Goal: Communication & Community: Answer question/provide support

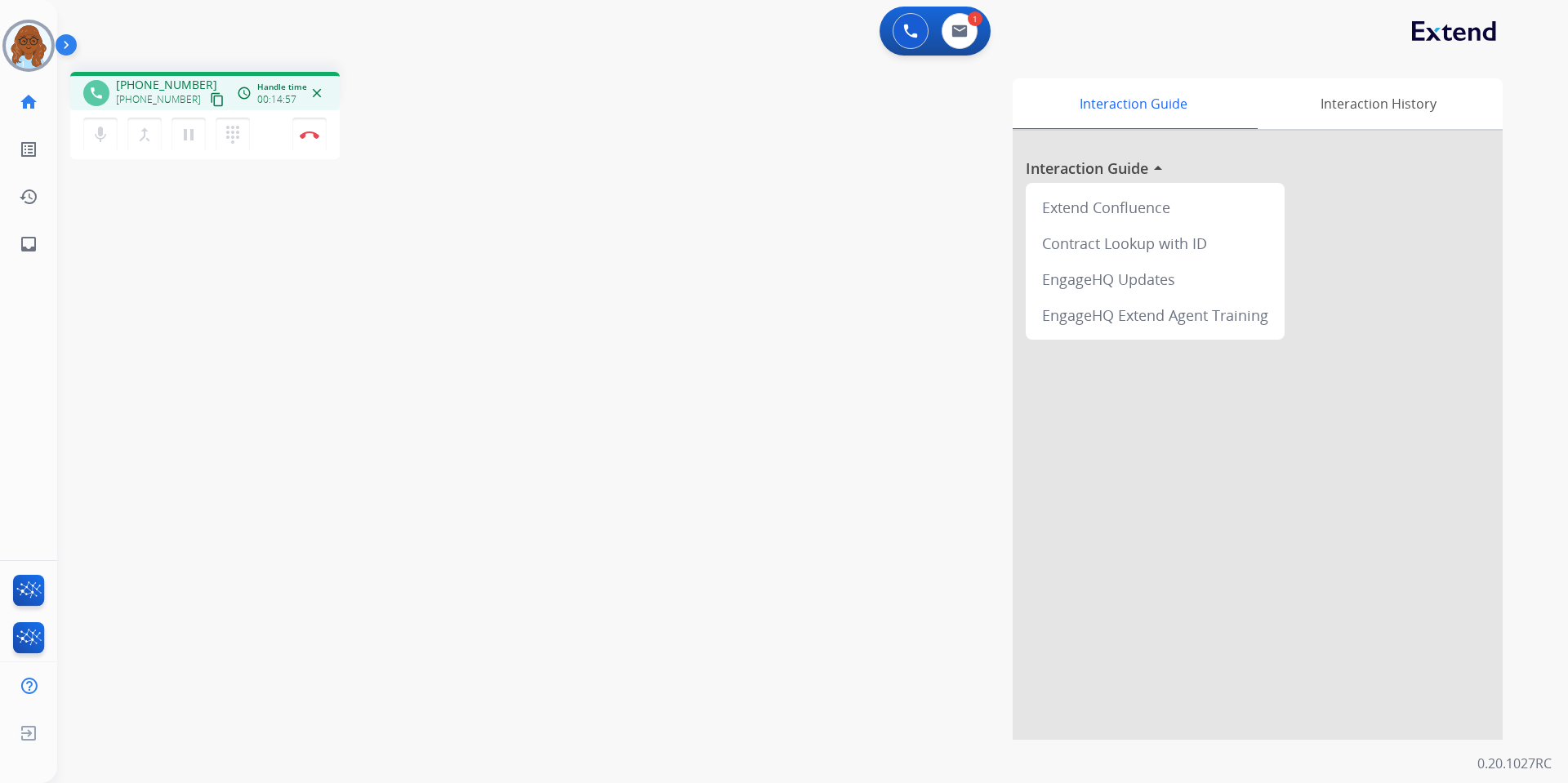
click at [473, 138] on div "phone [PHONE_NUMBER] [PHONE_NUMBER] content_copy access_time Call metrics Queue…" at bounding box center [303, 118] width 464 height 92
click at [311, 129] on button "Disconnect" at bounding box center [310, 135] width 34 height 34
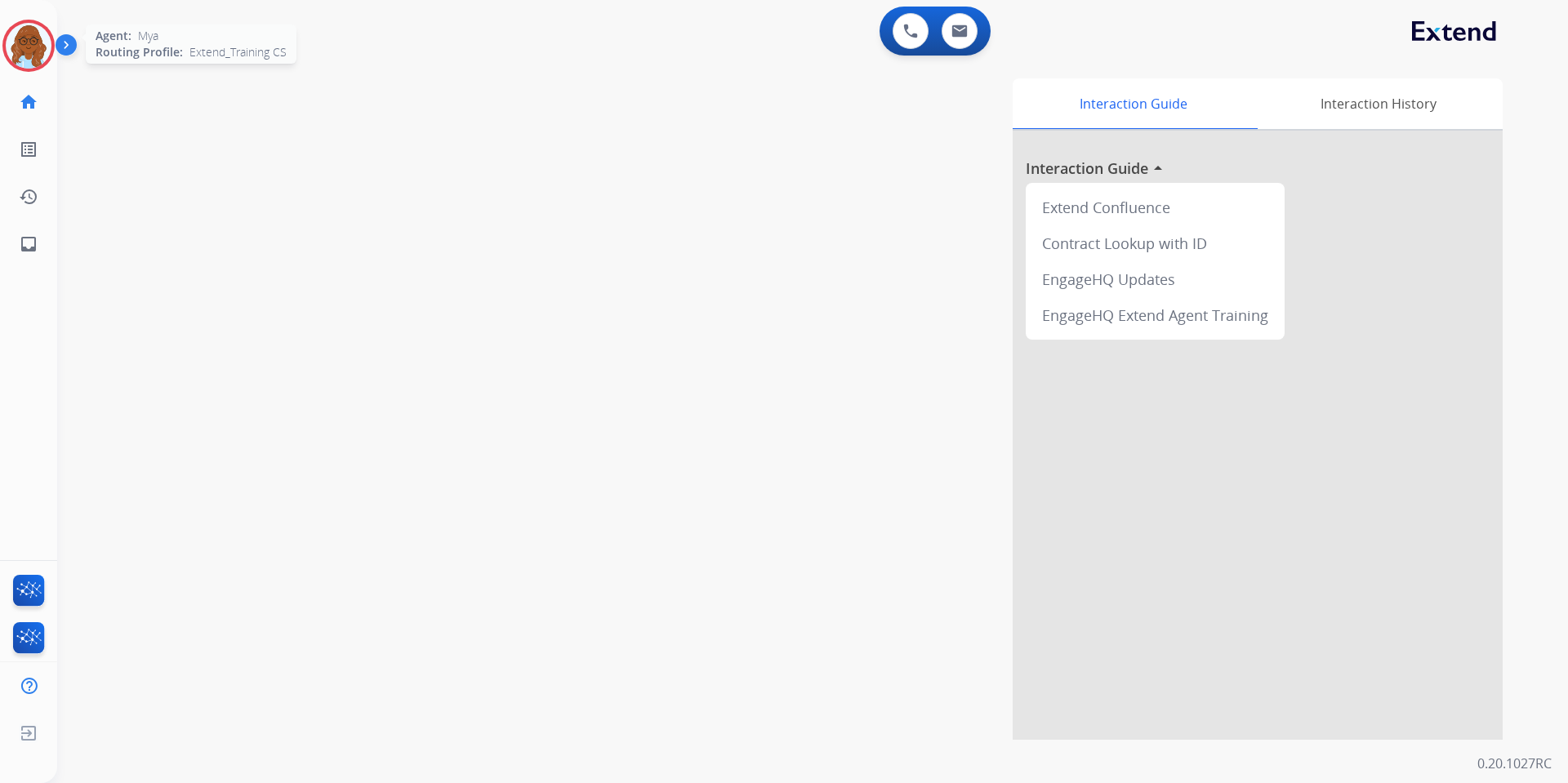
click at [29, 45] on img at bounding box center [28, 45] width 45 height 45
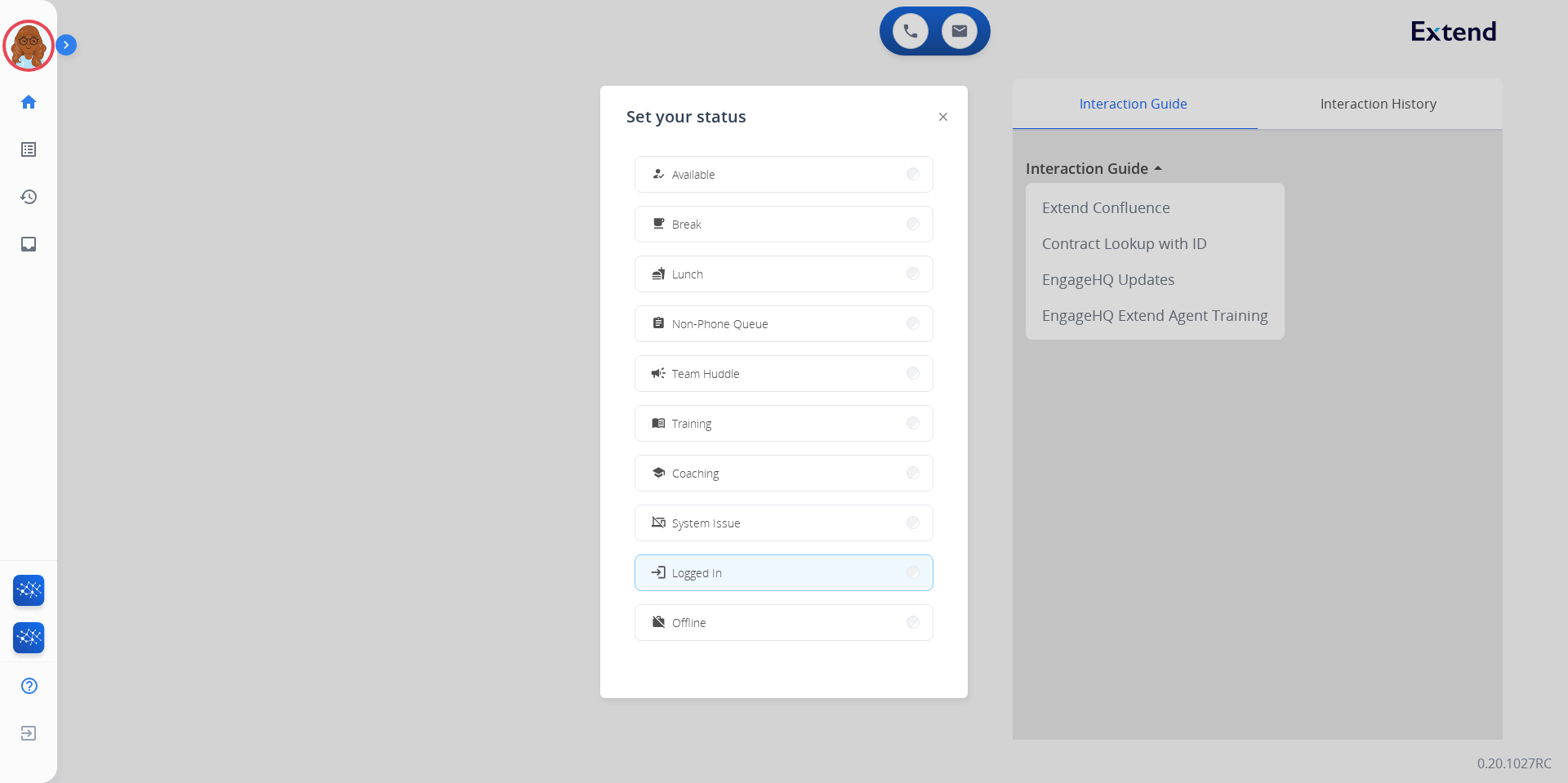
scroll to position [5, 0]
click at [726, 619] on button "work_off Offline" at bounding box center [784, 618] width 297 height 35
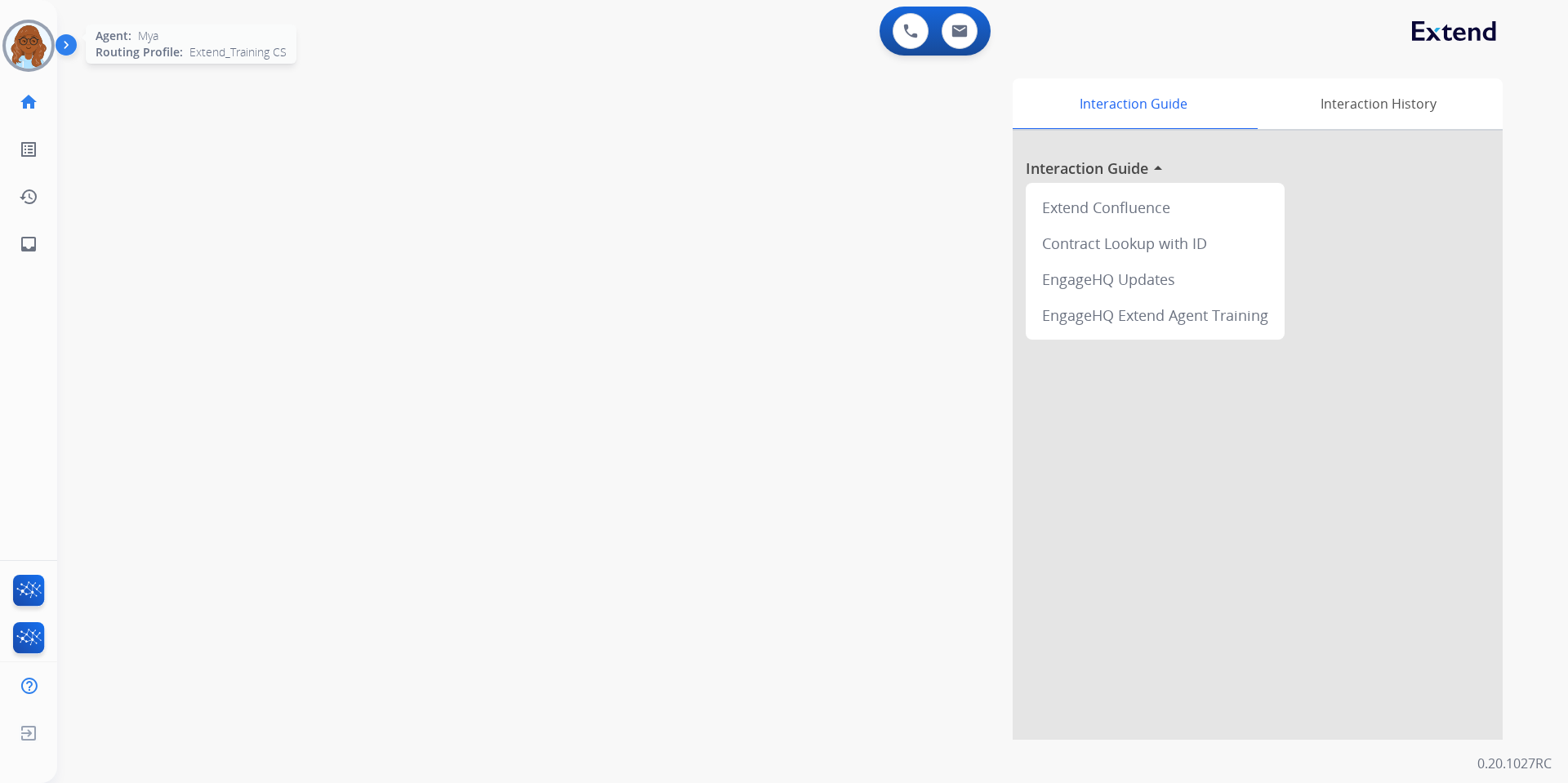
click at [18, 54] on img at bounding box center [28, 45] width 45 height 45
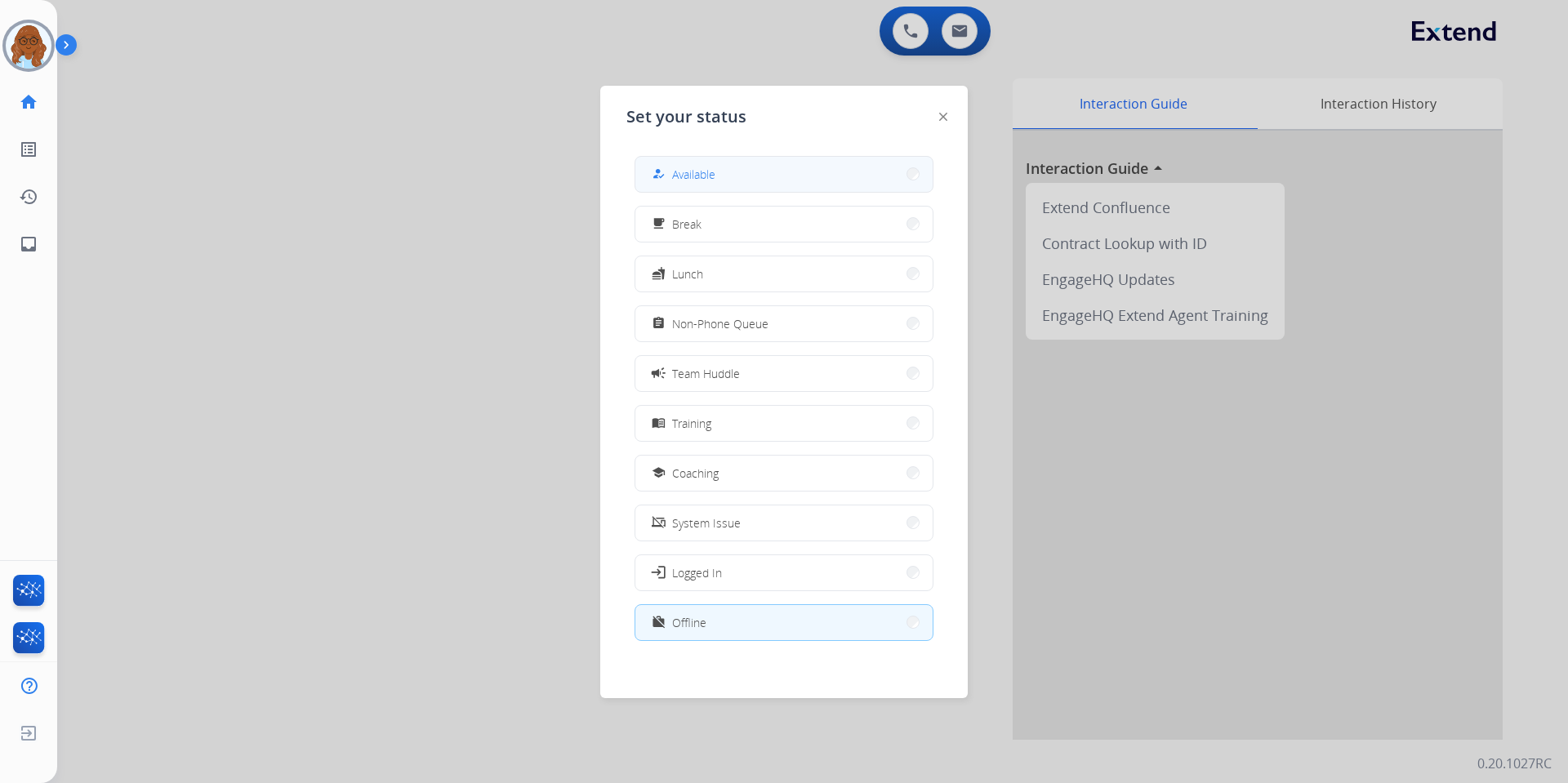
click at [758, 167] on button "how_to_reg Available" at bounding box center [784, 174] width 297 height 35
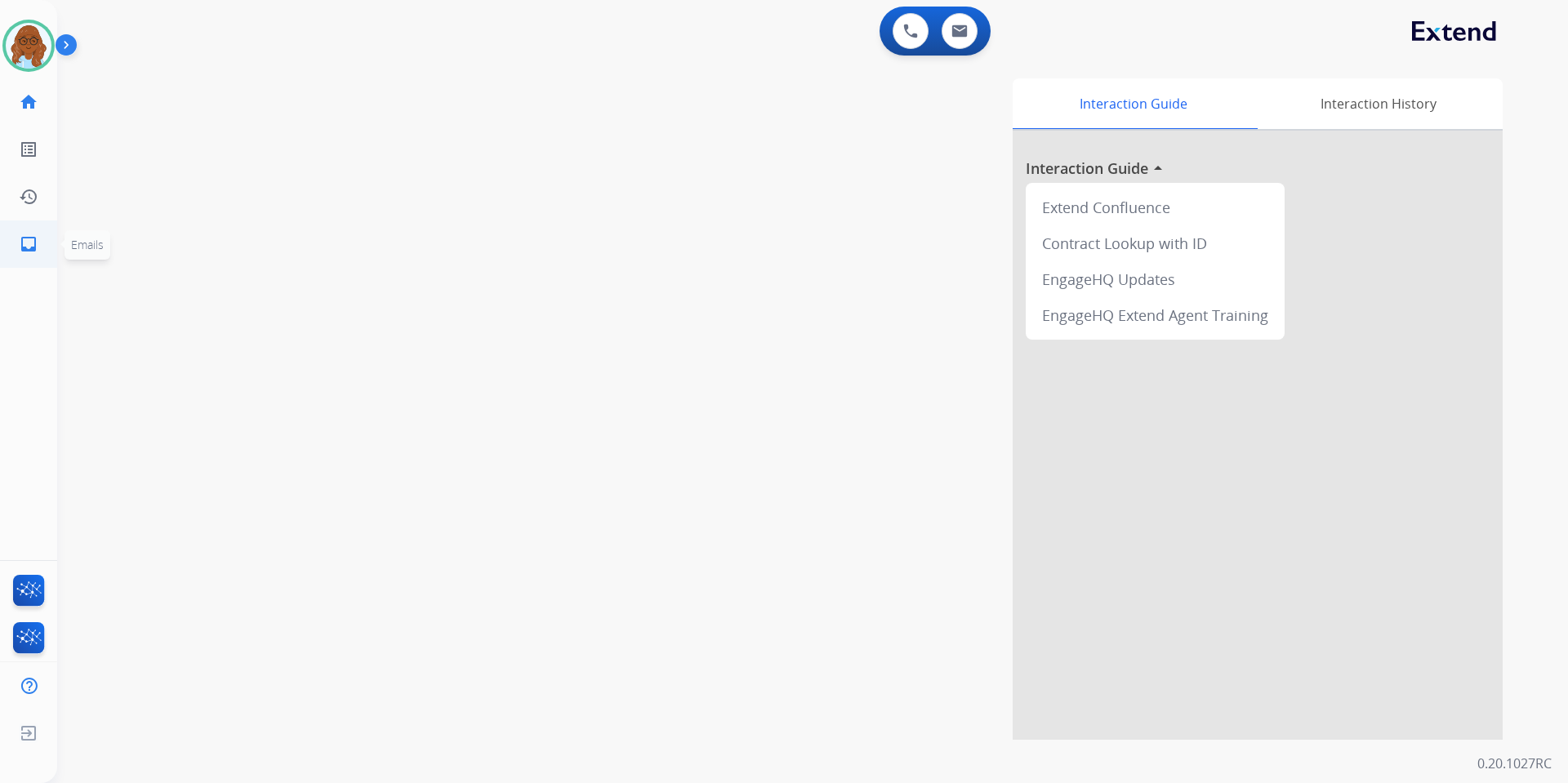
click at [33, 243] on mat-icon "inbox" at bounding box center [29, 245] width 20 height 20
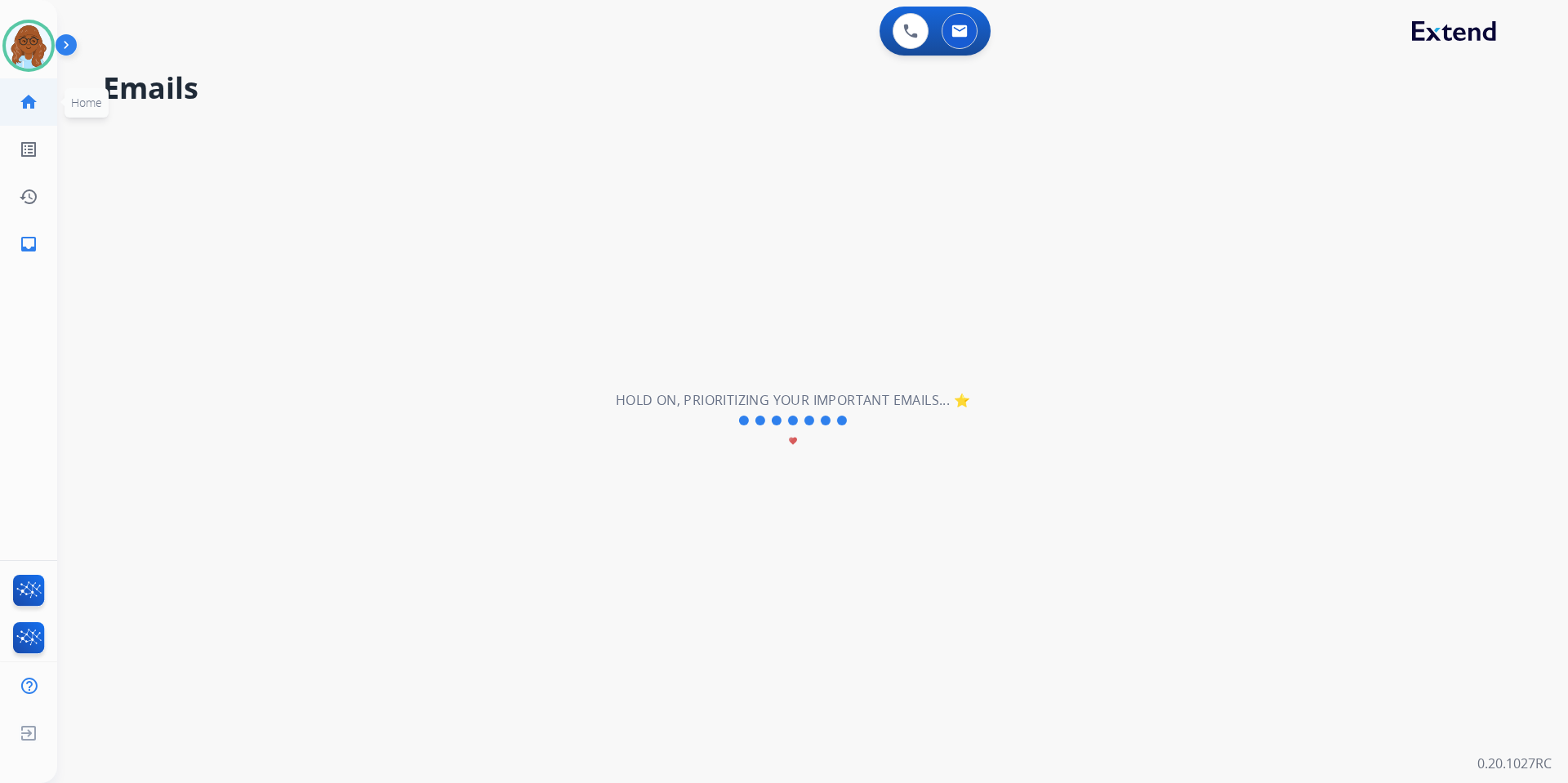
click at [35, 111] on mat-icon "home" at bounding box center [29, 102] width 20 height 20
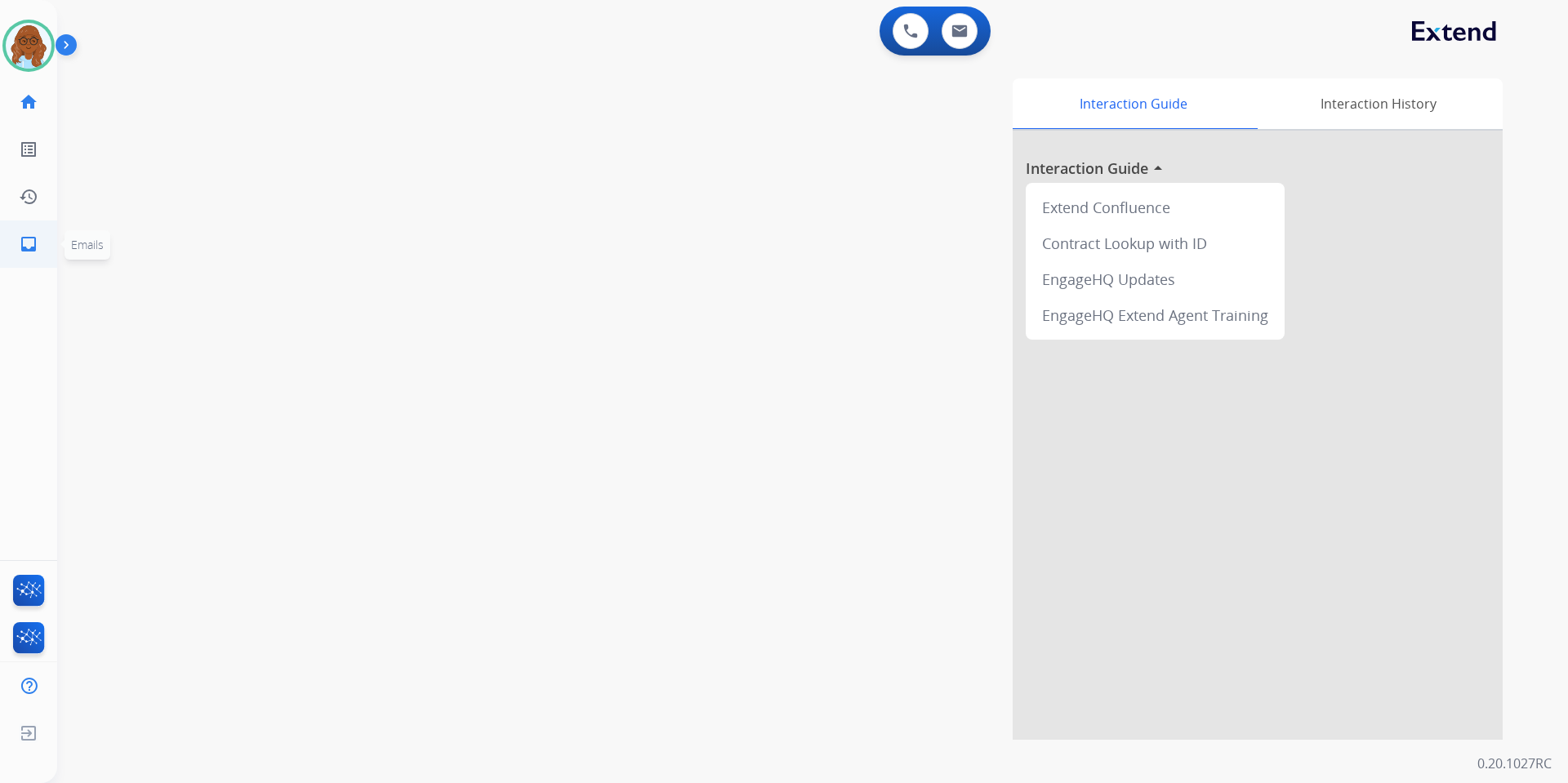
click at [29, 247] on mat-icon "inbox" at bounding box center [29, 245] width 20 height 20
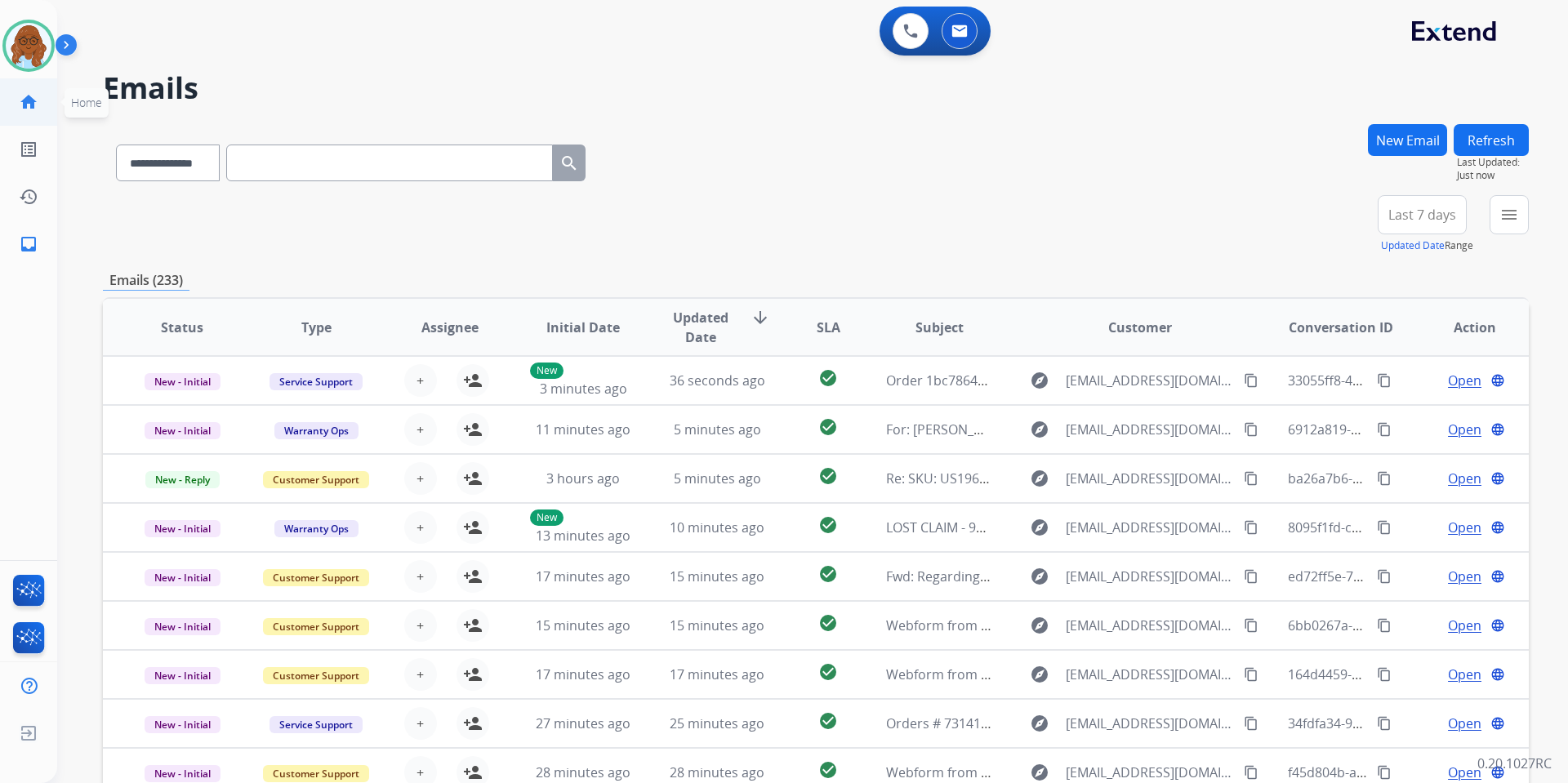
click at [30, 96] on mat-icon "home" at bounding box center [29, 102] width 20 height 20
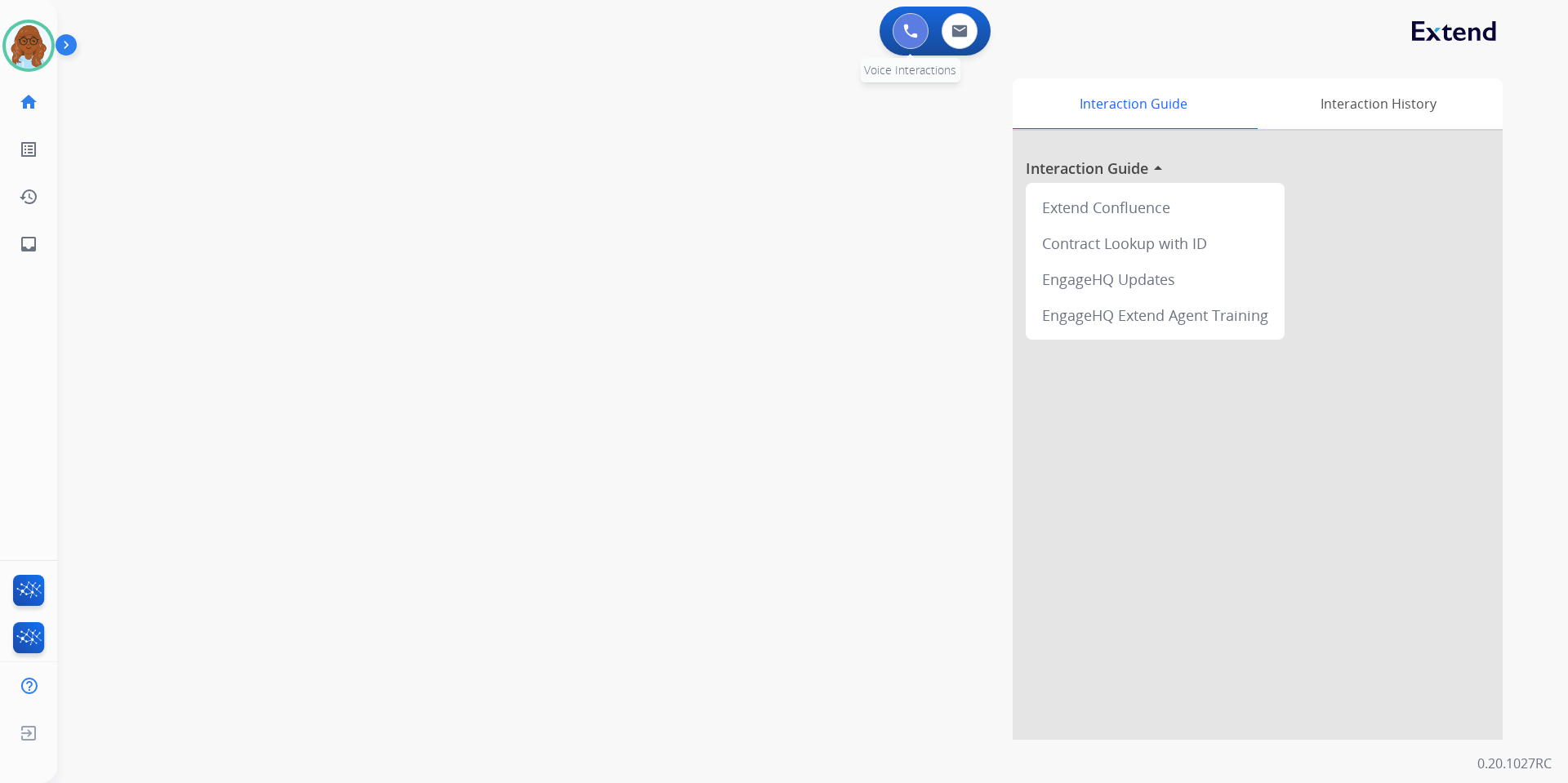
click at [909, 37] on img at bounding box center [910, 31] width 14 height 14
click at [901, 42] on button at bounding box center [910, 31] width 36 height 36
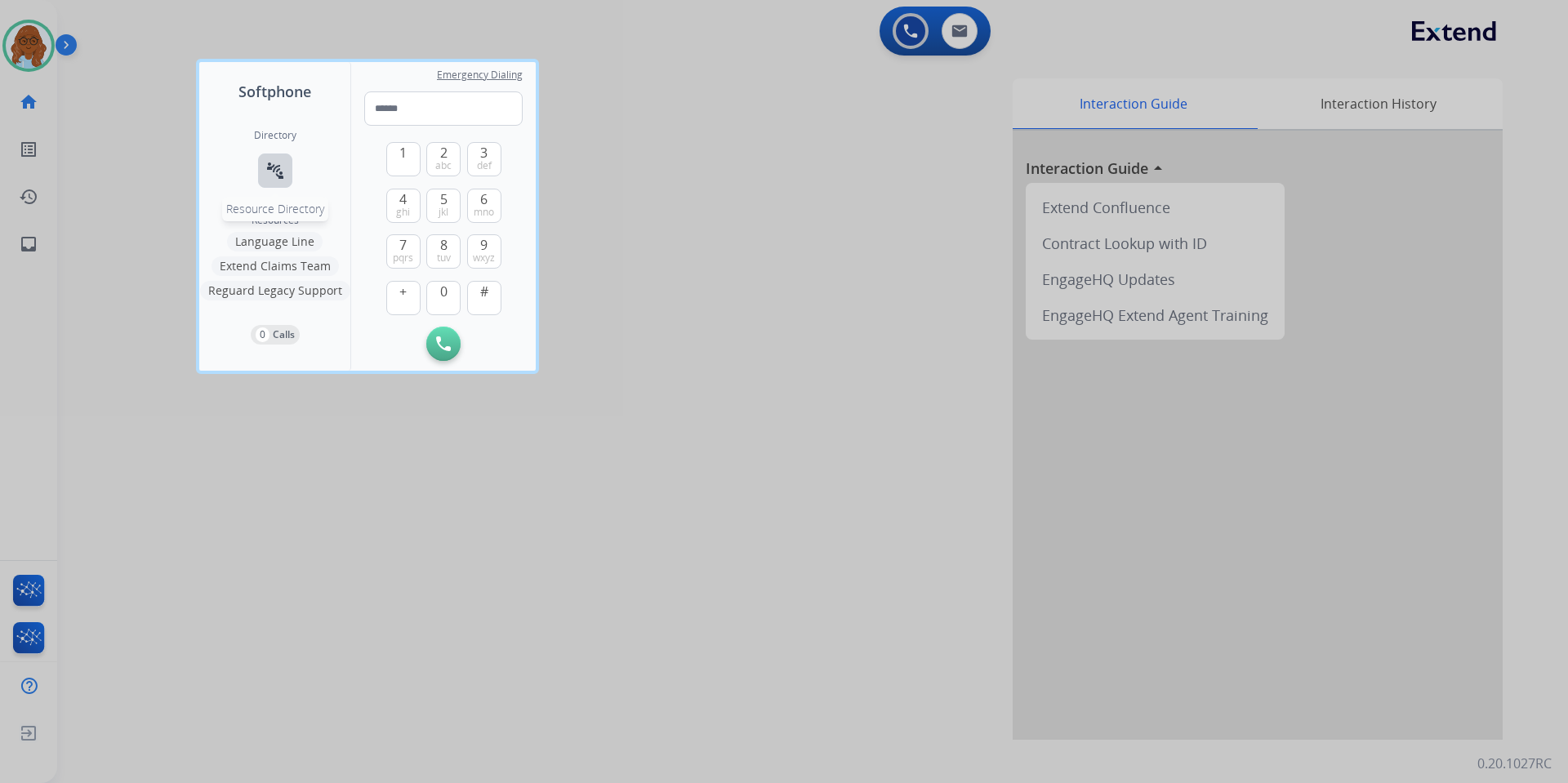
click at [282, 187] on div "Directory connect_without_contact Resource Directory" at bounding box center [274, 171] width 43 height 85
click at [282, 179] on mat-icon "connect_without_contact" at bounding box center [275, 171] width 20 height 20
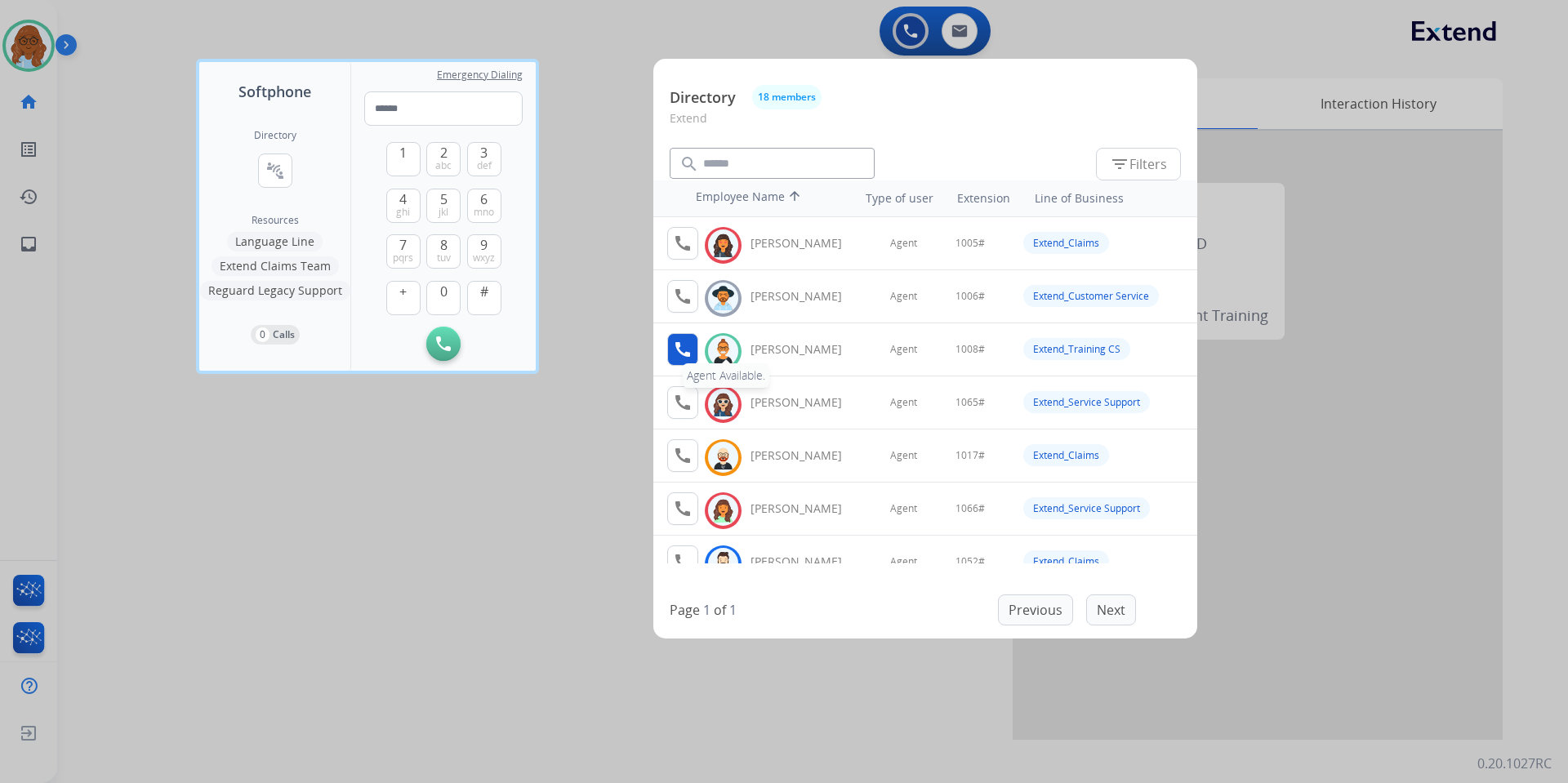
click at [679, 347] on mat-icon "call" at bounding box center [683, 350] width 20 height 20
click at [409, 150] on button "1" at bounding box center [403, 160] width 34 height 34
click at [447, 301] on button "0" at bounding box center [444, 298] width 34 height 34
click at [447, 256] on span "tuv" at bounding box center [443, 258] width 14 height 13
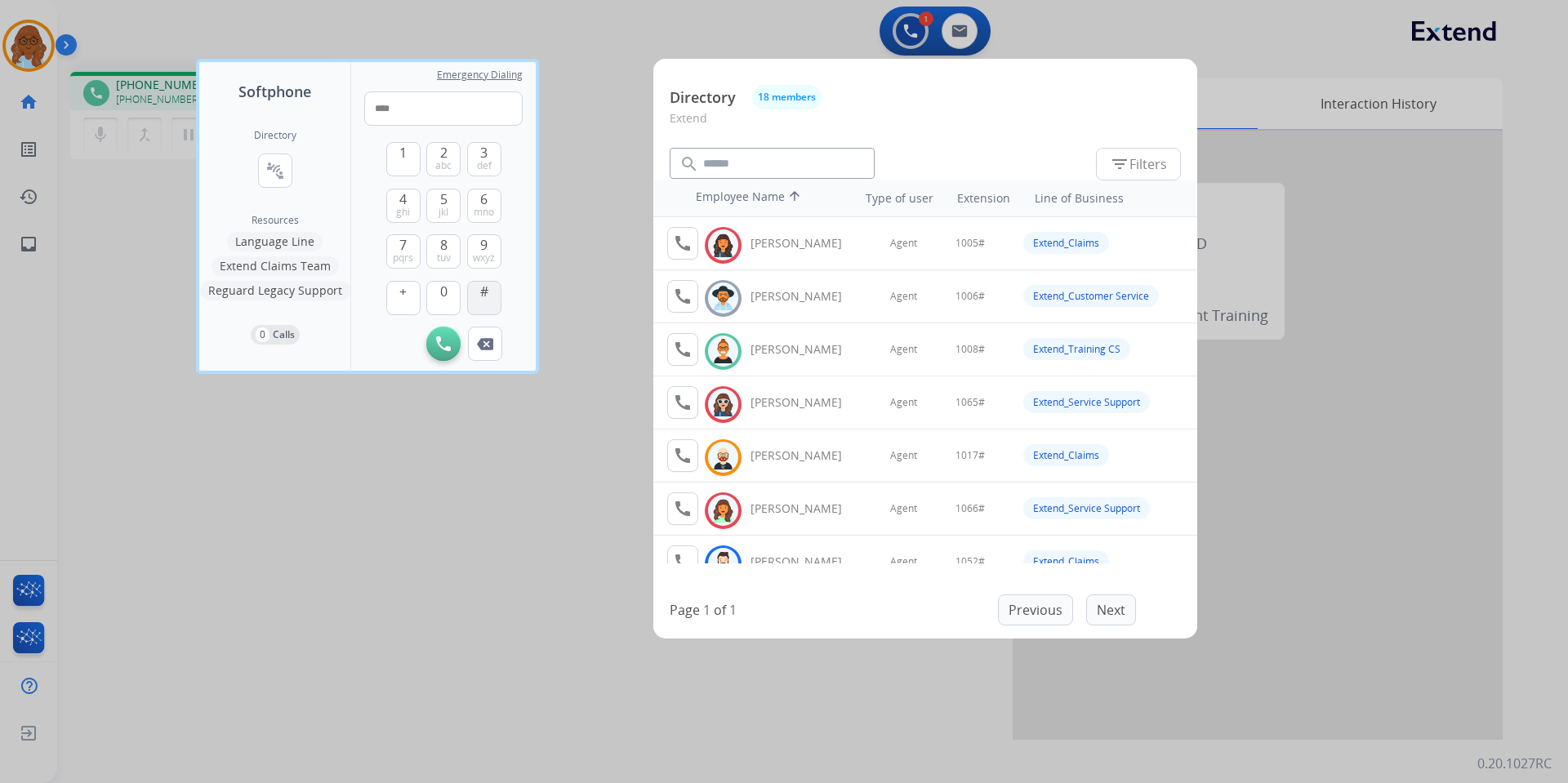
click at [470, 288] on button "#" at bounding box center [485, 298] width 34 height 34
type input "*****"
drag, startPoint x: 480, startPoint y: 517, endPoint x: 525, endPoint y: 538, distance: 49.7
click at [480, 517] on div at bounding box center [784, 392] width 1568 height 783
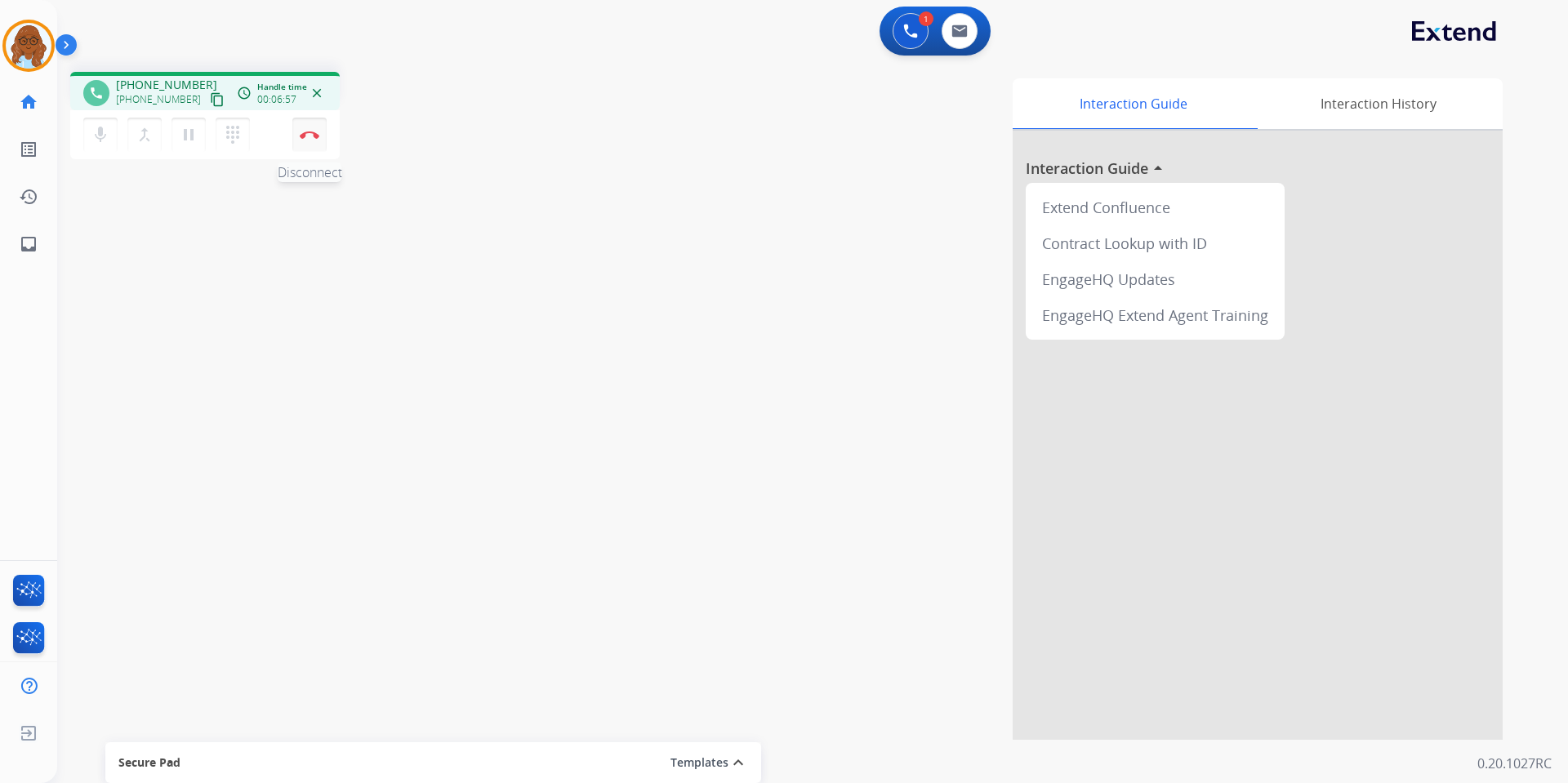
click at [311, 139] on button "Disconnect" at bounding box center [310, 135] width 34 height 34
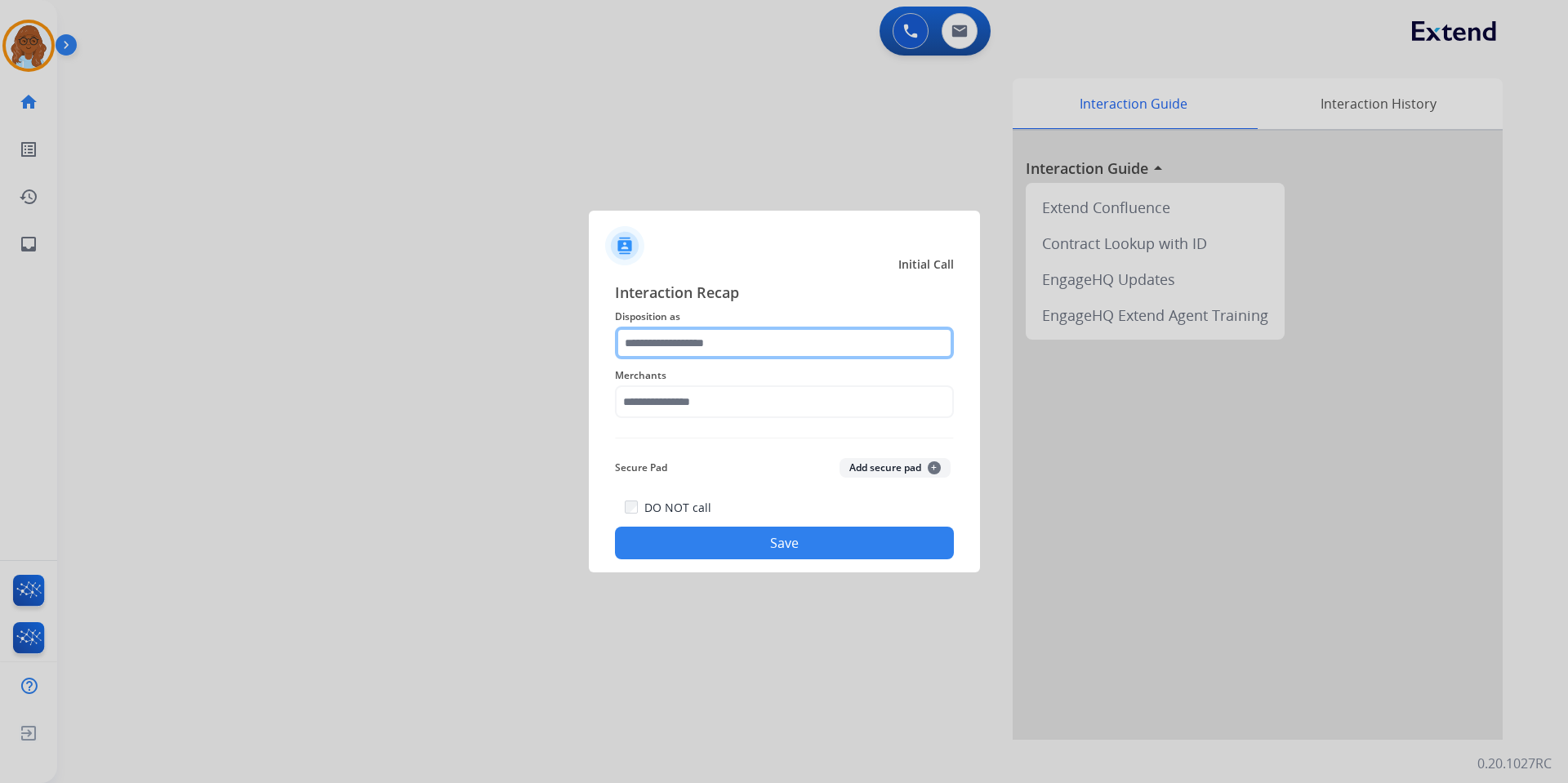
click at [754, 353] on input "text" at bounding box center [784, 343] width 339 height 33
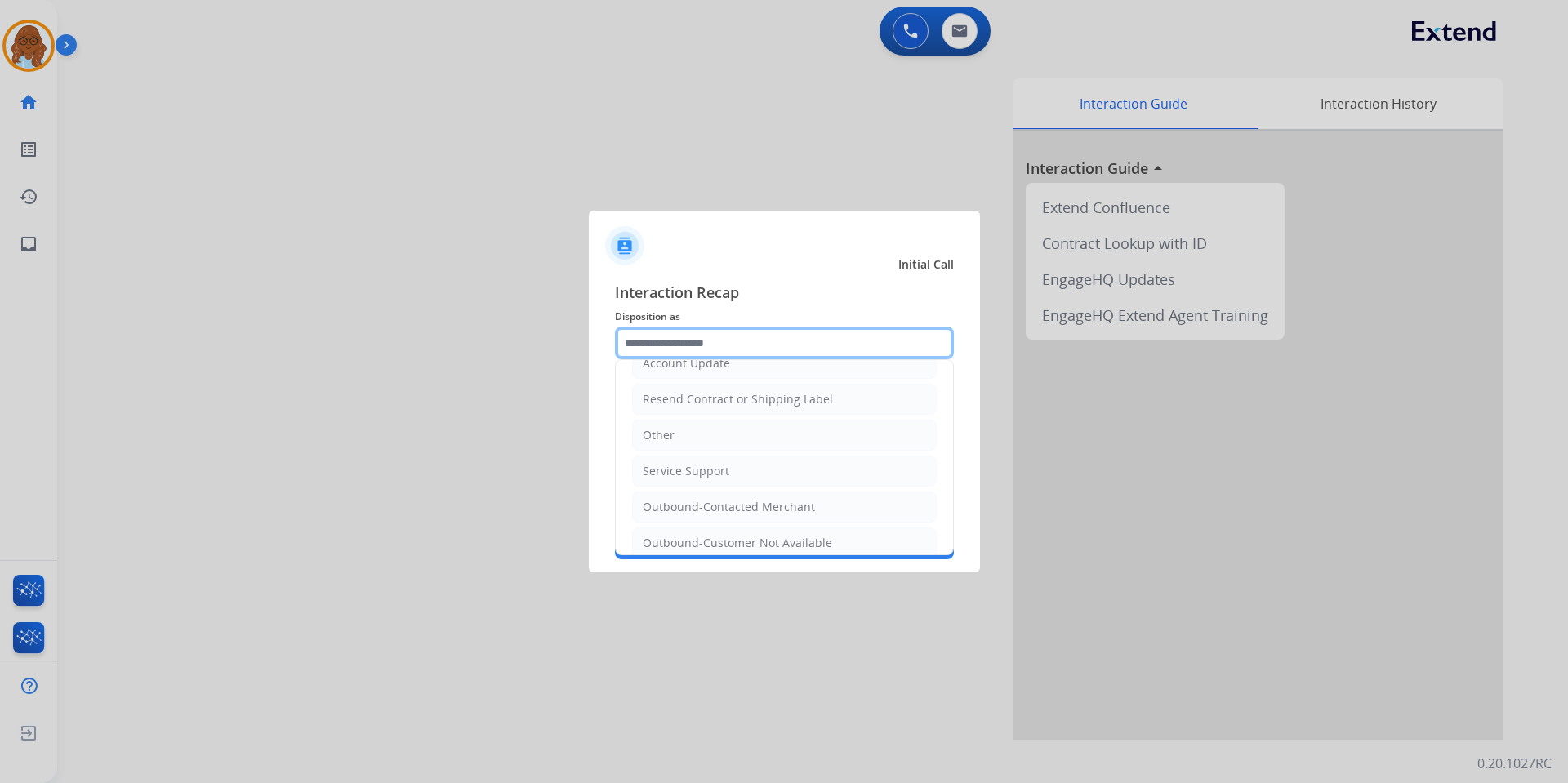
scroll to position [327, 0]
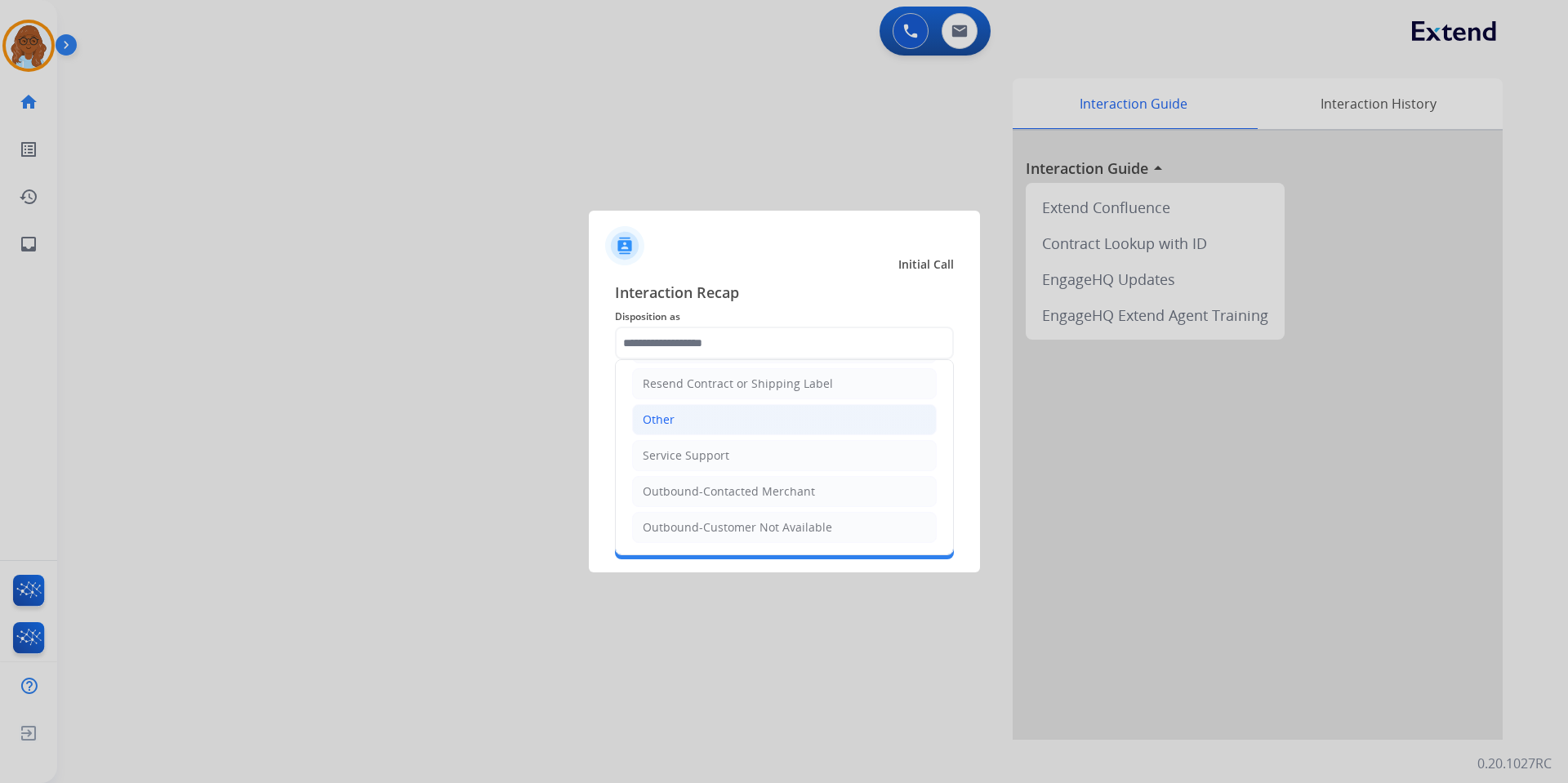
click at [676, 422] on li "Other" at bounding box center [784, 420] width 304 height 31
type input "*****"
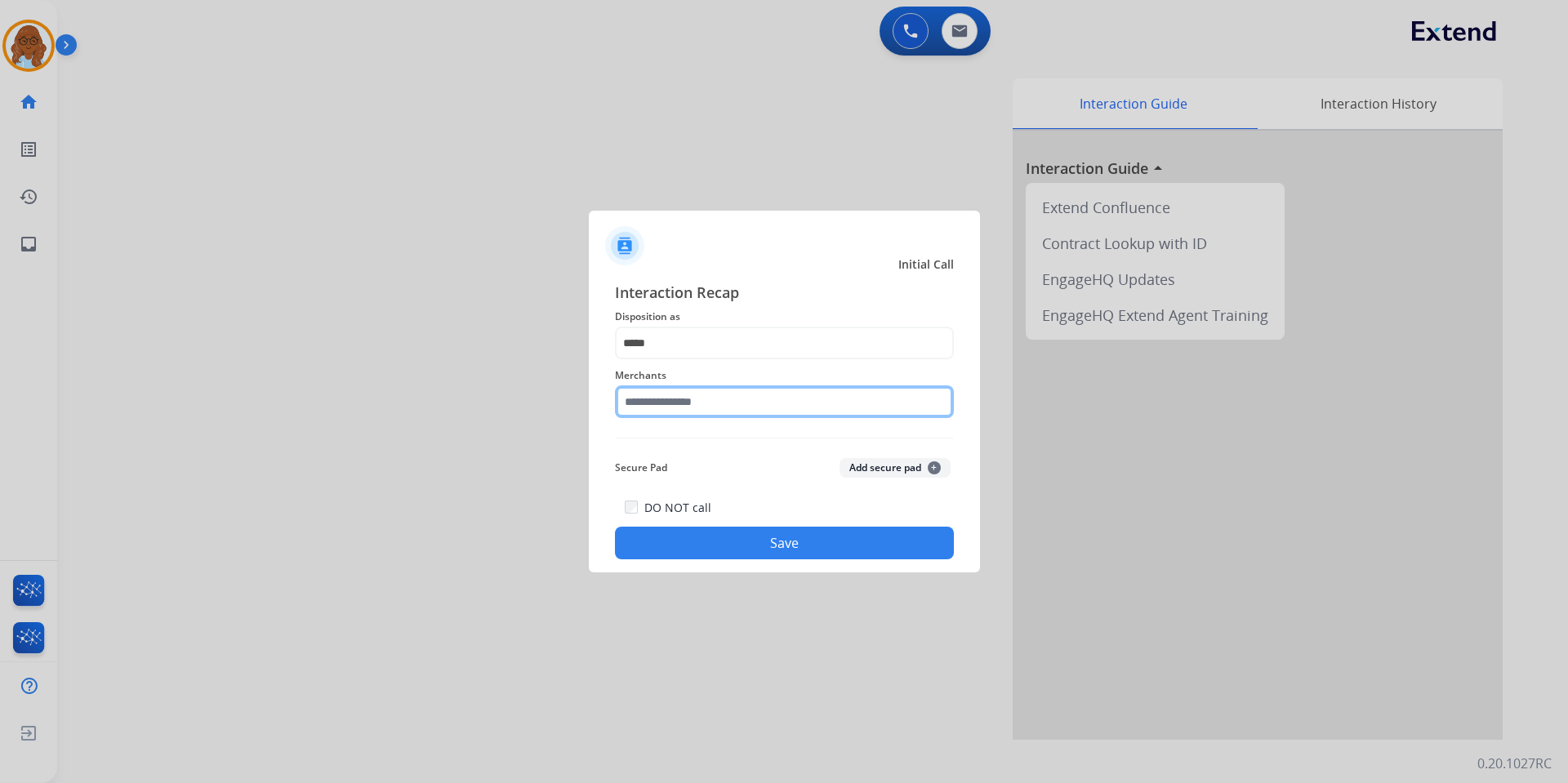
click at [683, 403] on input "text" at bounding box center [784, 401] width 339 height 33
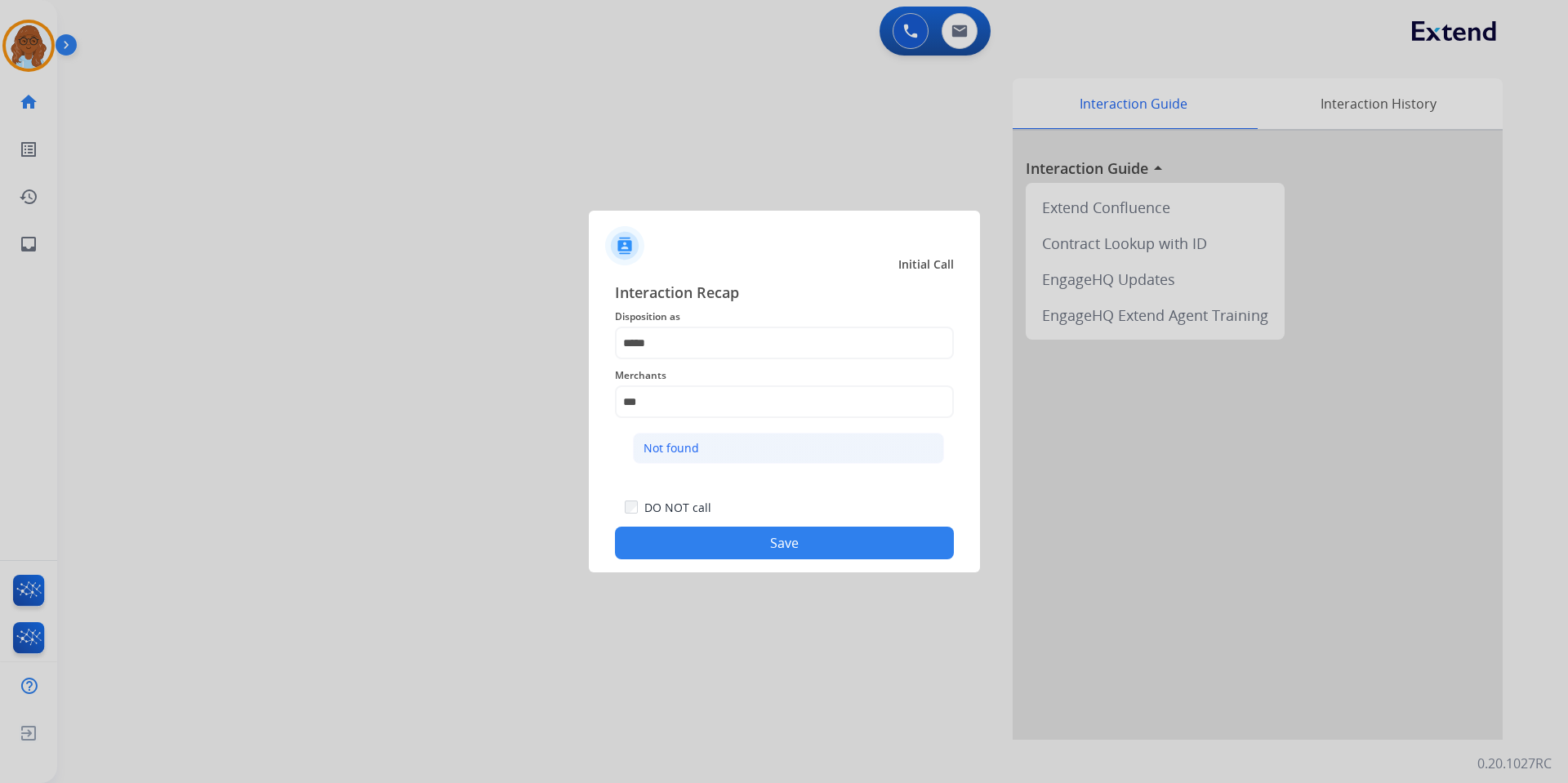
click at [707, 443] on li "Not found" at bounding box center [788, 449] width 311 height 31
type input "*********"
click at [770, 536] on button "Save" at bounding box center [784, 543] width 339 height 33
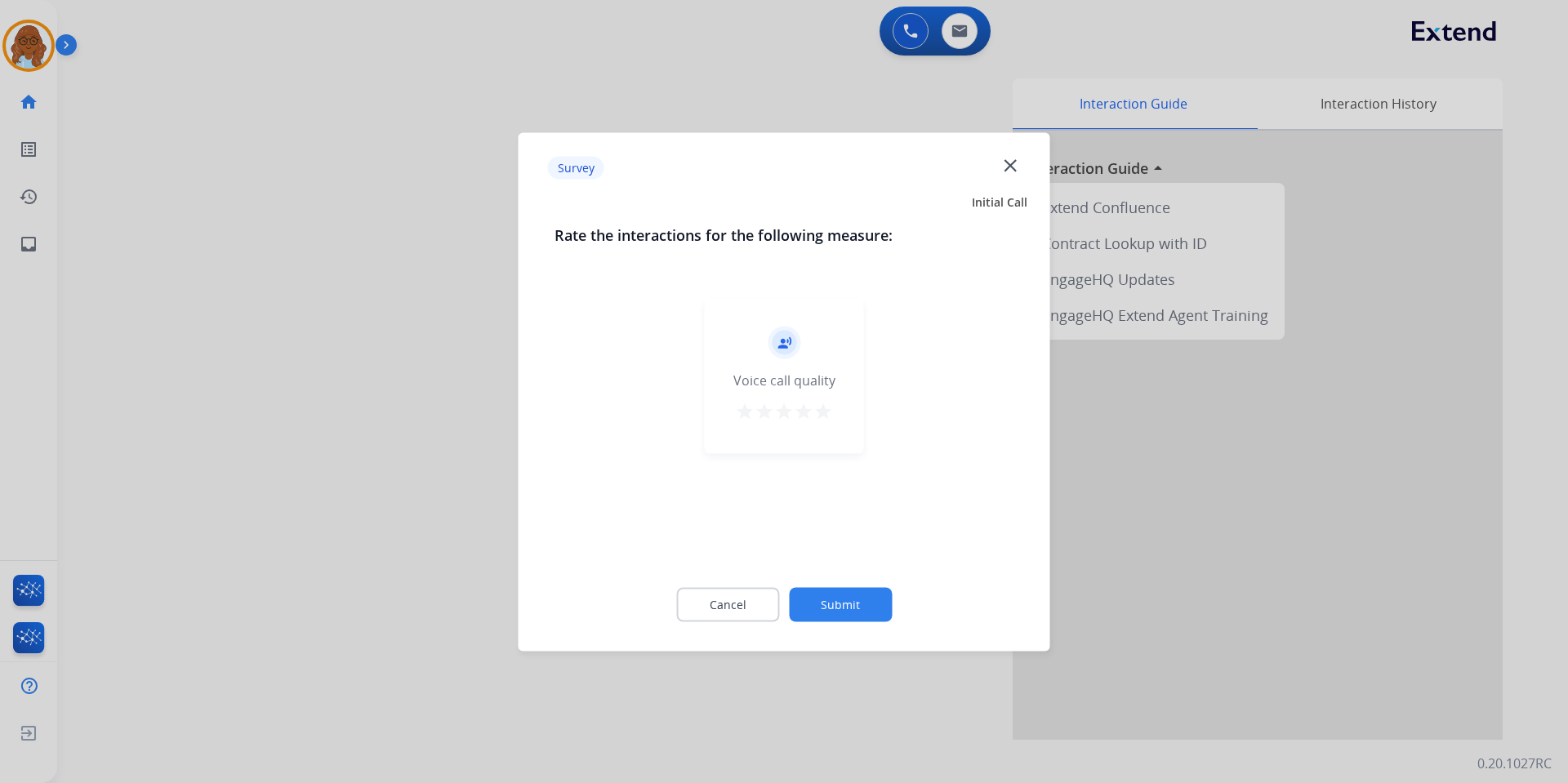
click at [815, 420] on mat-icon "star" at bounding box center [823, 411] width 20 height 20
click at [842, 592] on button "Submit" at bounding box center [841, 604] width 103 height 34
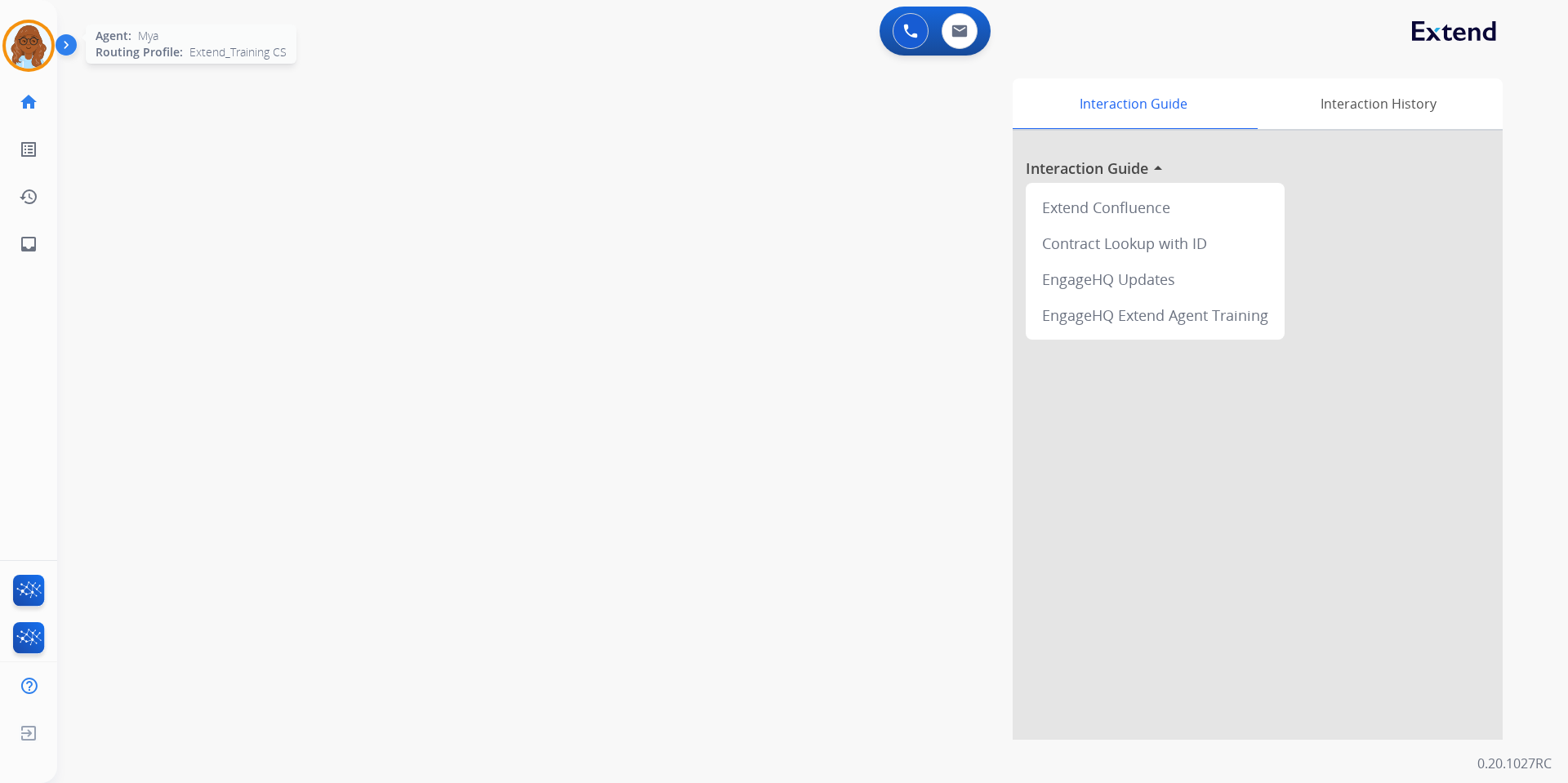
click at [30, 44] on img at bounding box center [28, 45] width 45 height 45
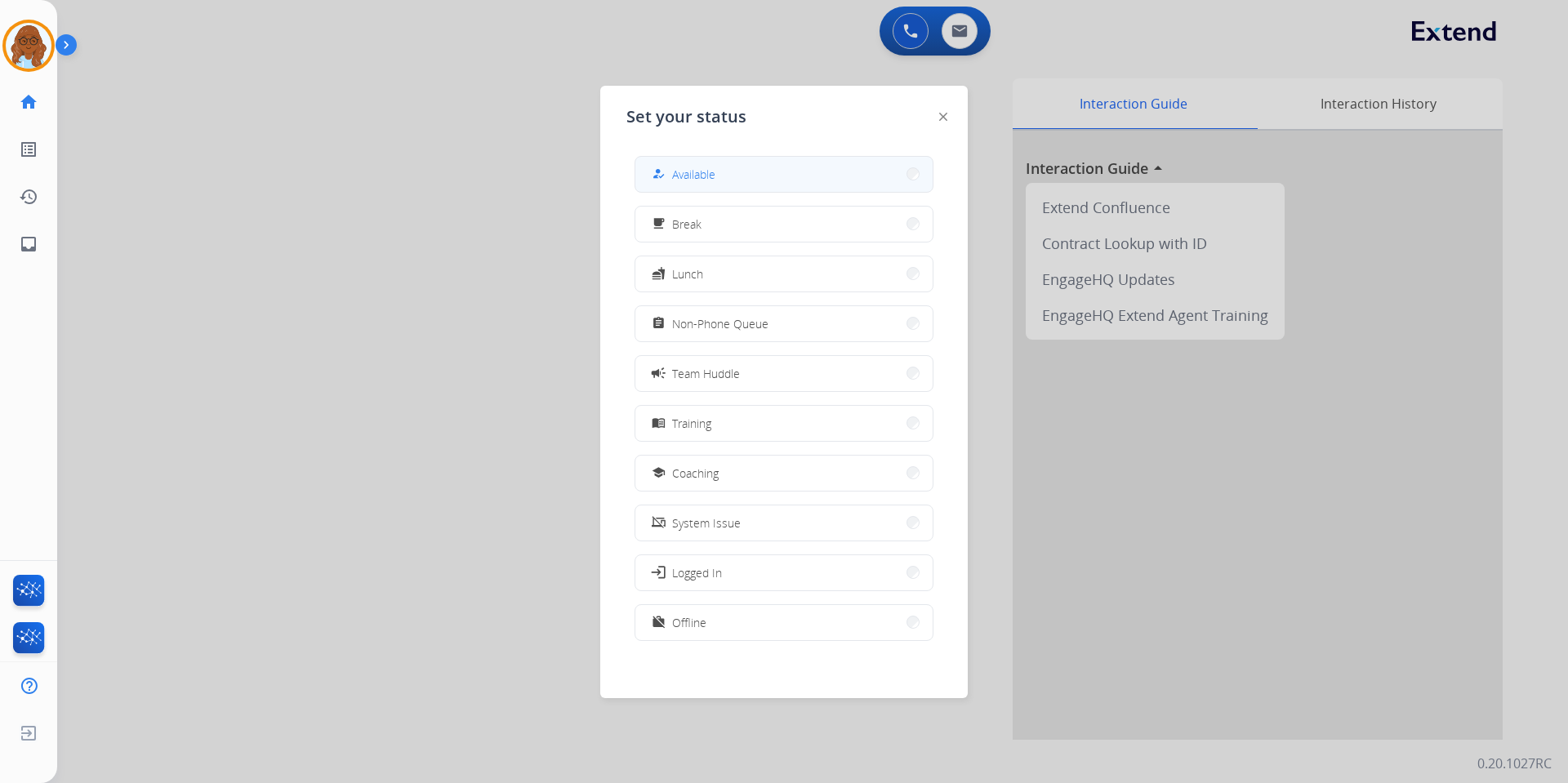
click at [746, 176] on button "how_to_reg Available" at bounding box center [784, 174] width 297 height 35
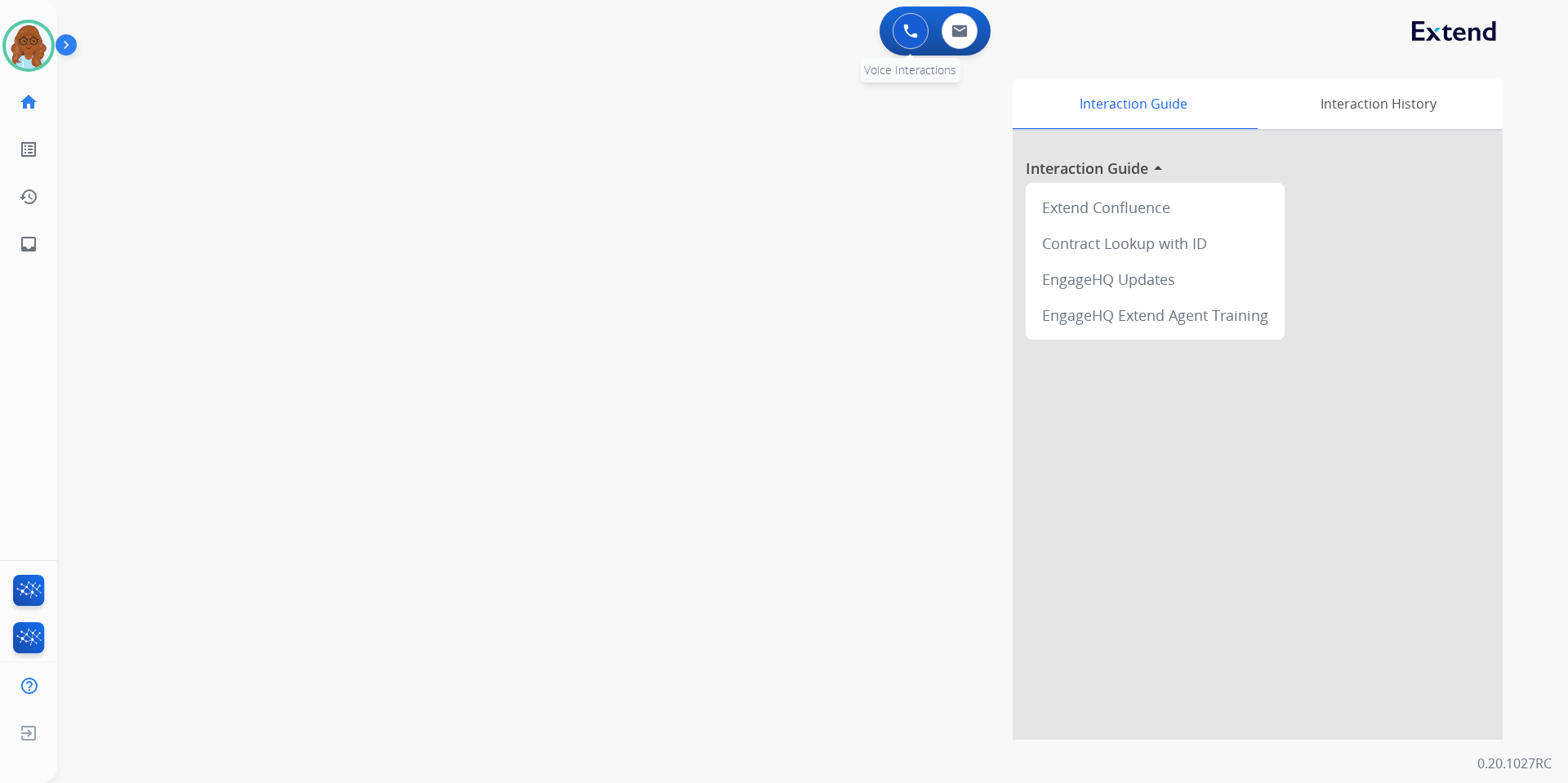
click at [918, 38] on button at bounding box center [910, 31] width 36 height 36
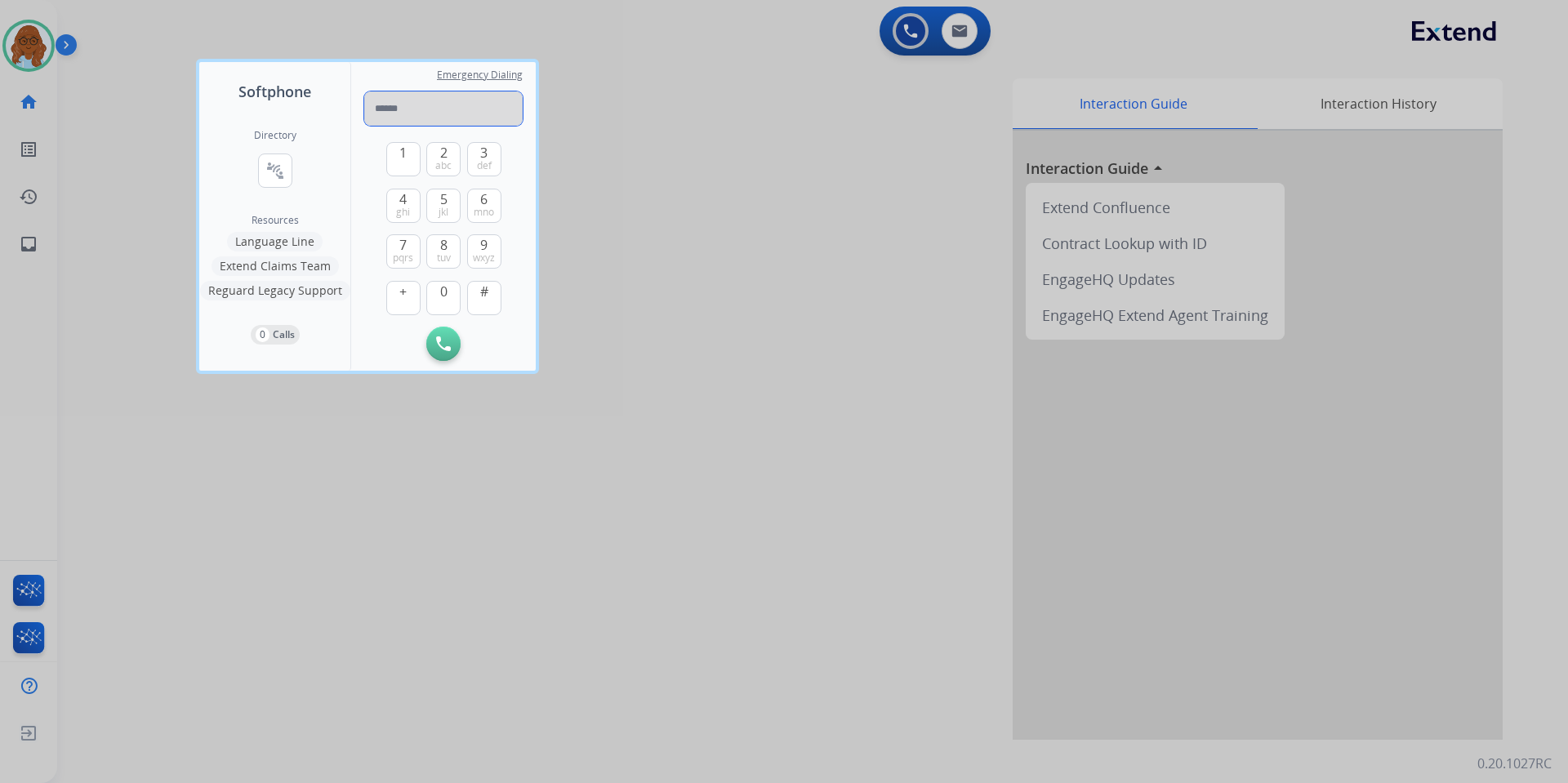
paste input "**********"
type input "**********"
click at [440, 343] on img at bounding box center [443, 343] width 14 height 14
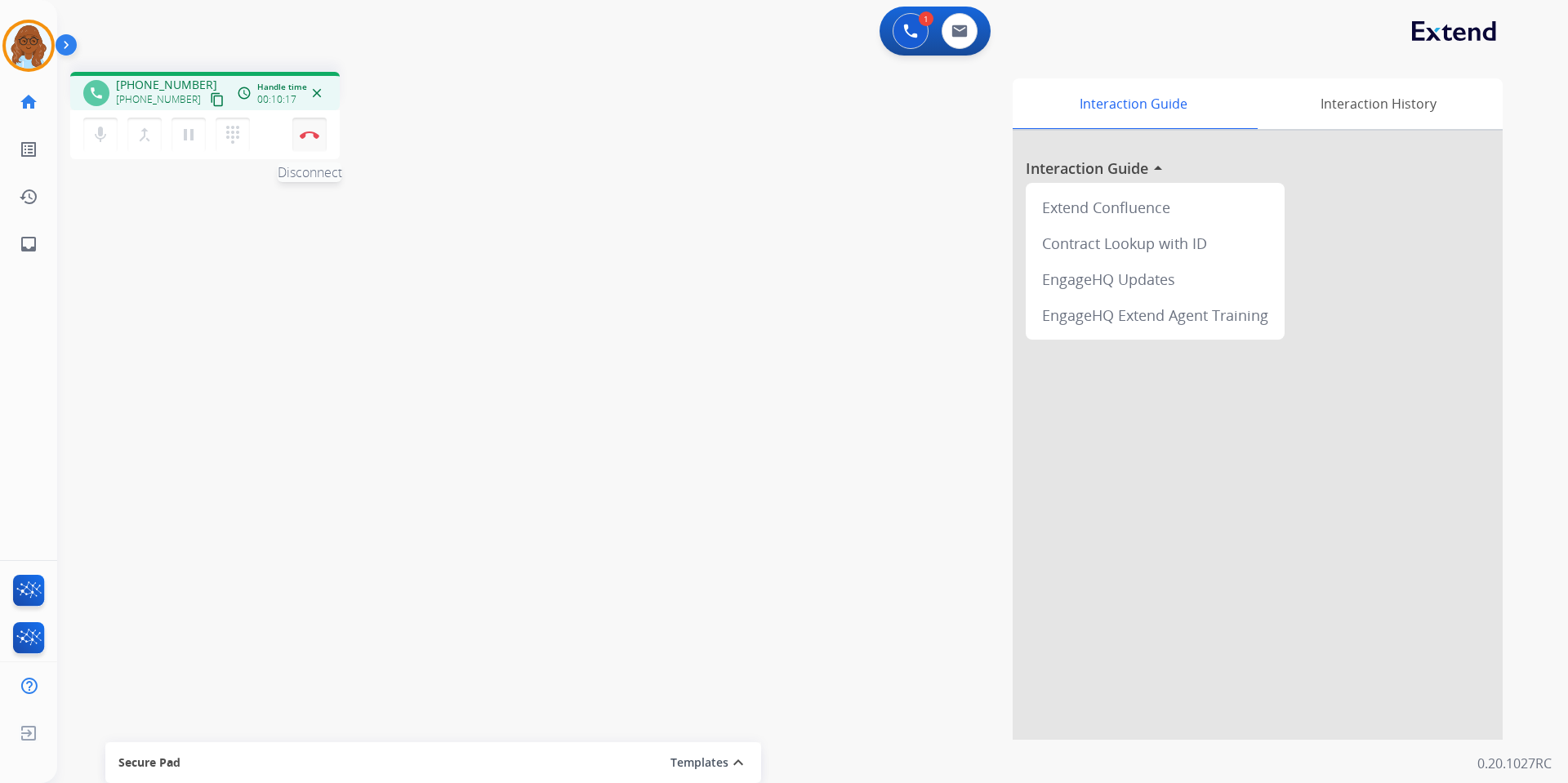
click at [309, 134] on img at bounding box center [310, 134] width 20 height 8
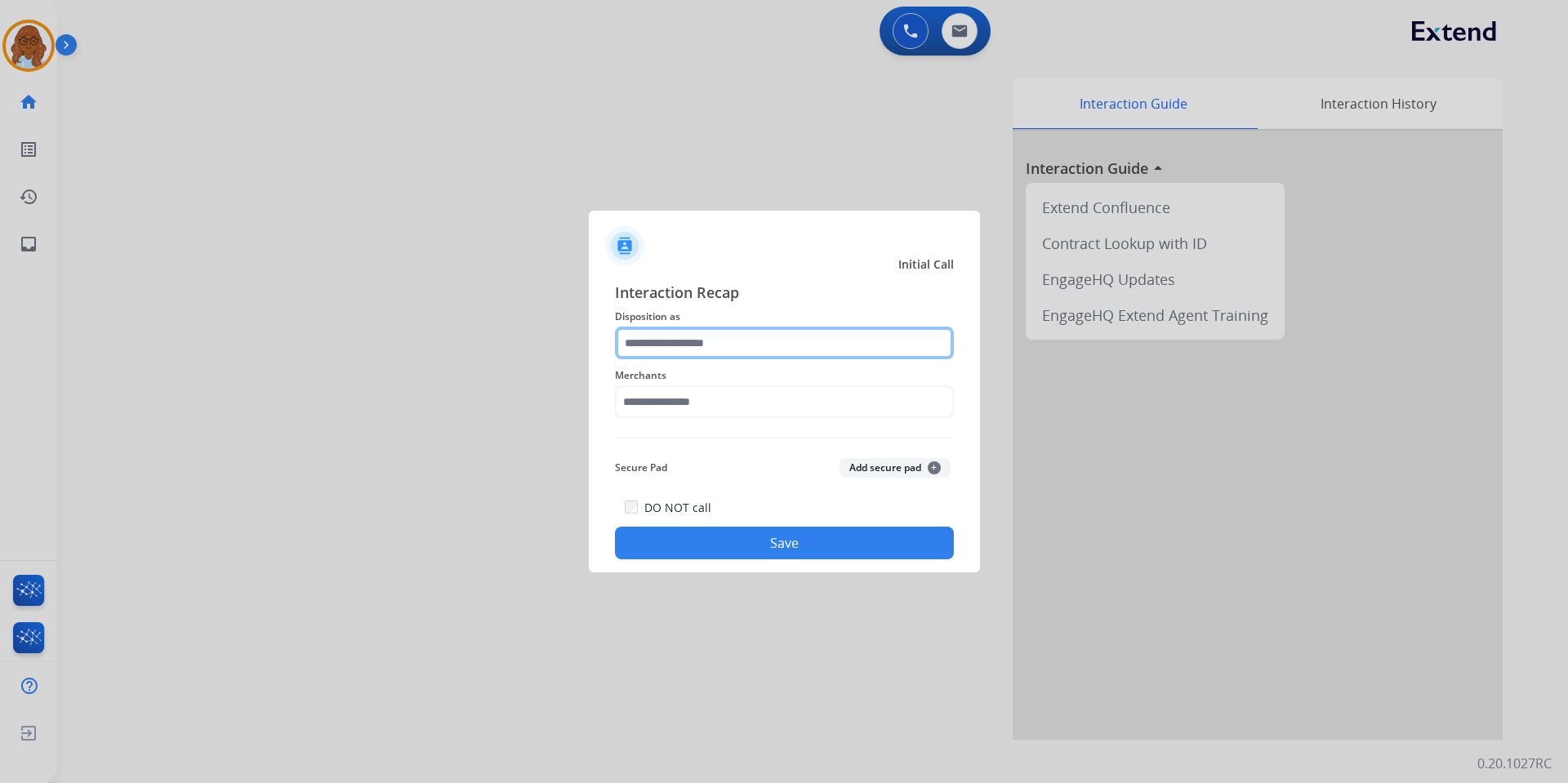
click at [770, 343] on input "text" at bounding box center [784, 343] width 339 height 33
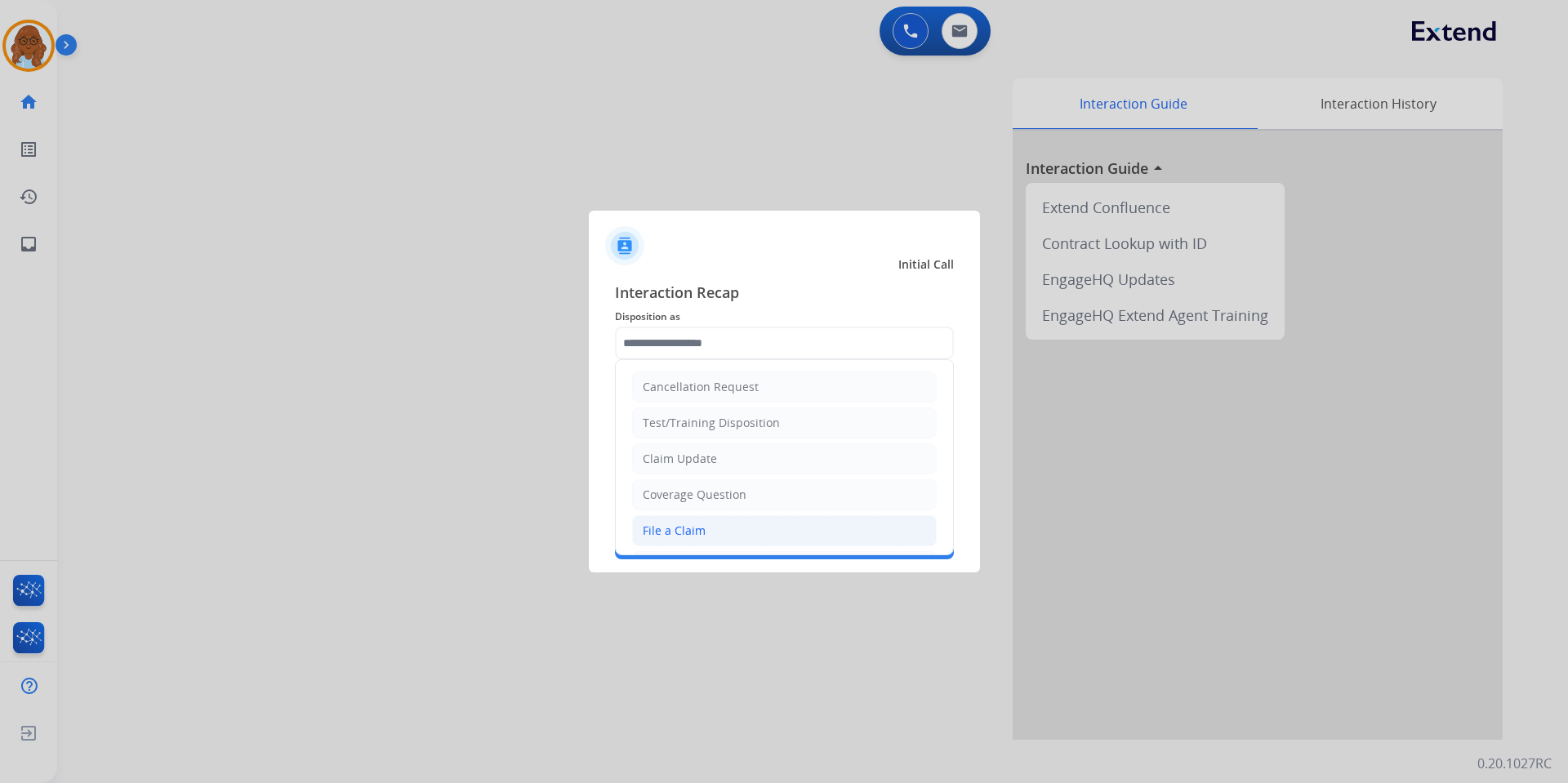
click at [687, 533] on div "File a Claim" at bounding box center [673, 531] width 63 height 16
type input "**********"
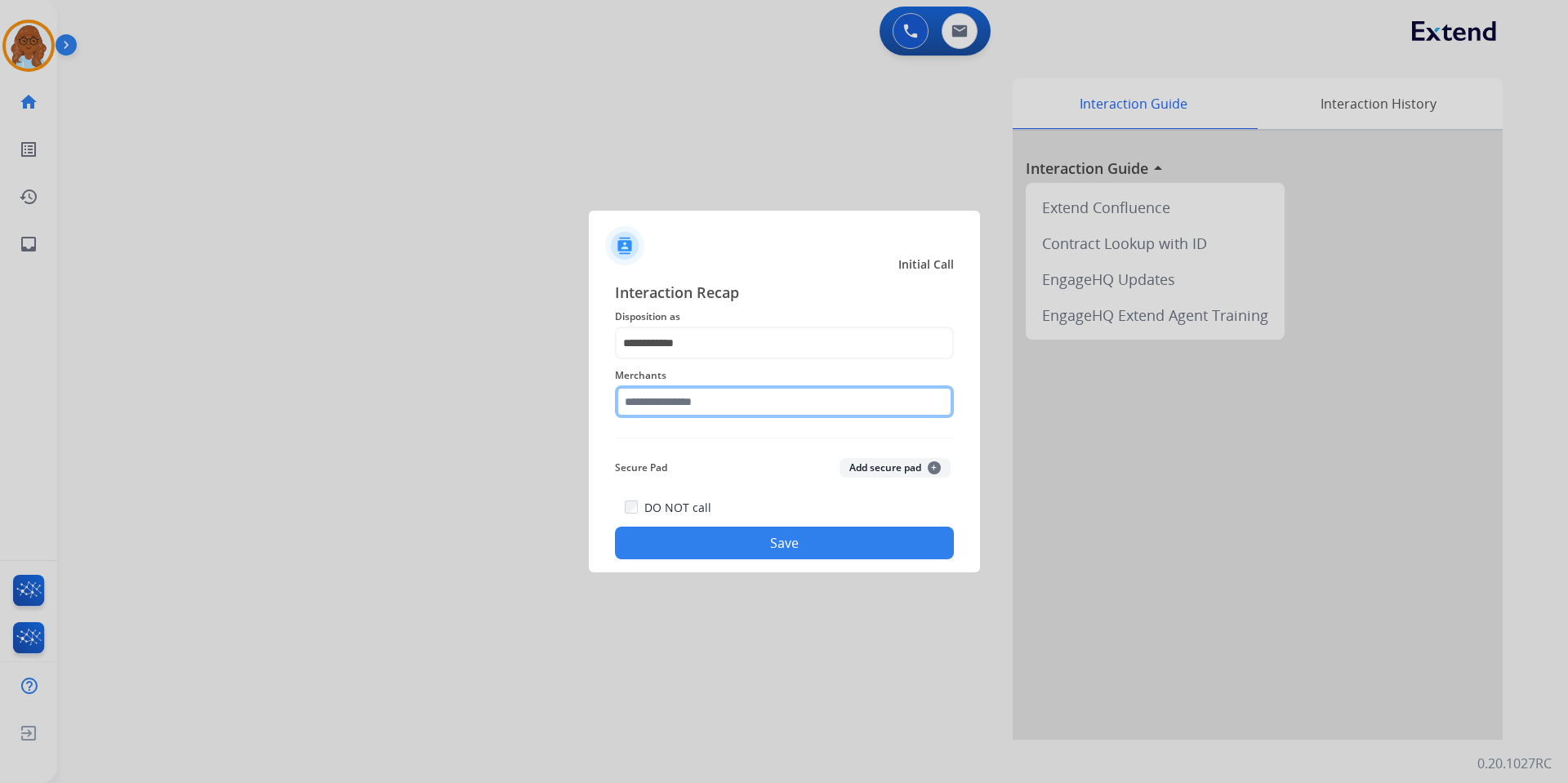
click at [666, 407] on input "text" at bounding box center [784, 401] width 339 height 33
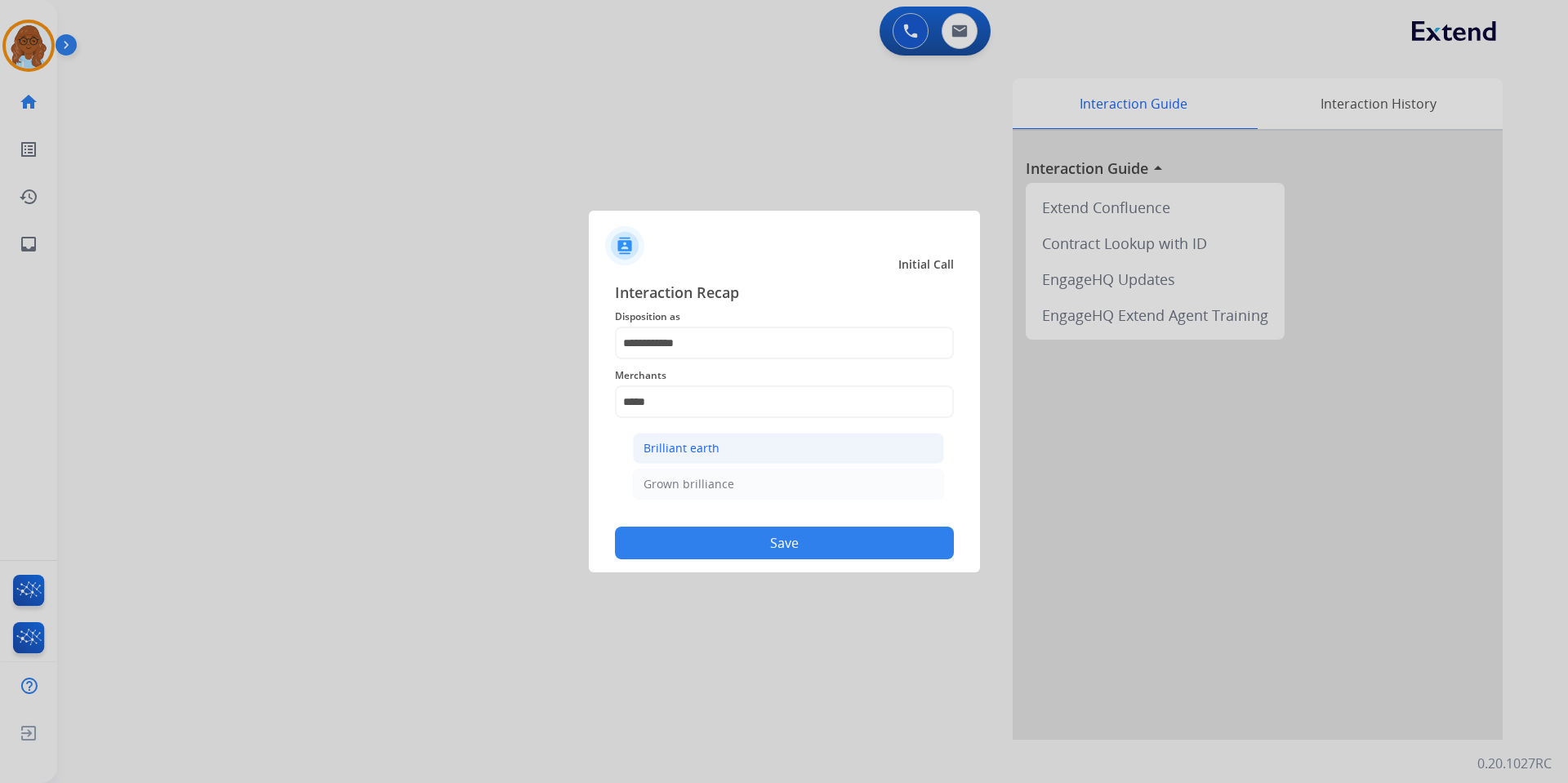
click at [675, 456] on div "Brilliant earth" at bounding box center [681, 449] width 76 height 16
type input "**********"
click at [787, 549] on button "Save" at bounding box center [784, 543] width 339 height 33
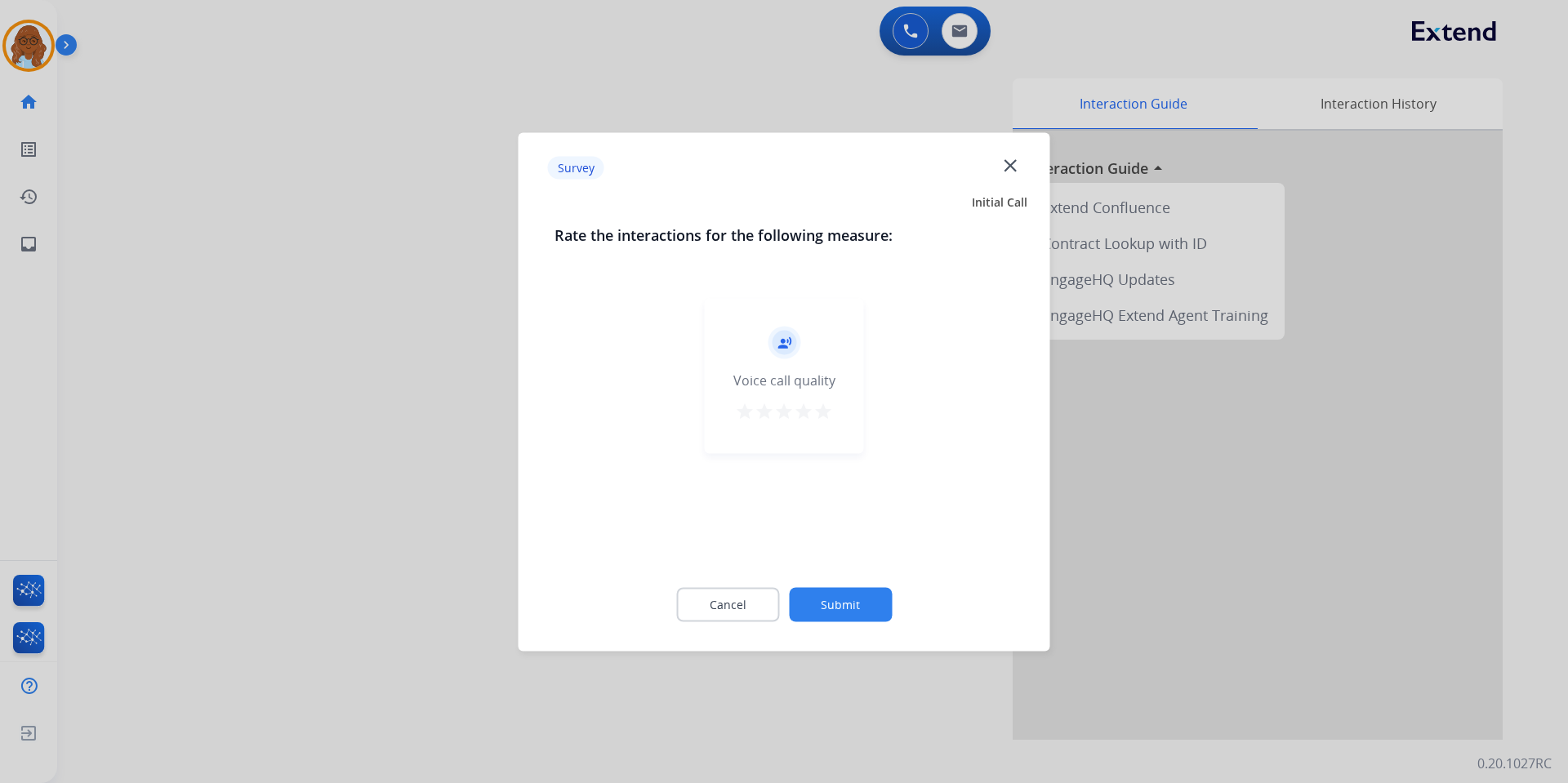
click at [816, 430] on div "record_voice_over Voice call quality star star star star star" at bounding box center [784, 375] width 159 height 155
click at [823, 409] on mat-icon "star" at bounding box center [823, 411] width 20 height 20
click at [888, 606] on button "Submit" at bounding box center [841, 604] width 103 height 34
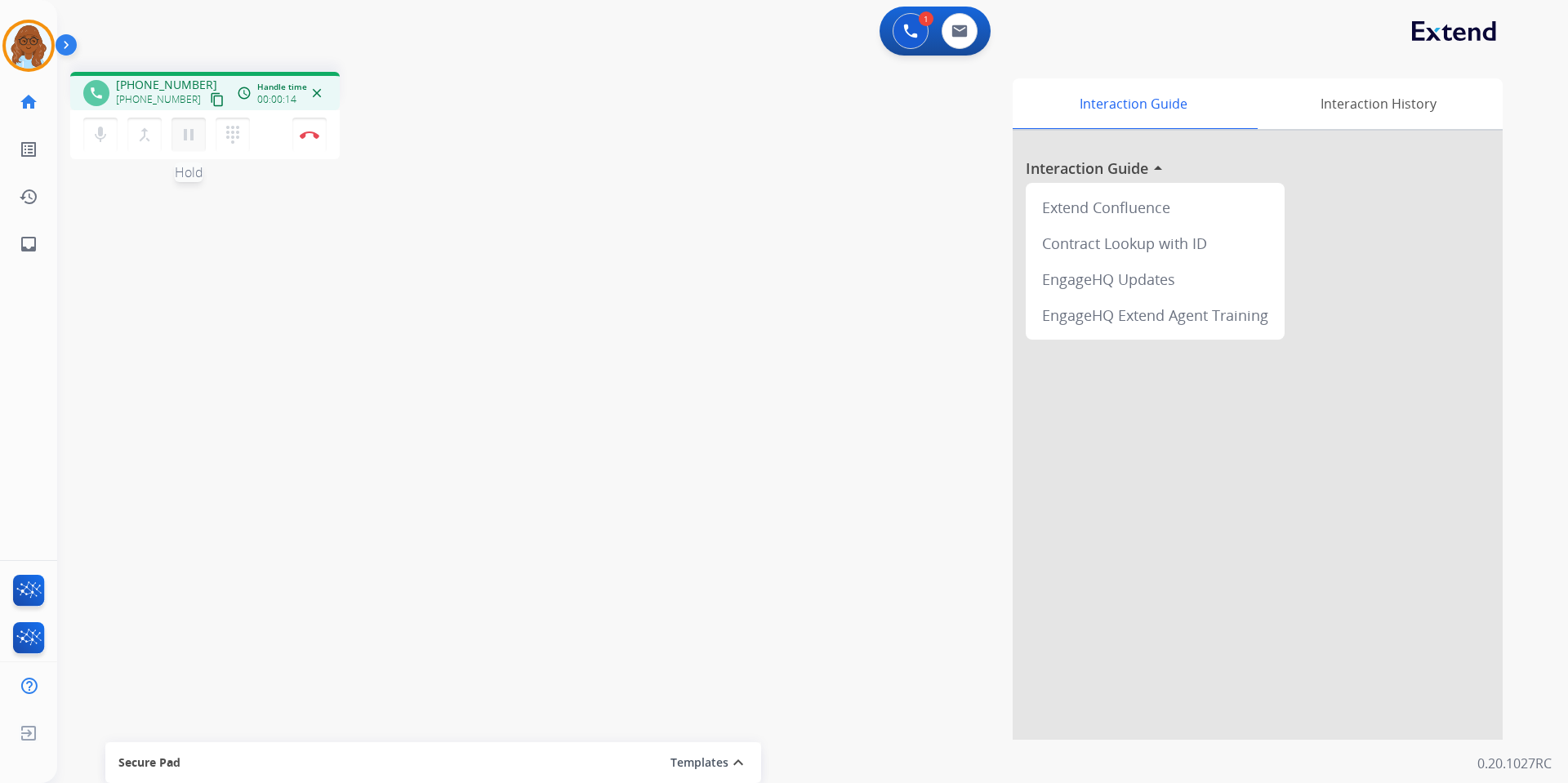
drag, startPoint x: 192, startPoint y: 137, endPoint x: 201, endPoint y: 137, distance: 9.0
click at [192, 137] on mat-icon "pause" at bounding box center [188, 135] width 20 height 20
click at [216, 135] on div "mic Mute merge_type Bridge play_arrow Hold dialpad Dialpad" at bounding box center [171, 135] width 177 height 34
click at [226, 138] on mat-icon "dialpad" at bounding box center [233, 135] width 20 height 20
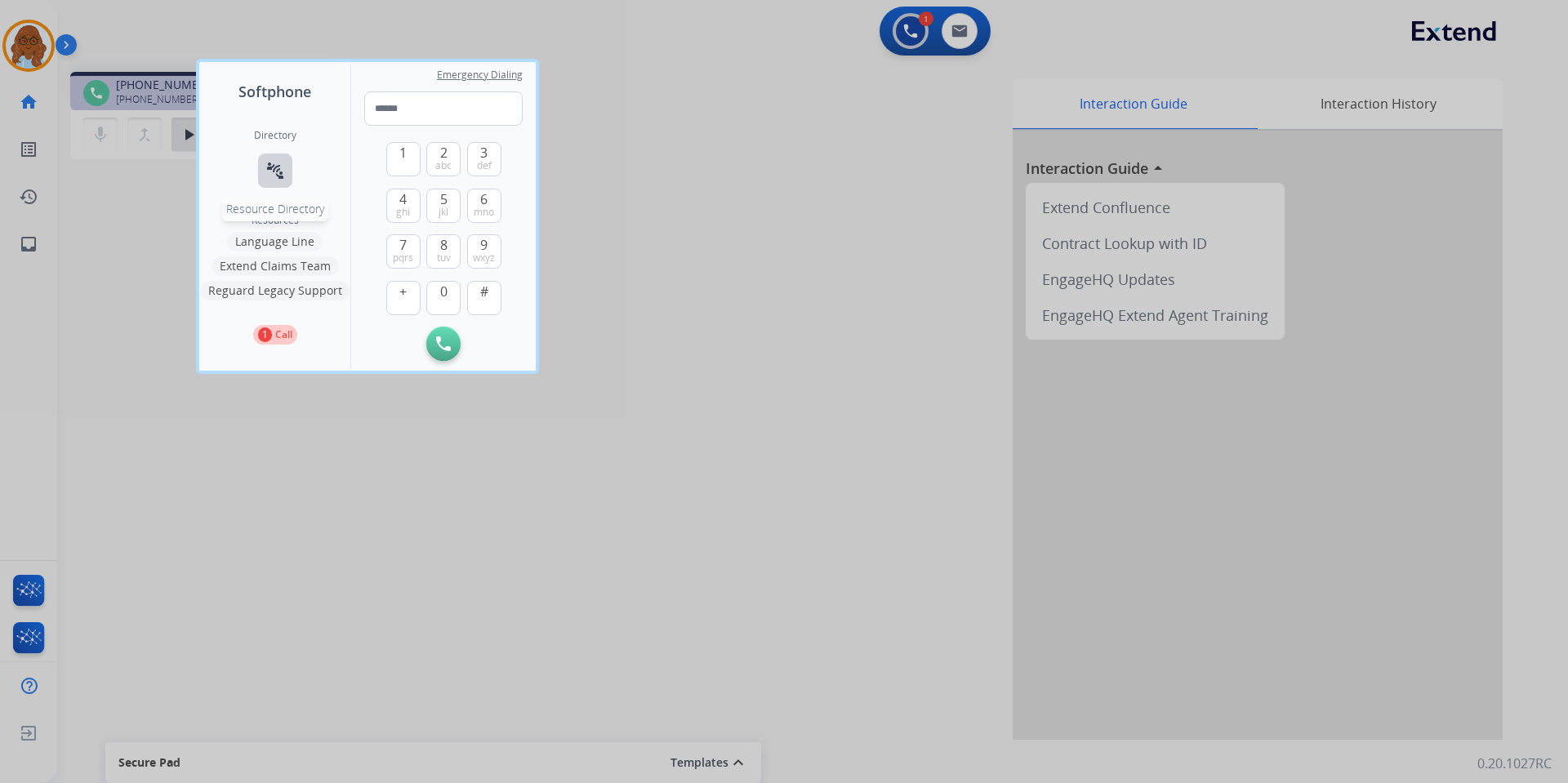
click at [263, 179] on button "connect_without_contact Resource Directory" at bounding box center [275, 170] width 34 height 34
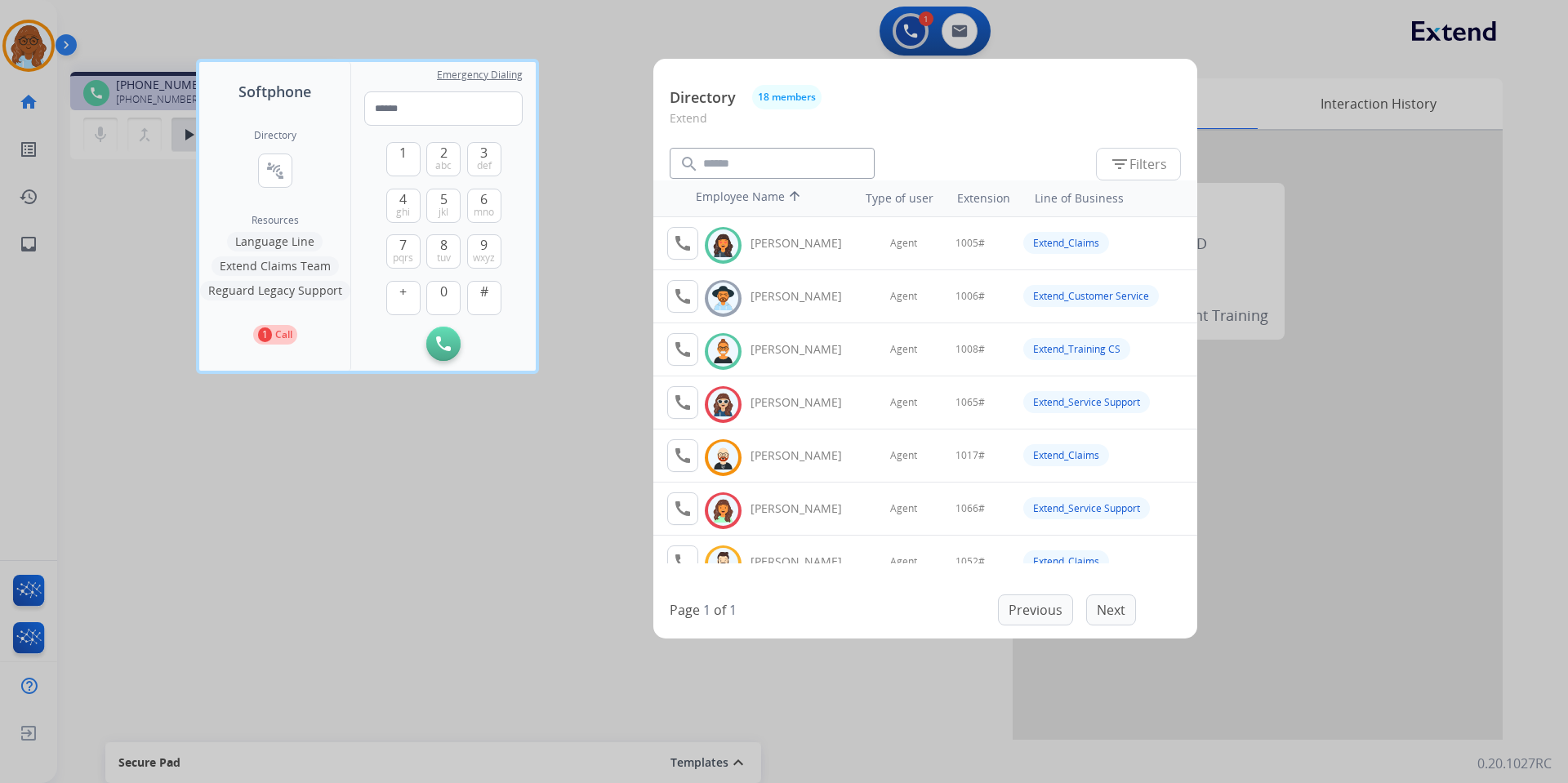
click at [285, 237] on button "Language Line" at bounding box center [274, 242] width 95 height 20
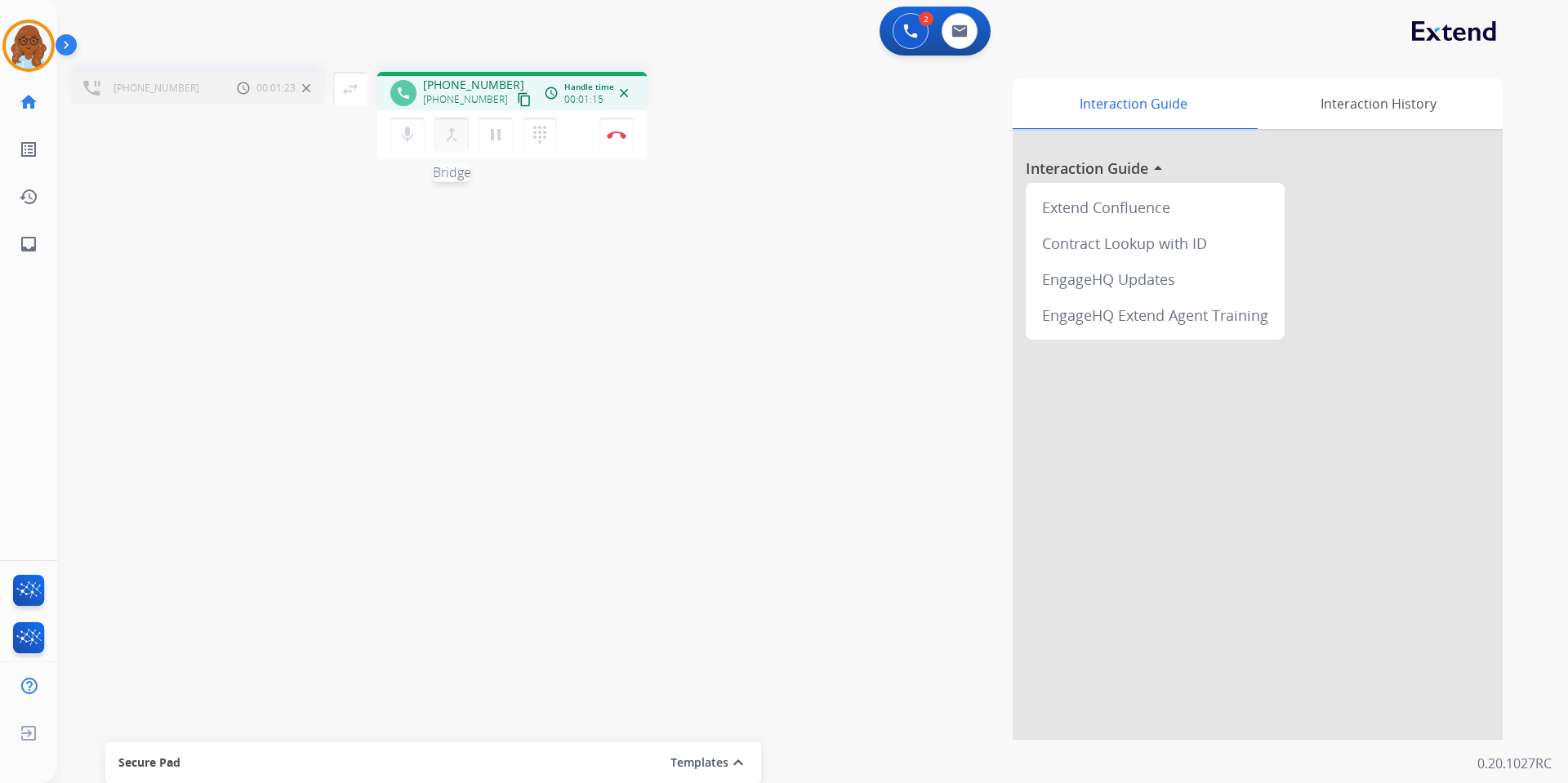
click at [458, 137] on mat-icon "merge_type" at bounding box center [452, 135] width 20 height 20
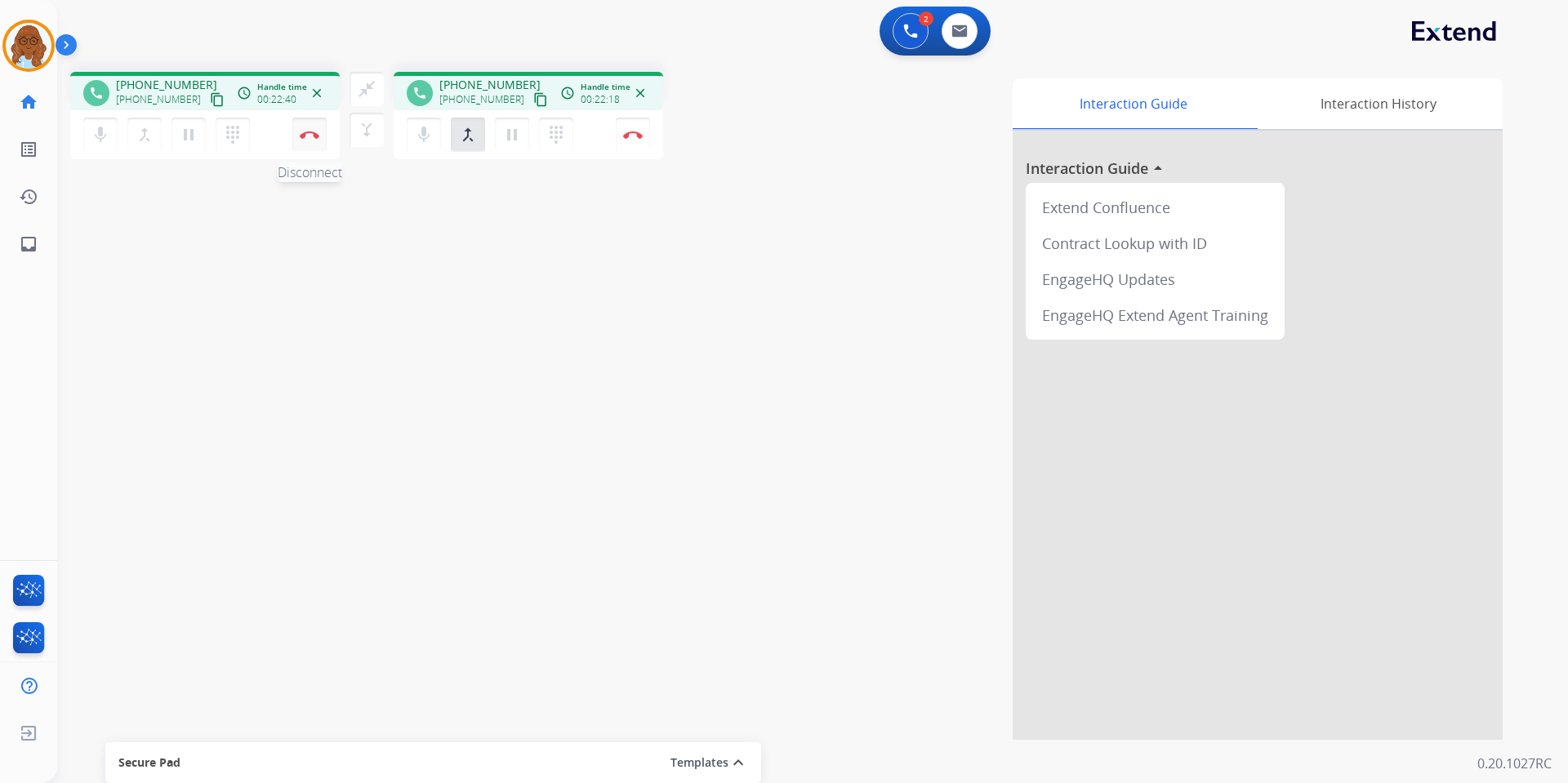
click at [311, 130] on img at bounding box center [310, 134] width 20 height 8
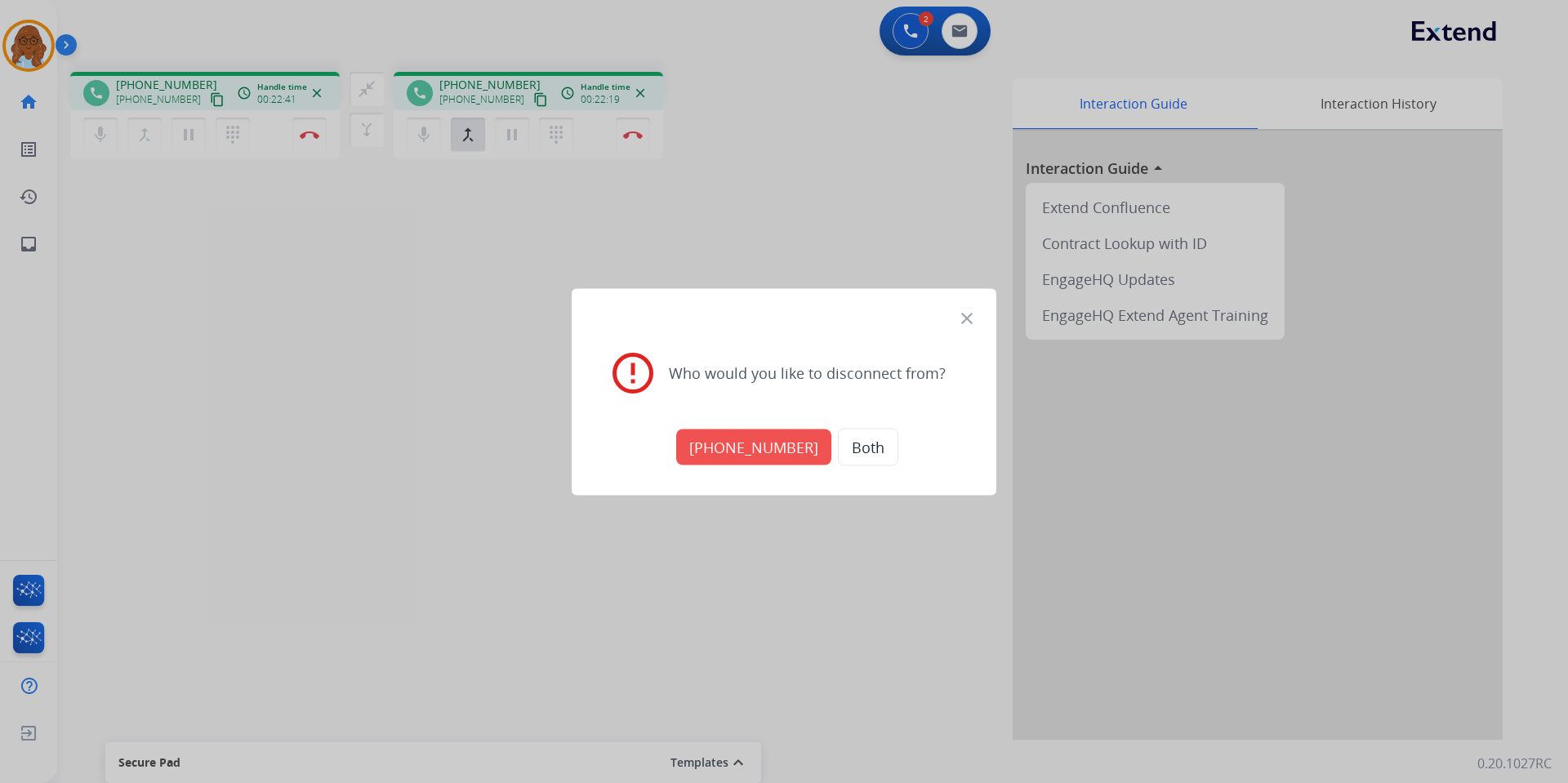
click at [760, 448] on button "+13234944198" at bounding box center [753, 447] width 155 height 36
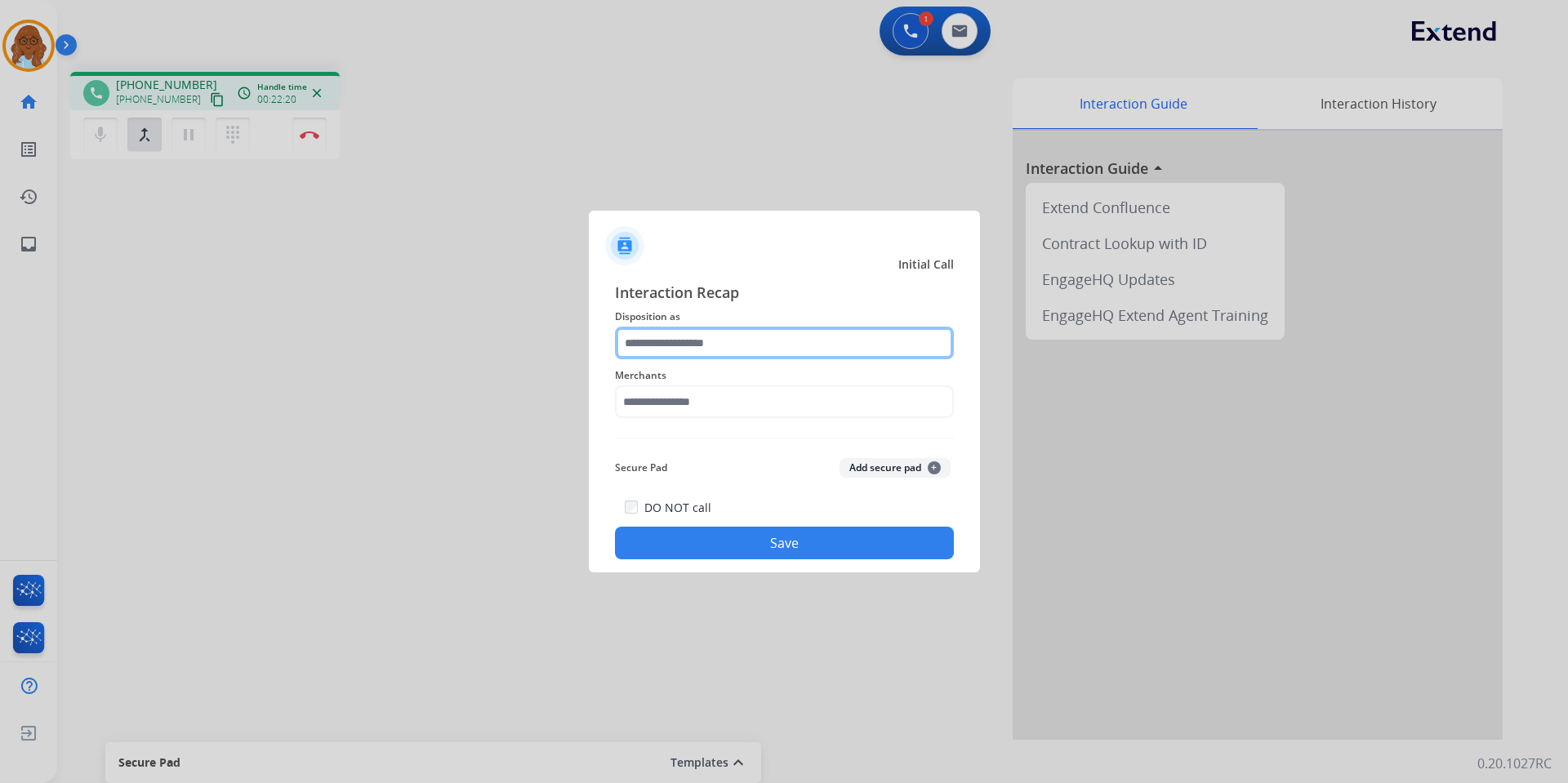
click at [688, 342] on input "text" at bounding box center [784, 343] width 339 height 33
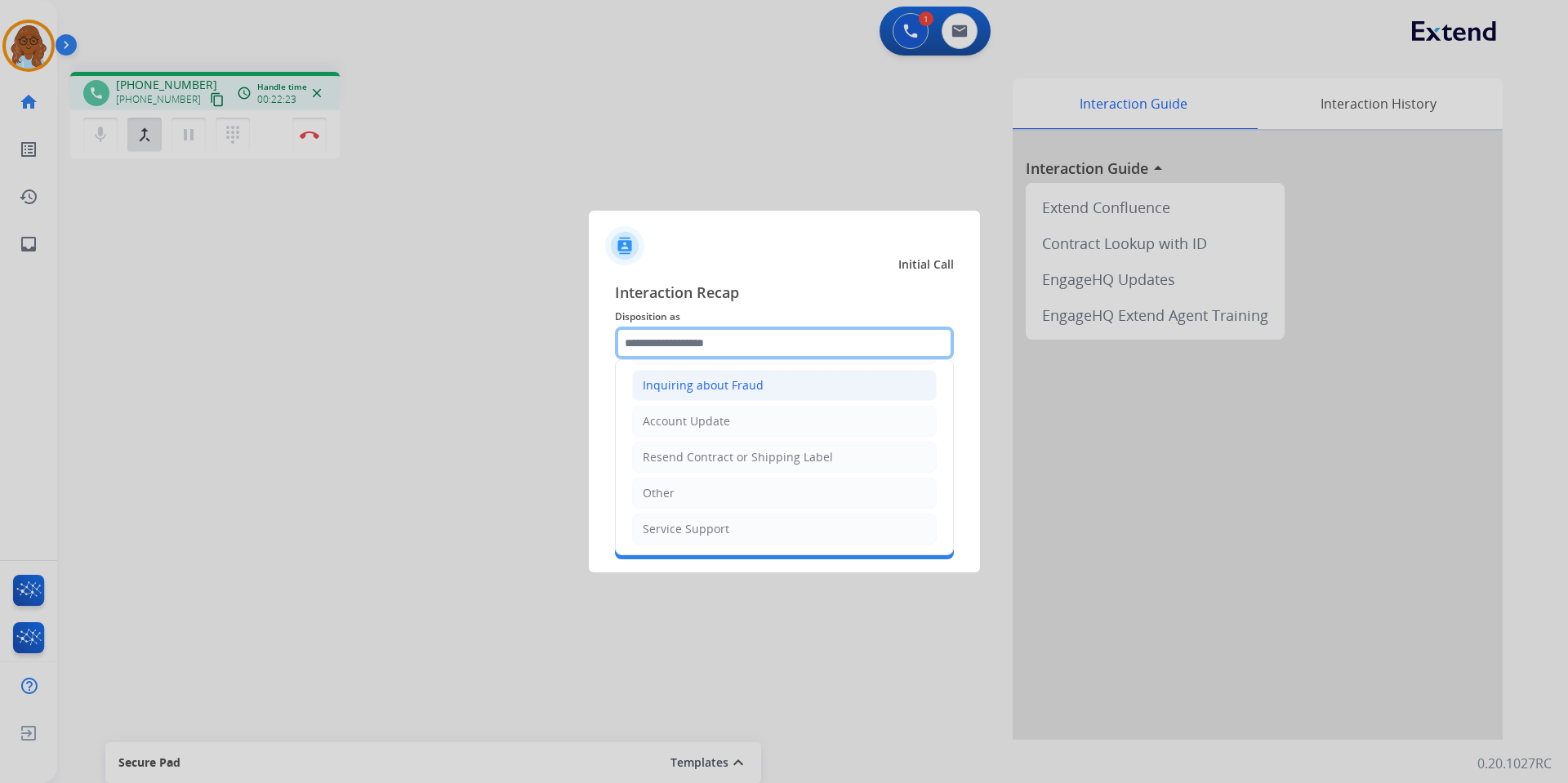
scroll to position [255, 0]
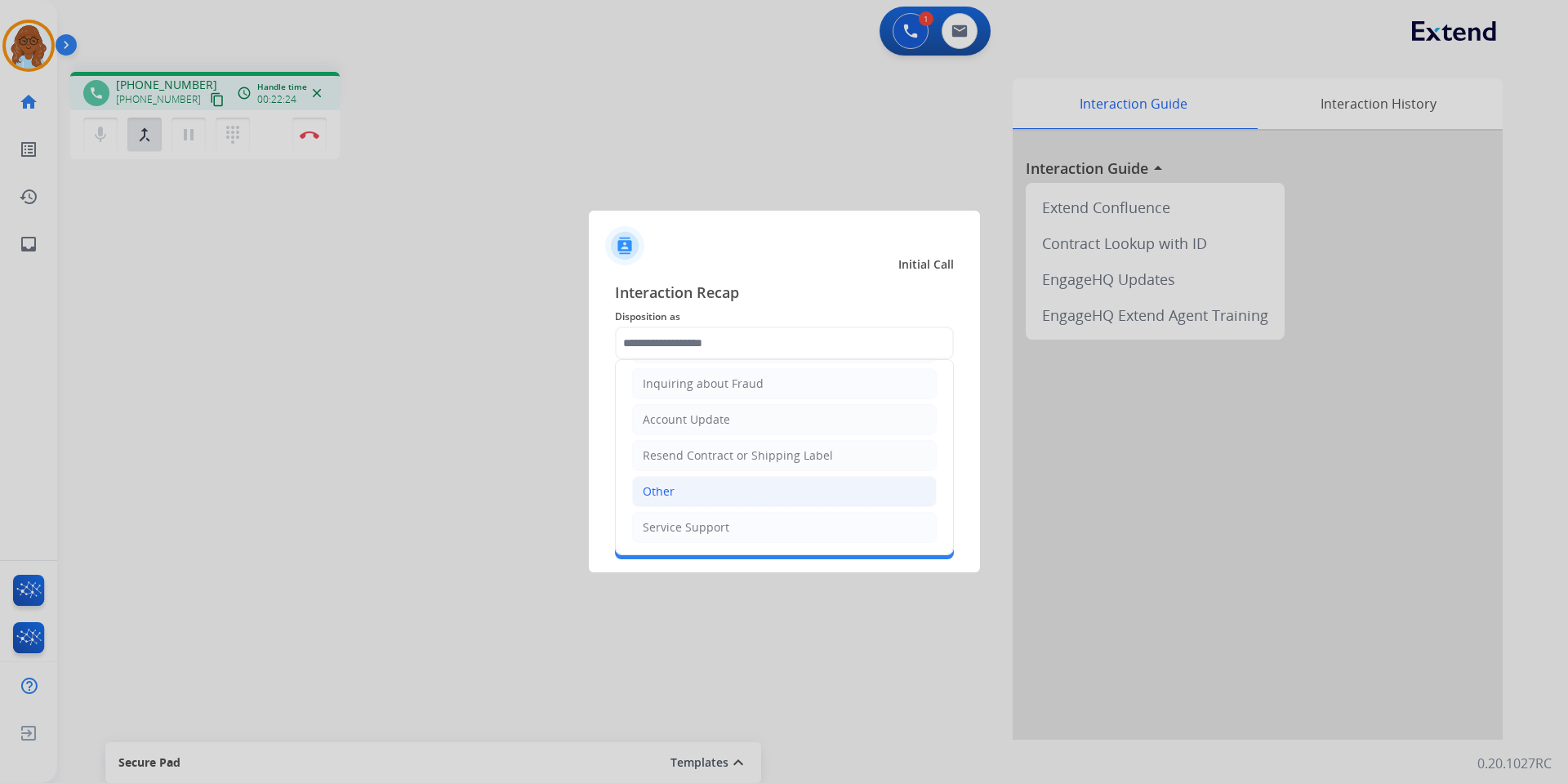
click at [676, 485] on li "Other" at bounding box center [784, 492] width 304 height 31
type input "*****"
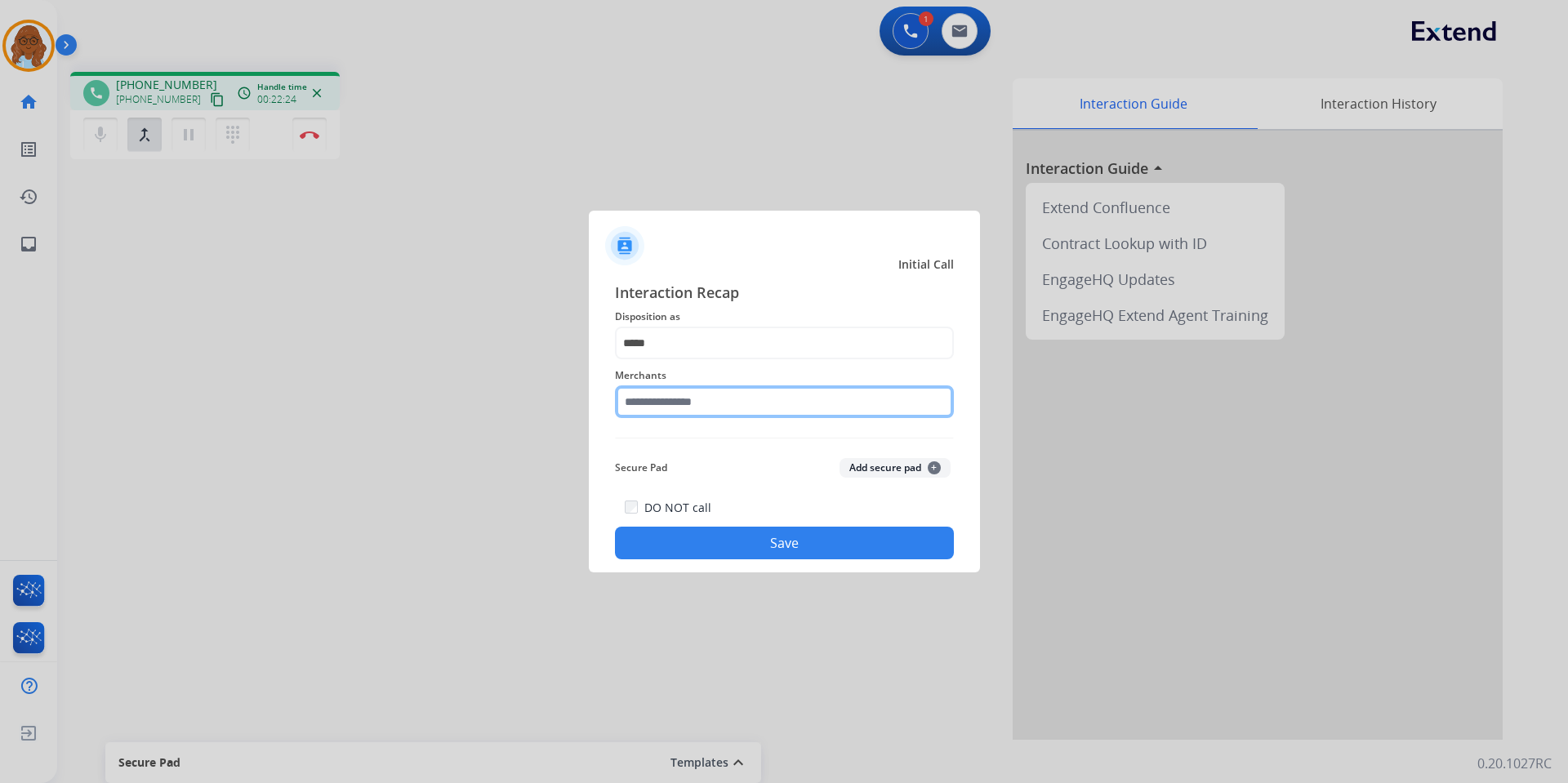
click at [665, 401] on input "text" at bounding box center [784, 401] width 339 height 33
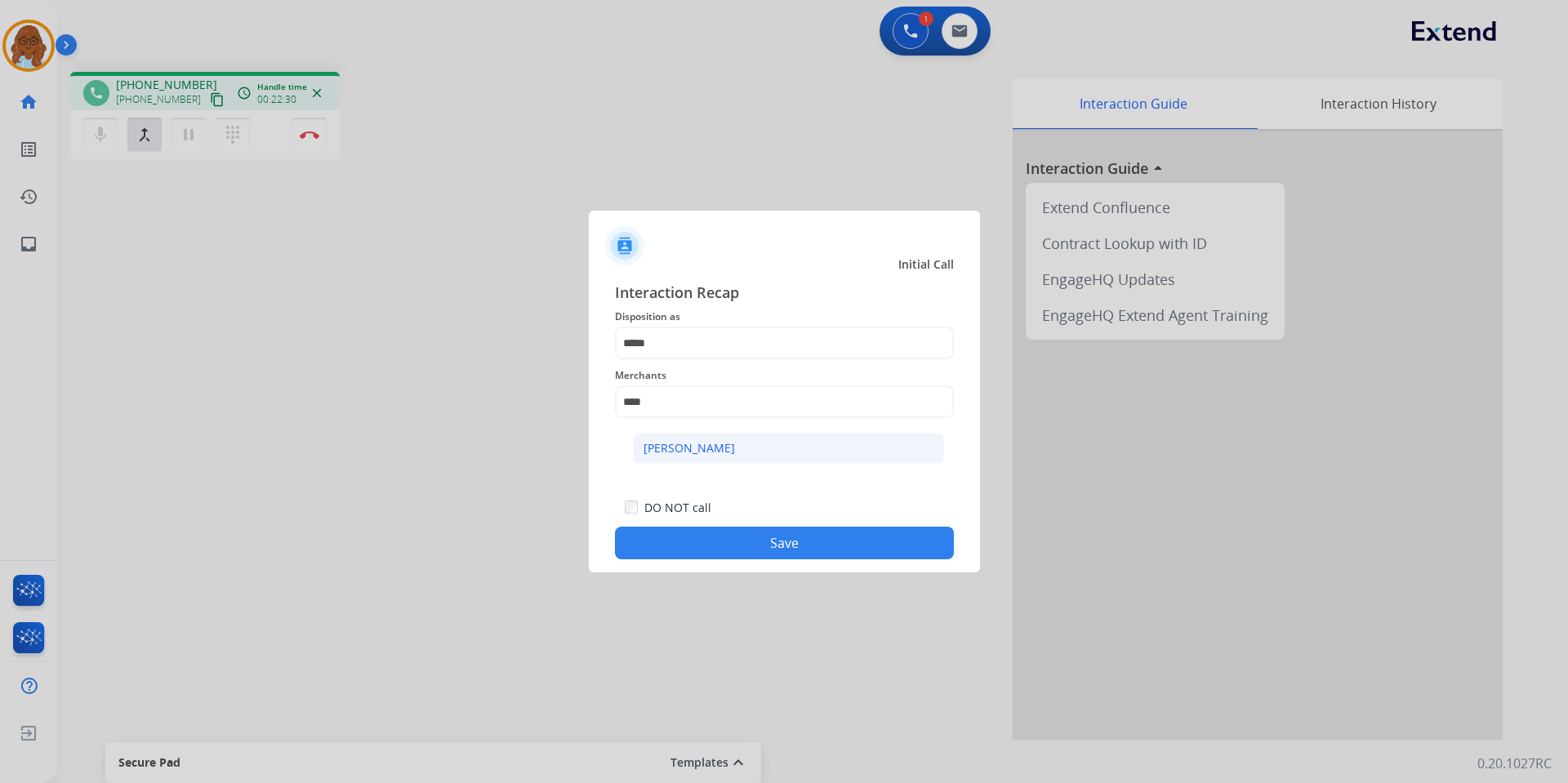
click at [790, 455] on li "Ashley - Reguard" at bounding box center [788, 449] width 311 height 31
type input "**********"
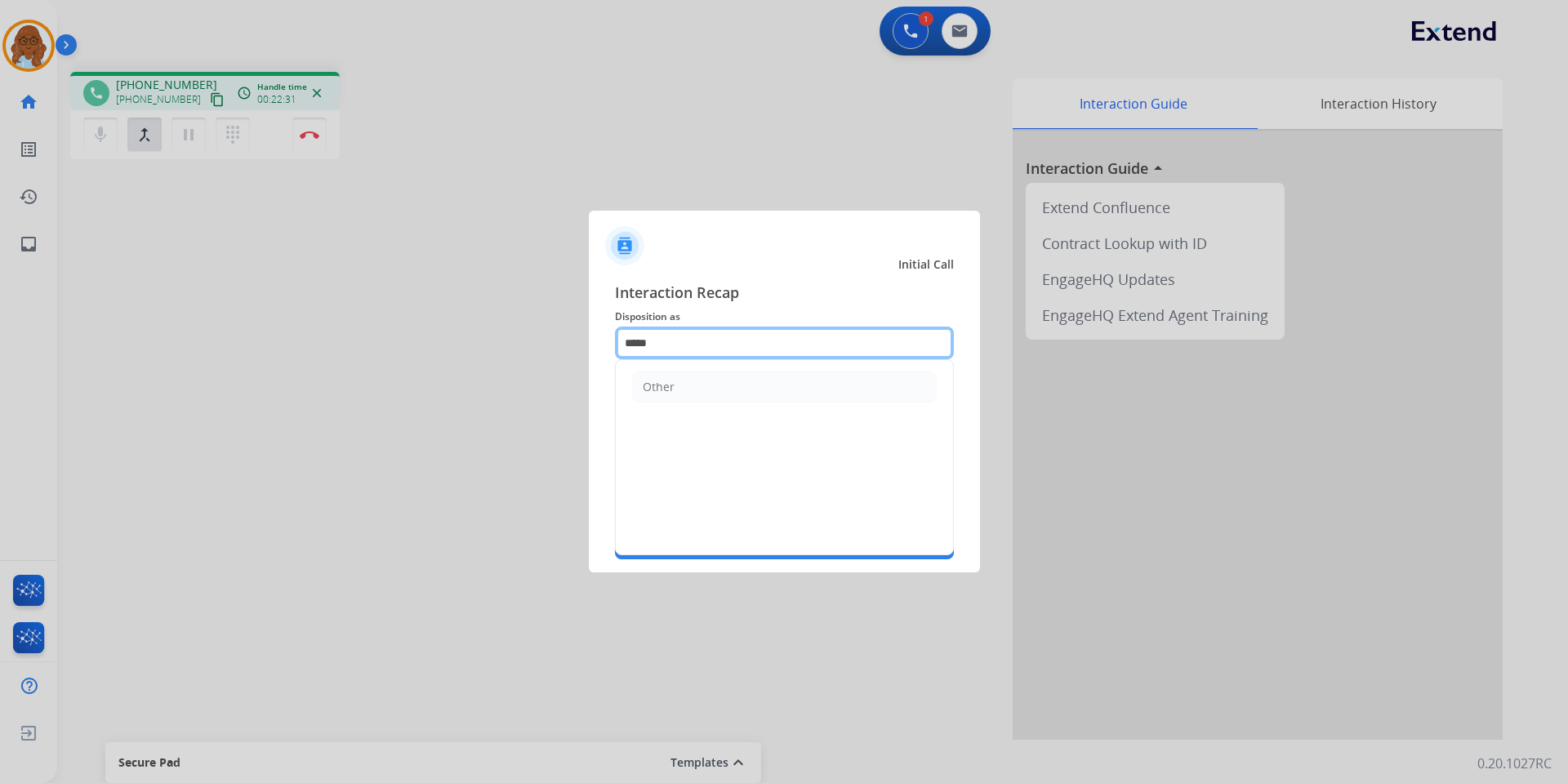
click at [682, 344] on input "*****" at bounding box center [784, 343] width 339 height 33
click at [681, 344] on input "*****" at bounding box center [784, 343] width 339 height 33
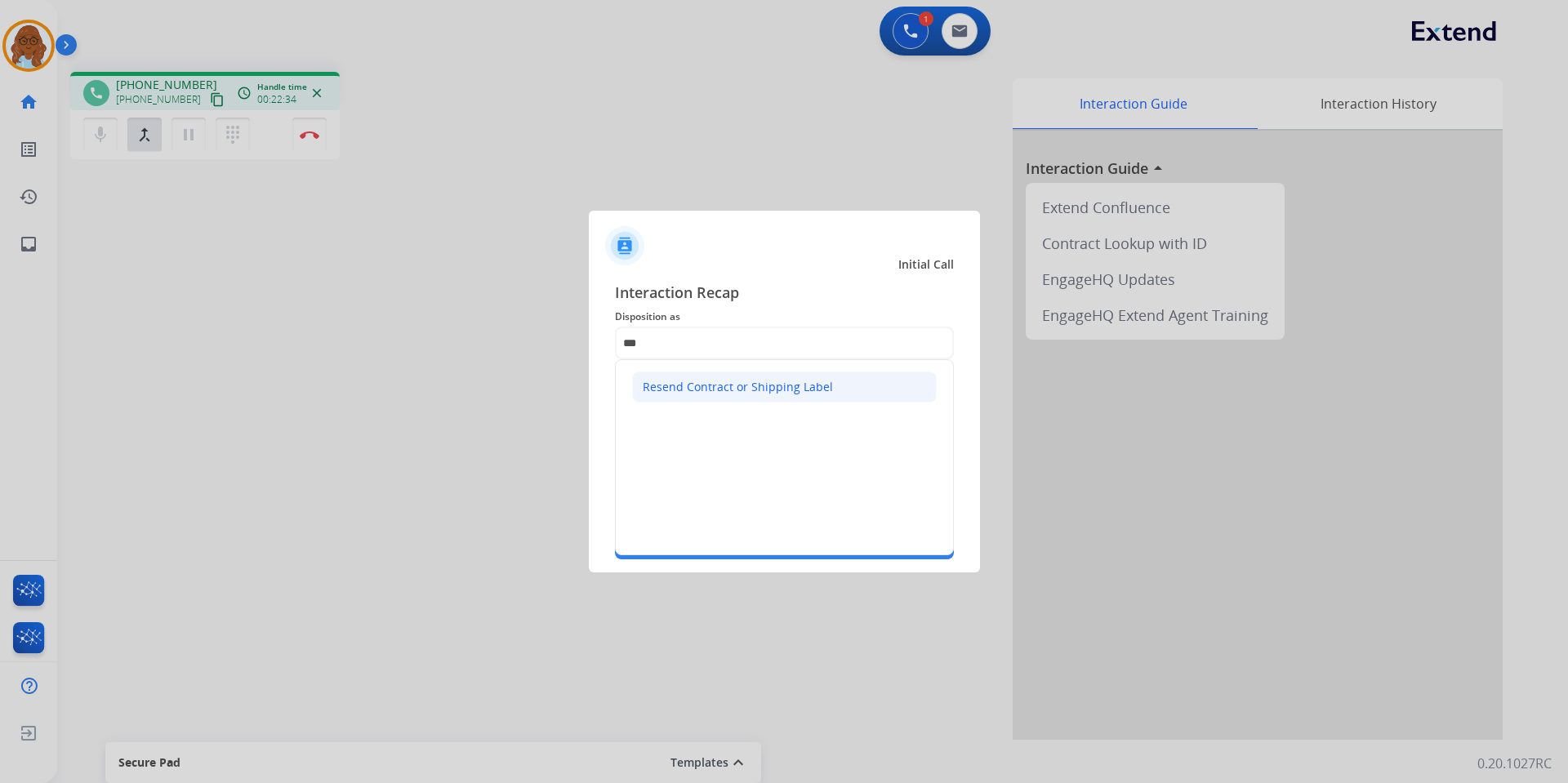
click at [696, 395] on div "Resend Contract or Shipping Label" at bounding box center [737, 387] width 190 height 16
type input "**********"
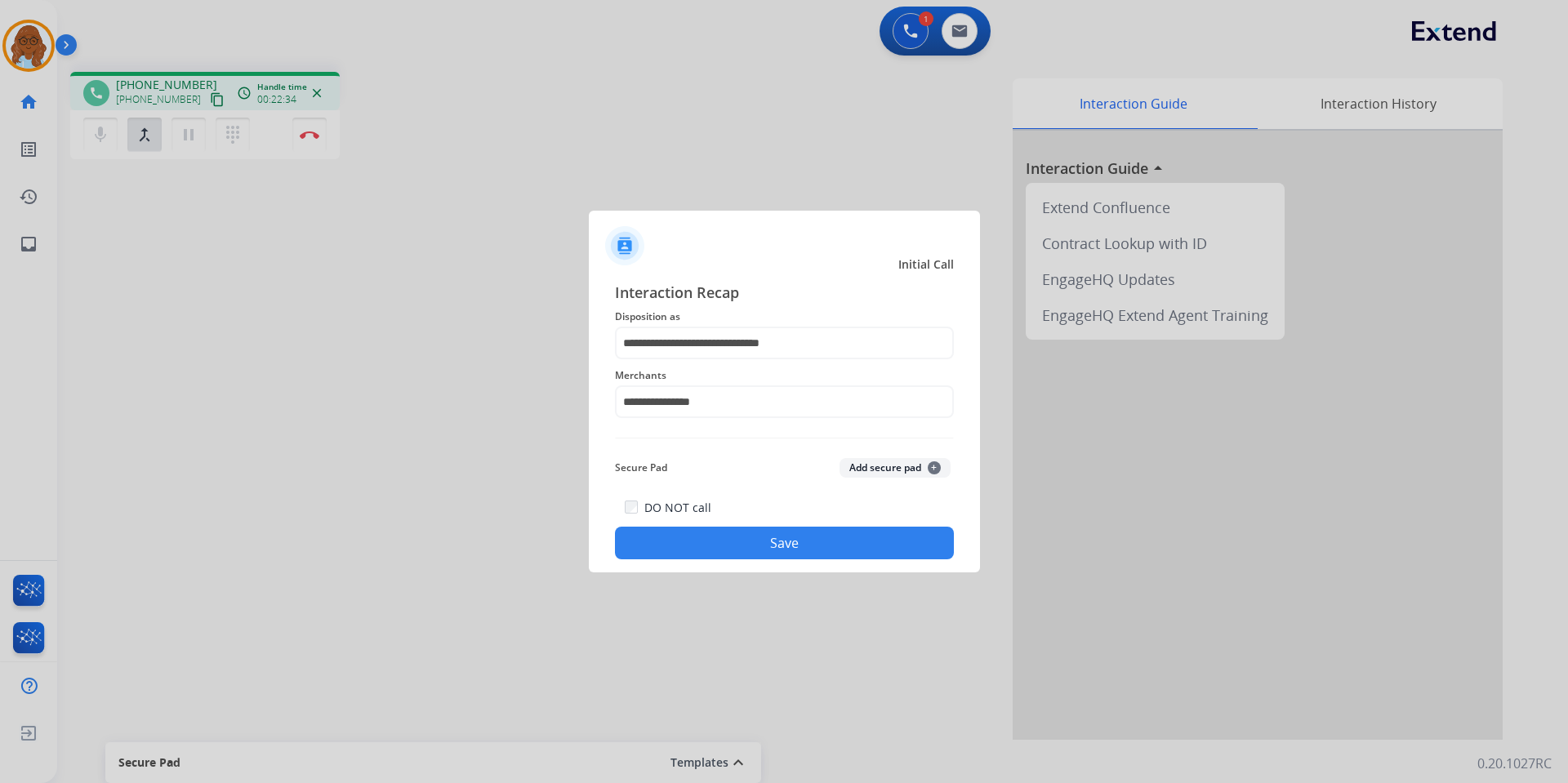
click at [721, 534] on button "Save" at bounding box center [784, 543] width 339 height 33
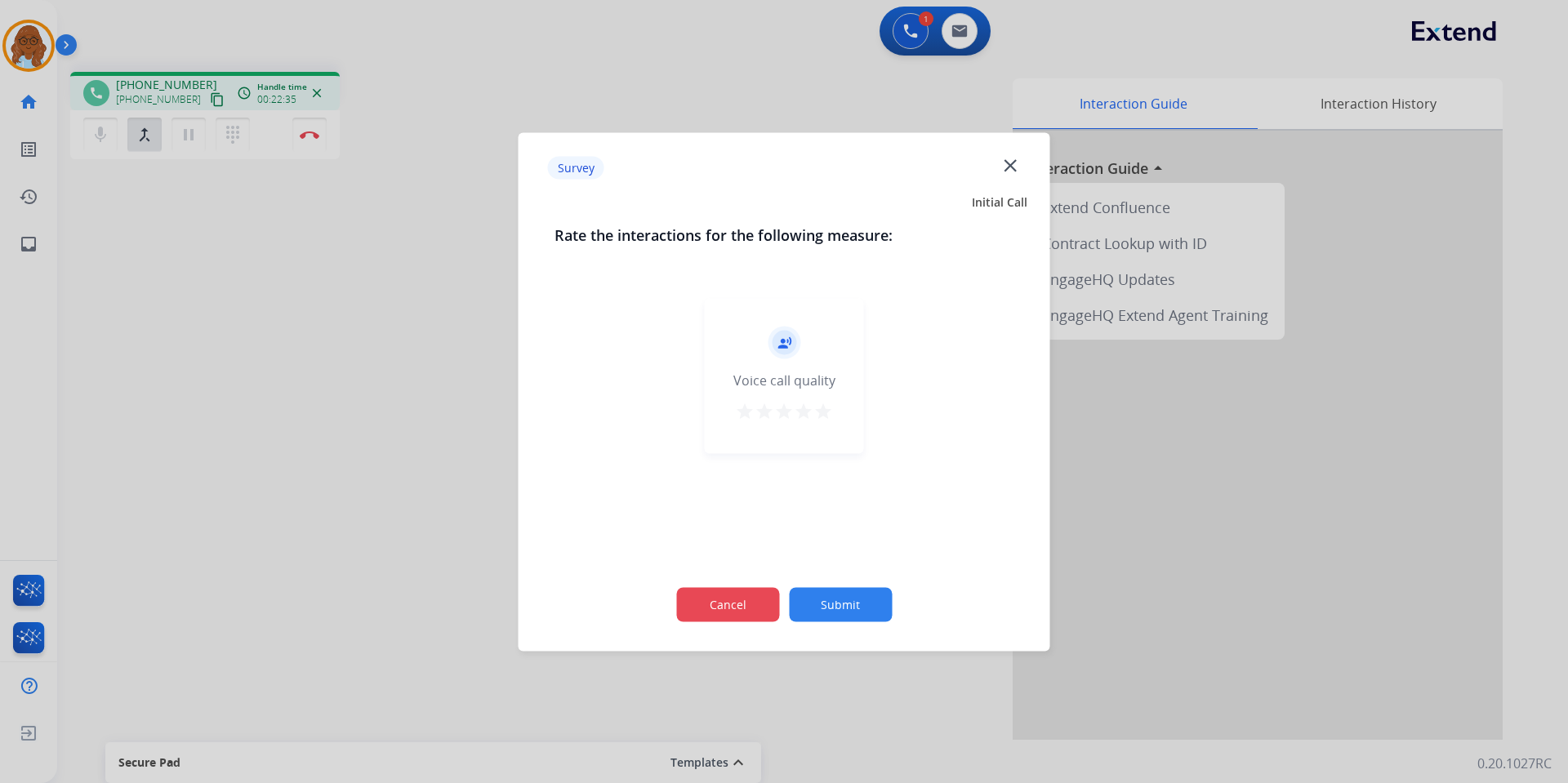
click at [717, 600] on button "Cancel" at bounding box center [727, 604] width 103 height 34
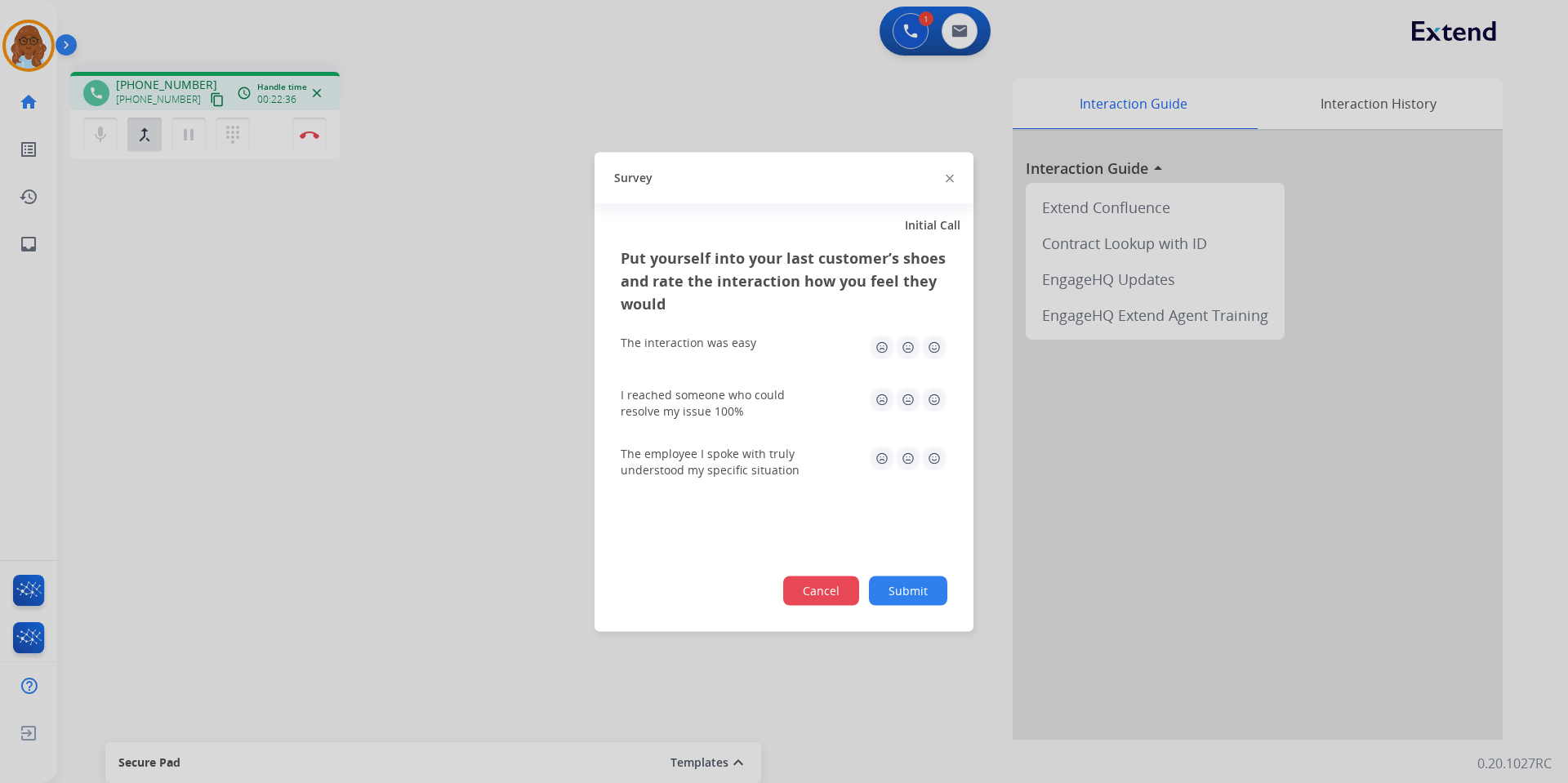
click at [820, 590] on button "Cancel" at bounding box center [821, 590] width 76 height 29
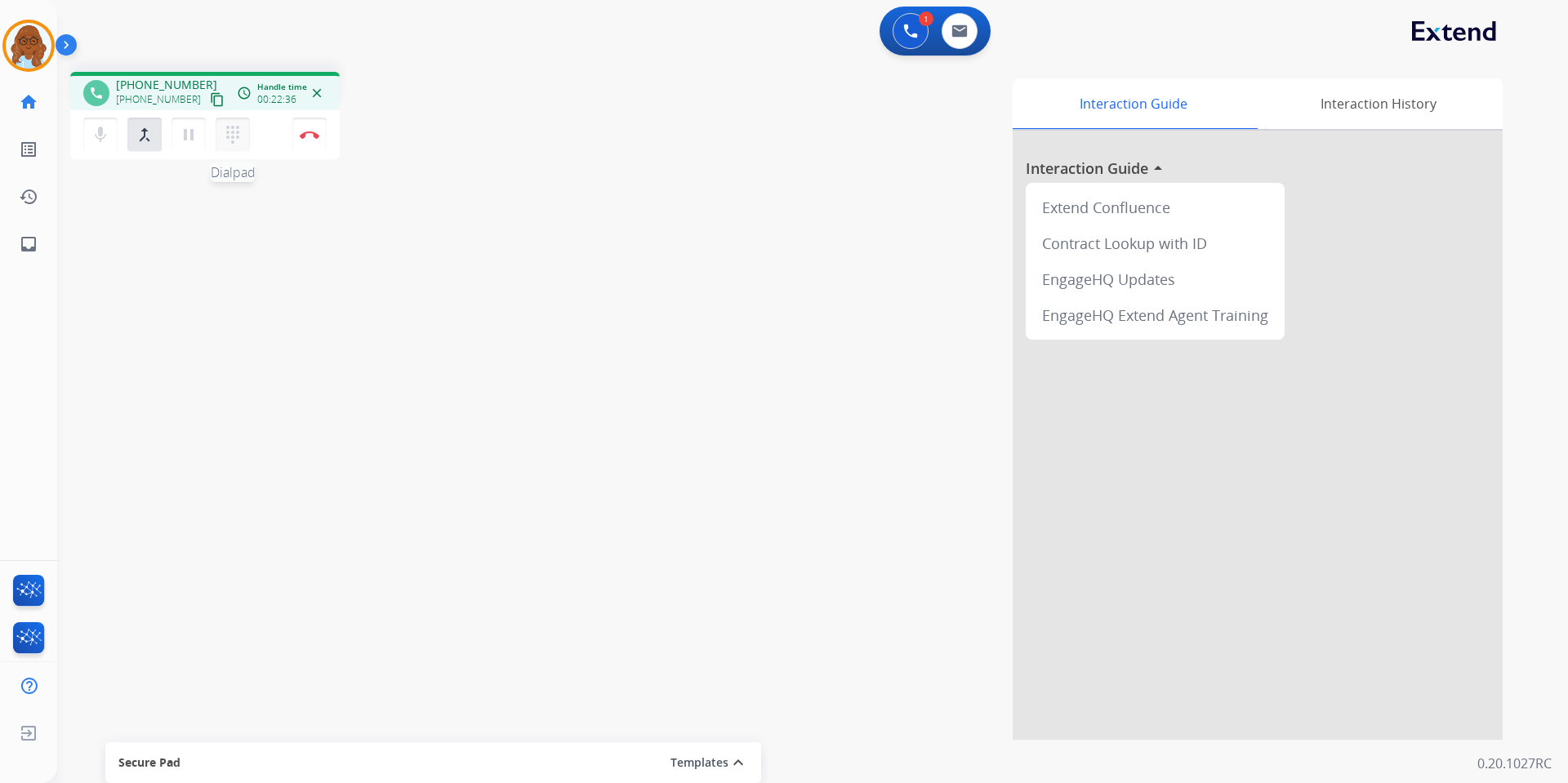
click at [237, 136] on mat-icon "dialpad" at bounding box center [233, 135] width 20 height 20
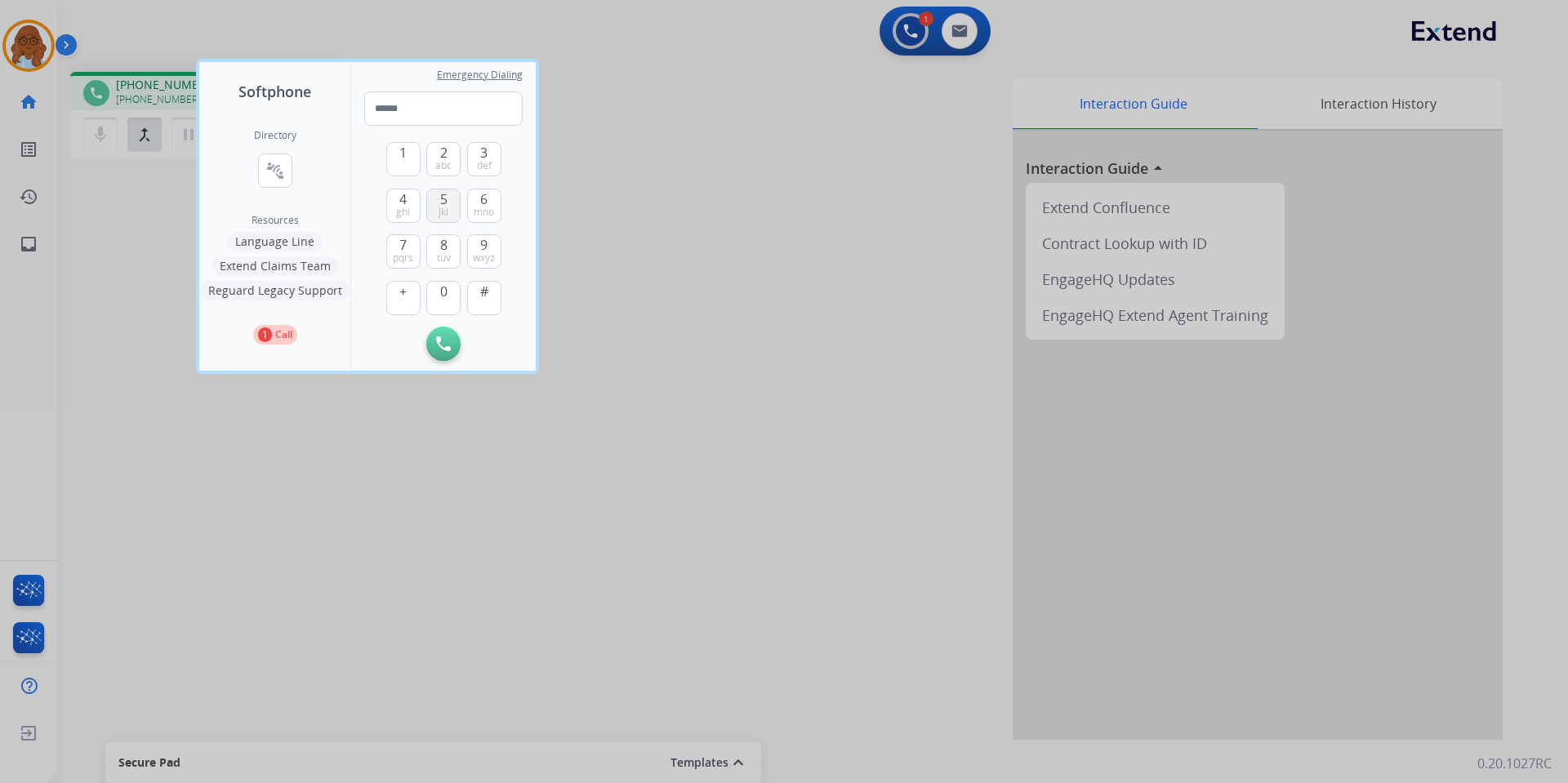
click at [450, 199] on button "5 jkl" at bounding box center [444, 206] width 34 height 34
type input "*"
click at [669, 277] on div at bounding box center [784, 392] width 1568 height 783
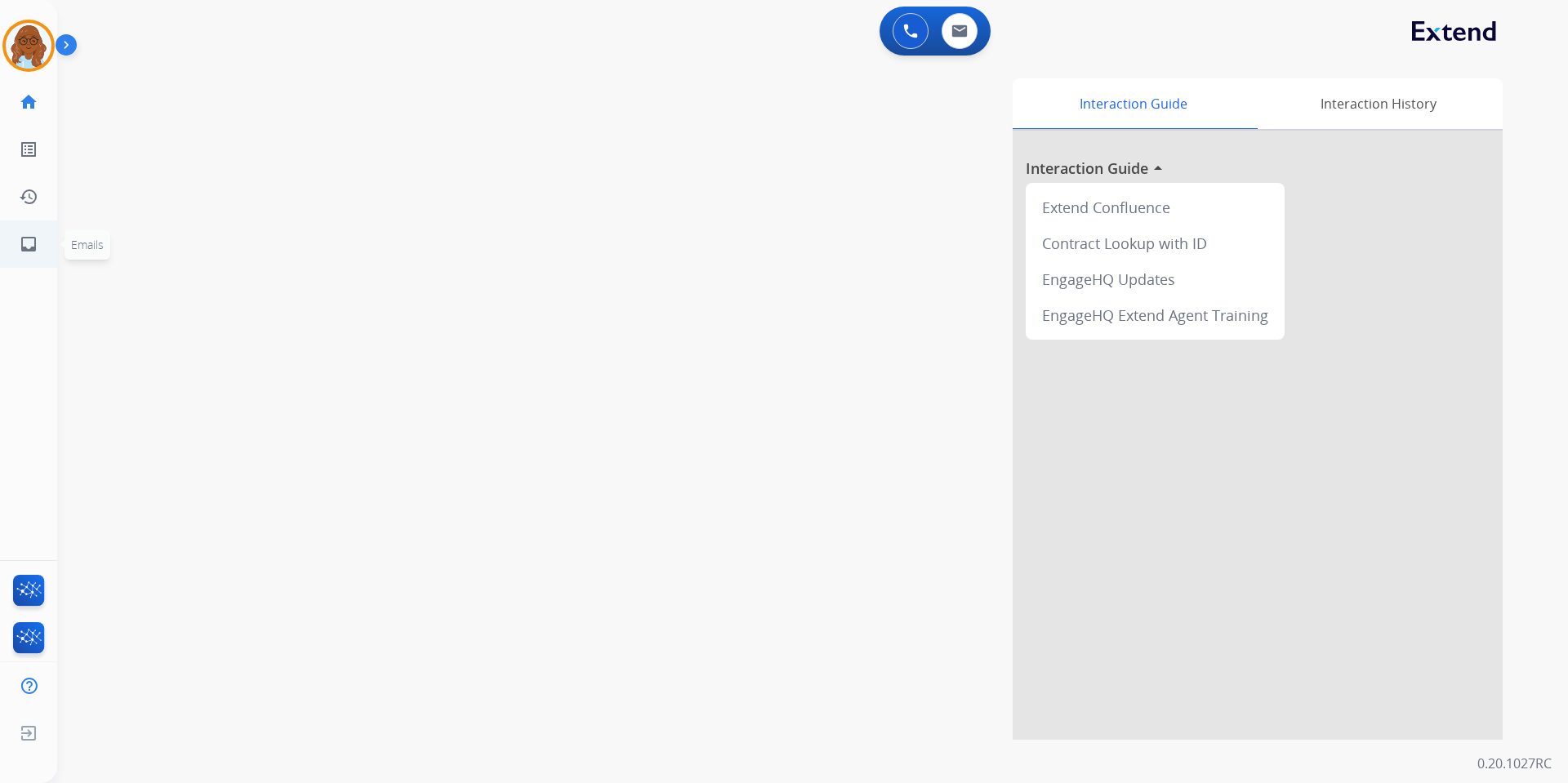
click at [27, 248] on mat-icon "inbox" at bounding box center [29, 245] width 20 height 20
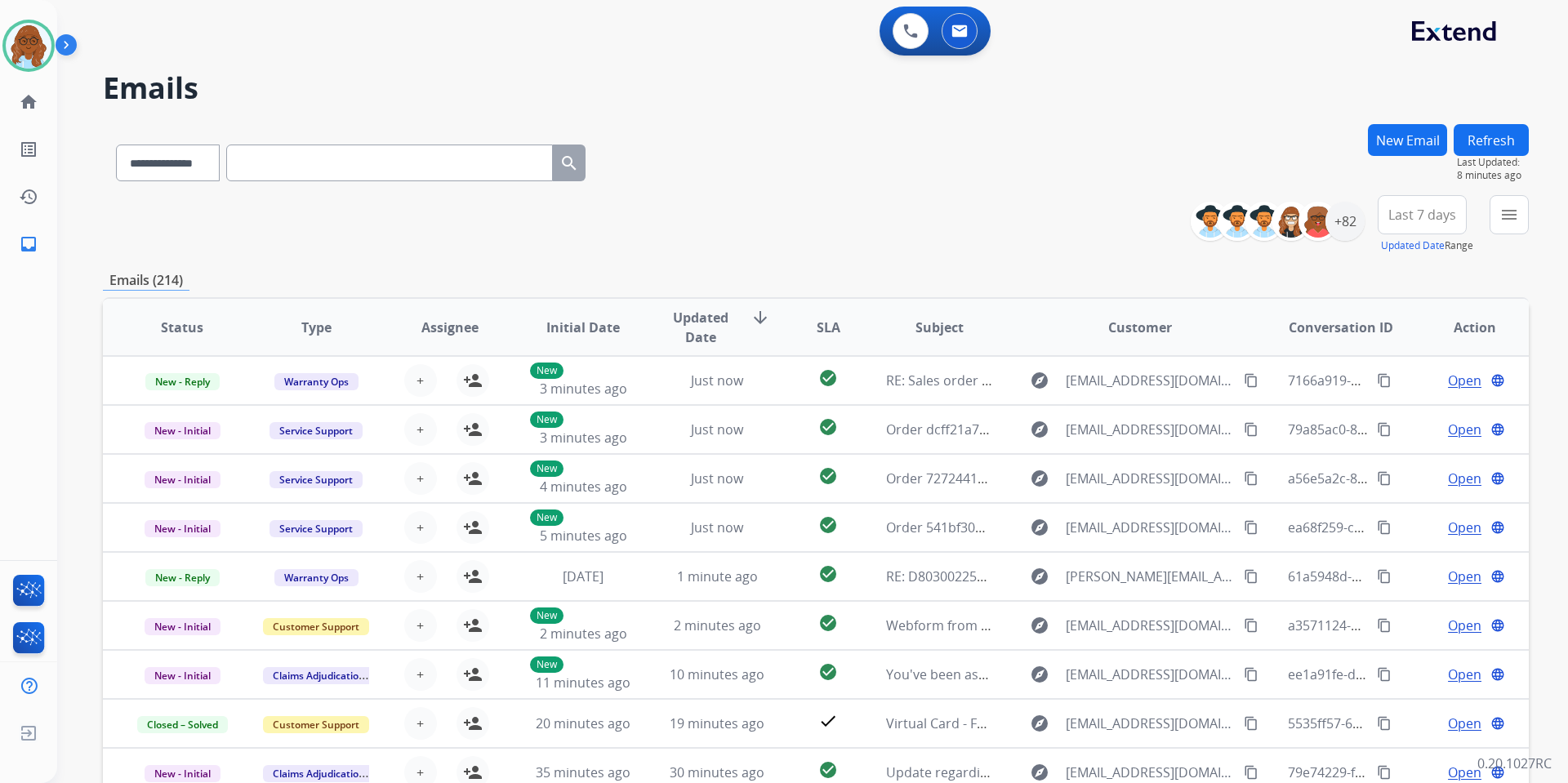
click at [1371, 148] on button "New Email" at bounding box center [1407, 140] width 79 height 32
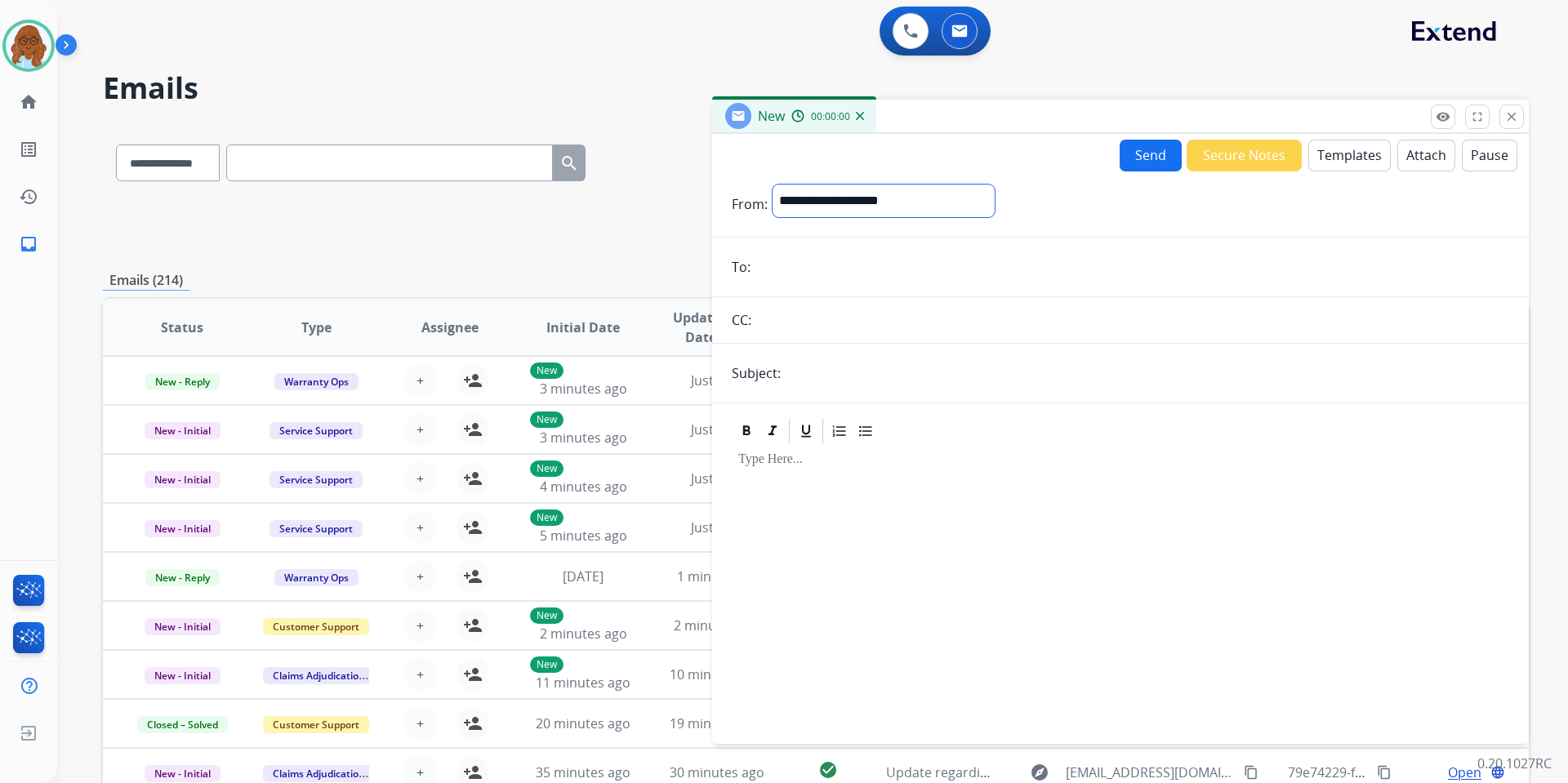
drag, startPoint x: 908, startPoint y: 195, endPoint x: 917, endPoint y: 216, distance: 22.8
click at [908, 195] on select "**********" at bounding box center [883, 201] width 222 height 33
select select "**********"
click at [773, 185] on select "**********" at bounding box center [883, 201] width 222 height 33
click at [805, 268] on input "email" at bounding box center [1132, 269] width 754 height 33
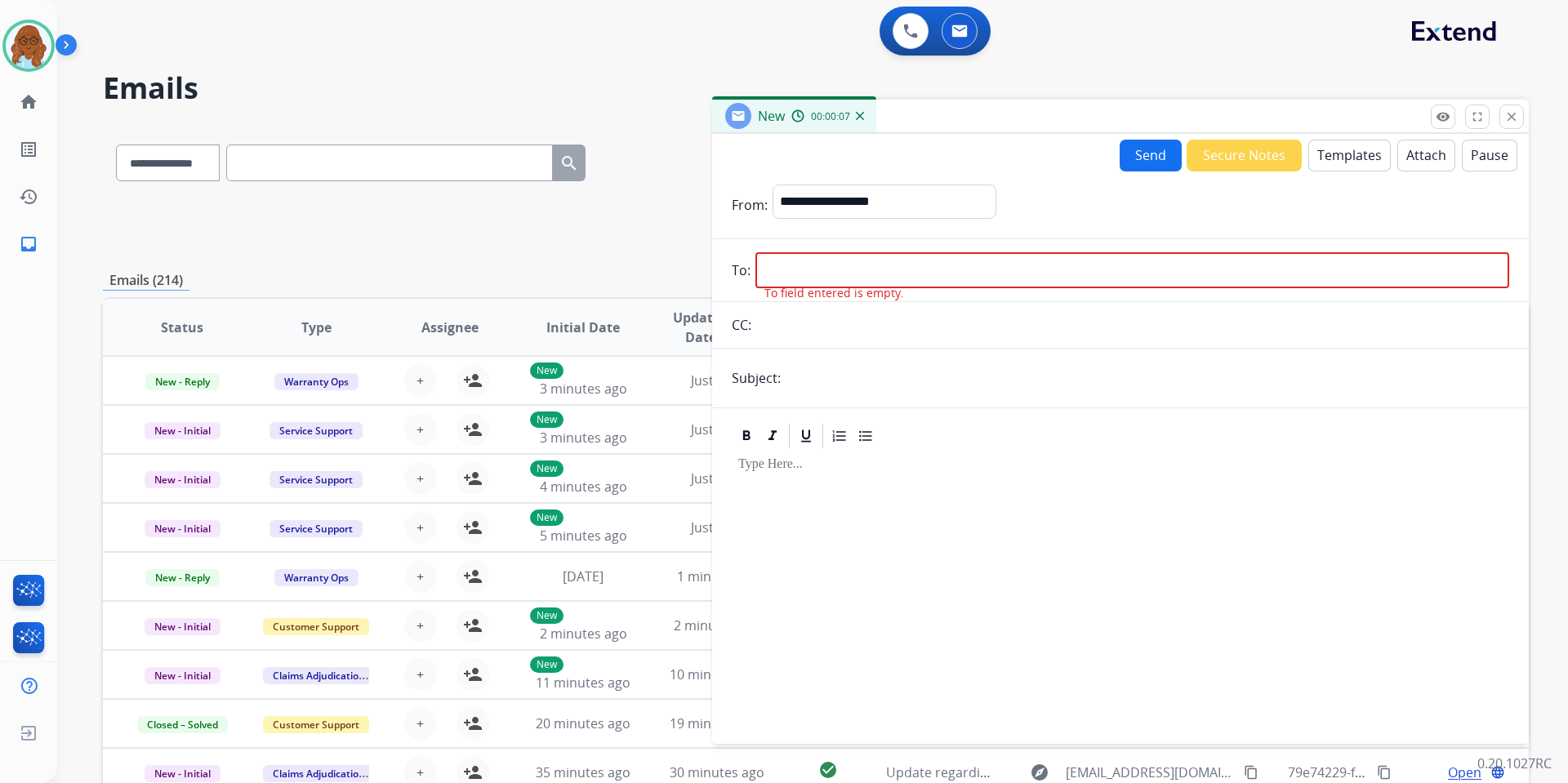
click at [971, 283] on input "email" at bounding box center [1132, 271] width 754 height 36
paste input "**********"
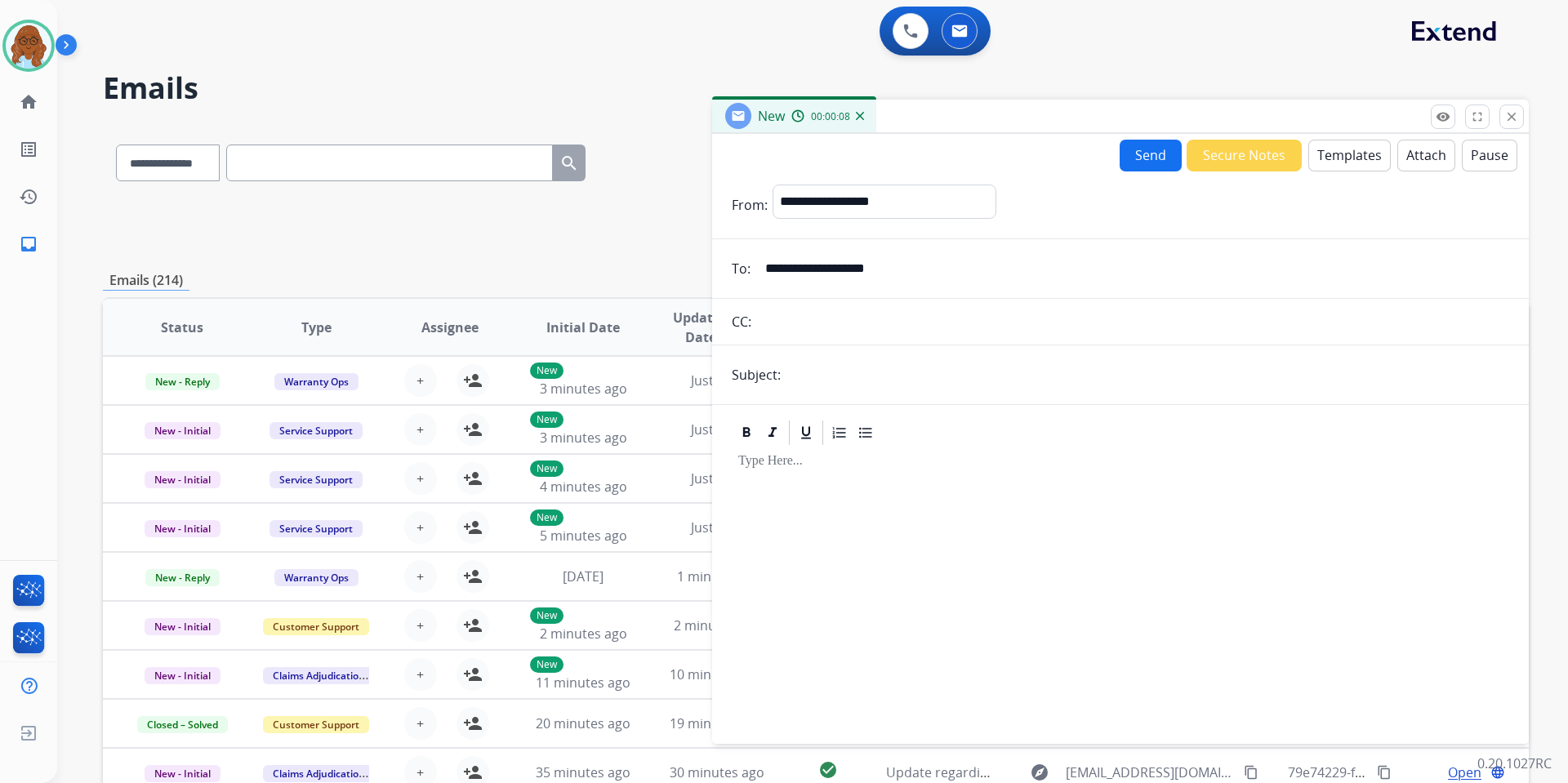
type input "**********"
click at [864, 371] on input "text" at bounding box center [1147, 375] width 724 height 33
type input "**********"
click at [1330, 163] on button "Templates" at bounding box center [1349, 155] width 82 height 32
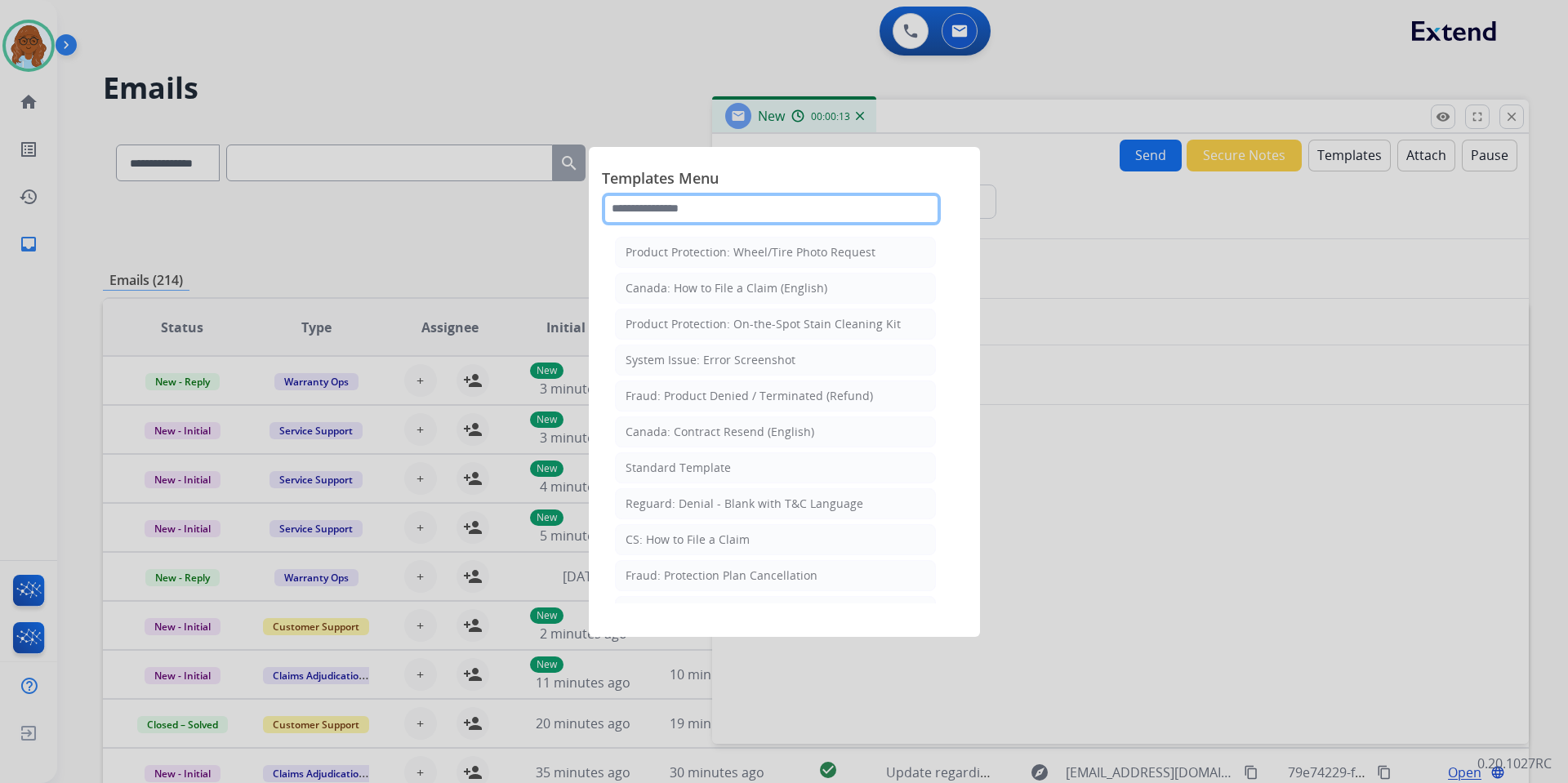
click at [726, 218] on input "text" at bounding box center [771, 209] width 339 height 33
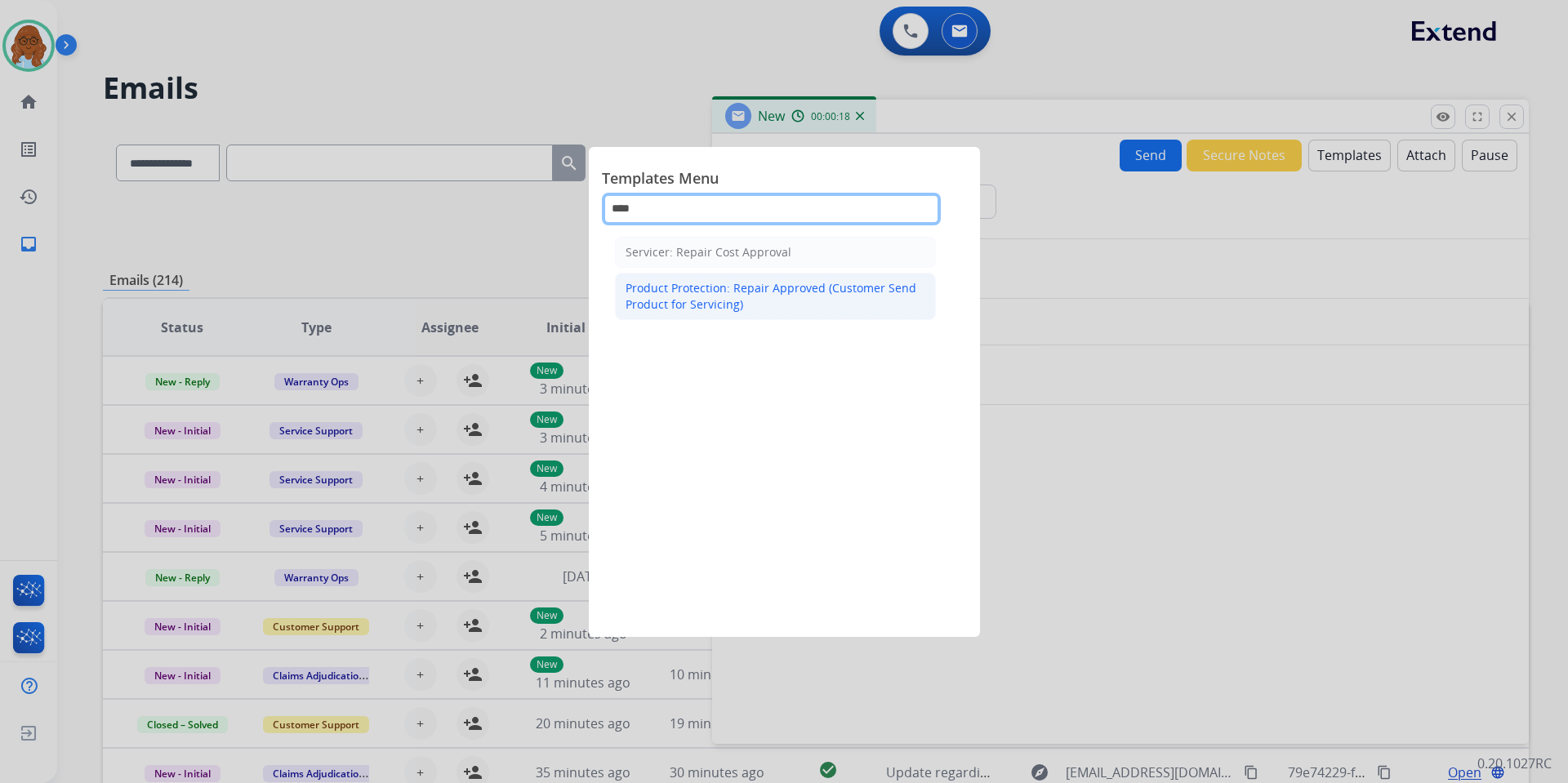
type input "****"
click at [723, 312] on div "Product Protection: Repair Approved (Customer Send Product for Servicing)" at bounding box center [774, 296] width 300 height 33
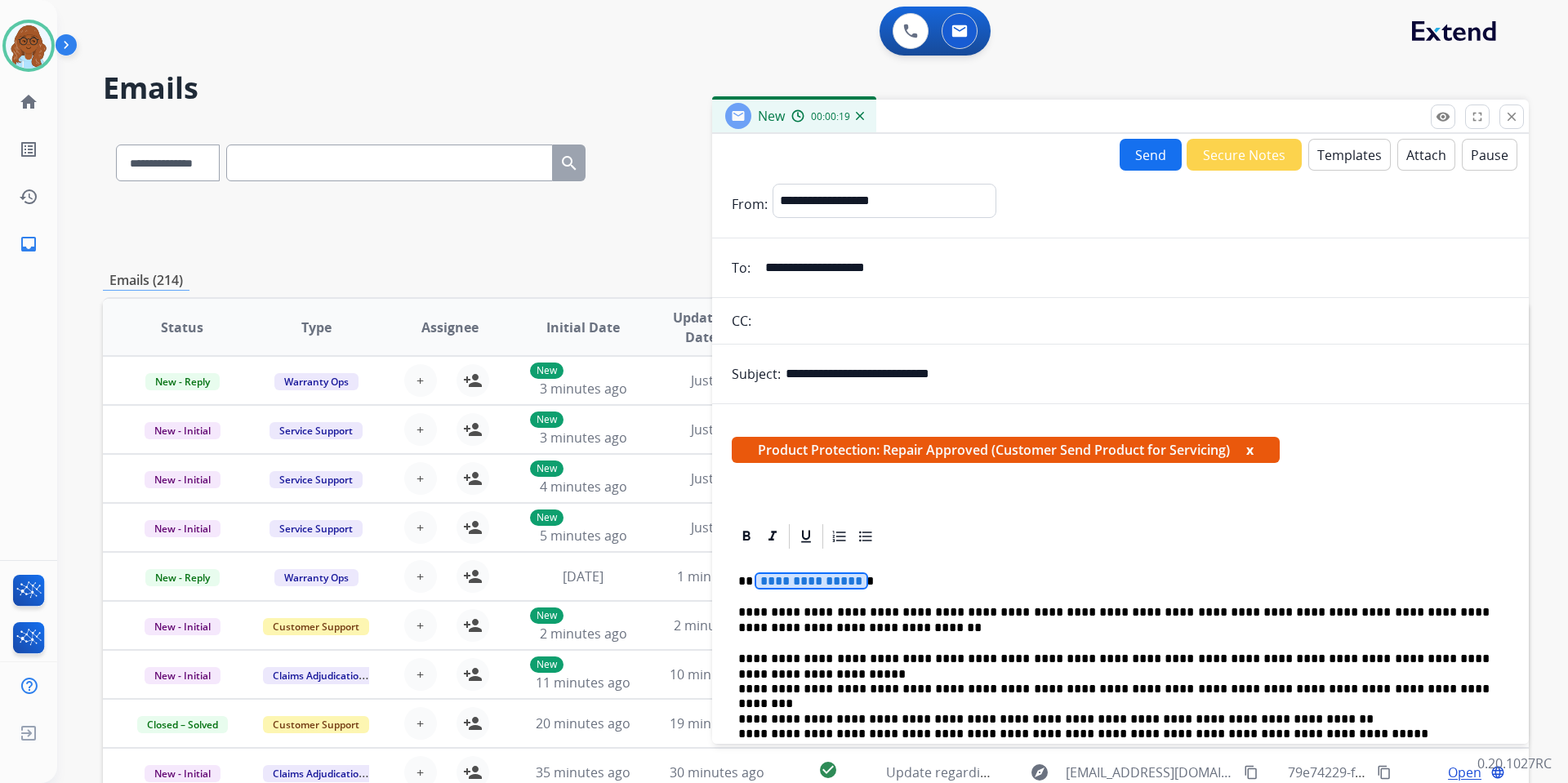
click at [796, 578] on span "**********" at bounding box center [812, 581] width 111 height 14
click at [1254, 453] on button "x" at bounding box center [1250, 450] width 7 height 20
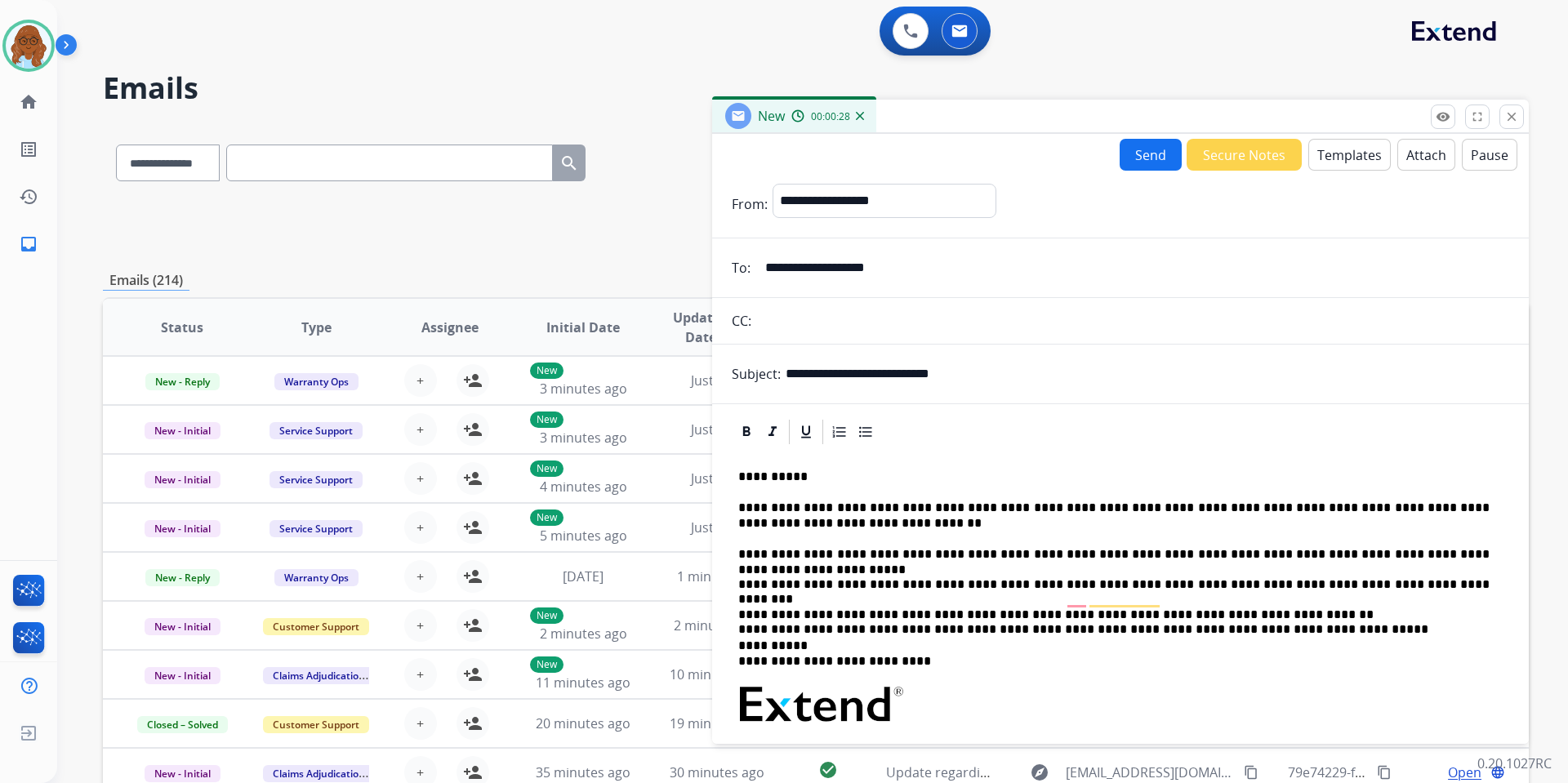
click at [1403, 150] on button "Attach" at bounding box center [1426, 154] width 58 height 32
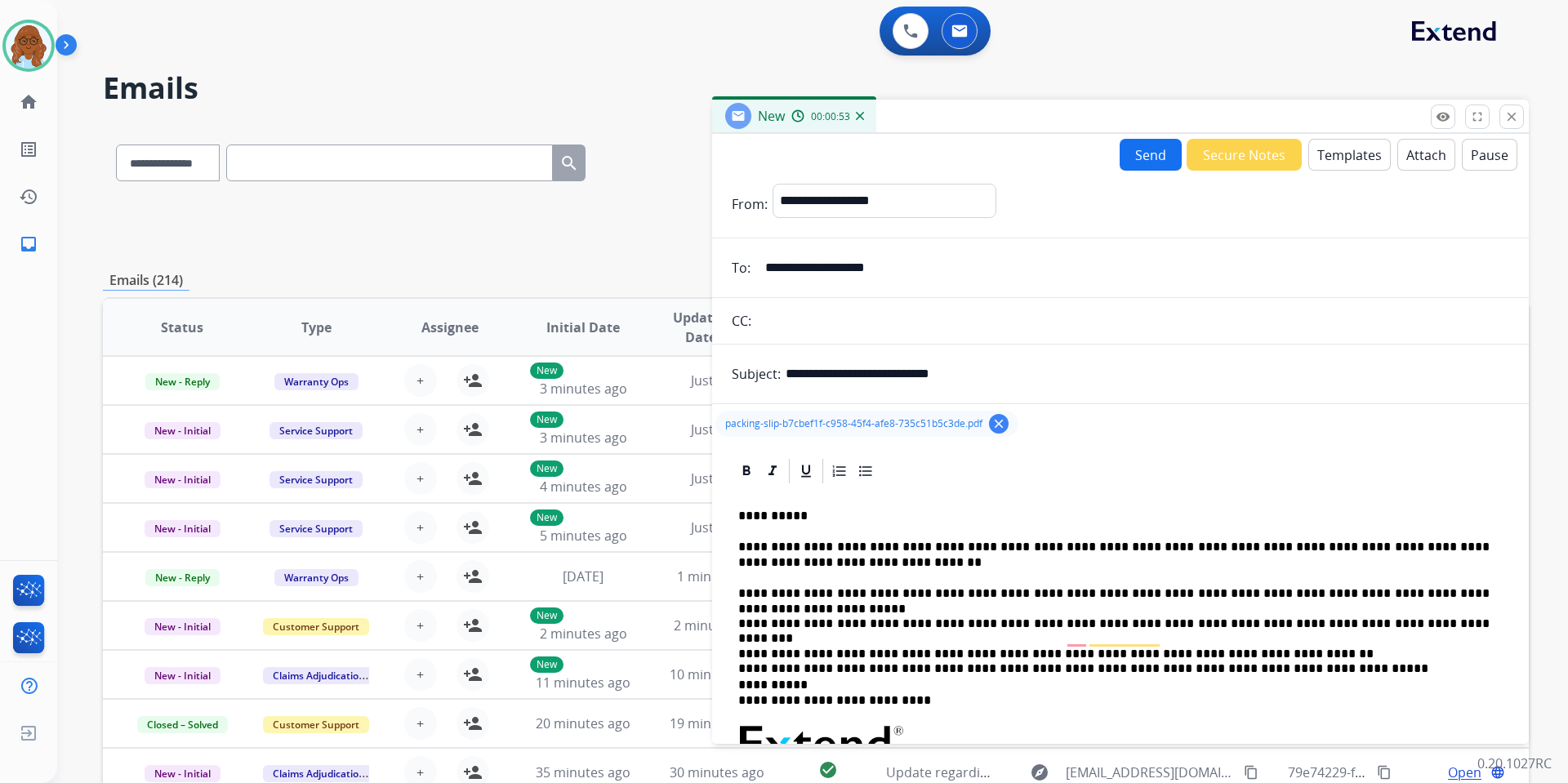
click at [1409, 162] on button "Attach" at bounding box center [1426, 154] width 58 height 32
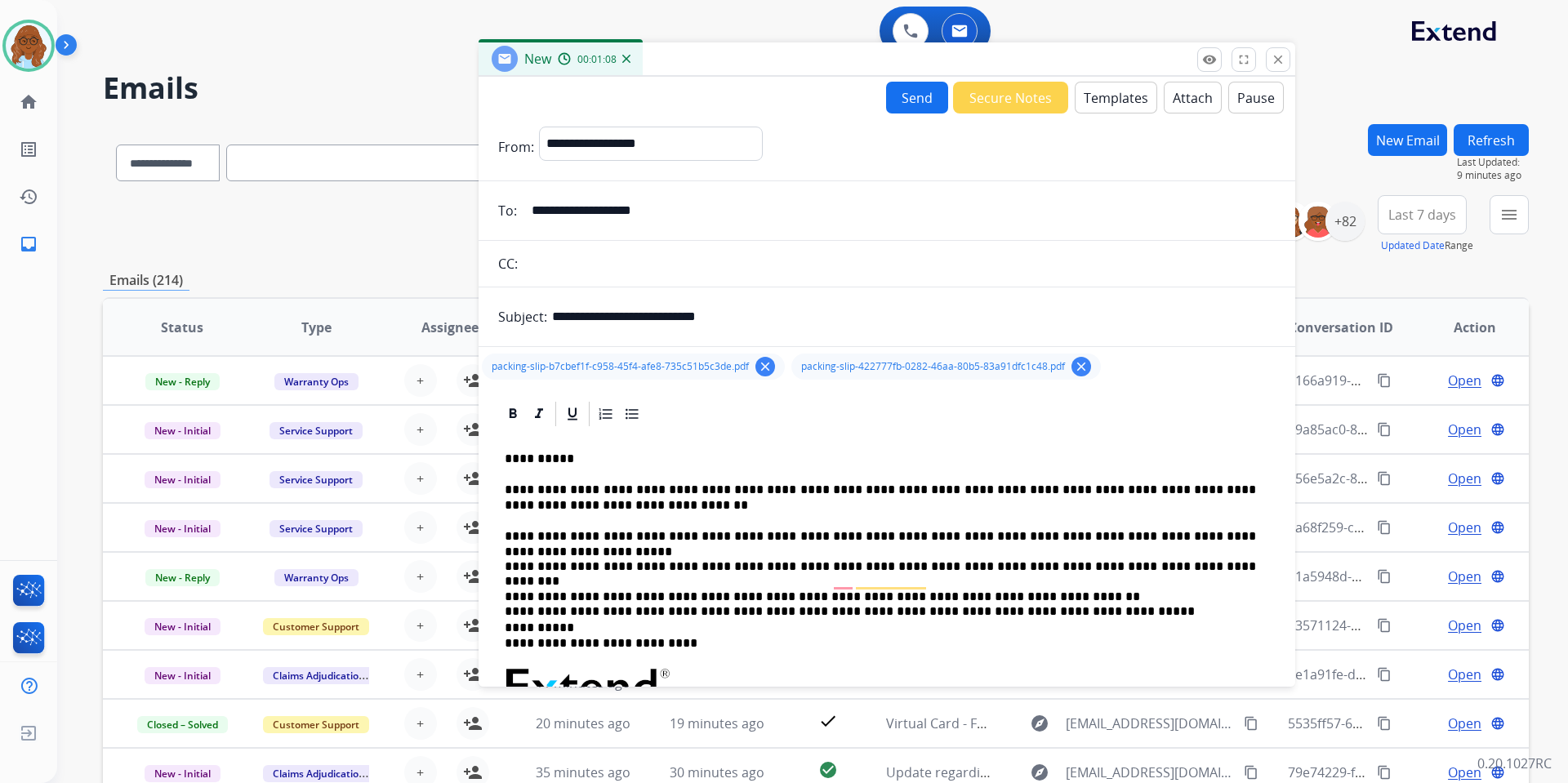
drag, startPoint x: 1099, startPoint y: 117, endPoint x: 819, endPoint y: 44, distance: 289.4
click at [819, 44] on div "New 00:01:08" at bounding box center [886, 60] width 816 height 34
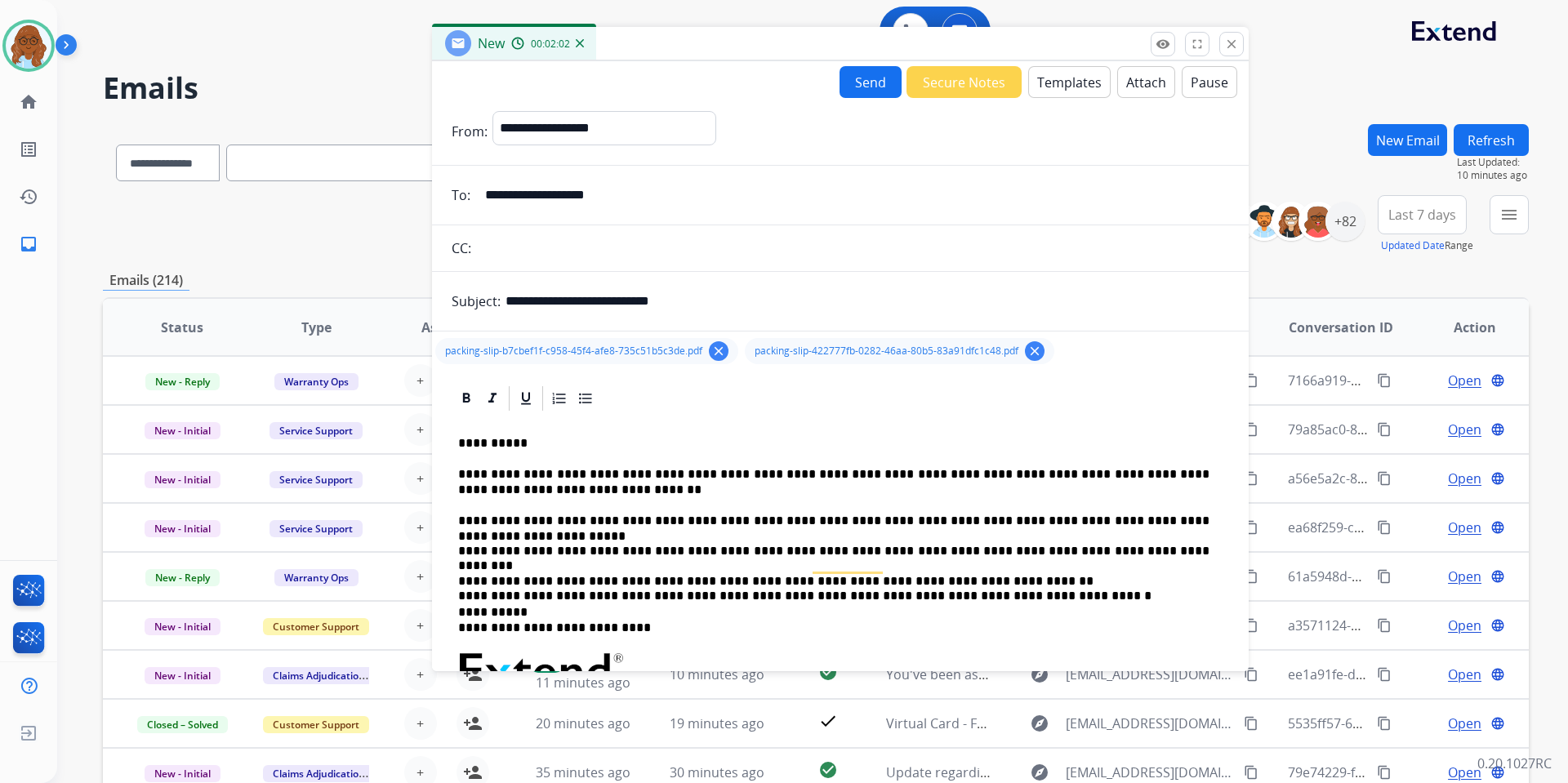
click at [518, 469] on p "**********" at bounding box center [833, 482] width 751 height 30
click at [567, 474] on p "**********" at bounding box center [833, 482] width 751 height 30
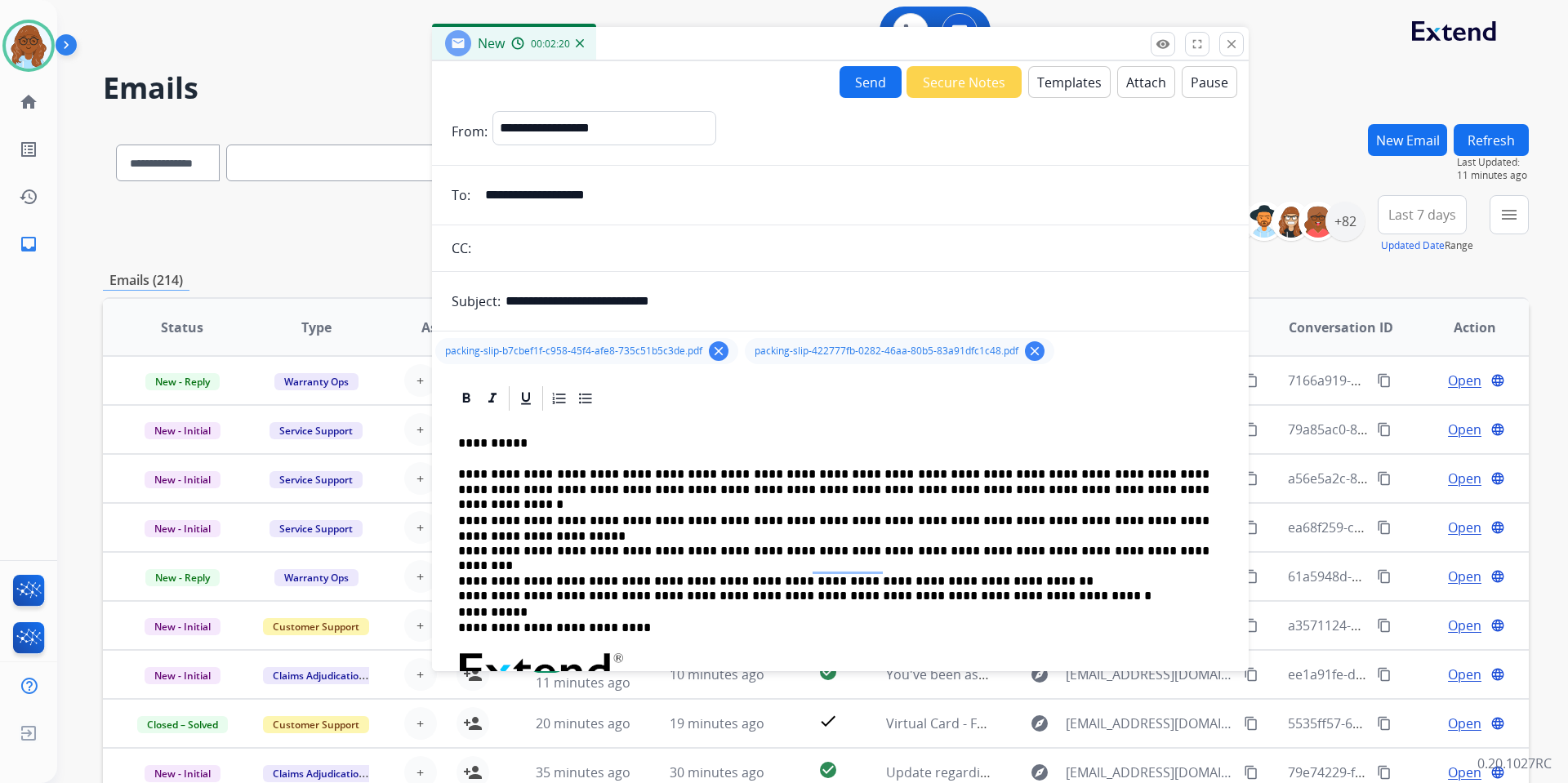
click at [863, 91] on button "Send" at bounding box center [871, 82] width 63 height 32
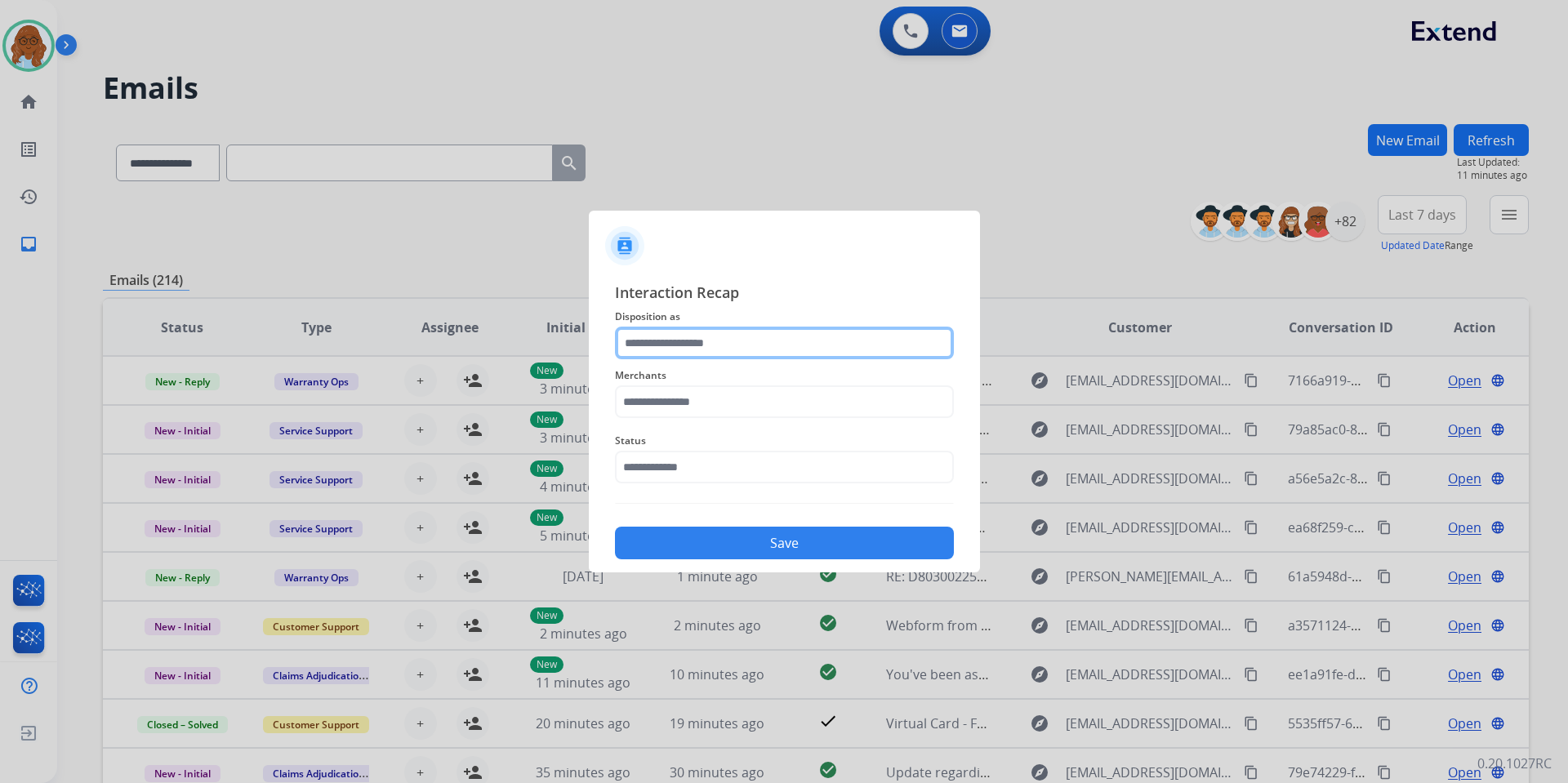
click at [709, 357] on input "text" at bounding box center [784, 343] width 339 height 33
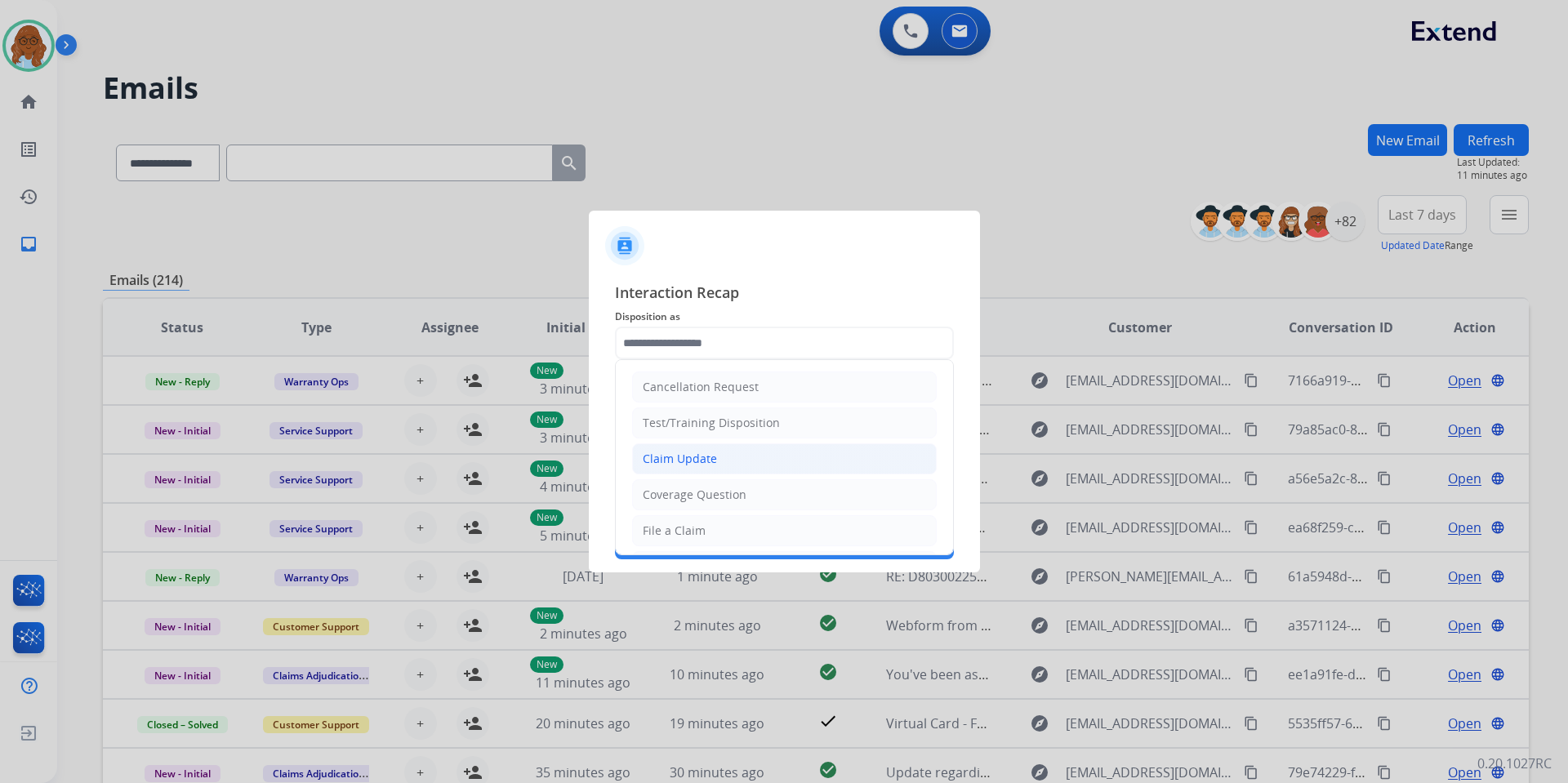
click at [689, 465] on div "Claim Update" at bounding box center [679, 459] width 74 height 16
type input "**********"
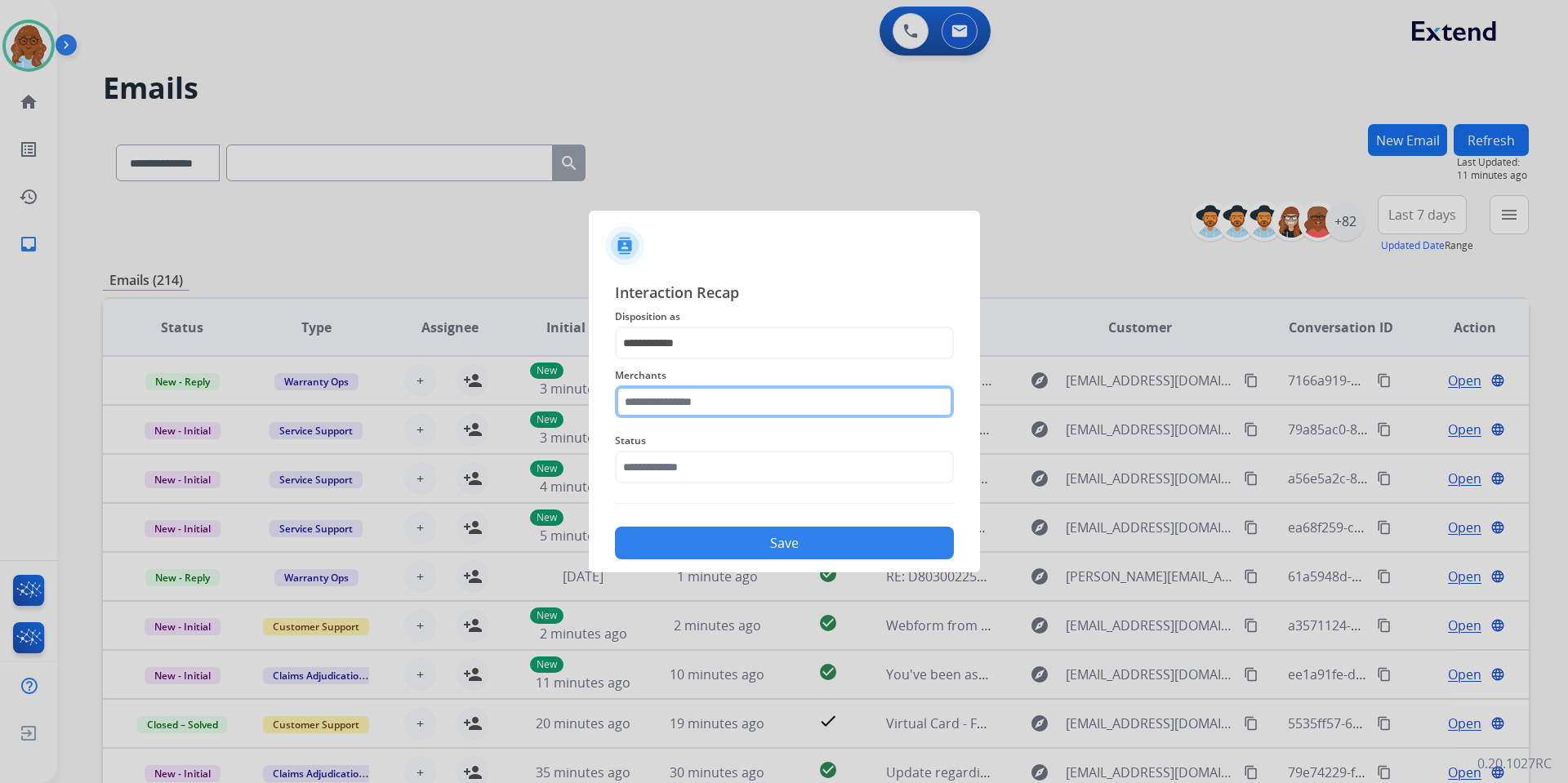
click at [674, 410] on input "text" at bounding box center [784, 401] width 339 height 33
click at [703, 440] on li "Keh camera" at bounding box center [788, 449] width 311 height 31
type input "**********"
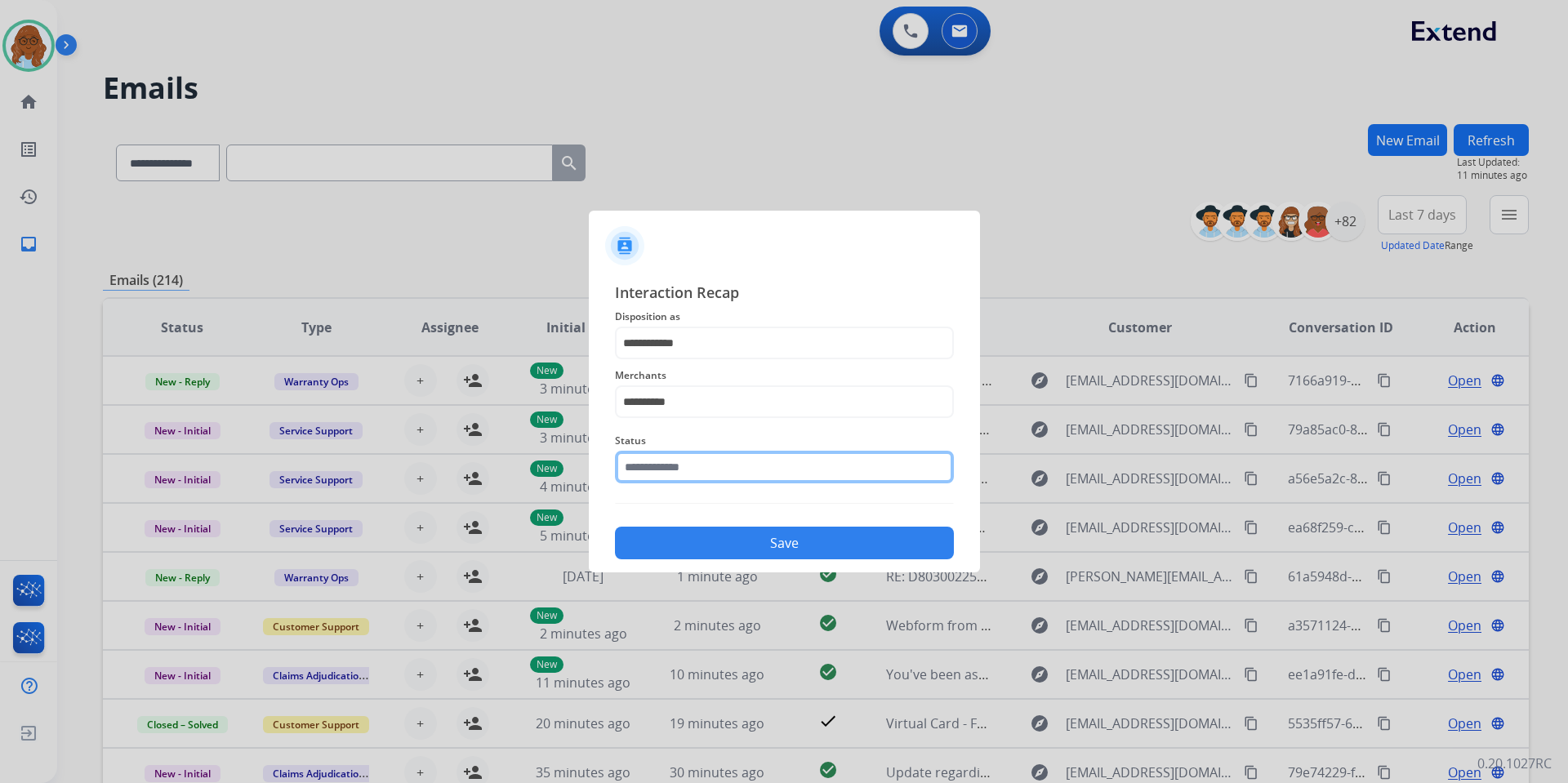
click at [673, 473] on input "text" at bounding box center [784, 468] width 339 height 33
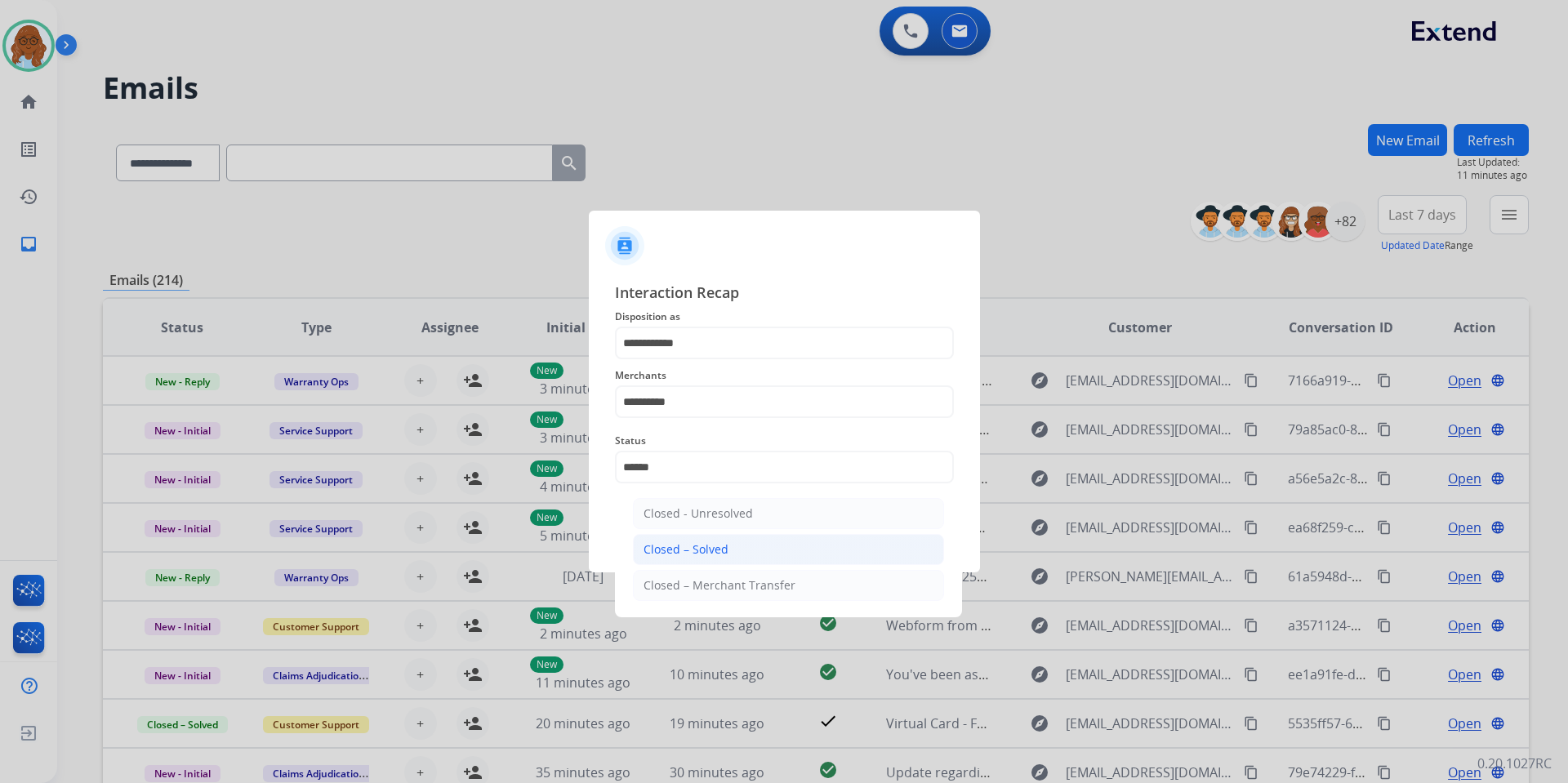
click at [736, 540] on li "Closed – Solved" at bounding box center [788, 550] width 311 height 31
type input "**********"
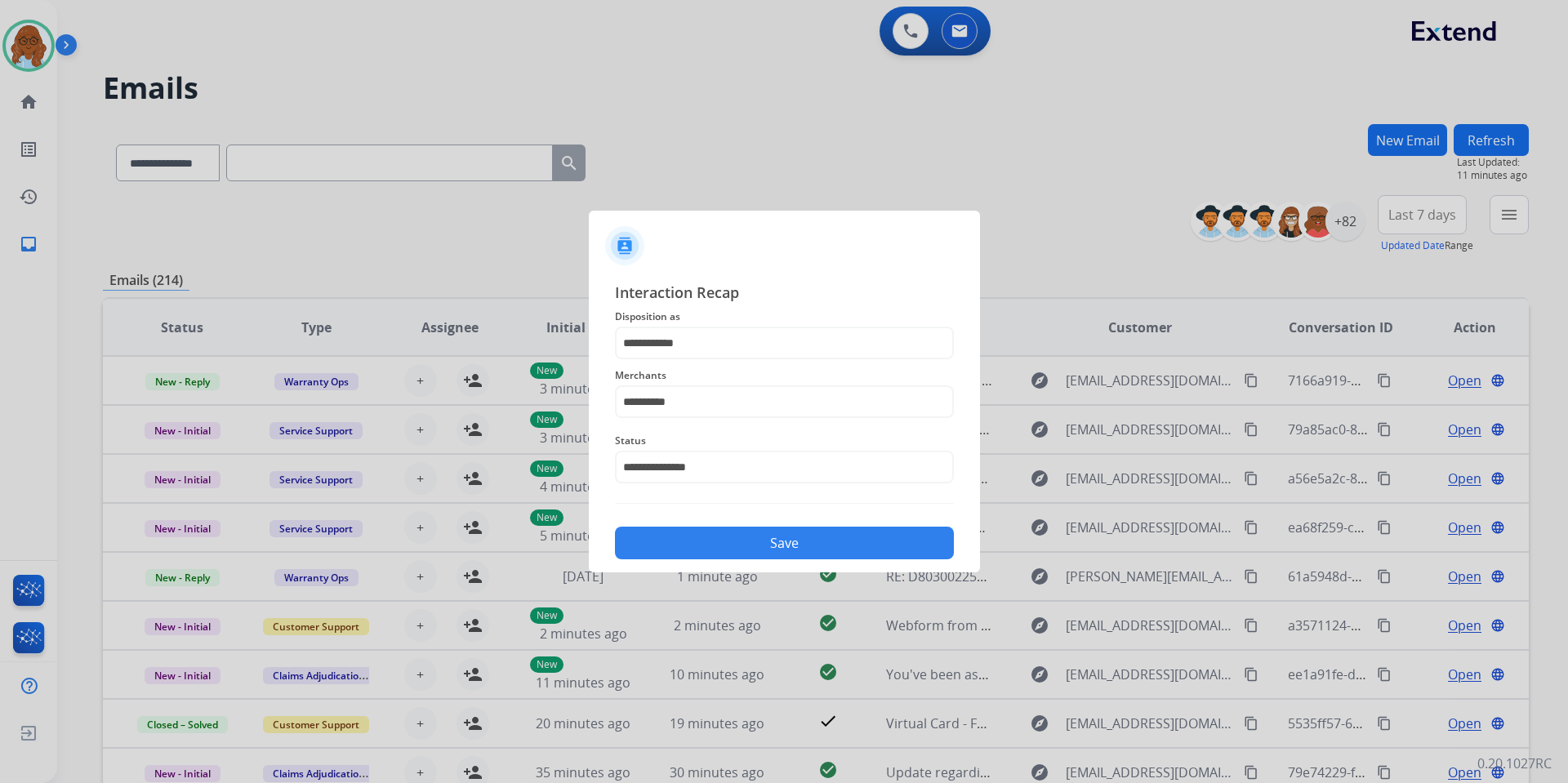
click at [767, 545] on button "Save" at bounding box center [784, 543] width 339 height 33
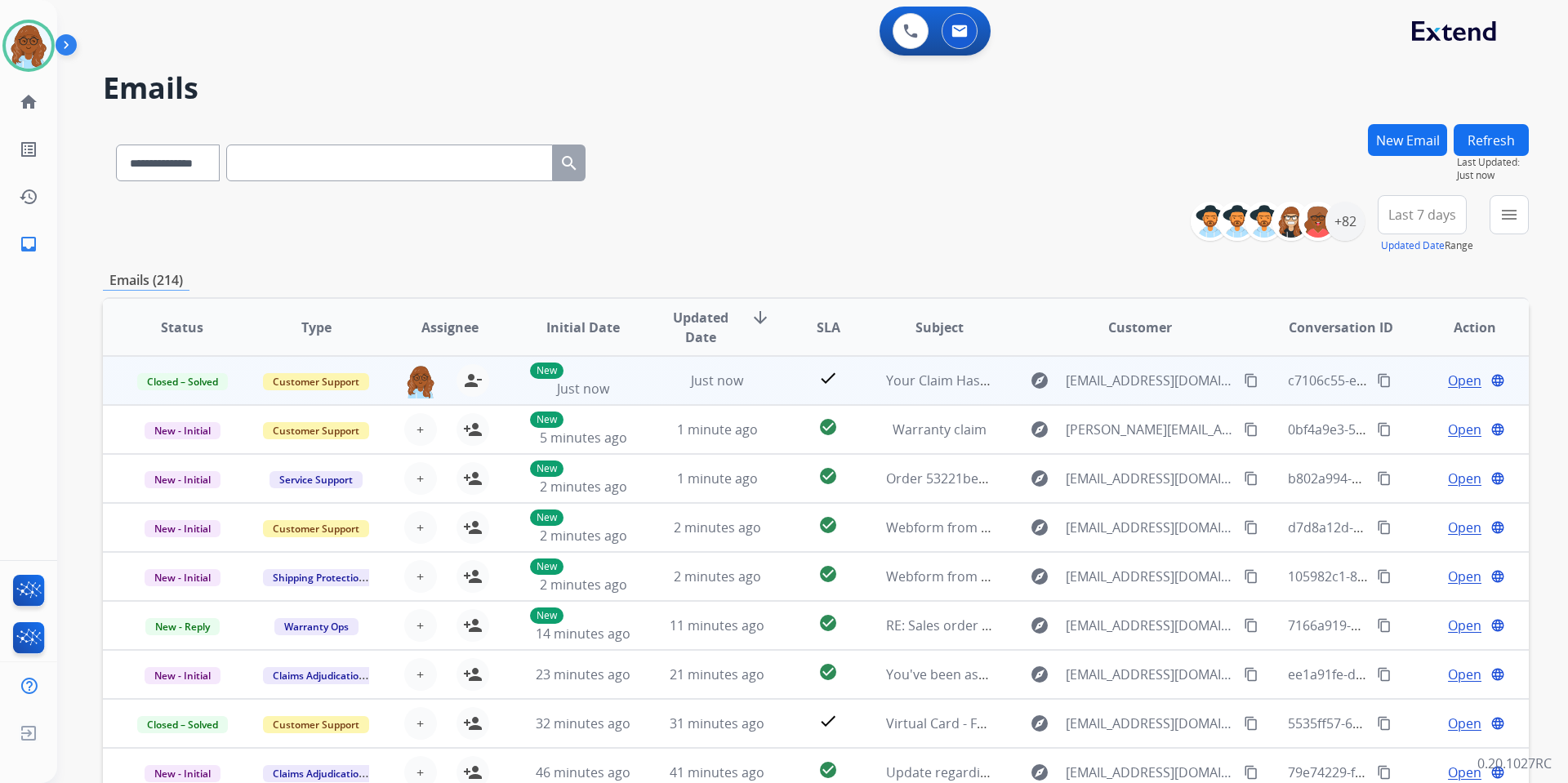
click at [1377, 384] on mat-icon "content_copy" at bounding box center [1384, 381] width 14 height 14
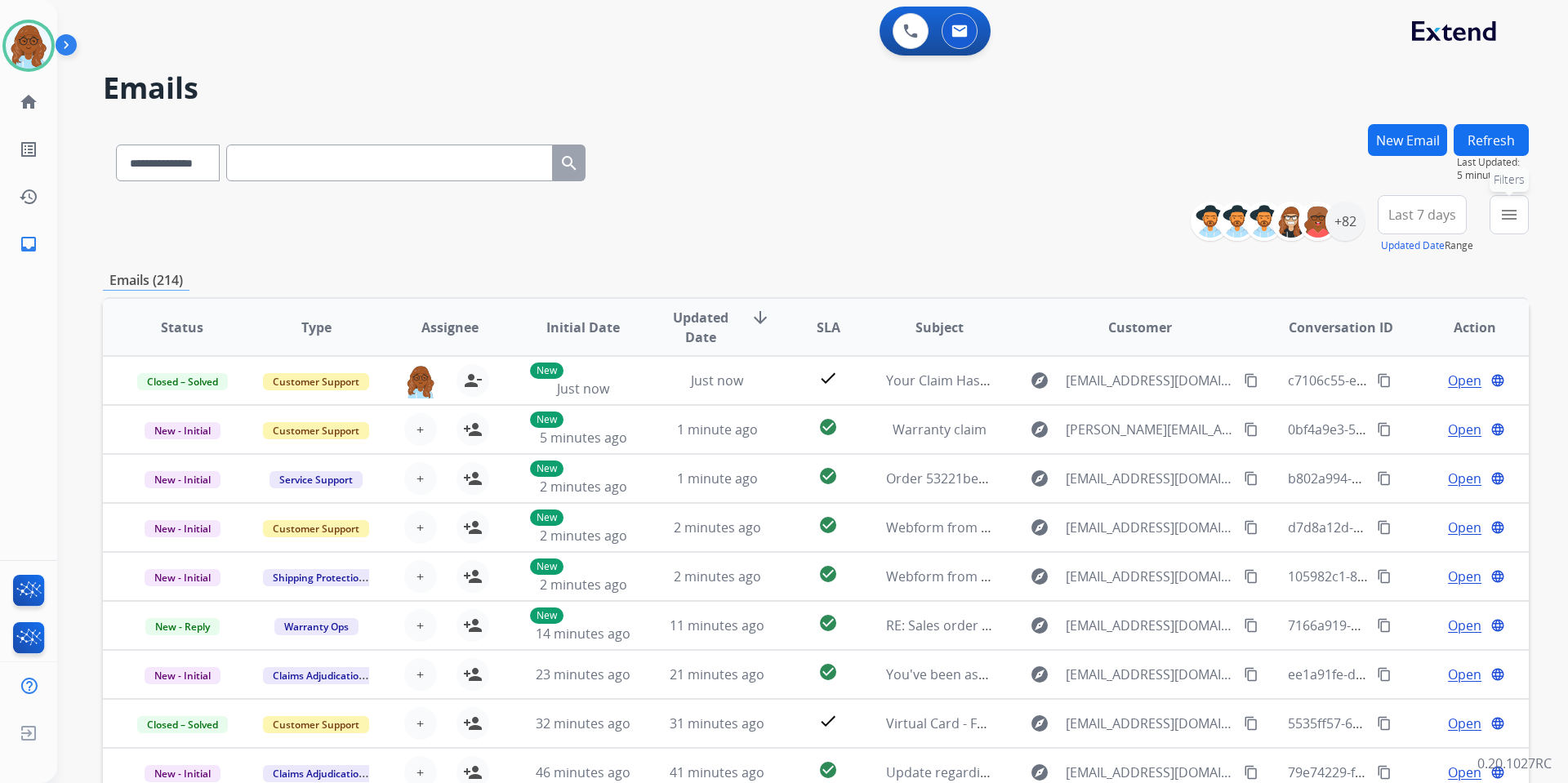
drag, startPoint x: 1500, startPoint y: 216, endPoint x: 1470, endPoint y: 261, distance: 54.1
click at [1501, 218] on mat-icon "menu" at bounding box center [1509, 215] width 20 height 20
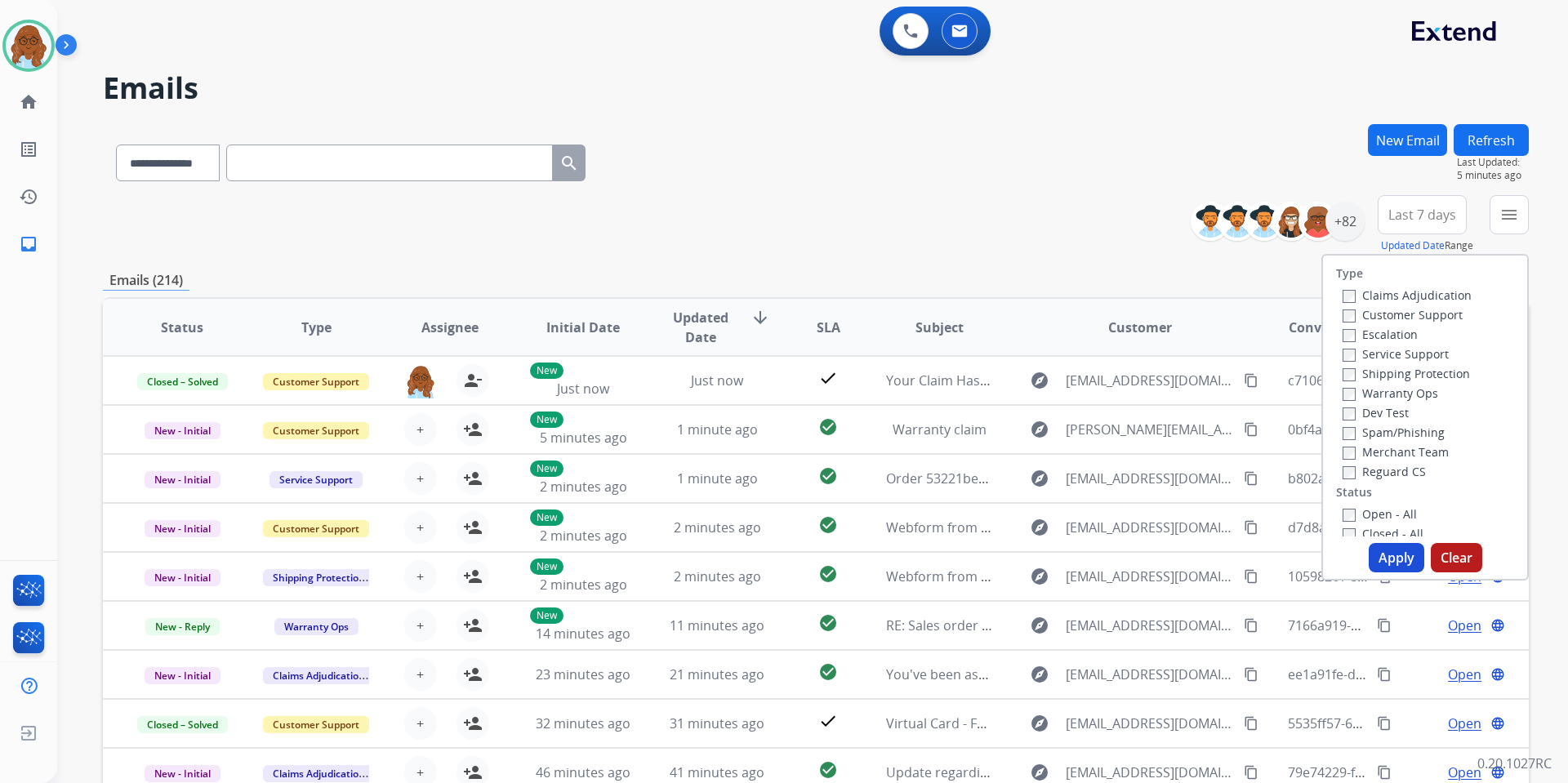
click at [1408, 310] on label "Customer Support" at bounding box center [1402, 314] width 120 height 15
click at [1388, 374] on label "Shipping Protection" at bounding box center [1406, 373] width 128 height 15
click at [1377, 472] on label "Reguard CS" at bounding box center [1384, 471] width 83 height 15
click at [1388, 514] on label "Open - All" at bounding box center [1380, 514] width 74 height 15
click at [1228, 270] on div "Emails (214)" at bounding box center [816, 280] width 1426 height 21
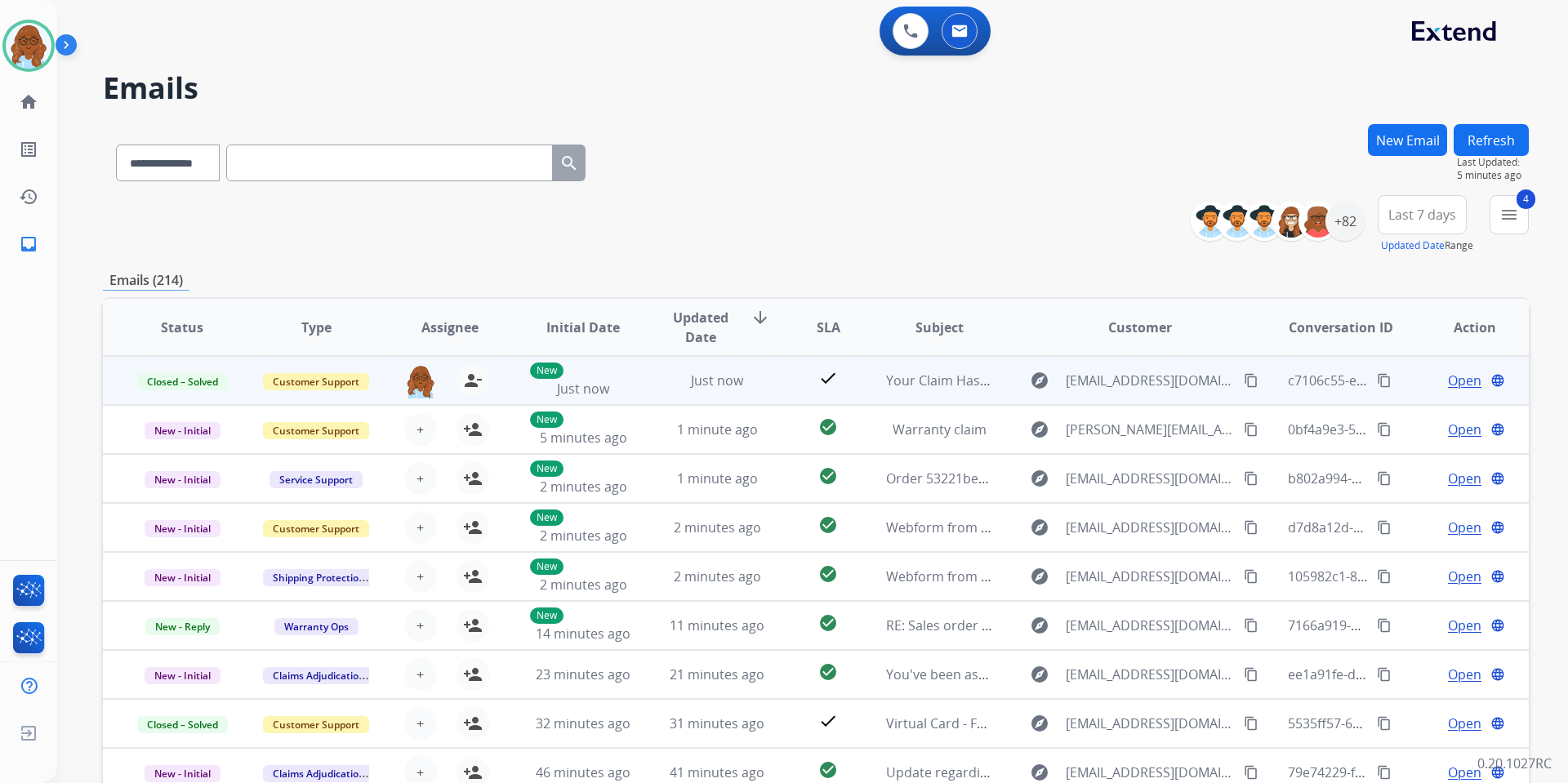
click at [1377, 381] on mat-icon "content_copy" at bounding box center [1384, 381] width 14 height 14
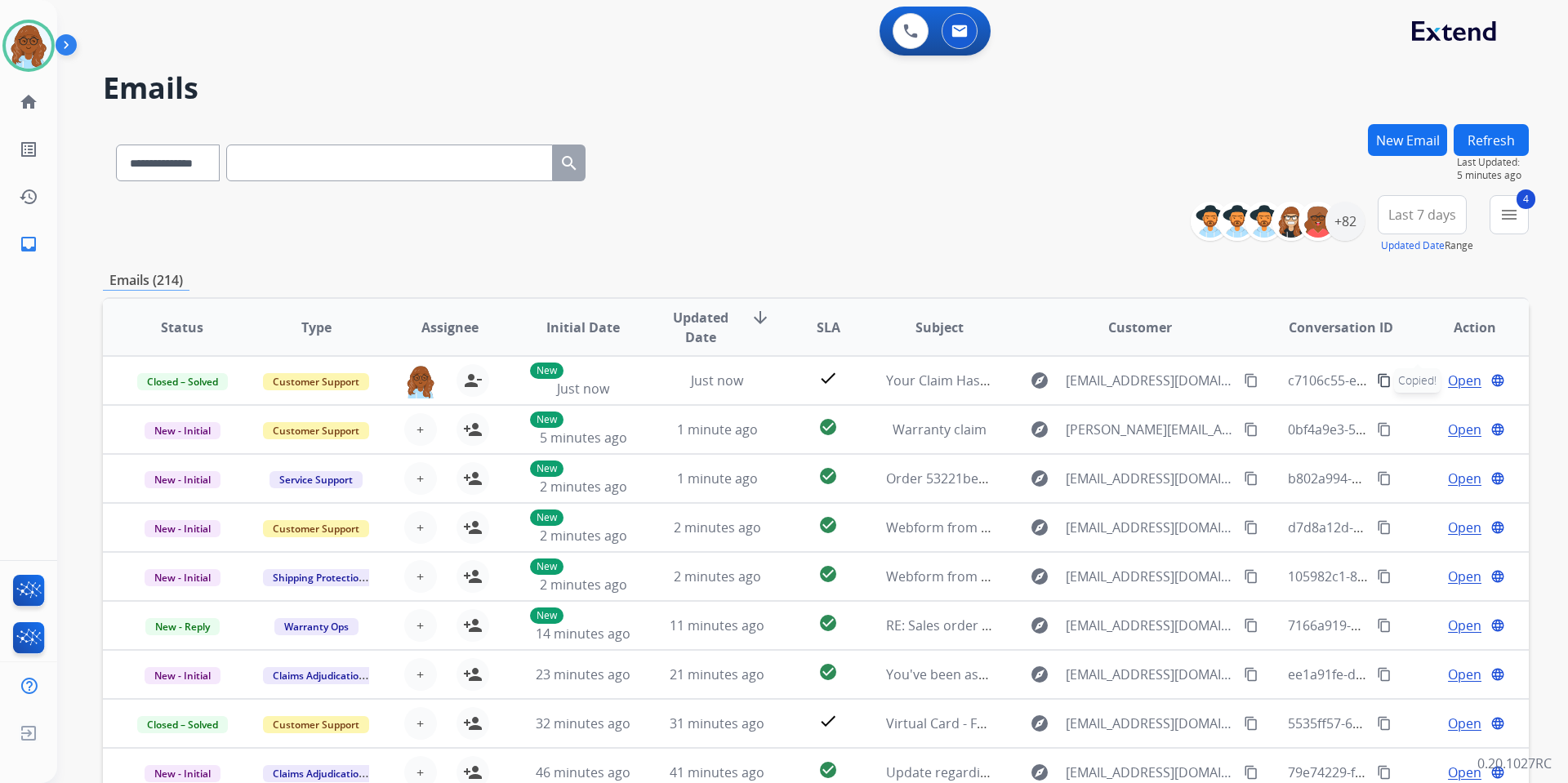
click at [1505, 219] on mat-icon "menu" at bounding box center [1509, 215] width 20 height 20
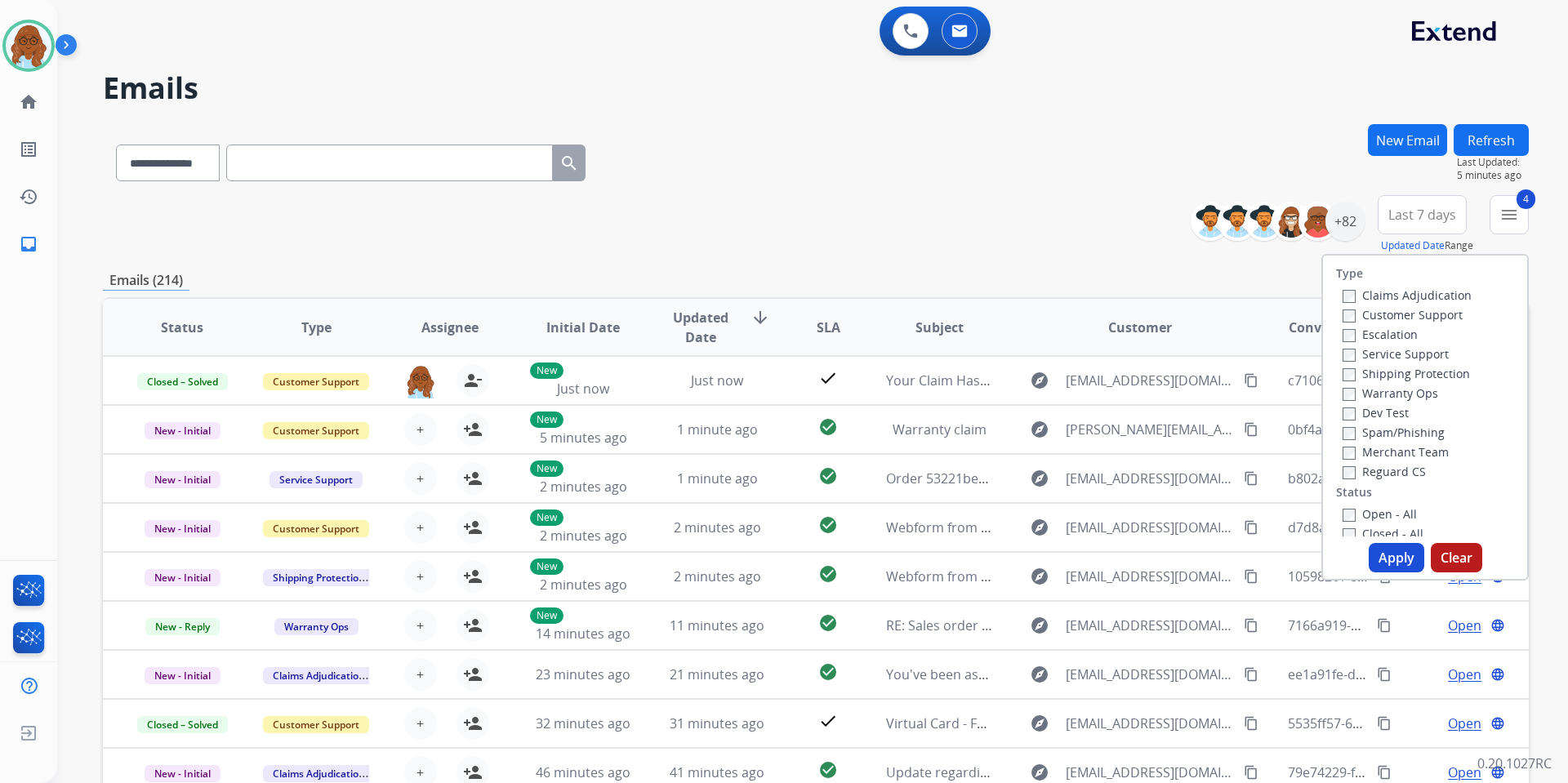
click at [1390, 566] on button "Apply" at bounding box center [1396, 557] width 55 height 29
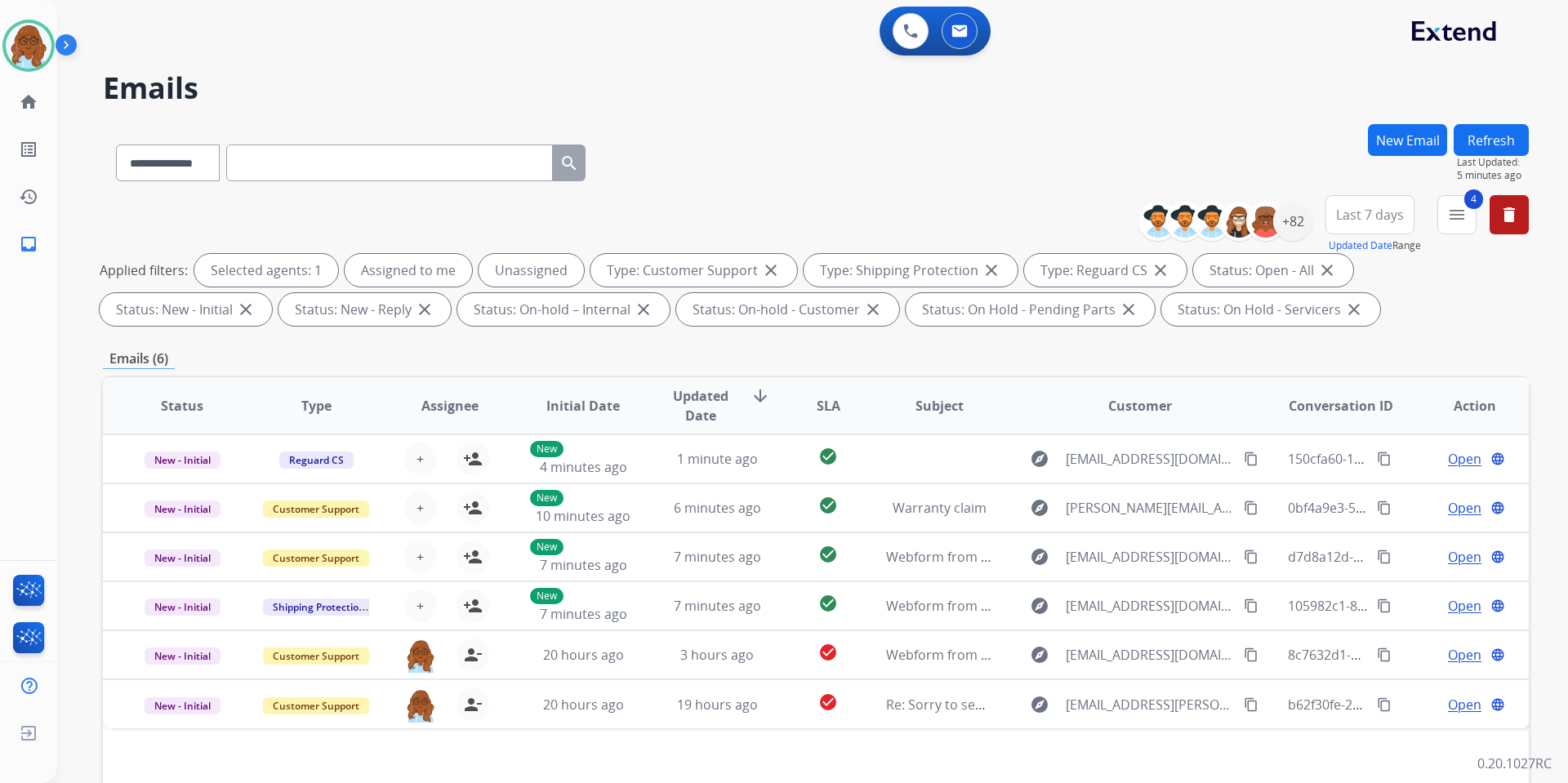
click at [1385, 211] on span "Last 7 days" at bounding box center [1370, 214] width 68 height 6
click at [1360, 404] on div "Last 90 days" at bounding box center [1364, 413] width 90 height 24
click at [1295, 227] on div "+133" at bounding box center [1292, 221] width 39 height 39
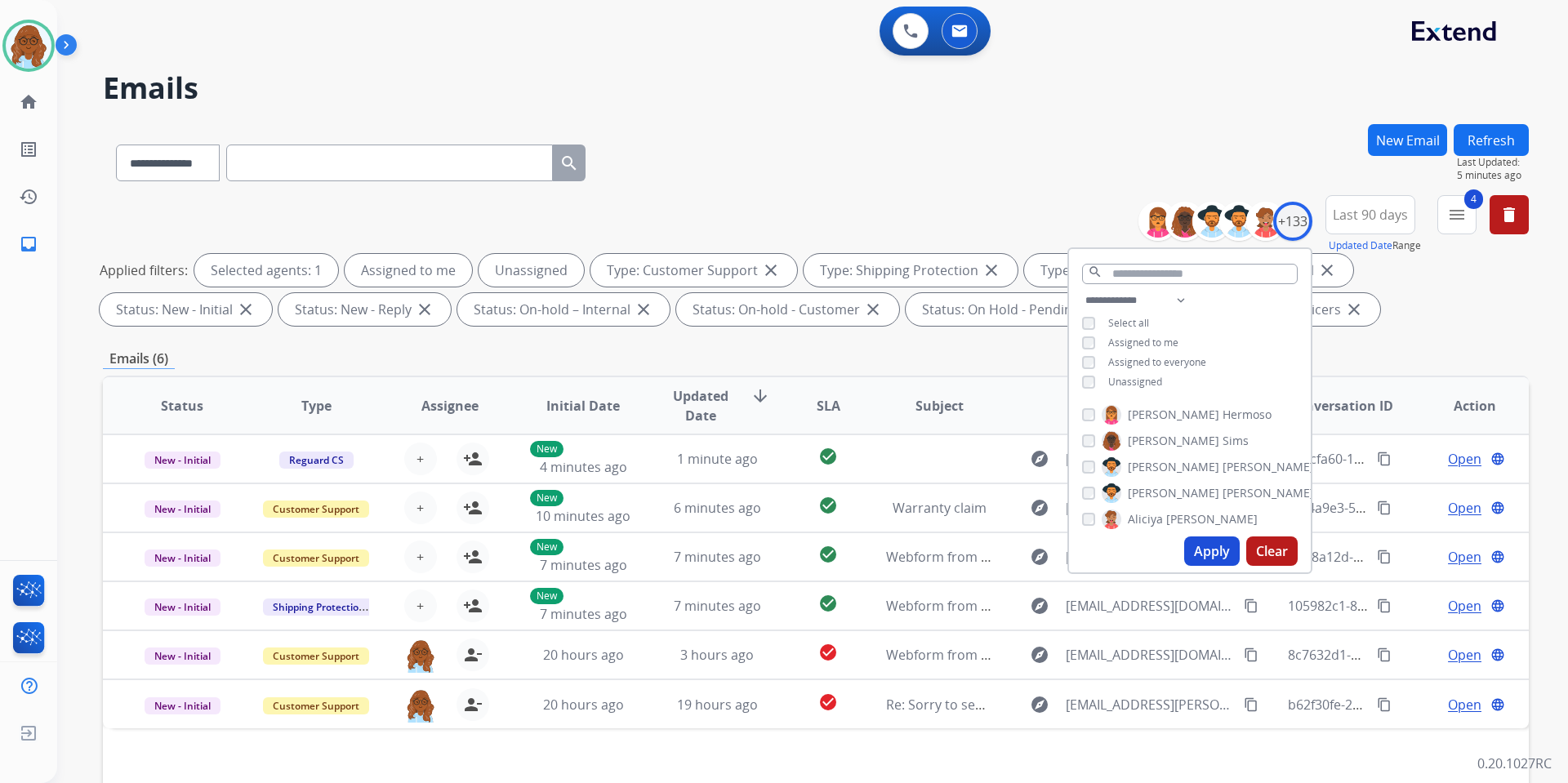
click at [1127, 383] on span "Unassigned" at bounding box center [1134, 382] width 53 height 14
click at [1206, 561] on button "Apply" at bounding box center [1211, 551] width 55 height 29
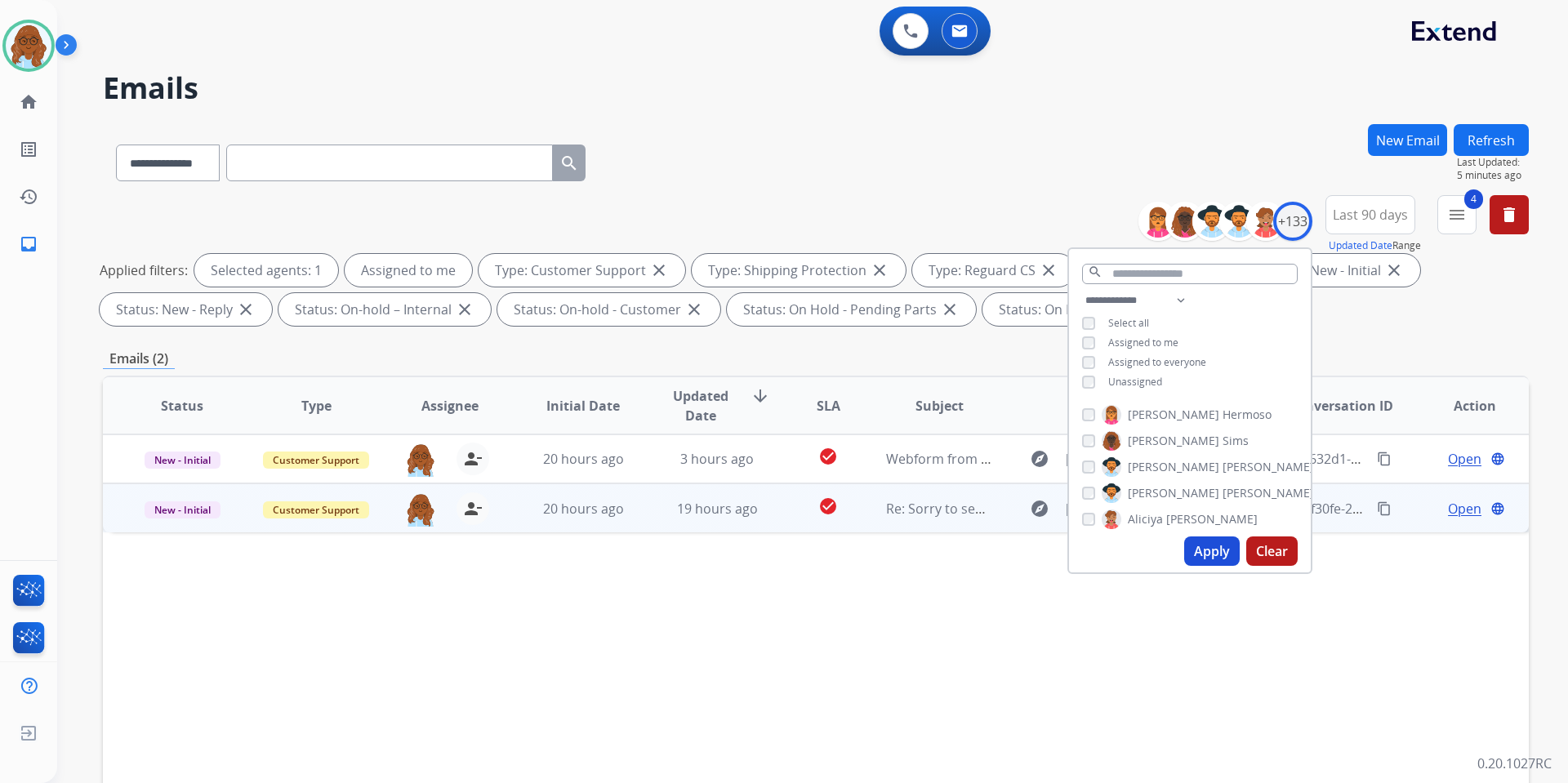
click at [160, 507] on span "New - Initial" at bounding box center [183, 509] width 76 height 17
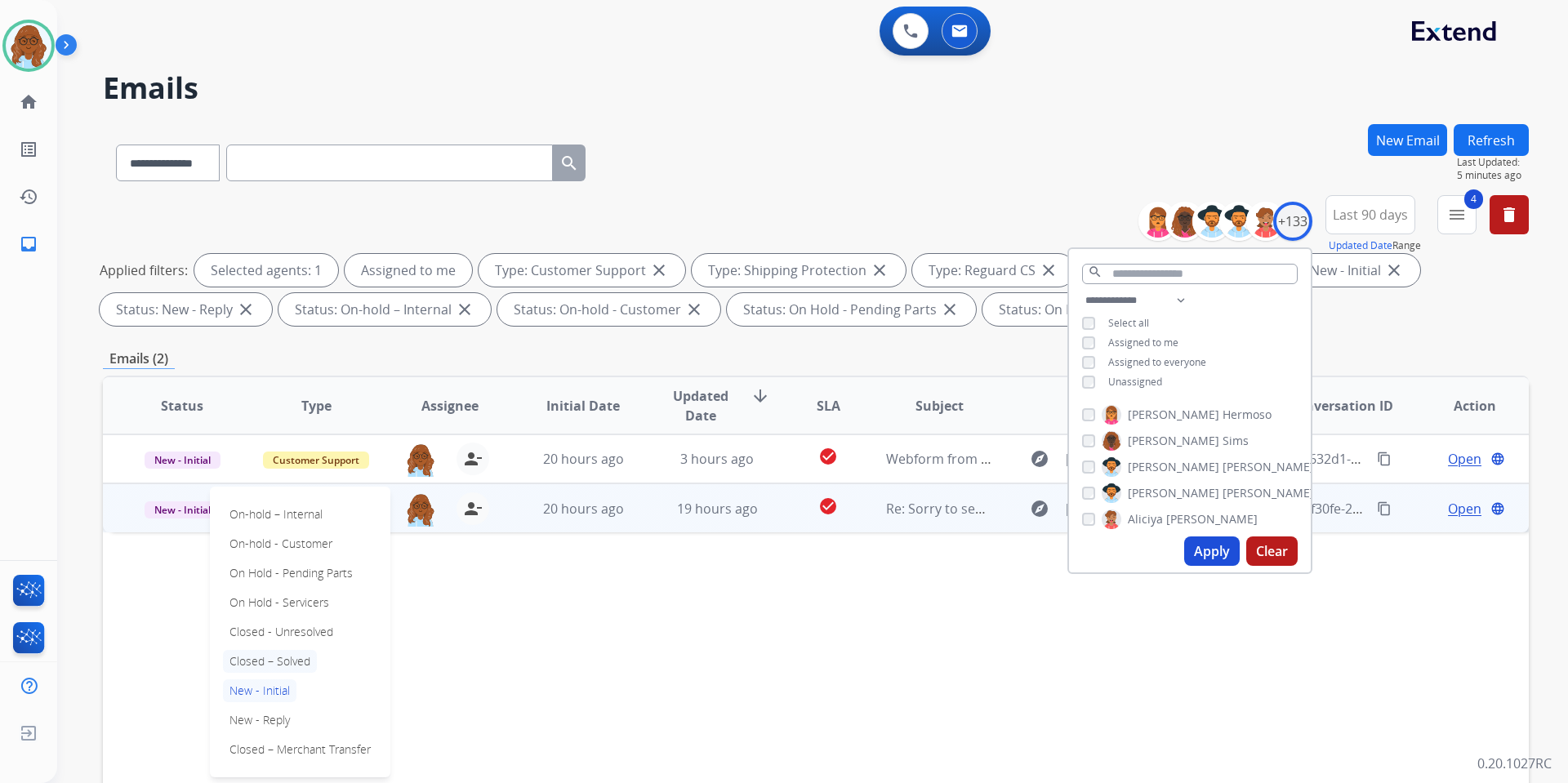
click at [285, 663] on p "Closed – Solved" at bounding box center [270, 661] width 94 height 23
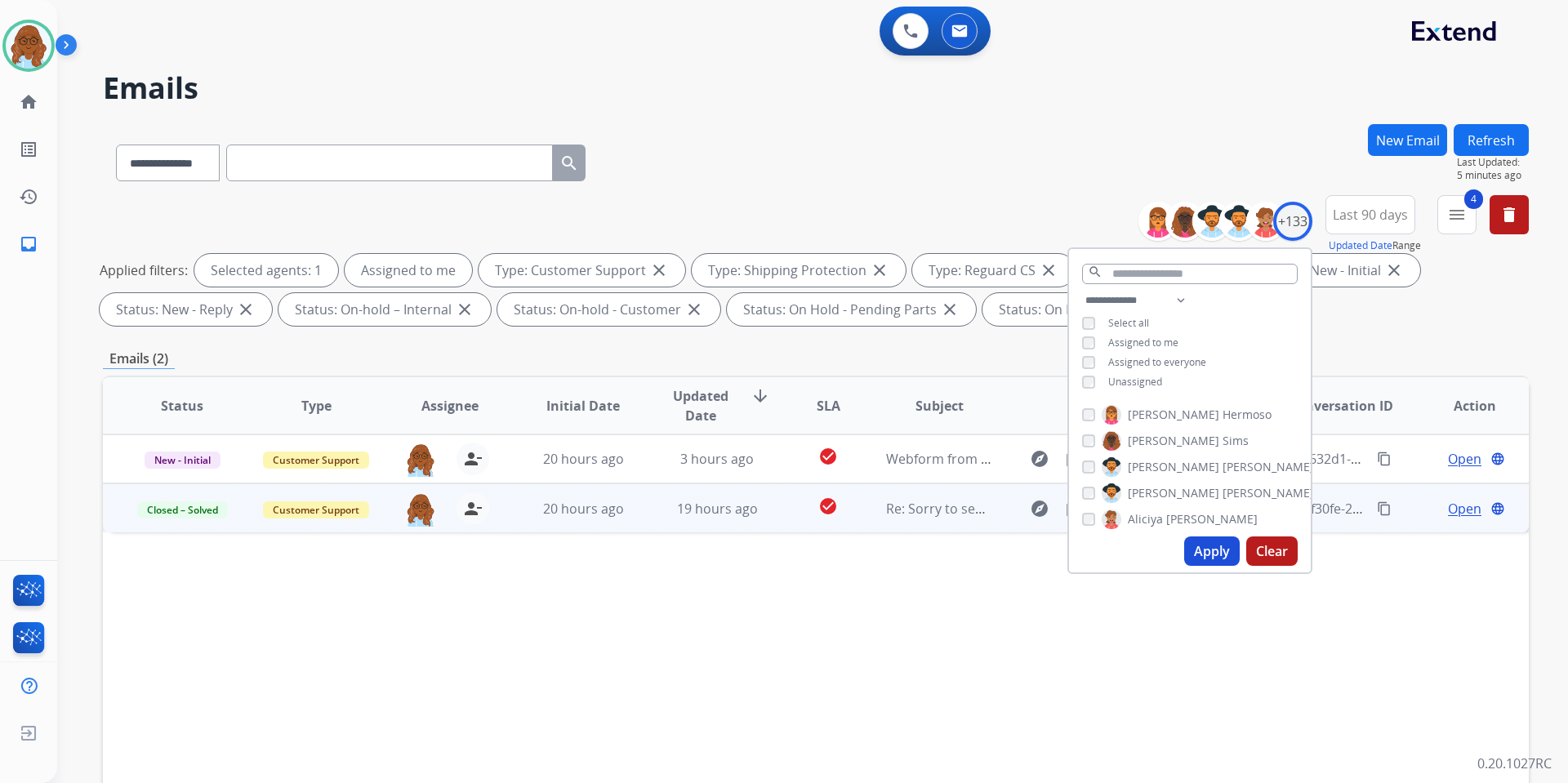
click at [637, 611] on div "Status Type Assignee Initial Date Updated Date arrow_downward SLA Subject Custo…" at bounding box center [816, 650] width 1426 height 547
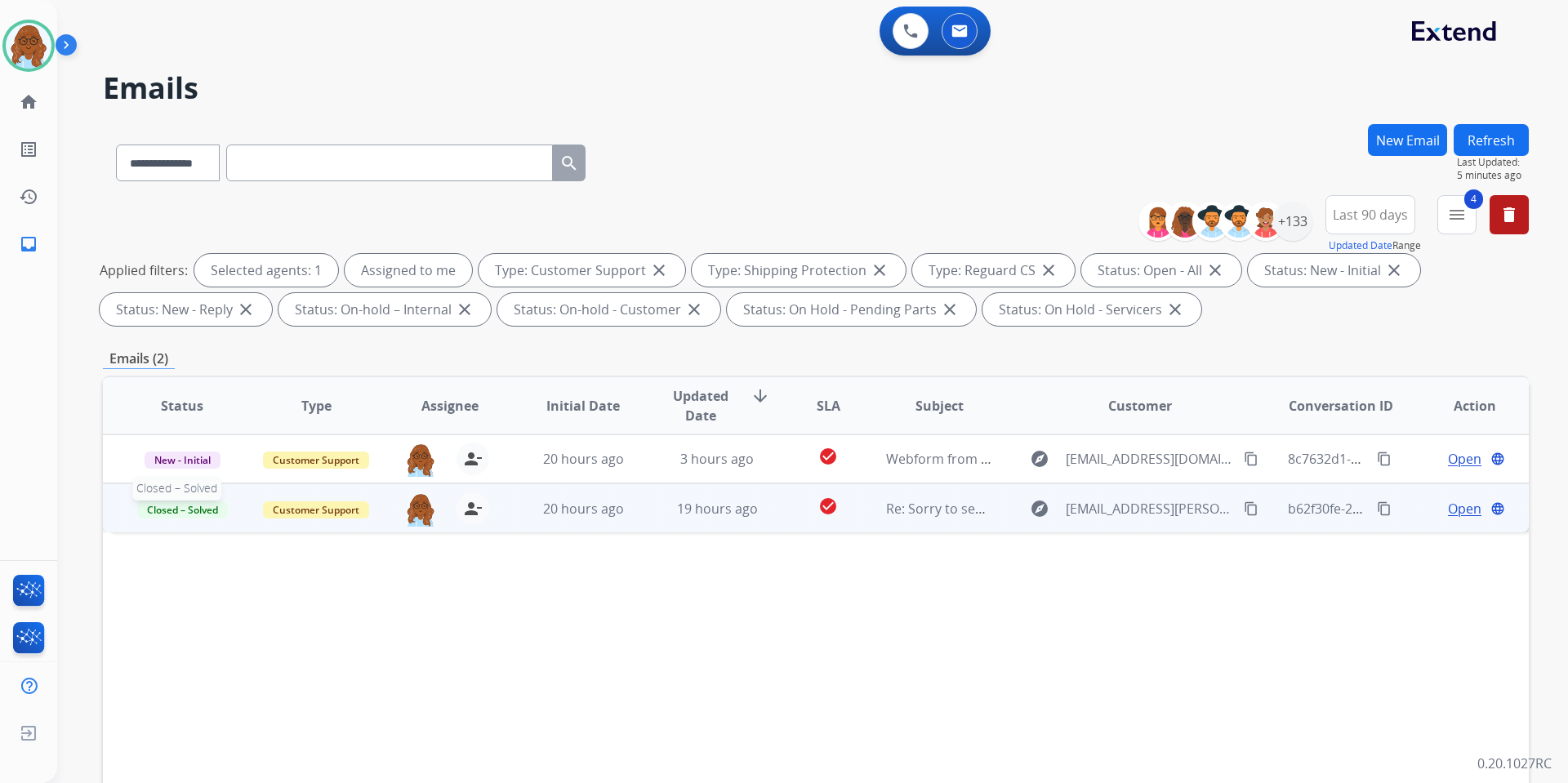
click at [196, 502] on span "Closed – Solved" at bounding box center [182, 509] width 91 height 17
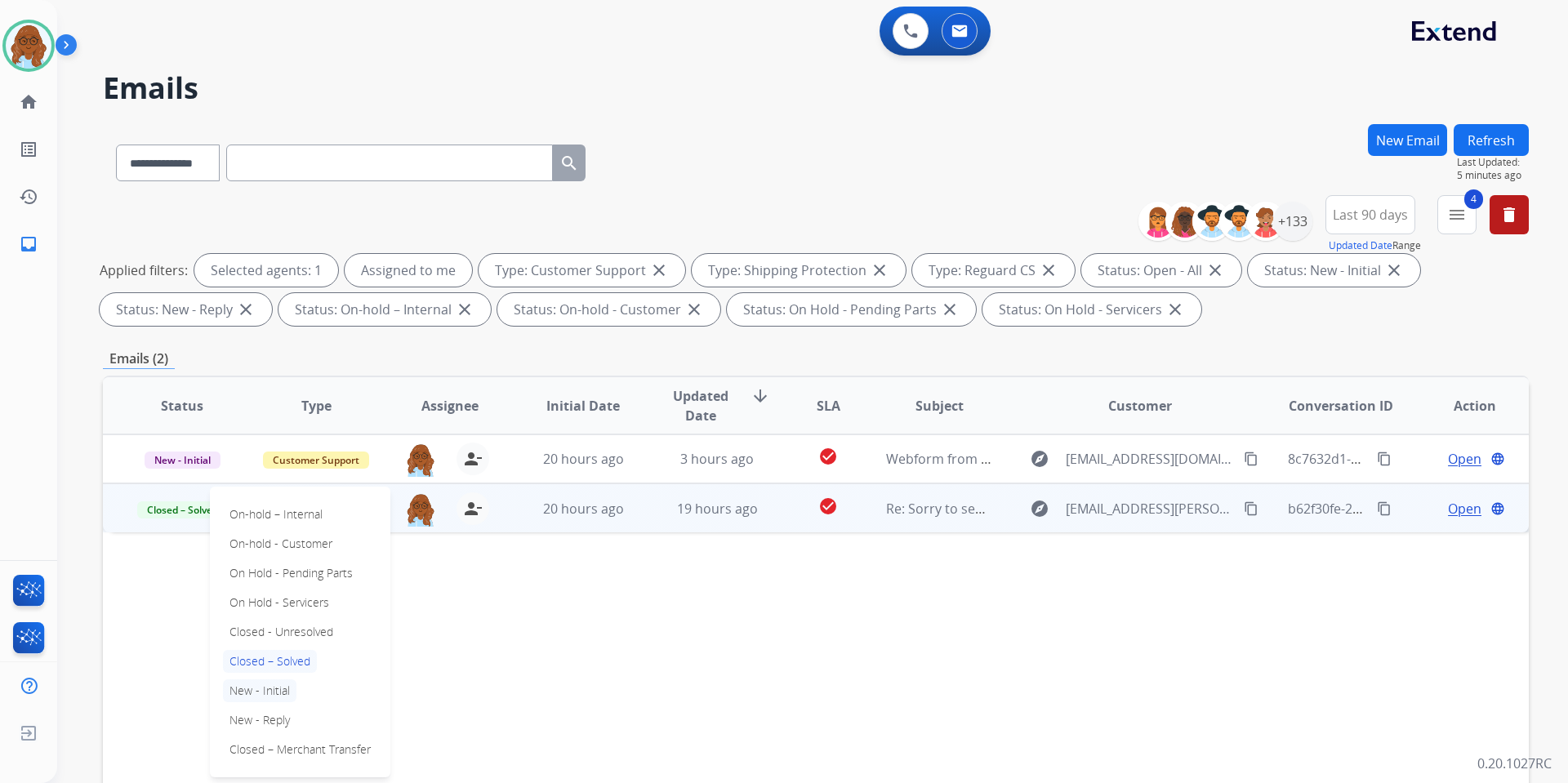
click at [267, 695] on p "New - Initial" at bounding box center [259, 691] width 73 height 23
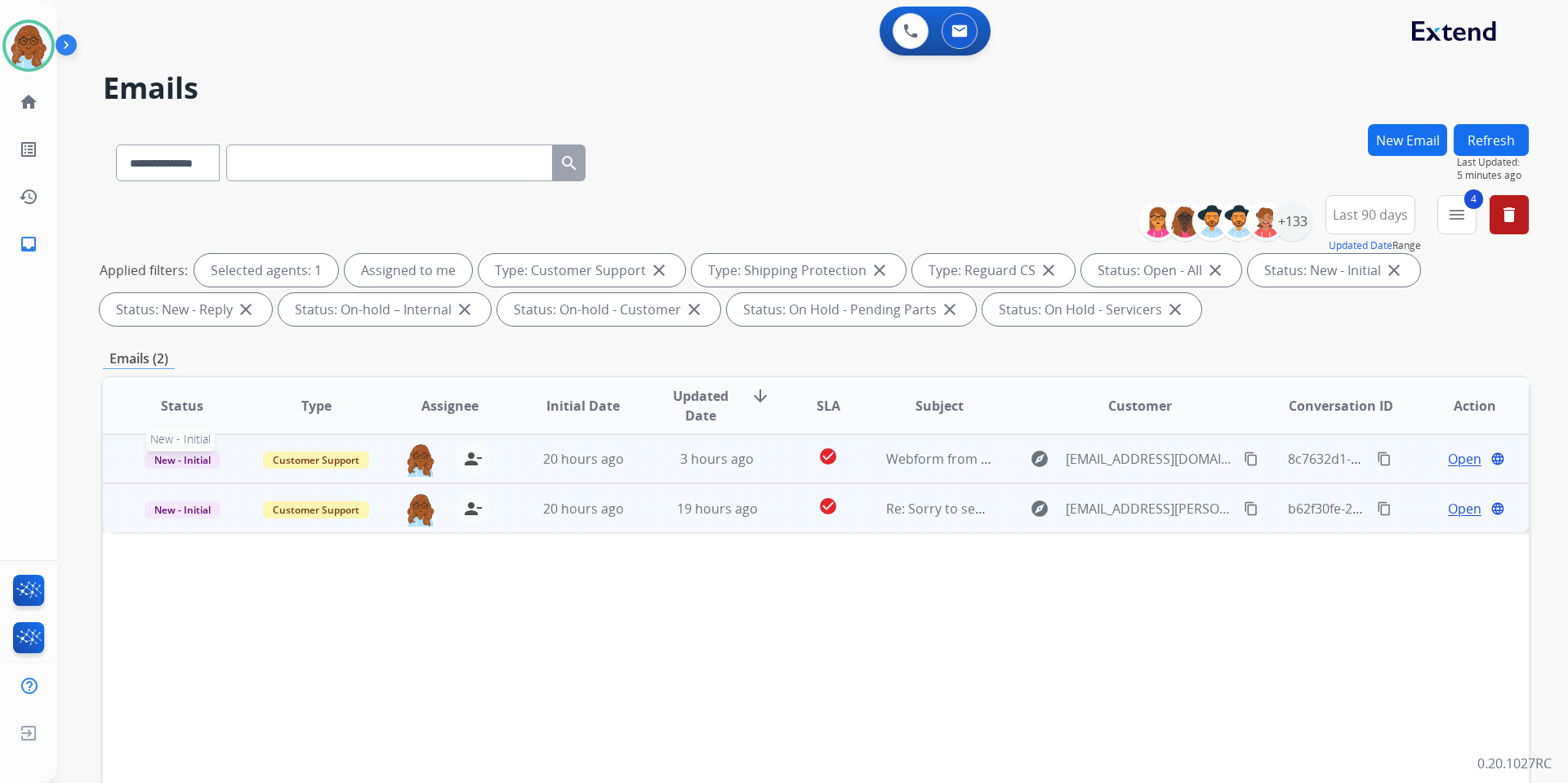
click at [195, 463] on span "New - Initial" at bounding box center [183, 459] width 76 height 17
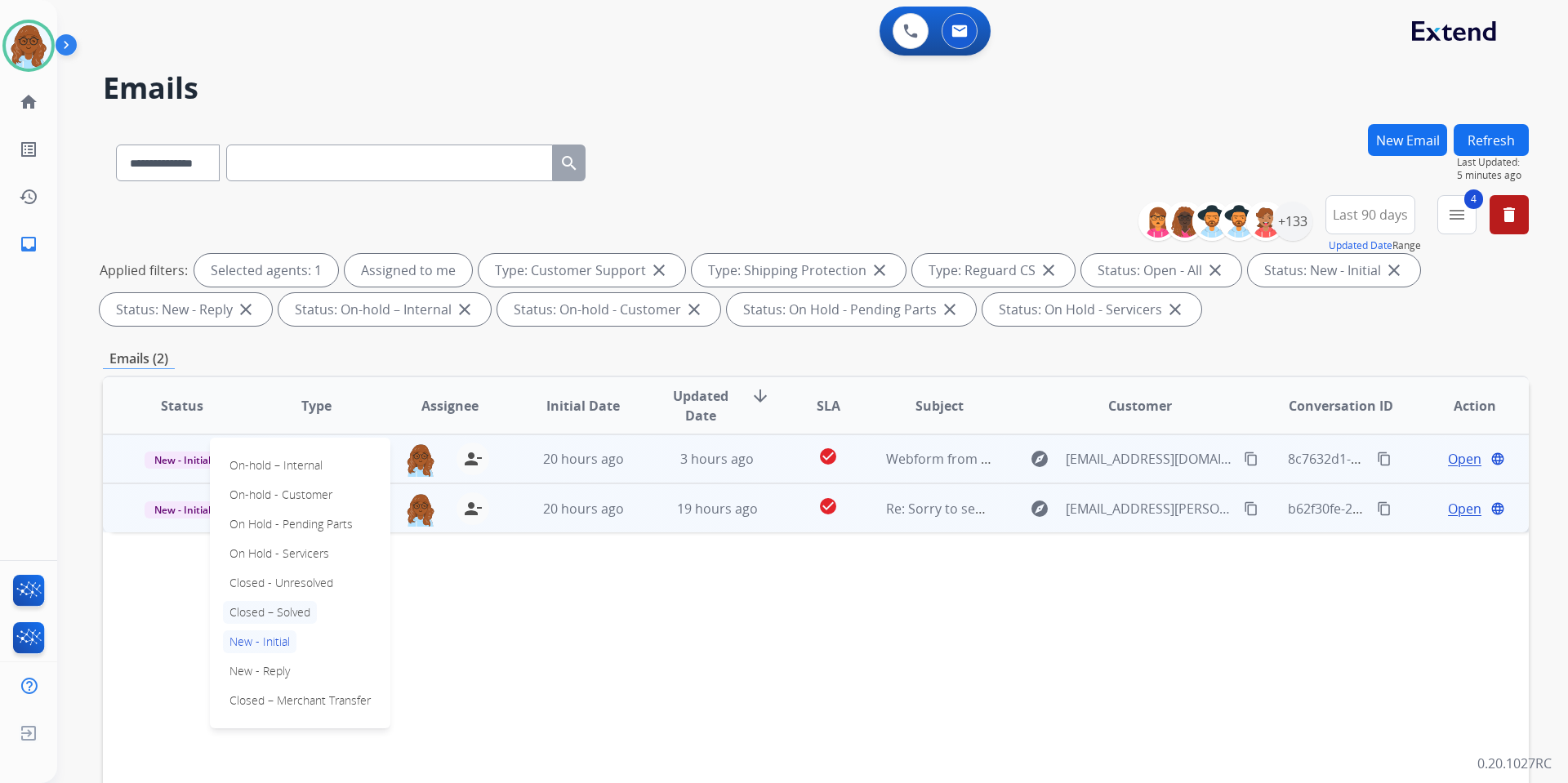
click at [275, 605] on p "Closed – Solved" at bounding box center [270, 612] width 94 height 23
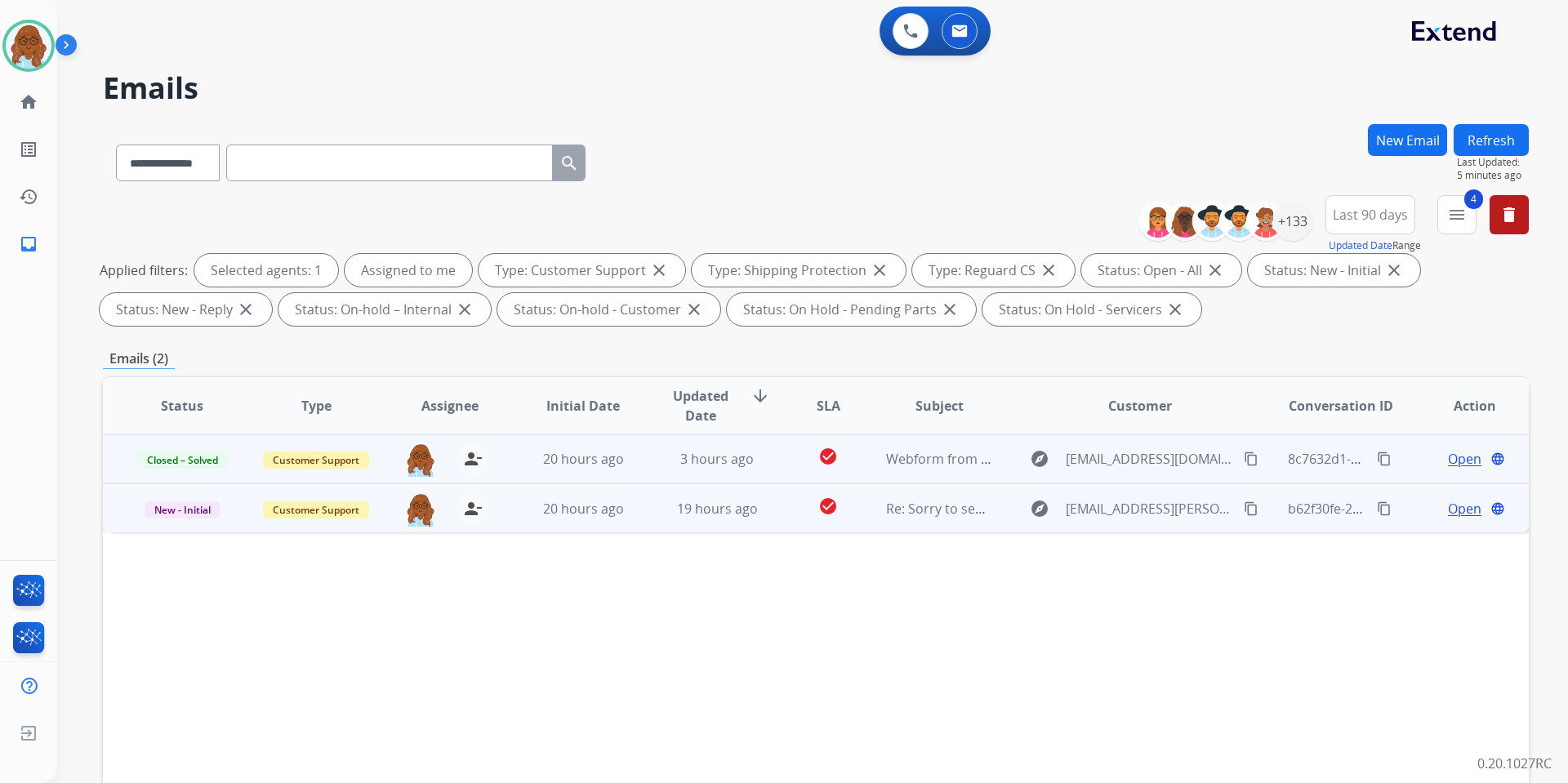
click at [1448, 461] on span "Open" at bounding box center [1464, 459] width 34 height 20
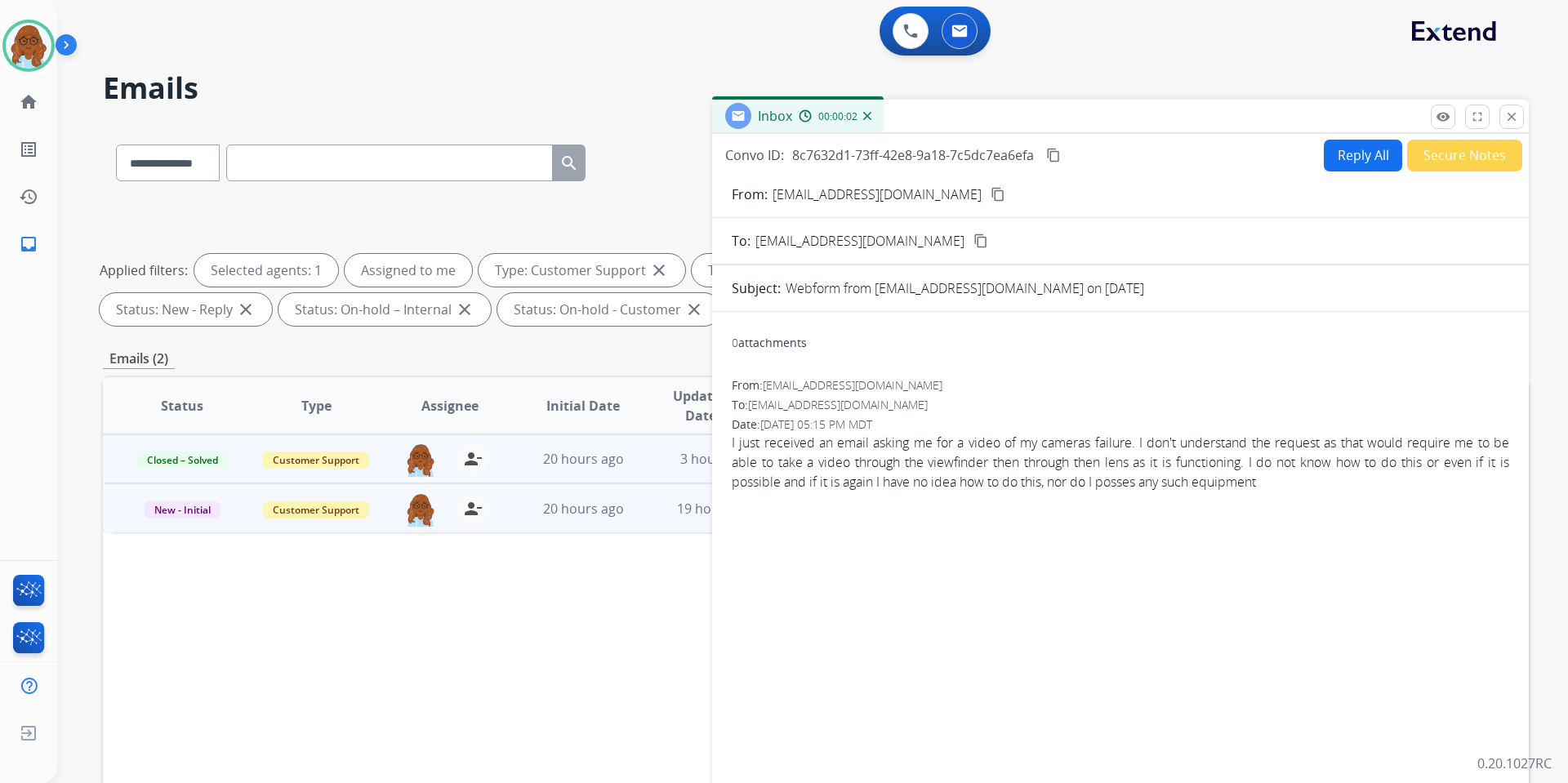
click at [1361, 170] on button "Reply All" at bounding box center [1362, 155] width 79 height 32
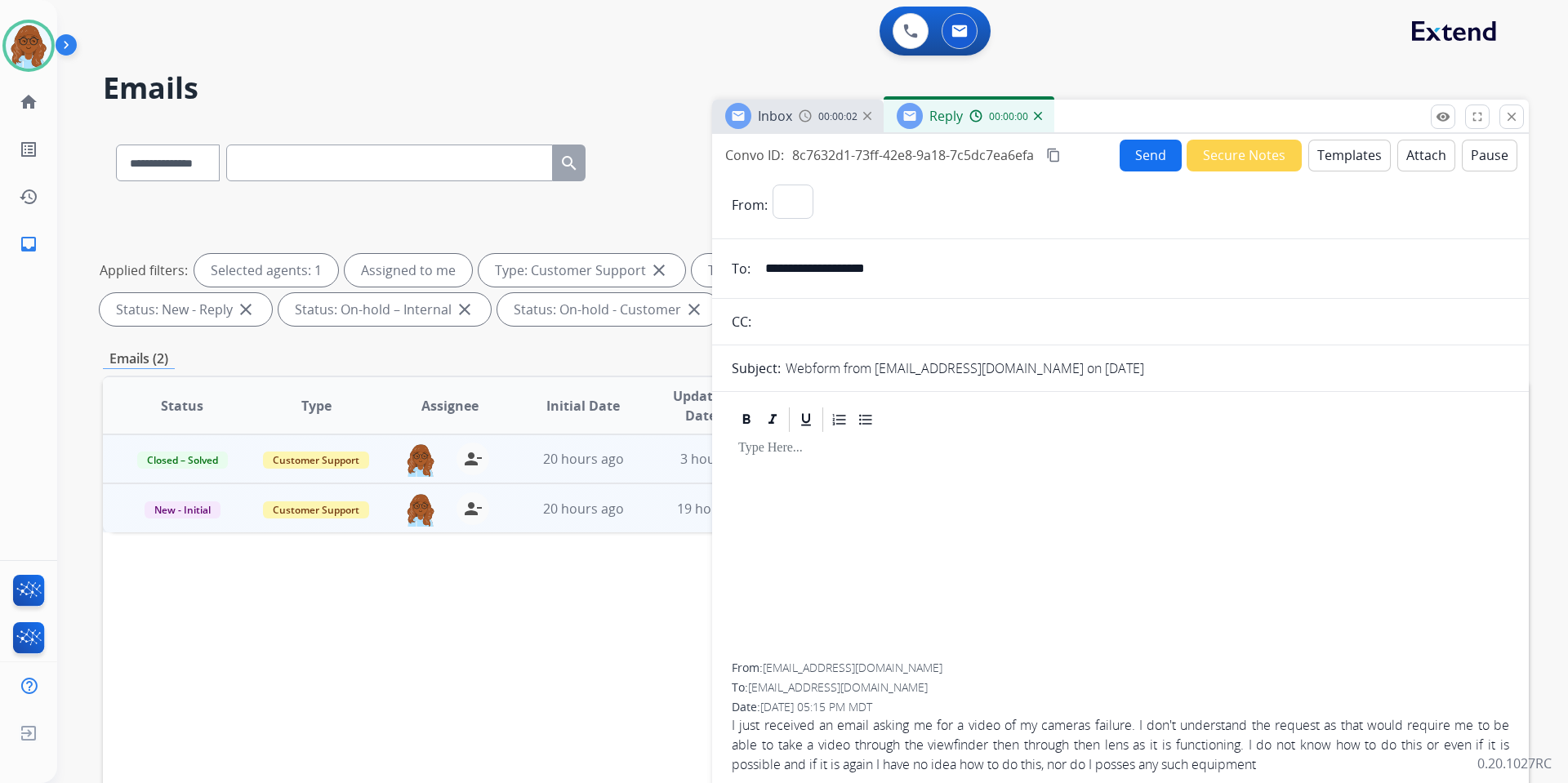
select select "**********"
click at [1240, 144] on button "Secure Notes" at bounding box center [1244, 155] width 115 height 32
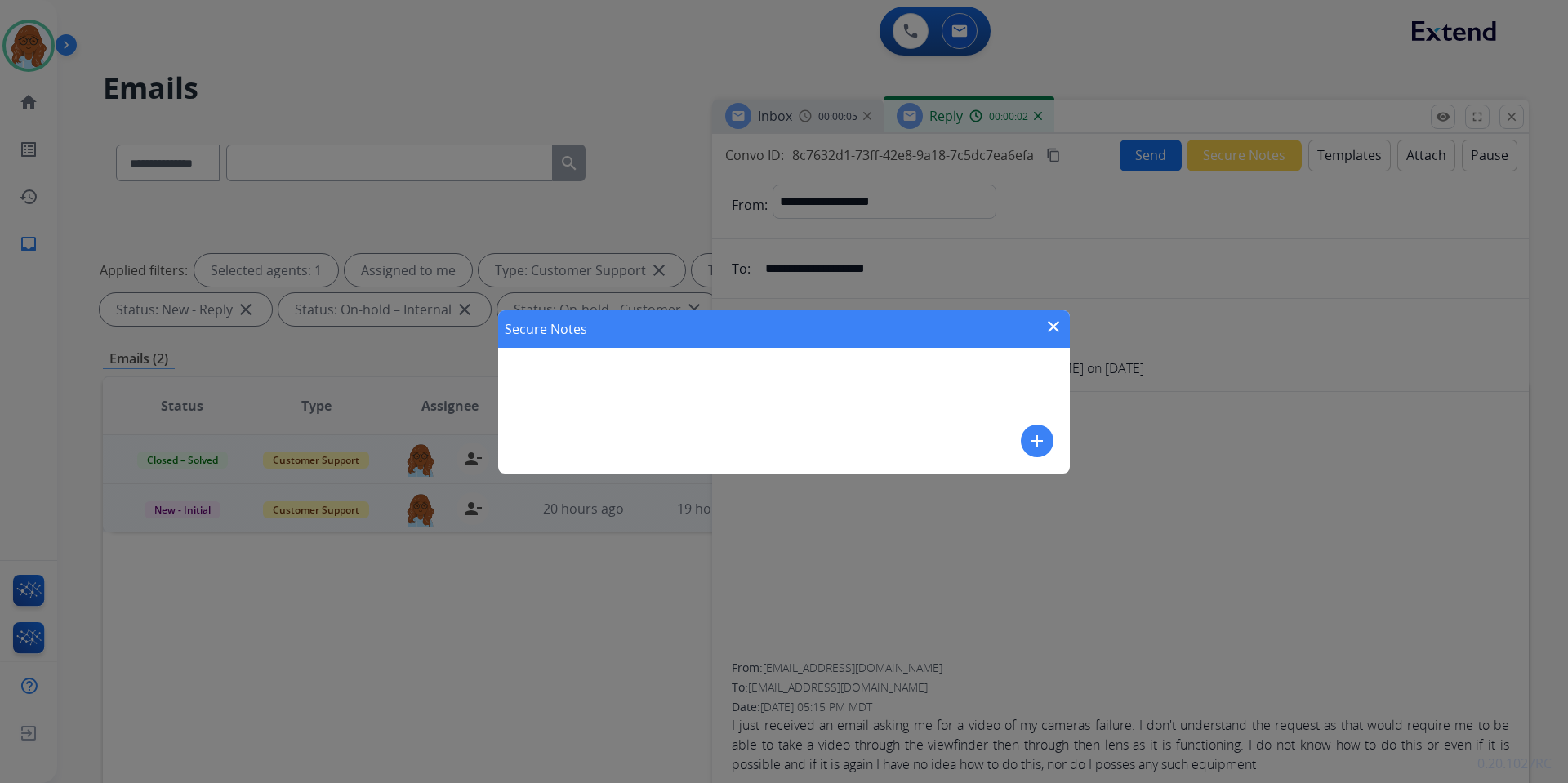
click at [1039, 436] on mat-icon "add" at bounding box center [1037, 441] width 20 height 20
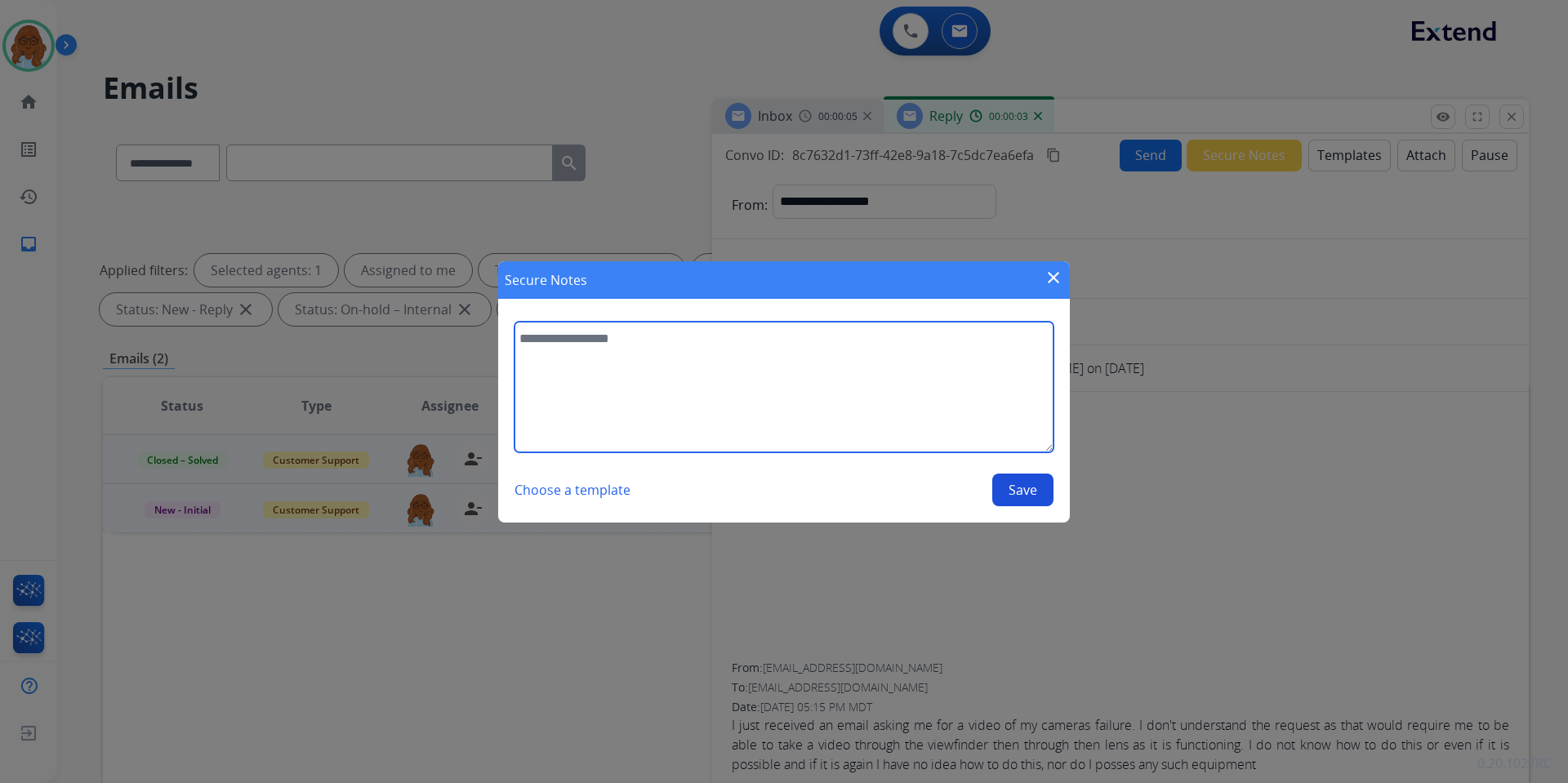
click at [747, 362] on textarea at bounding box center [784, 387] width 539 height 130
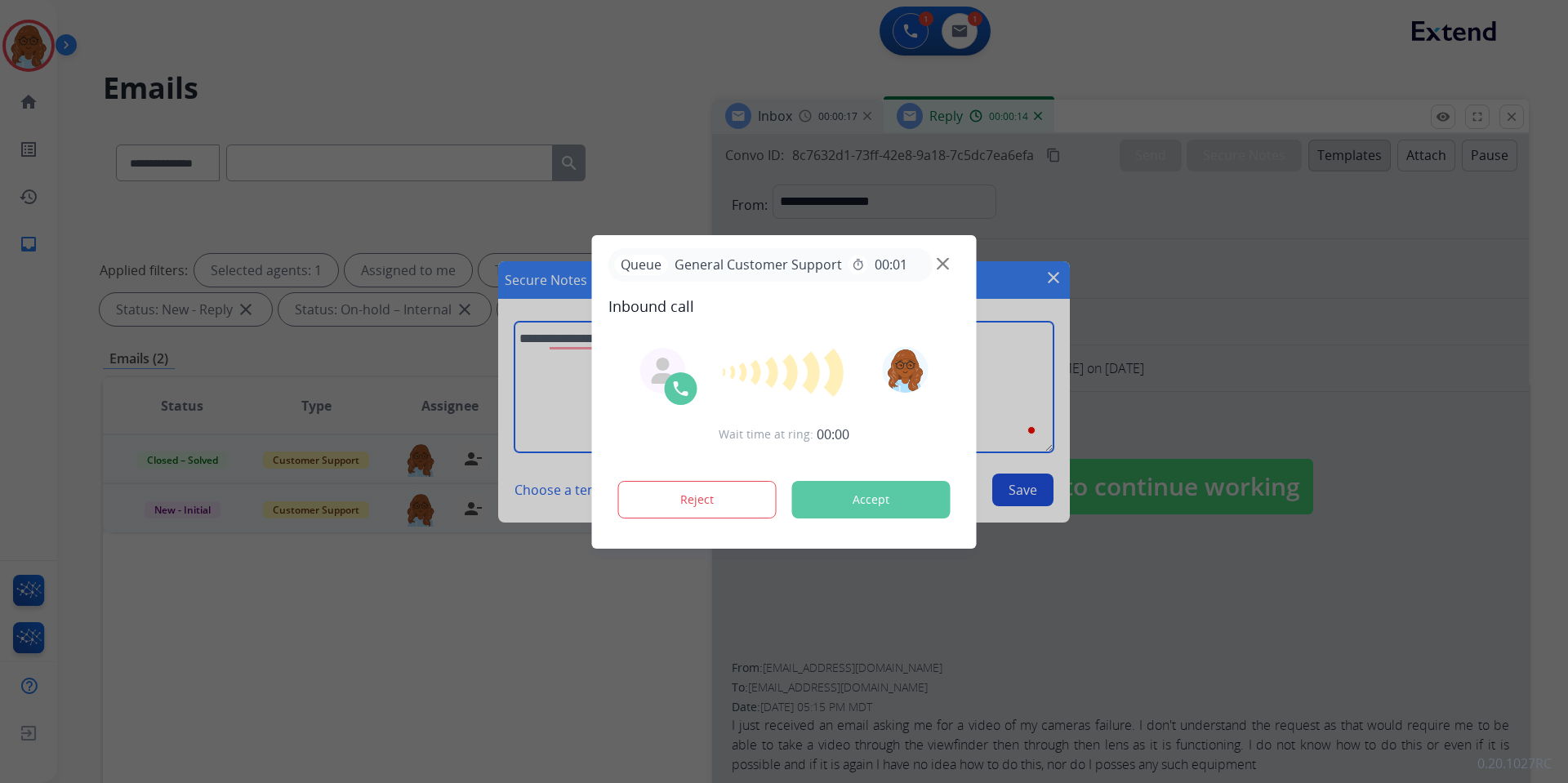
paste textarea "**********"
type textarea "**********"
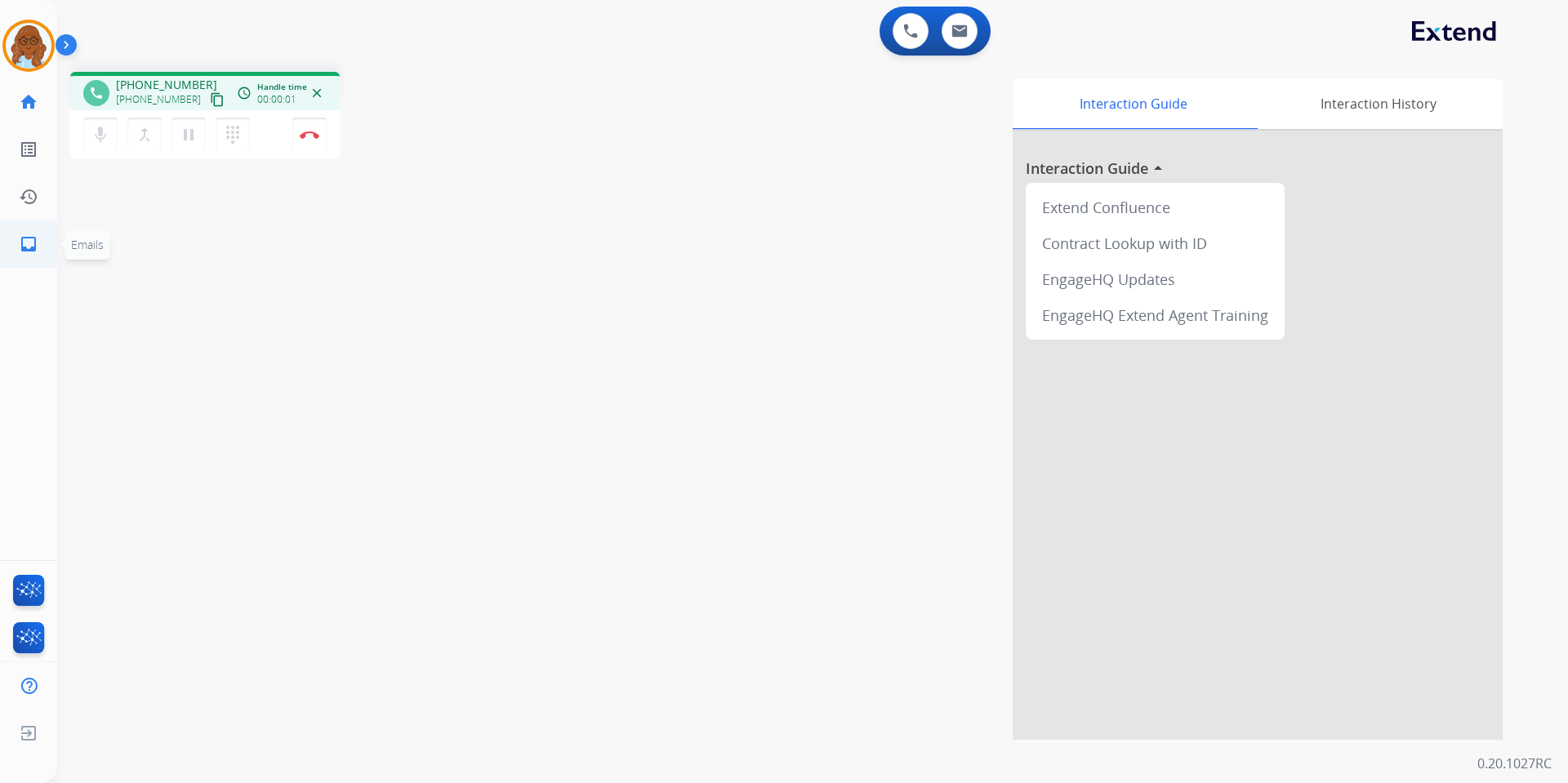
click at [35, 239] on mat-icon "inbox" at bounding box center [29, 245] width 20 height 20
select select "**********"
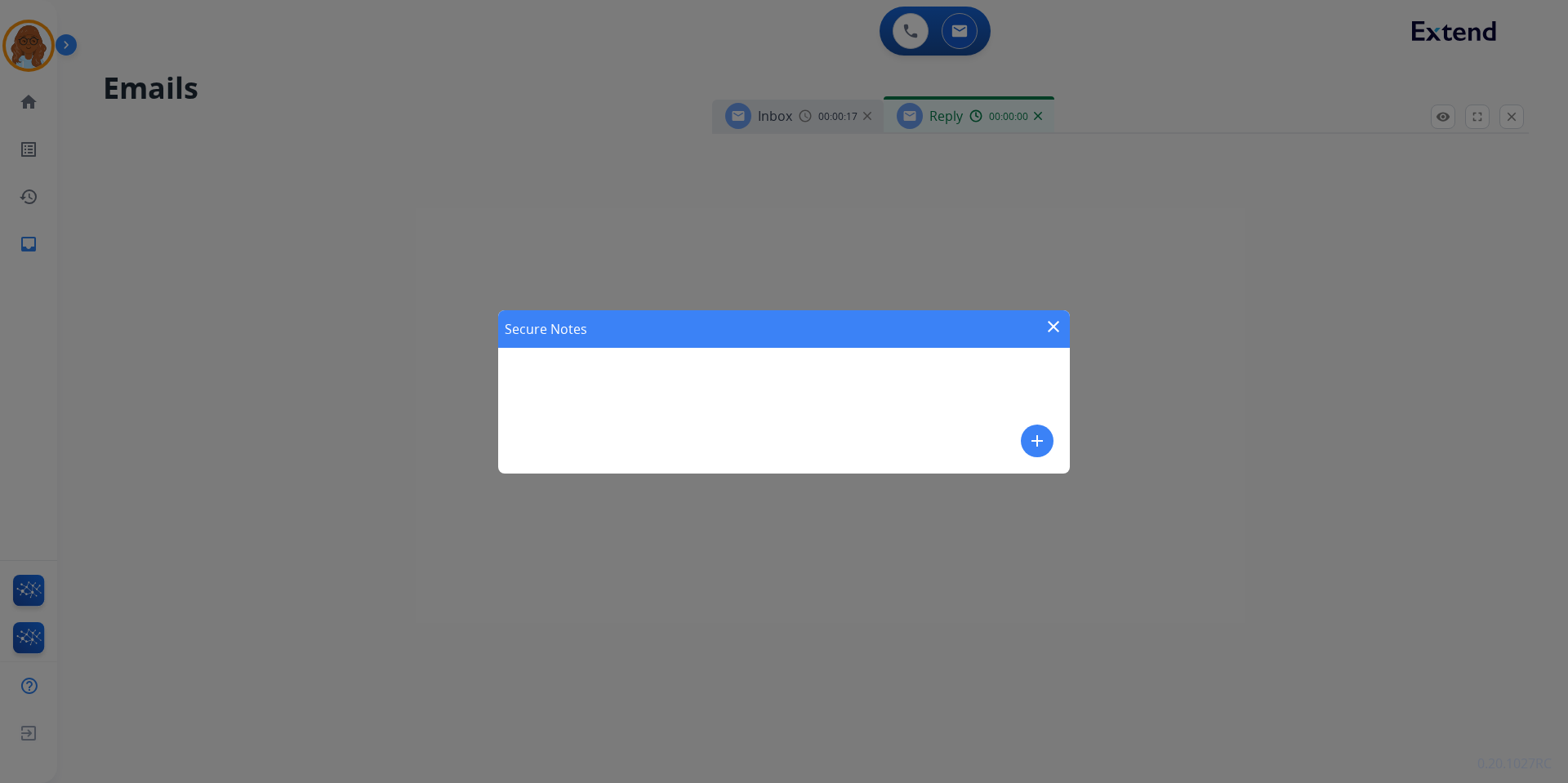
select select "**********"
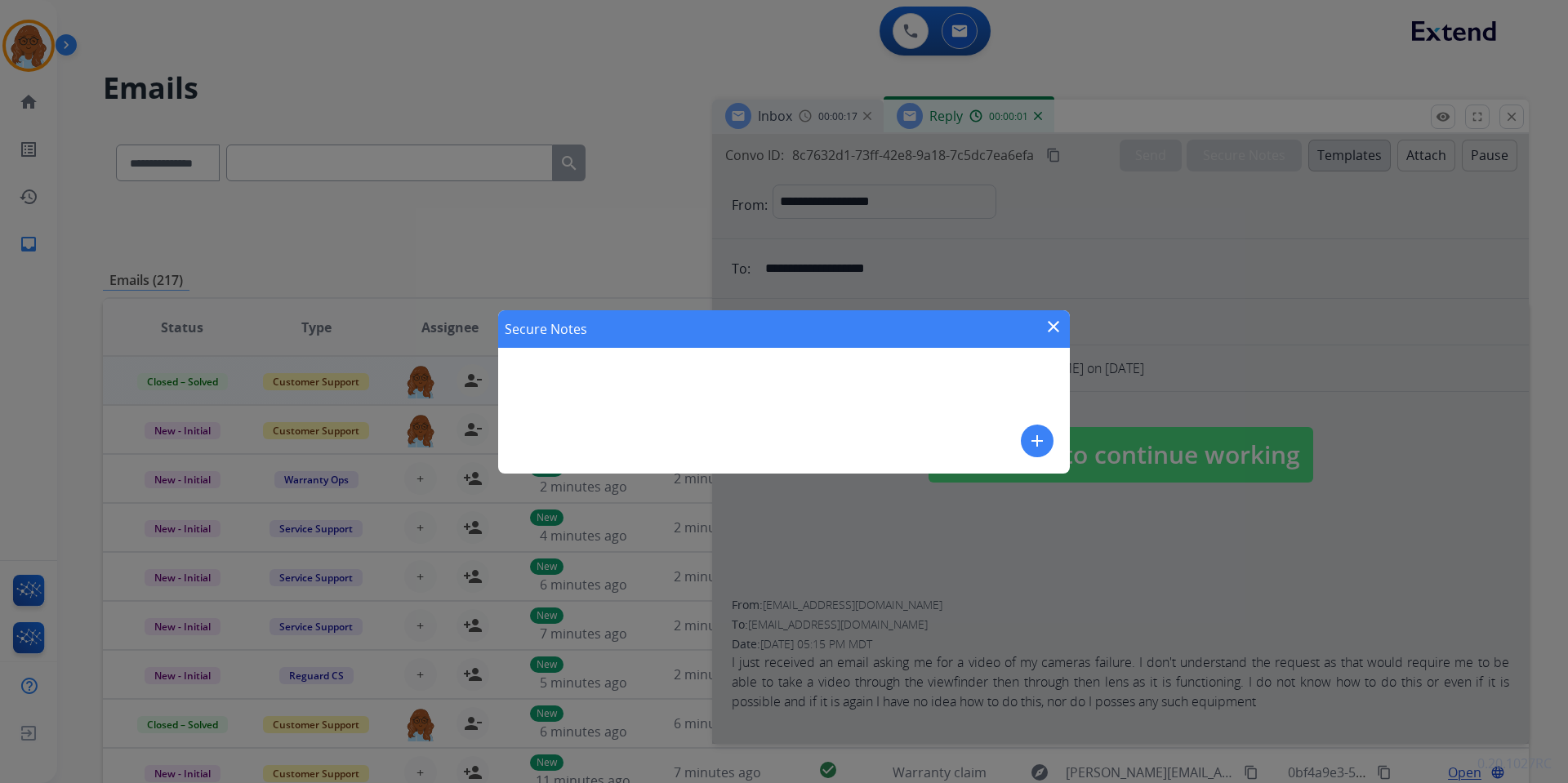
click at [1055, 322] on mat-icon "close" at bounding box center [1053, 327] width 20 height 20
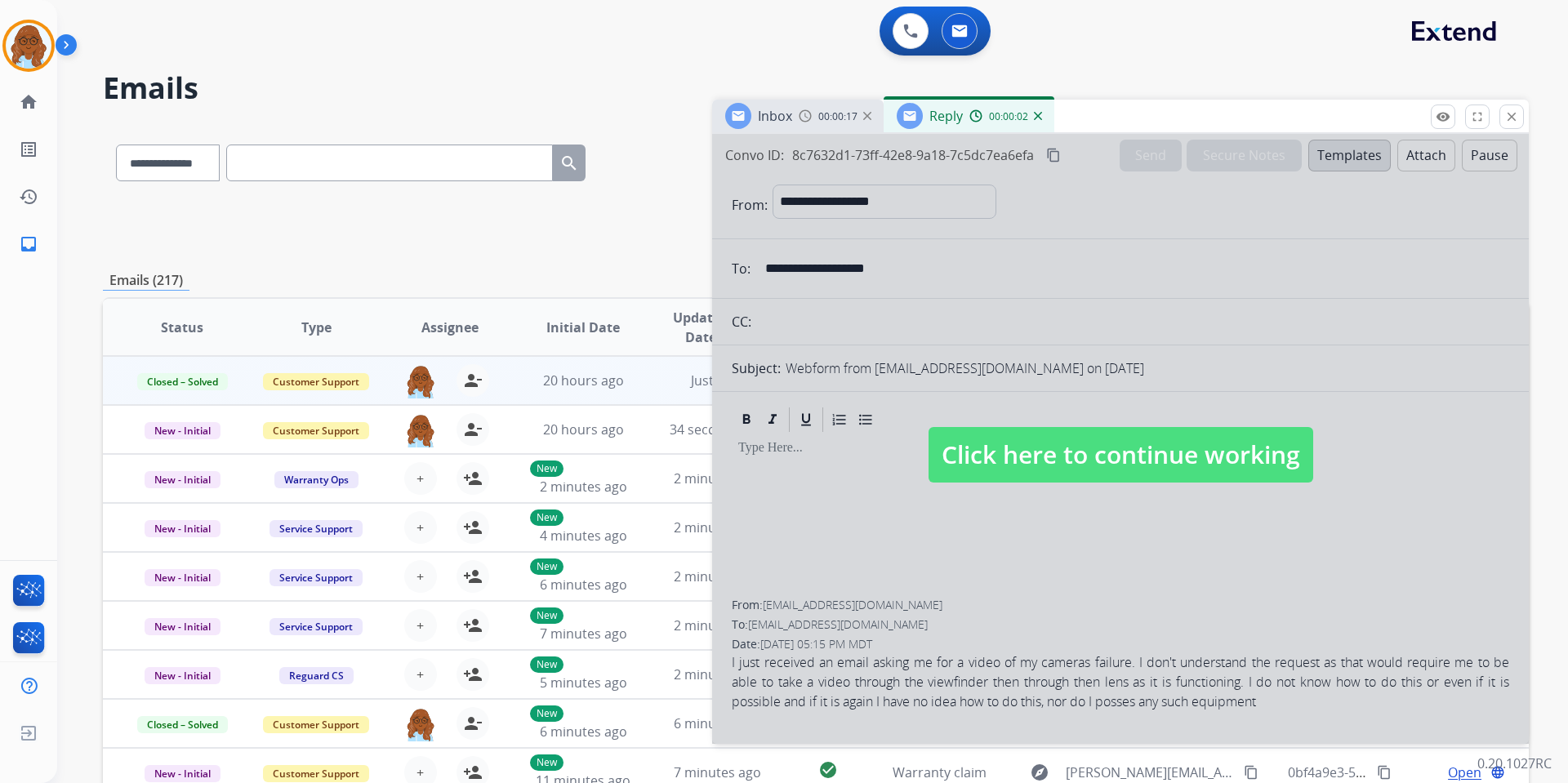
drag, startPoint x: 1097, startPoint y: 112, endPoint x: 733, endPoint y: 82, distance: 365.2
click at [731, 100] on div "Inbox 00:00:17 Reply 00:00:02" at bounding box center [1120, 117] width 816 height 34
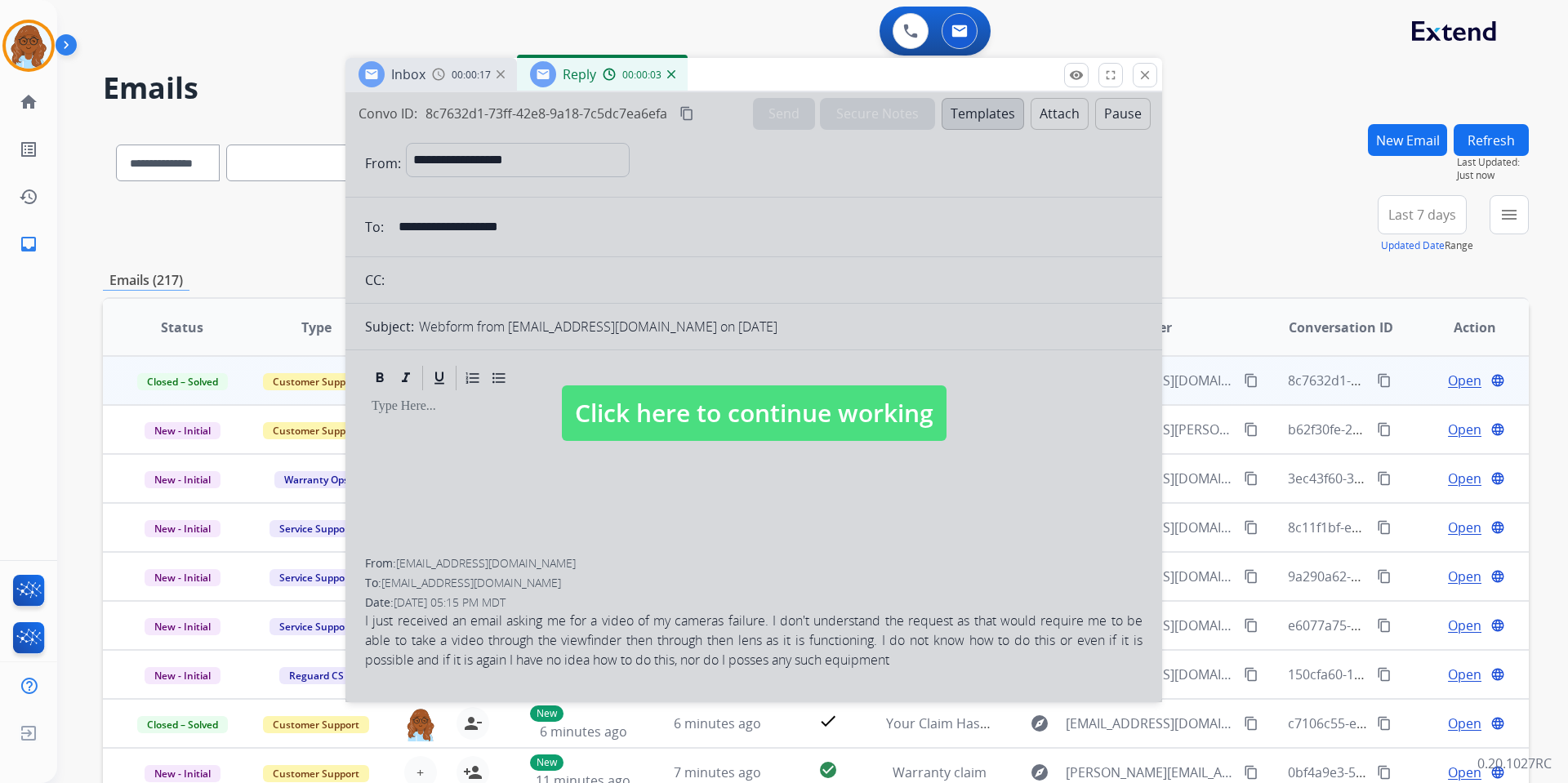
click at [743, 346] on div at bounding box center [753, 397] width 816 height 610
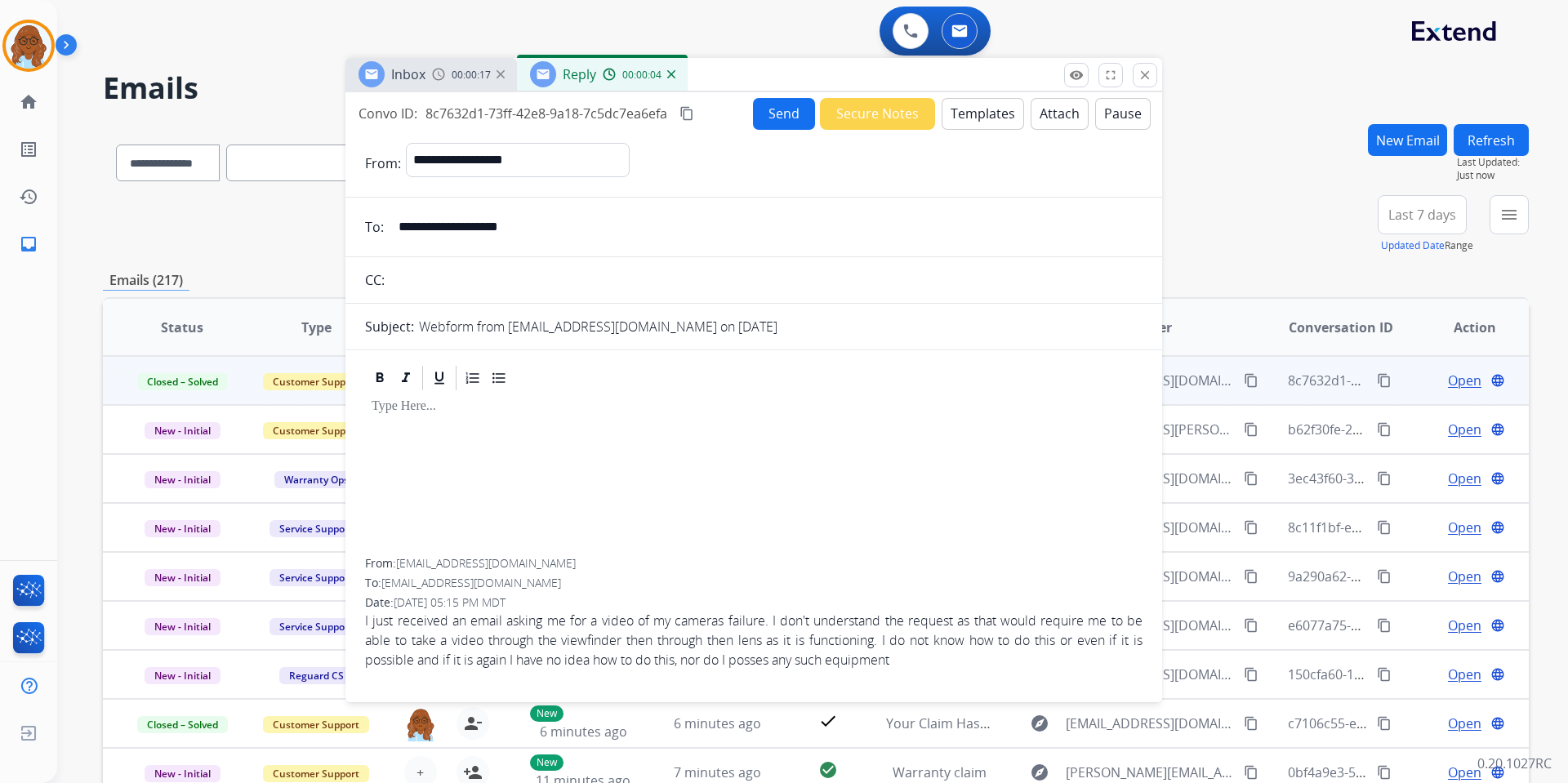
click at [892, 110] on button "Secure Notes" at bounding box center [877, 113] width 115 height 32
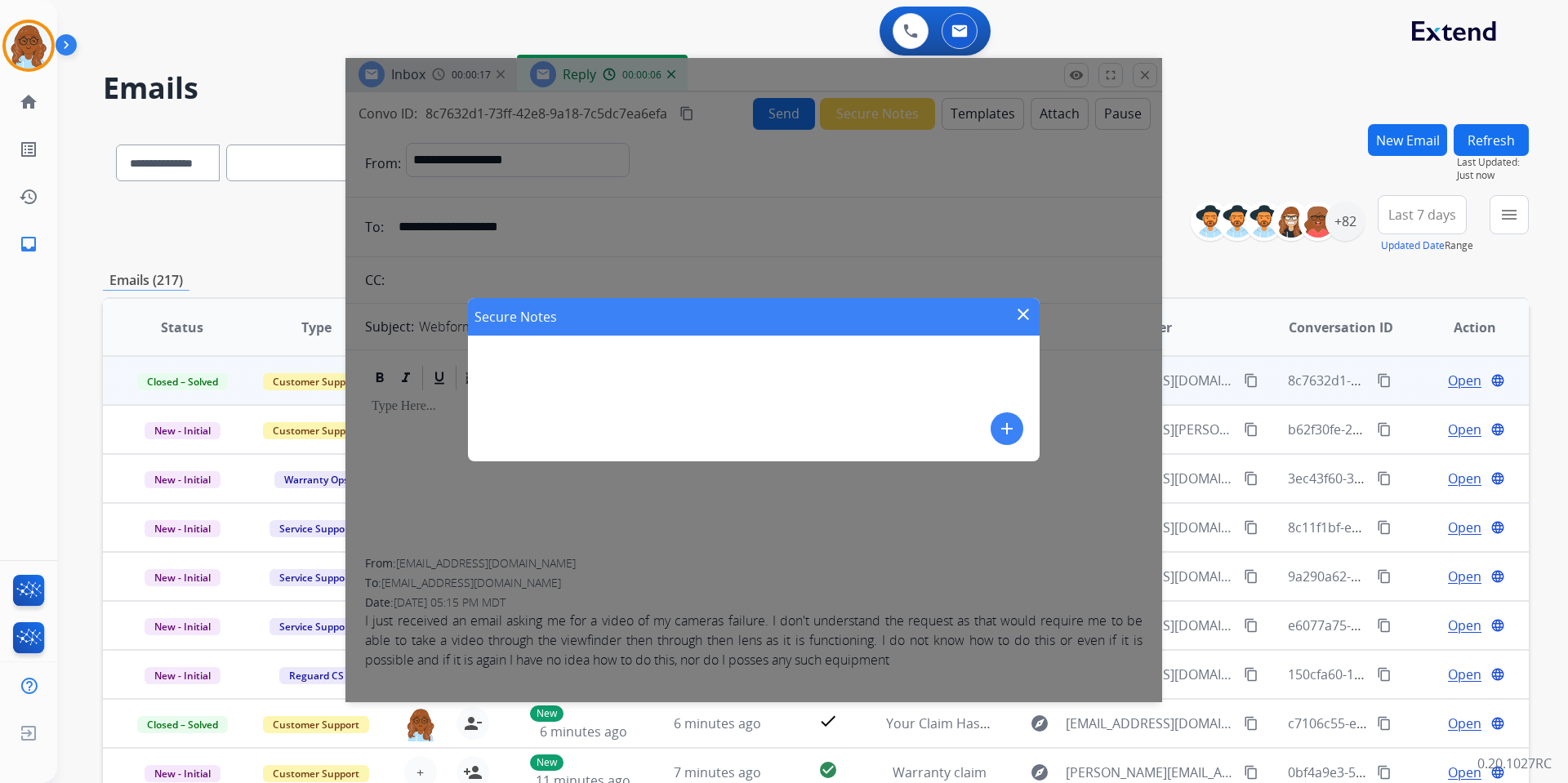
click at [999, 411] on div "Secure Notes close add" at bounding box center [753, 380] width 572 height 163
click at [998, 426] on mat-icon "add" at bounding box center [1007, 429] width 20 height 20
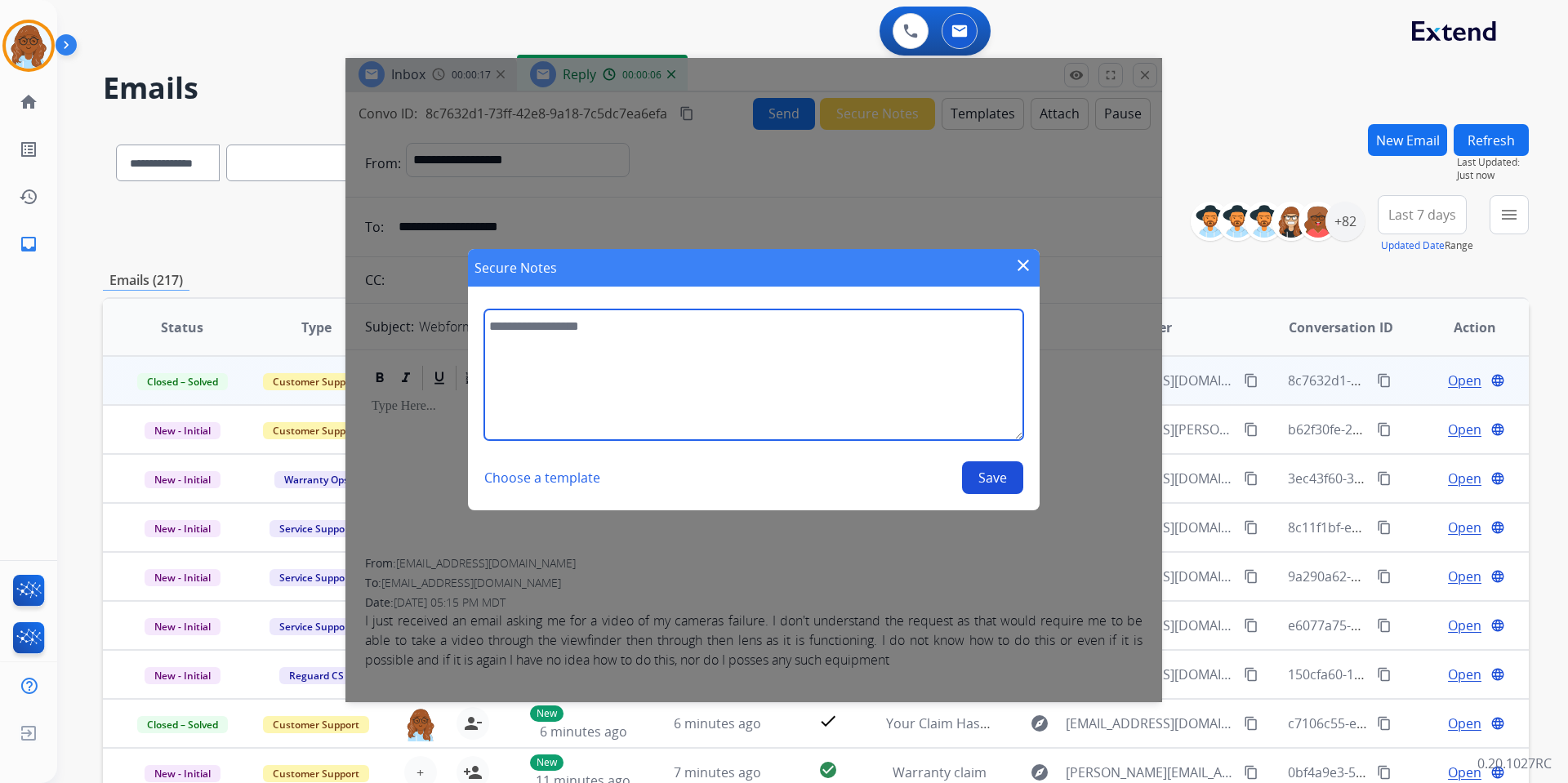
click at [684, 340] on textarea at bounding box center [754, 375] width 539 height 130
click at [601, 323] on textarea "********" at bounding box center [754, 375] width 539 height 130
click at [730, 368] on textarea "********" at bounding box center [754, 375] width 539 height 130
paste textarea "**********"
type textarea "**********"
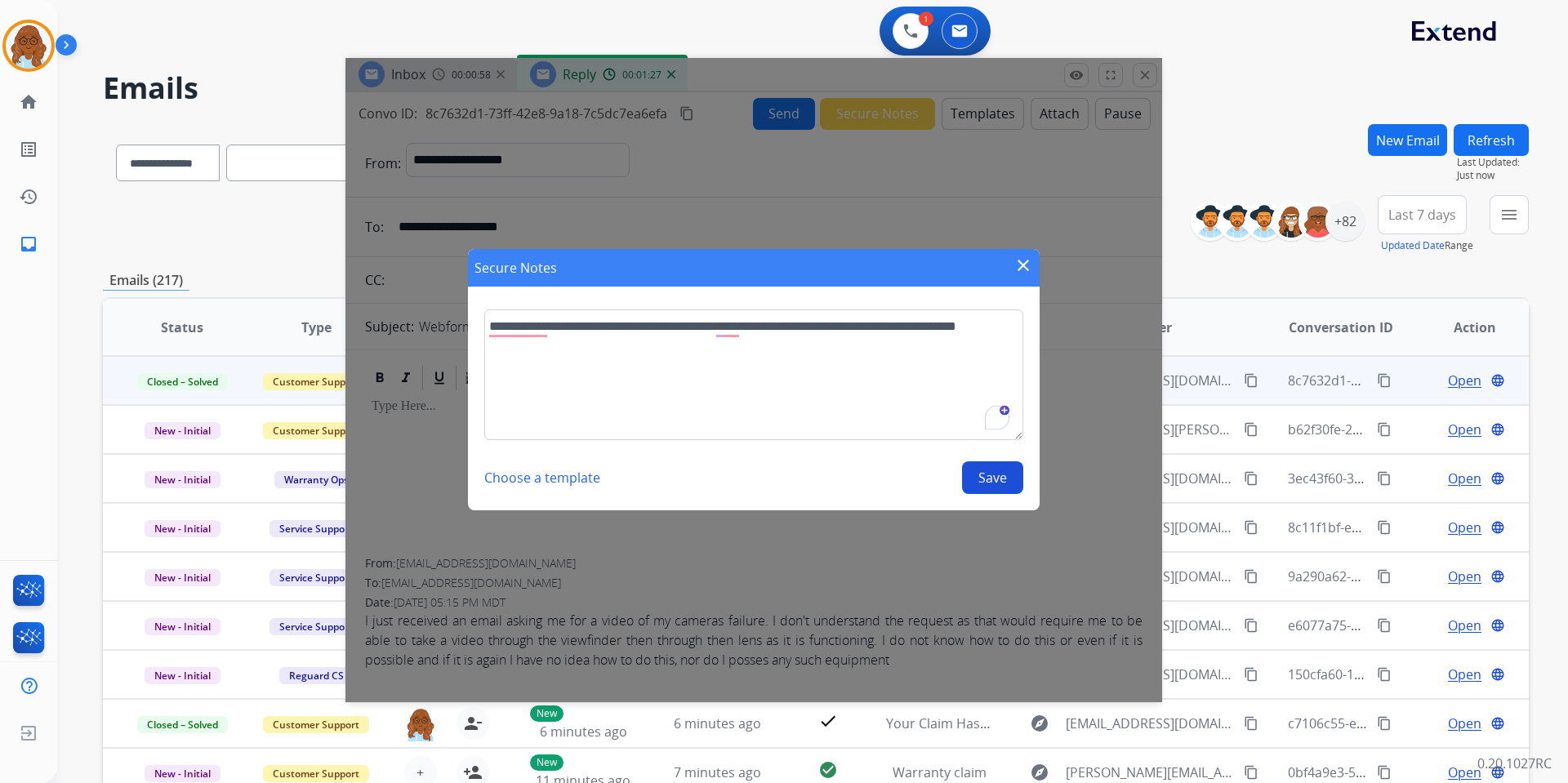
click at [1005, 469] on button "Save" at bounding box center [993, 478] width 62 height 33
select select "**********"
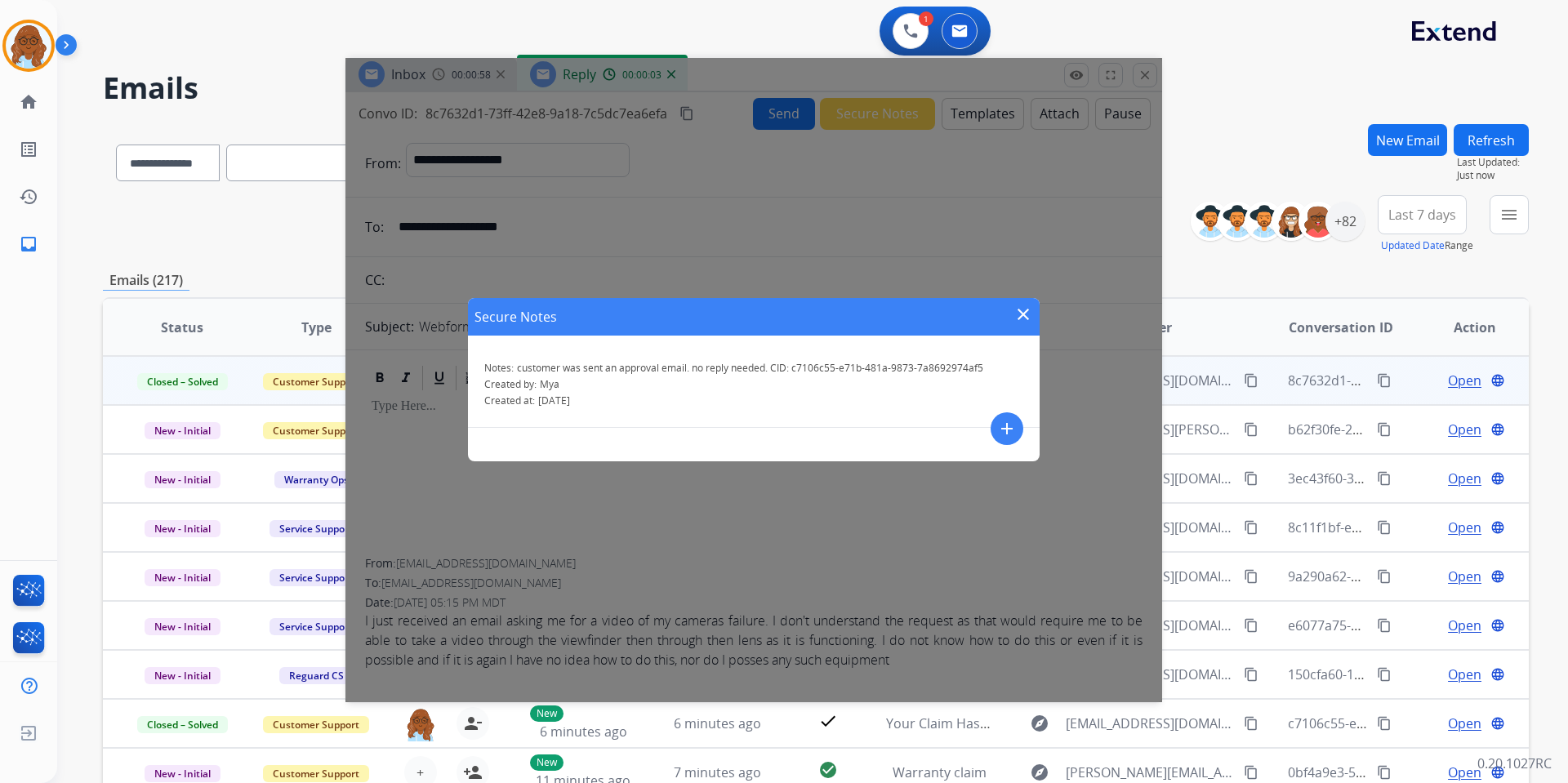
click at [1023, 314] on mat-icon "close" at bounding box center [1024, 314] width 20 height 20
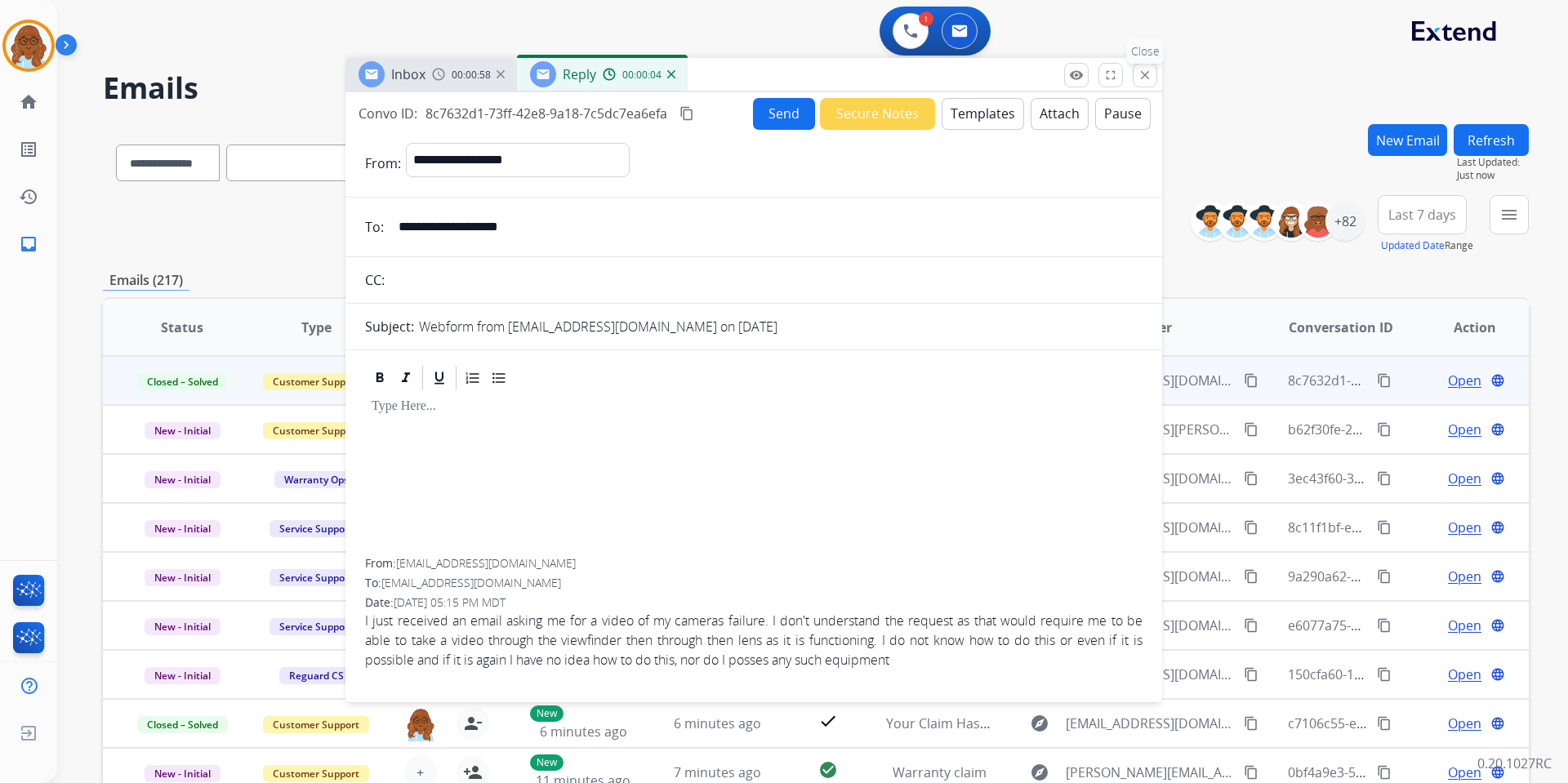
drag, startPoint x: 1137, startPoint y: 72, endPoint x: 1548, endPoint y: 240, distance: 444.0
click at [1139, 75] on button "close Close" at bounding box center [1144, 74] width 24 height 24
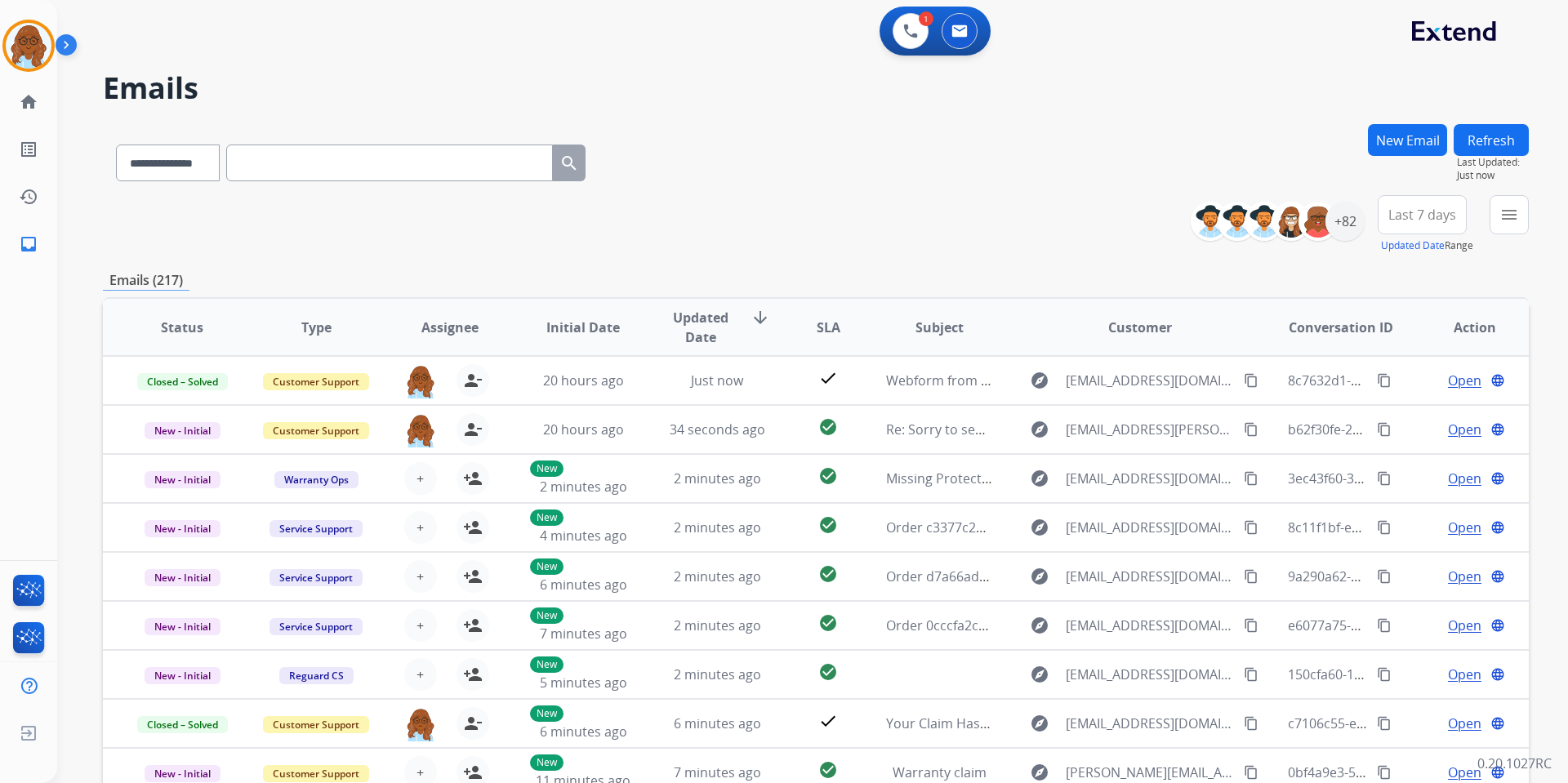
click at [1390, 145] on button "New Email" at bounding box center [1407, 140] width 79 height 32
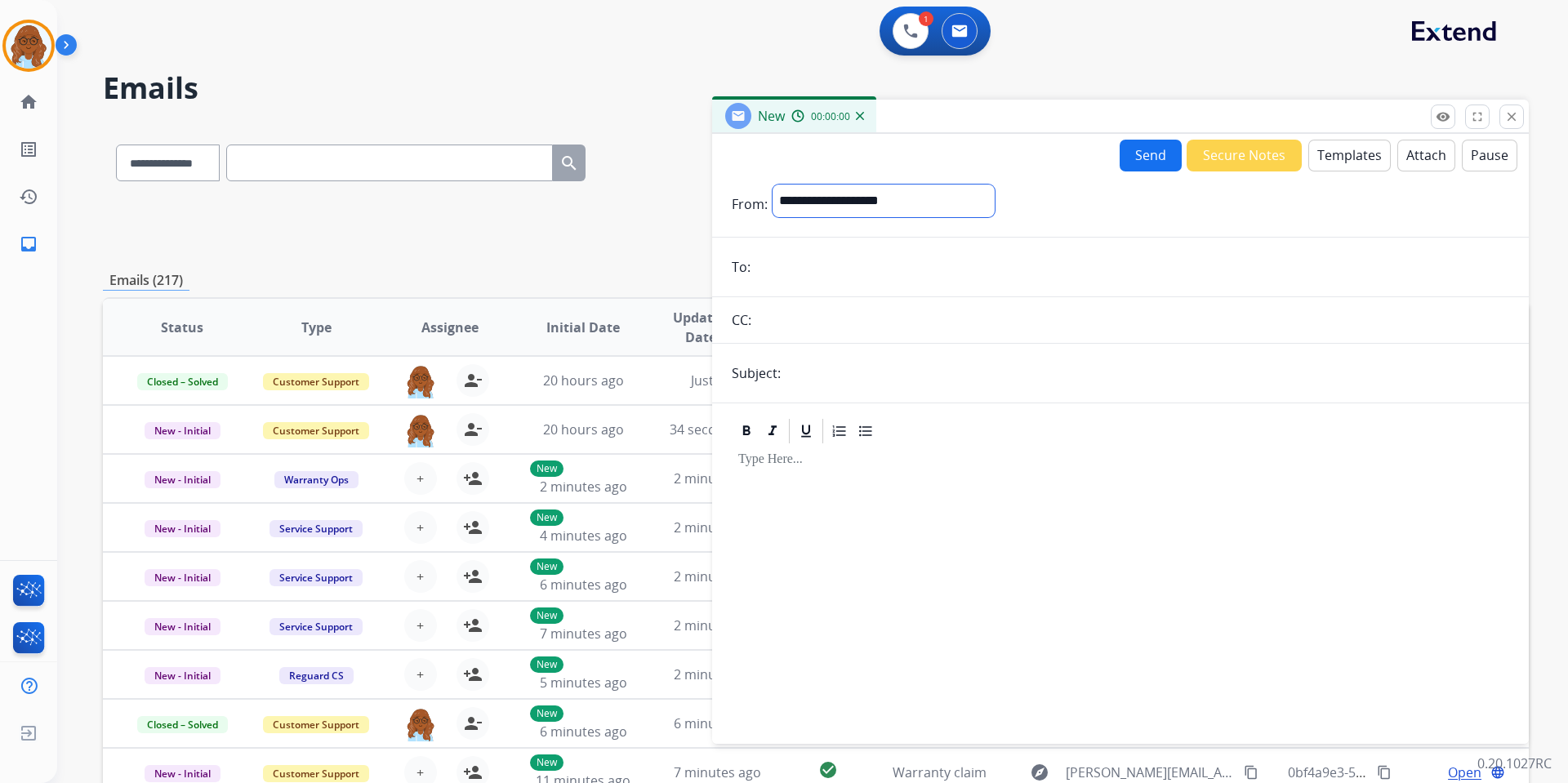
click at [899, 198] on select "**********" at bounding box center [883, 201] width 222 height 33
select select "**********"
click at [773, 185] on select "**********" at bounding box center [883, 201] width 222 height 33
click at [783, 271] on input "email" at bounding box center [1132, 269] width 754 height 33
paste input "**********"
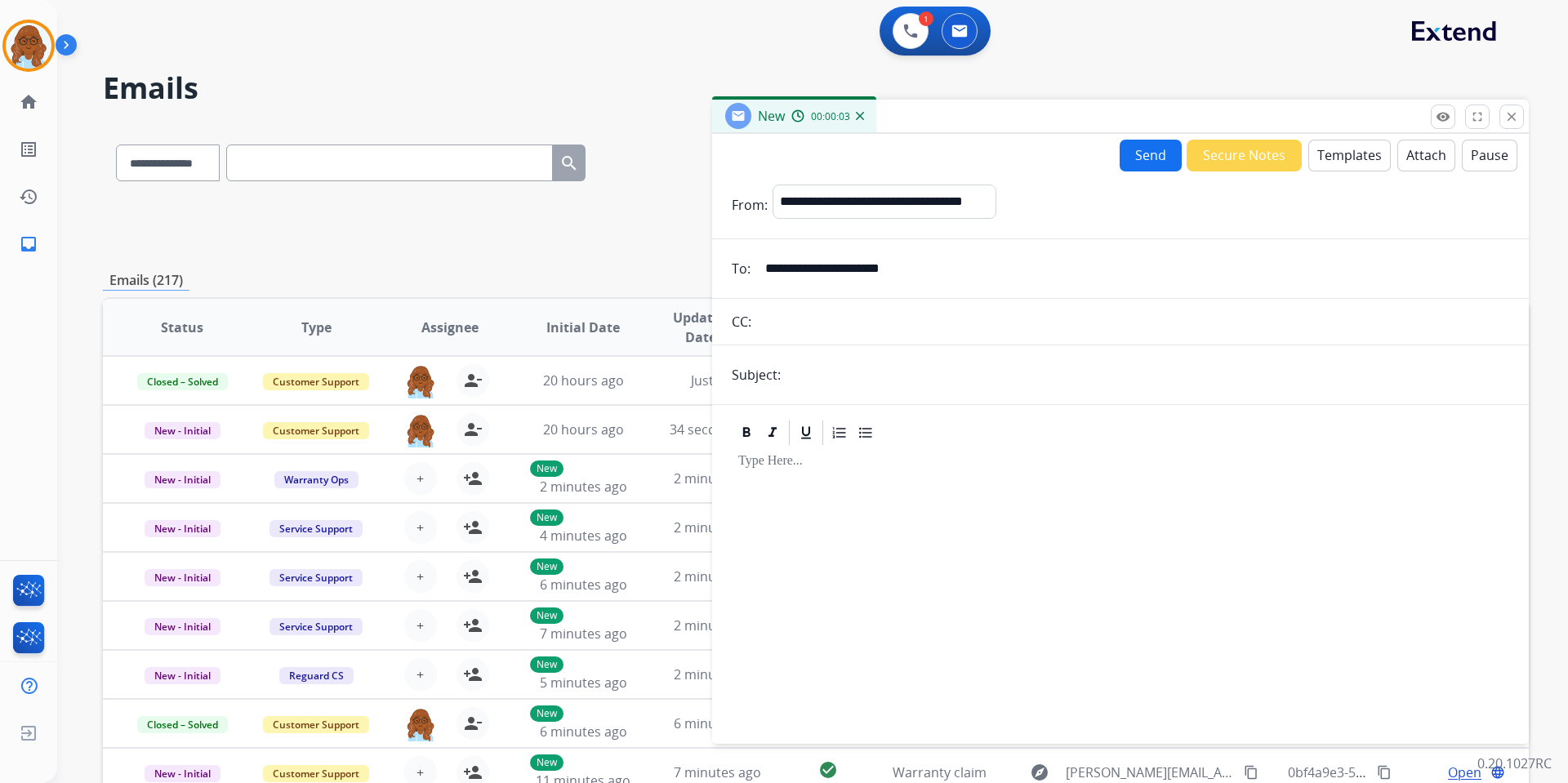
type input "**********"
click at [816, 390] on input "text" at bounding box center [1147, 375] width 724 height 33
type input "**********"
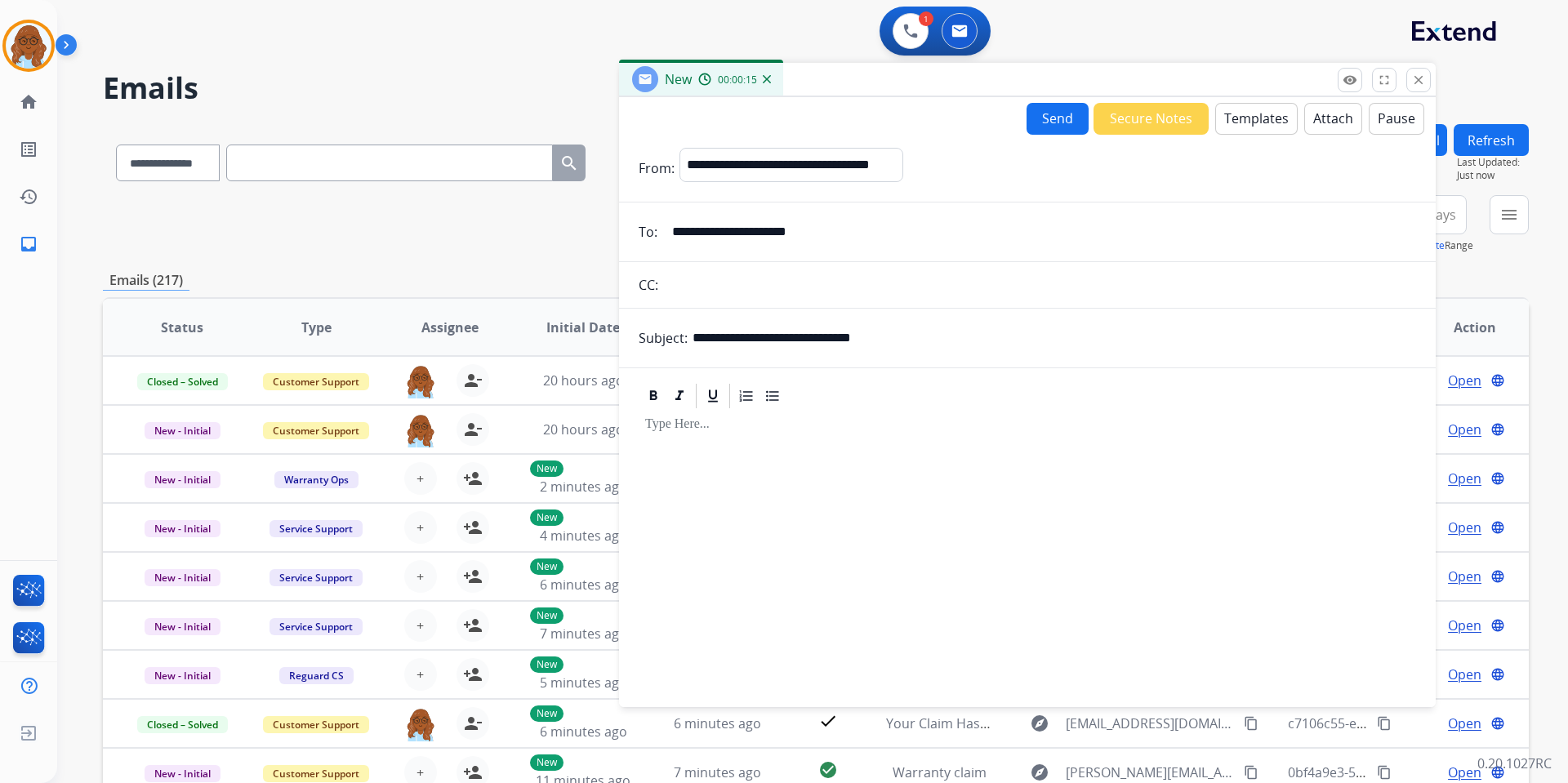
drag, startPoint x: 1073, startPoint y: 111, endPoint x: 849, endPoint y: 12, distance: 244.9
click at [849, 63] on div "New 00:00:15" at bounding box center [1026, 80] width 816 height 34
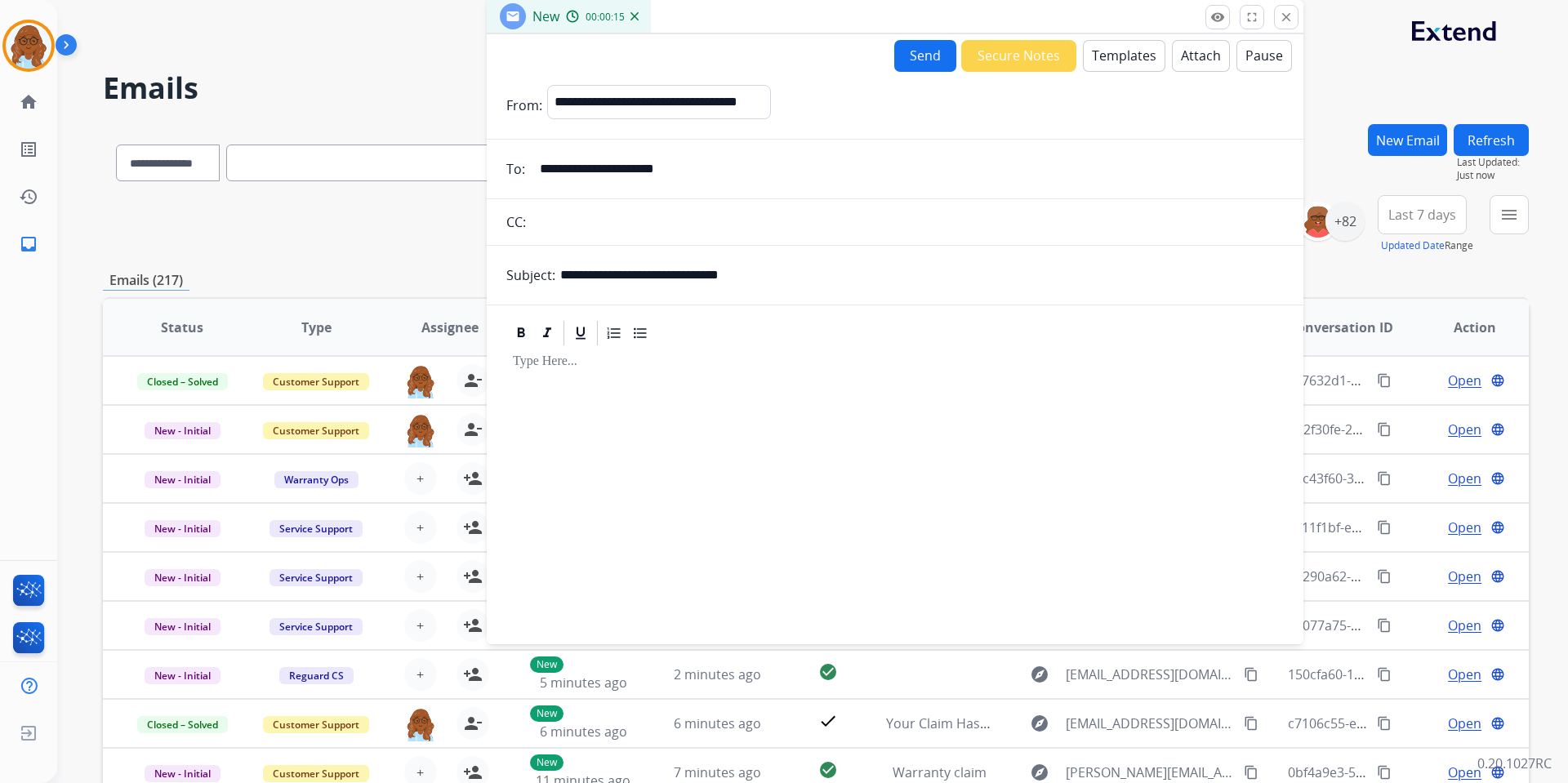
click at [1095, 47] on button "Templates" at bounding box center [1123, 55] width 82 height 32
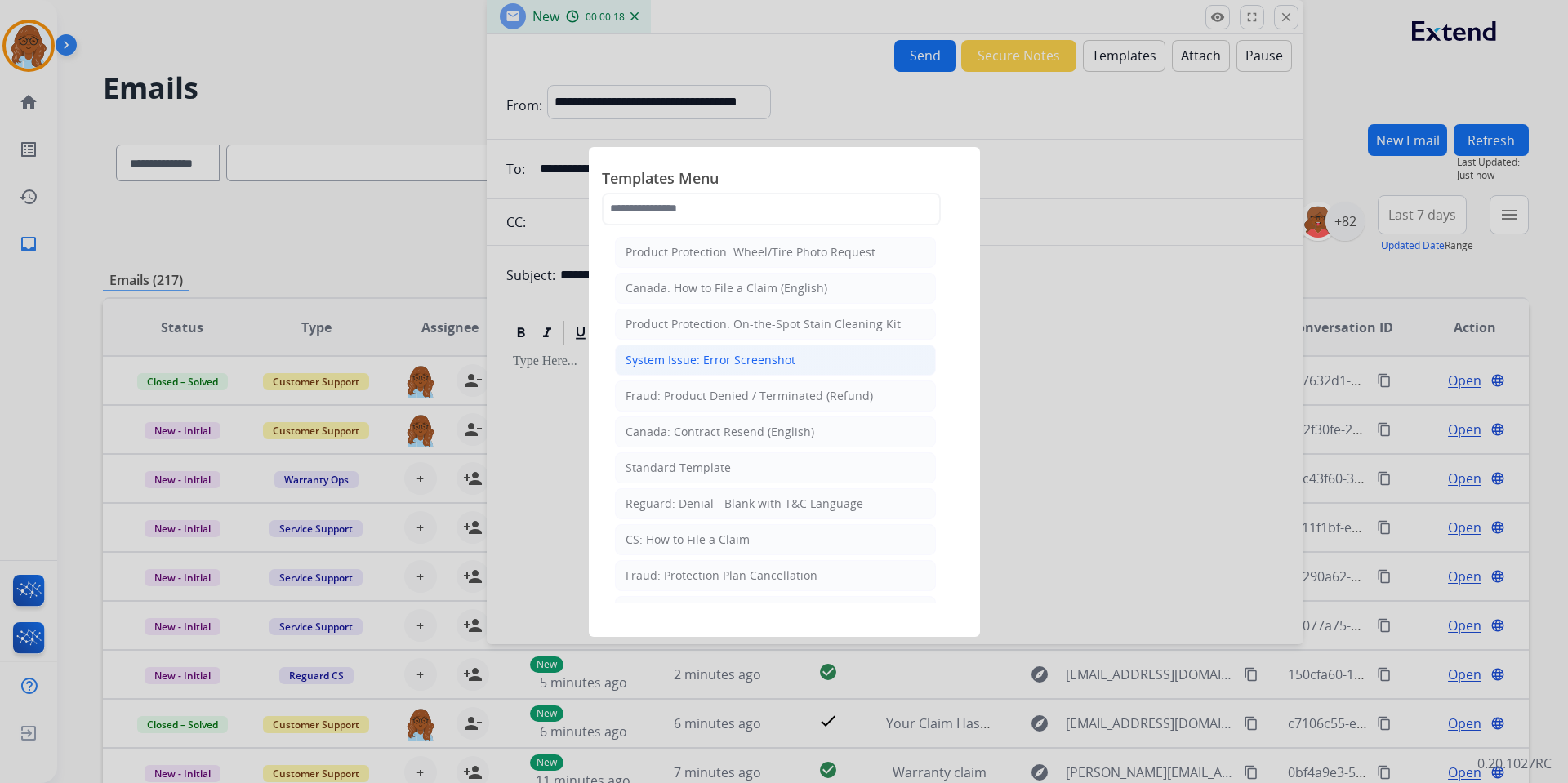
click at [707, 355] on div "System Issue: Error Screenshot" at bounding box center [709, 360] width 169 height 16
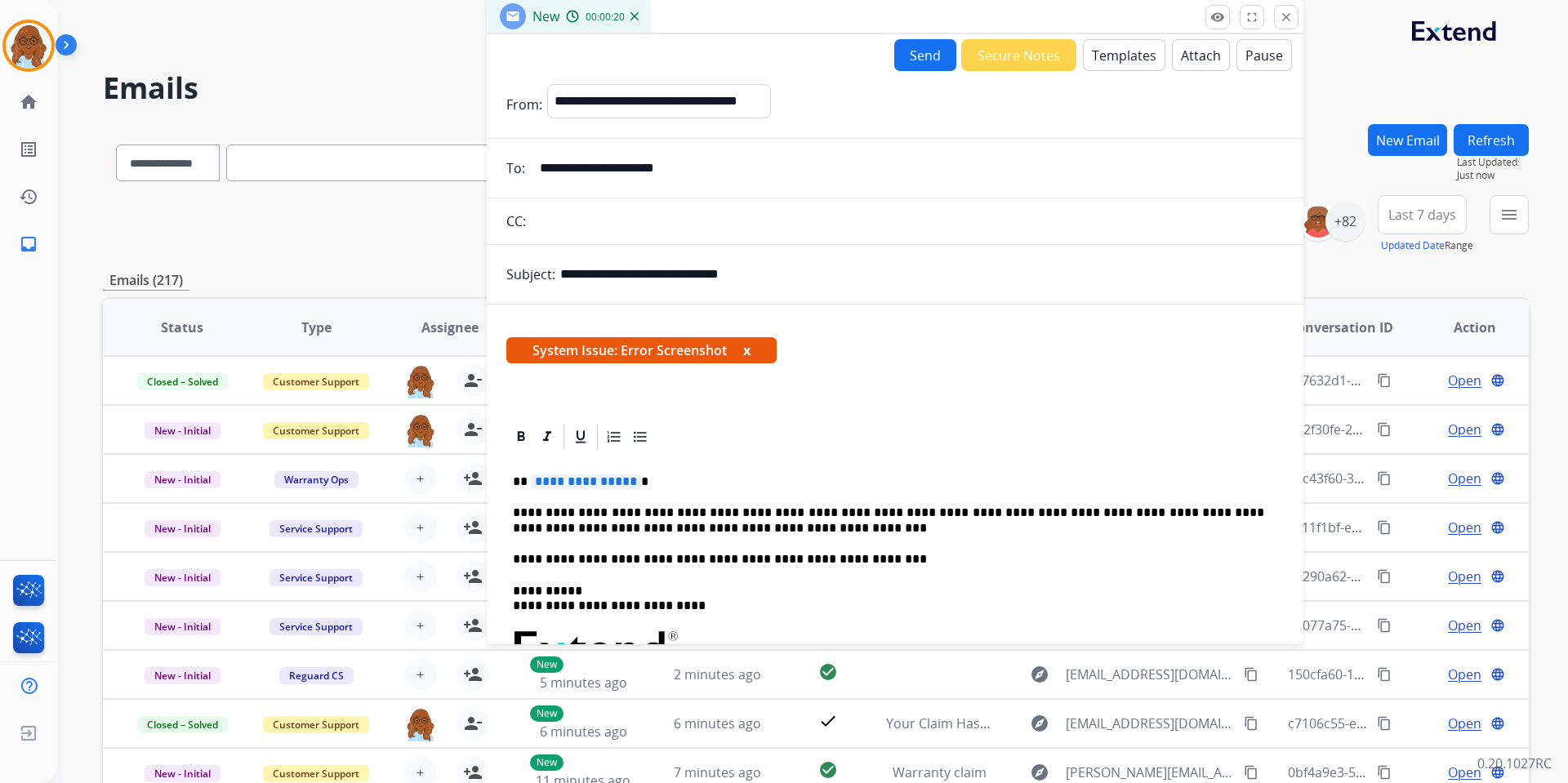
click at [744, 352] on button "x" at bounding box center [746, 351] width 7 height 20
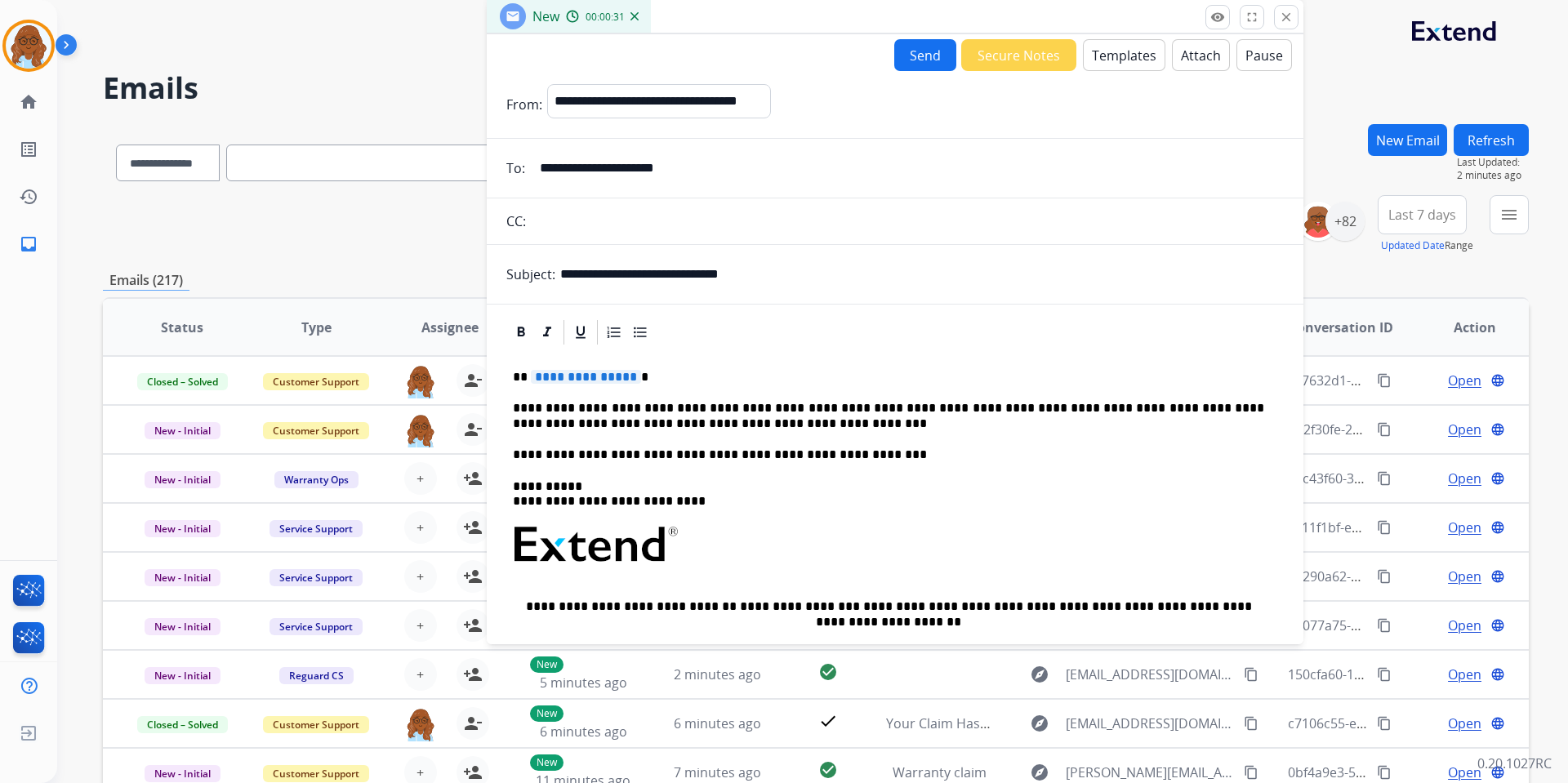
click at [583, 382] on span "**********" at bounding box center [586, 376] width 111 height 14
click at [726, 425] on p "**********" at bounding box center [888, 416] width 751 height 30
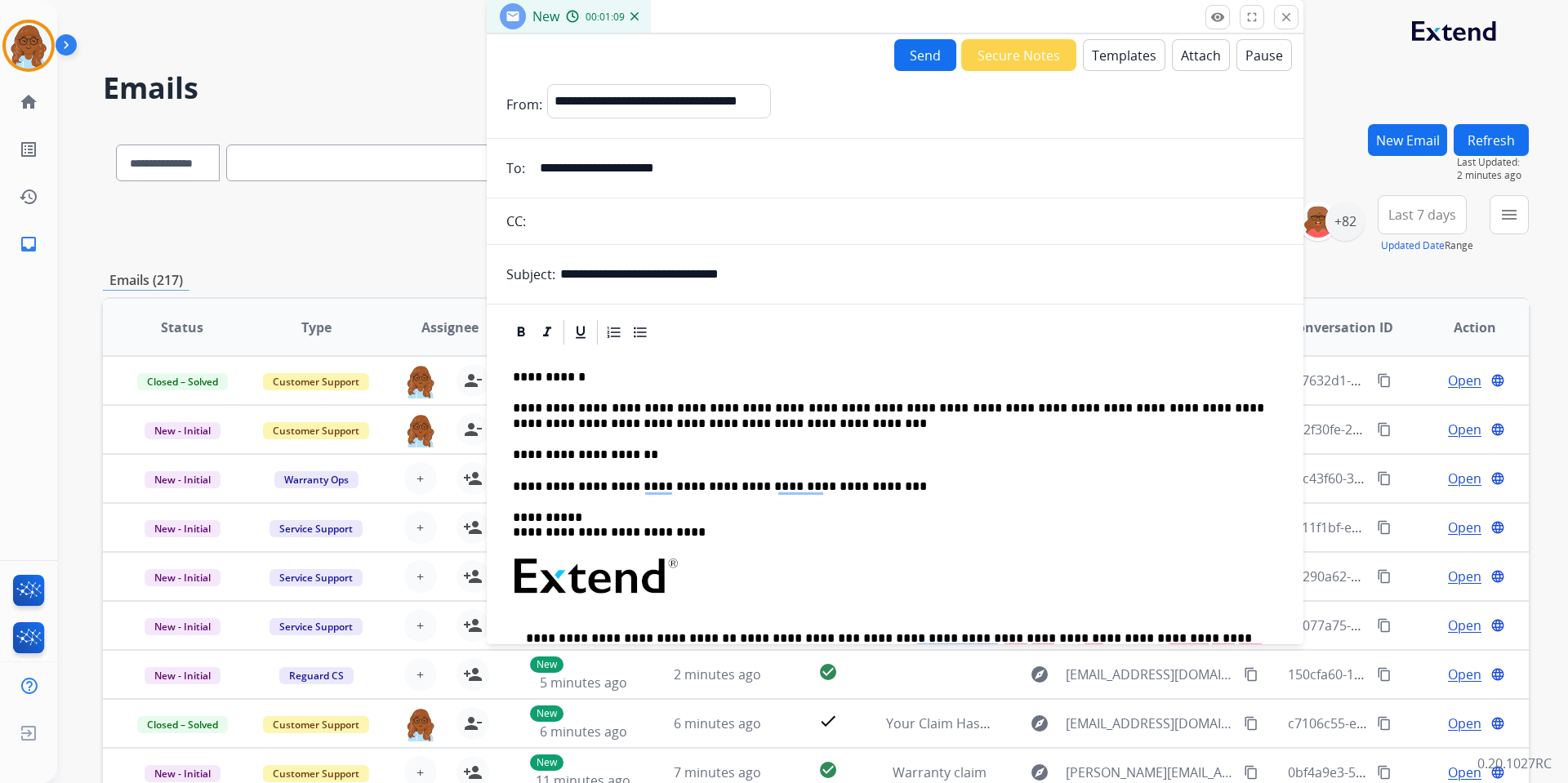
click at [1134, 52] on button "Templates" at bounding box center [1123, 54] width 82 height 32
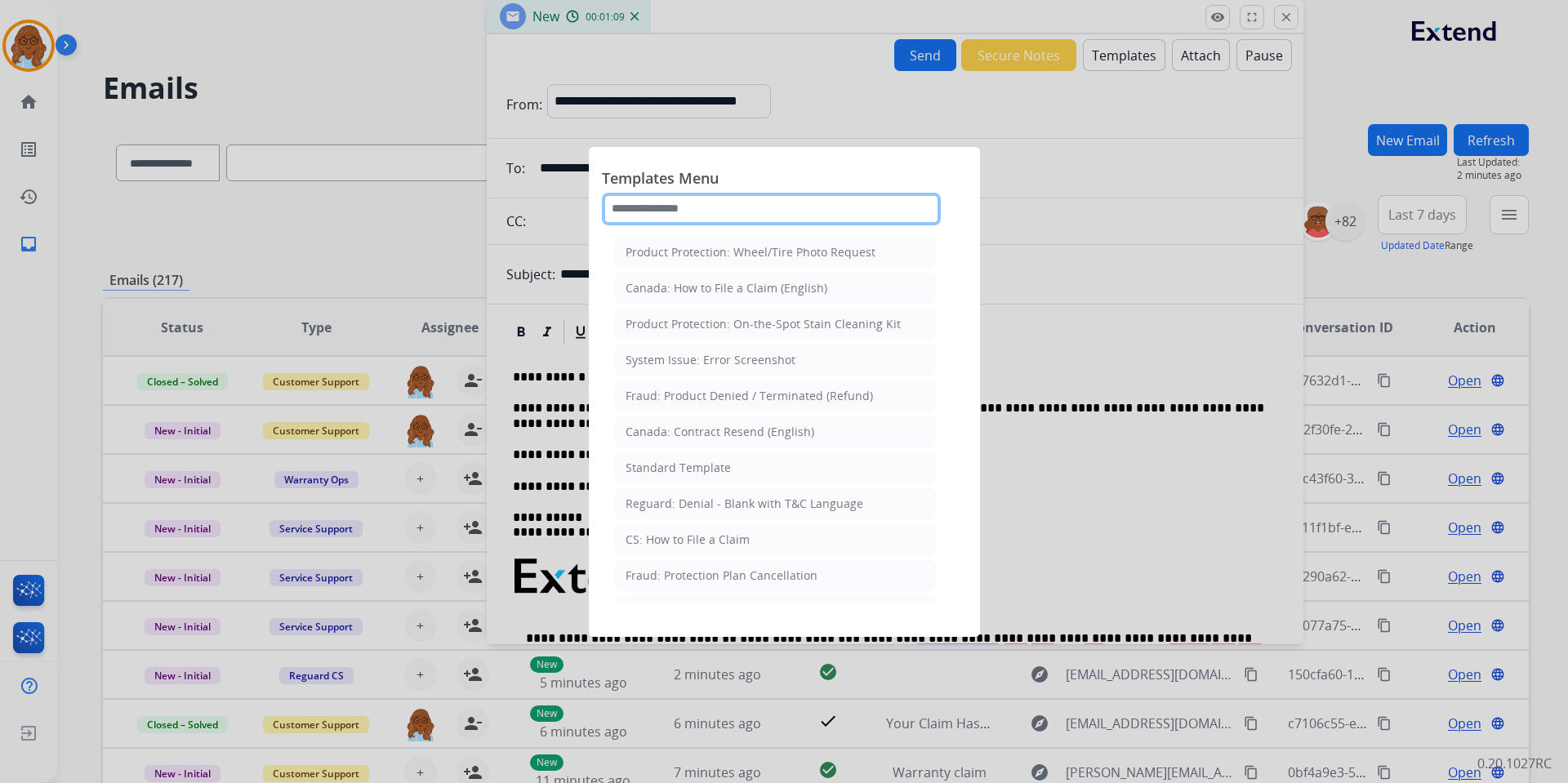
click at [664, 205] on input "text" at bounding box center [771, 209] width 339 height 33
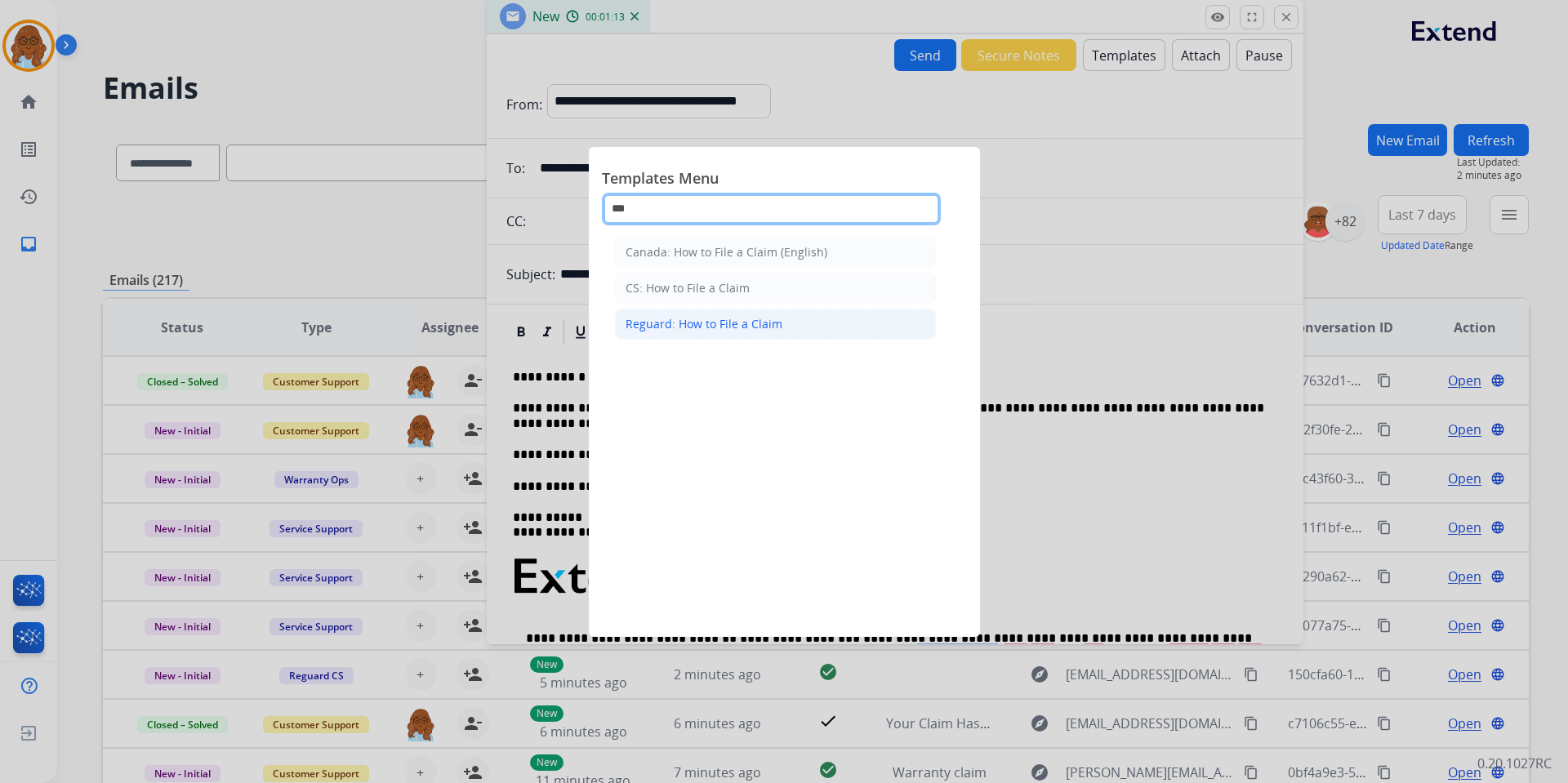
type input "***"
click at [733, 325] on div "Reguard: How to File a Claim" at bounding box center [703, 324] width 157 height 16
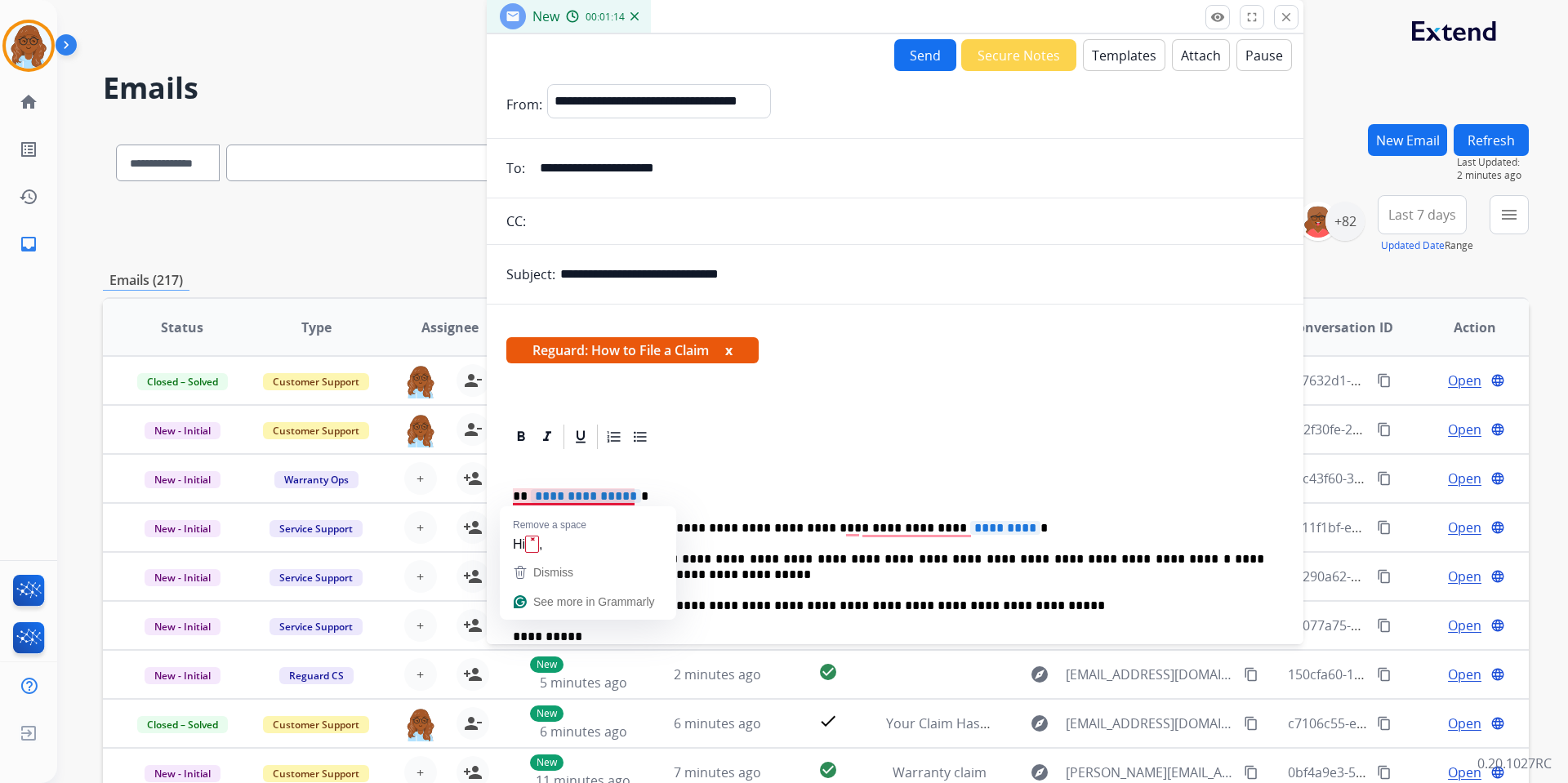
click at [575, 491] on span "**********" at bounding box center [586, 496] width 111 height 14
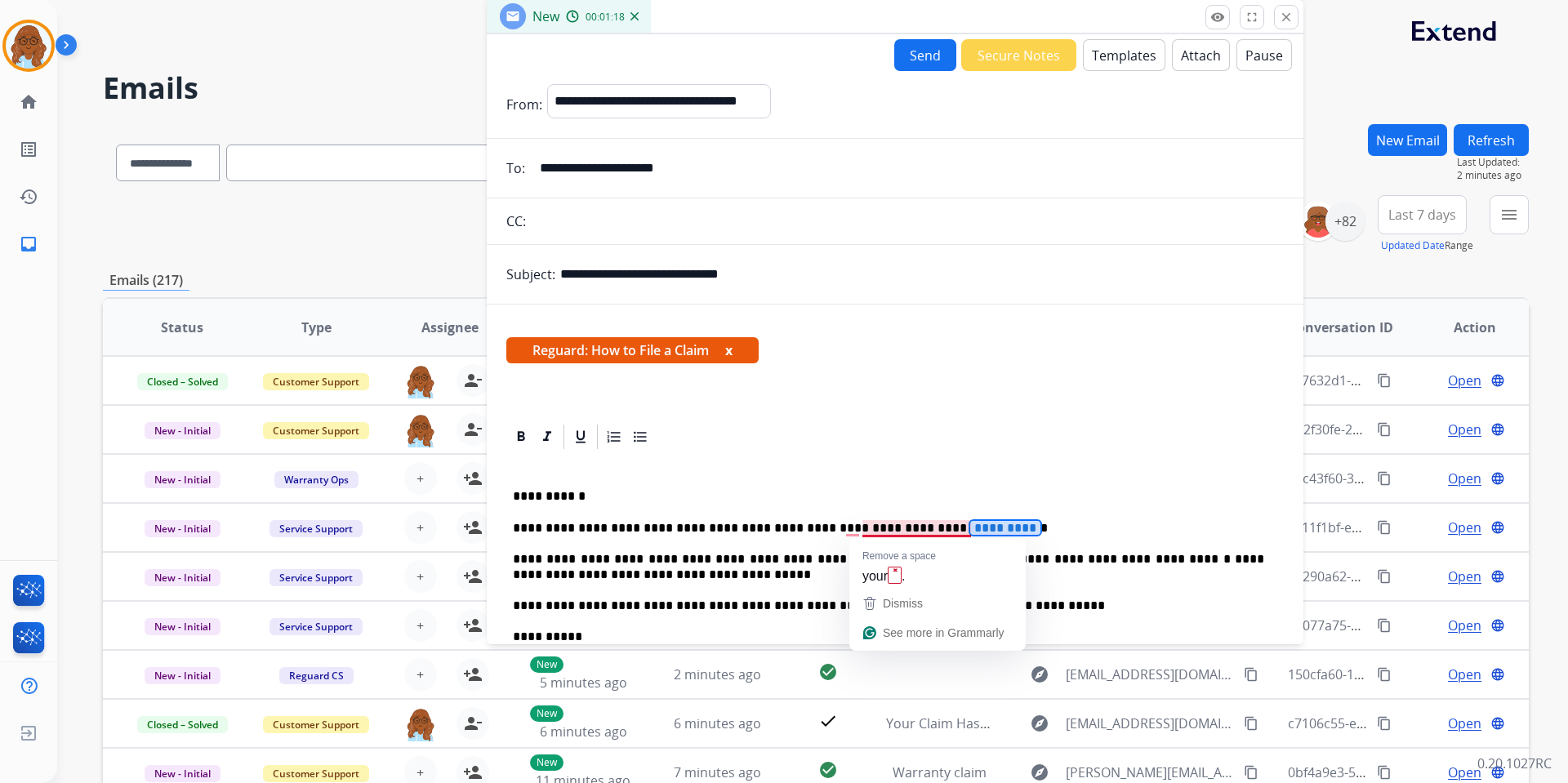
click at [970, 528] on span "*********" at bounding box center [1005, 527] width 71 height 14
click at [970, 526] on span "*********" at bounding box center [1005, 527] width 71 height 14
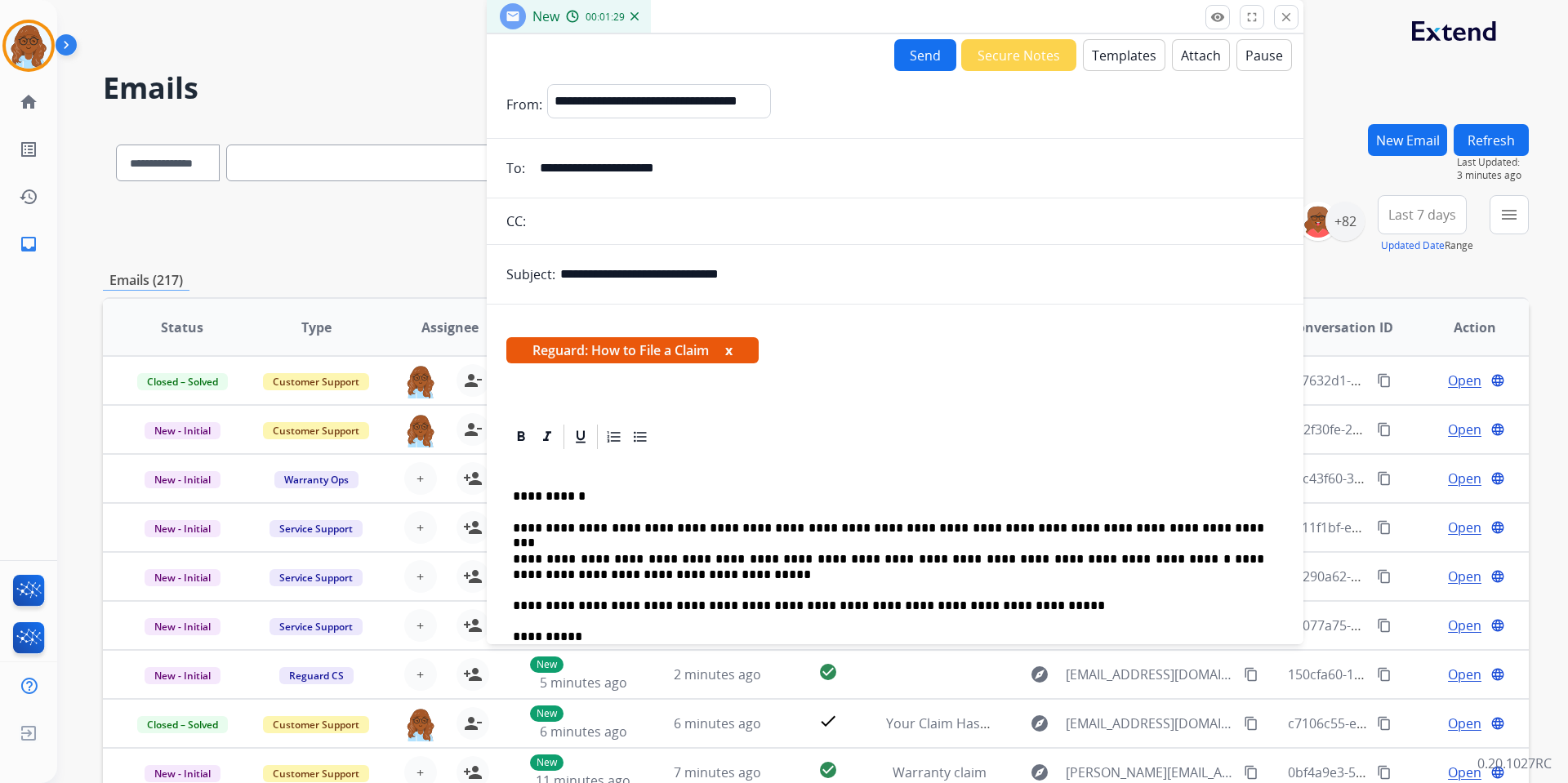
click at [728, 349] on button "x" at bounding box center [728, 351] width 7 height 20
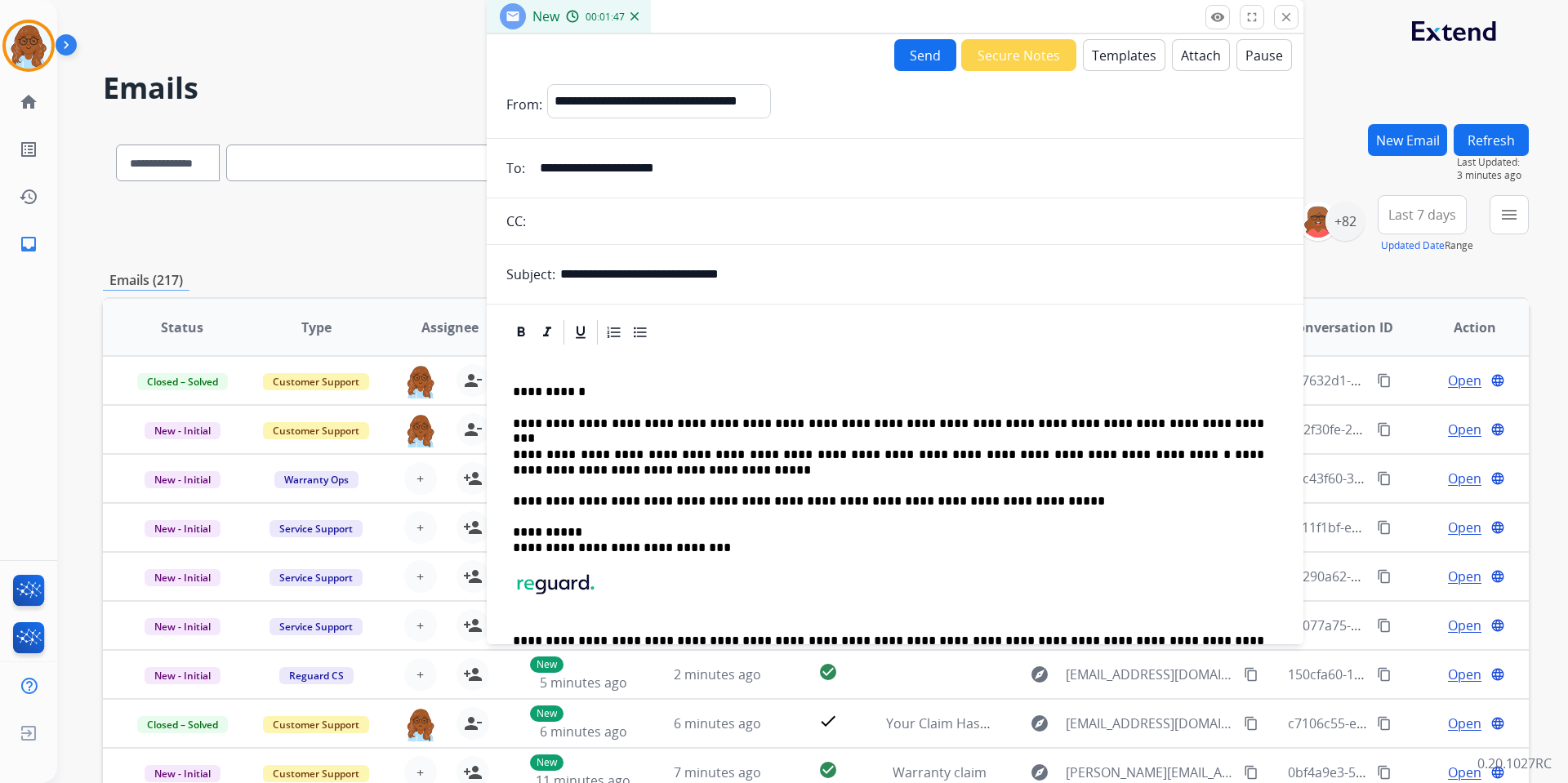
click at [907, 52] on button "Send" at bounding box center [925, 54] width 63 height 32
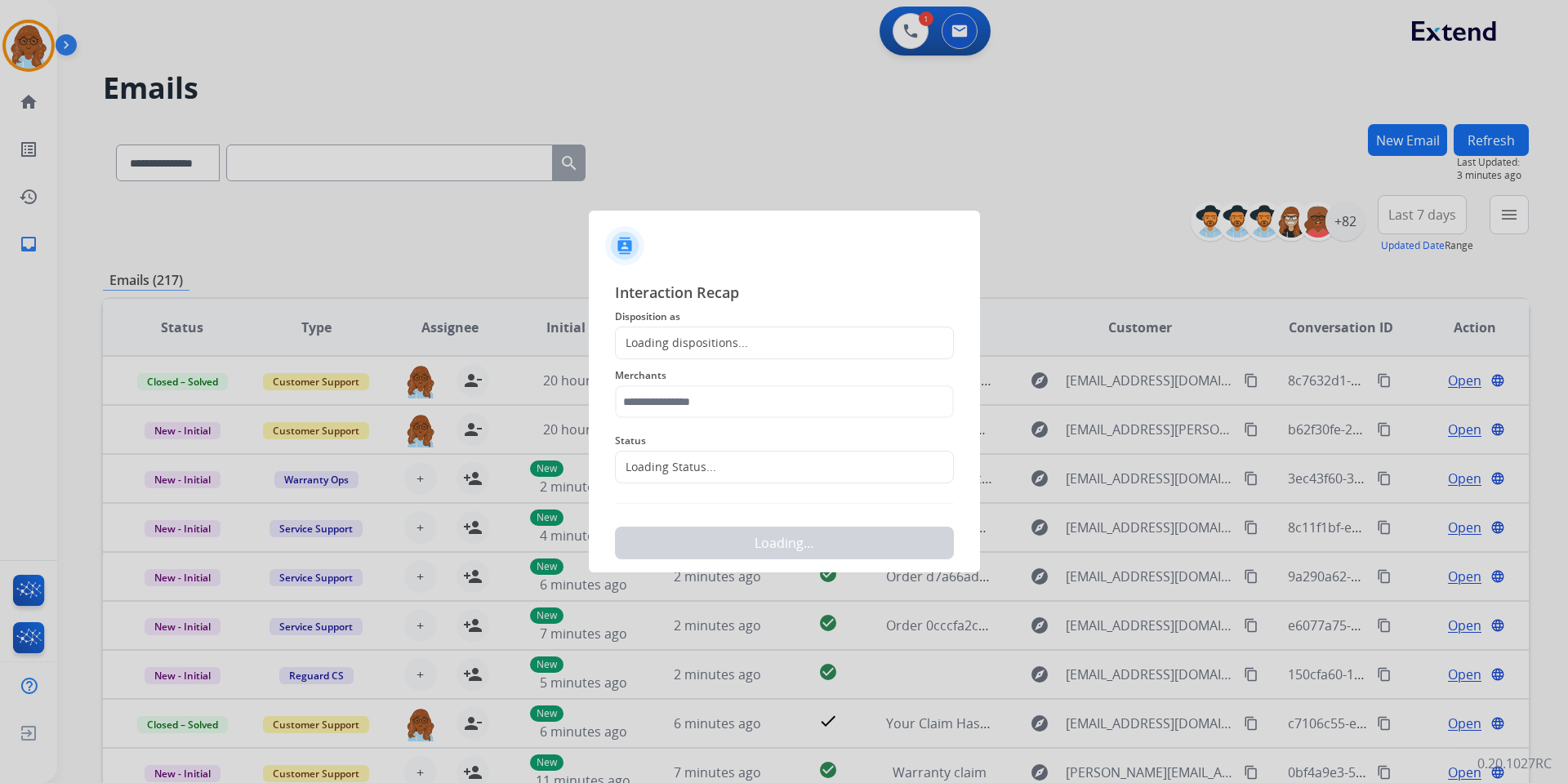
click at [781, 328] on div "Loading dispositions..." at bounding box center [784, 343] width 339 height 33
click at [774, 336] on div "Loading dispositions..." at bounding box center [784, 343] width 339 height 33
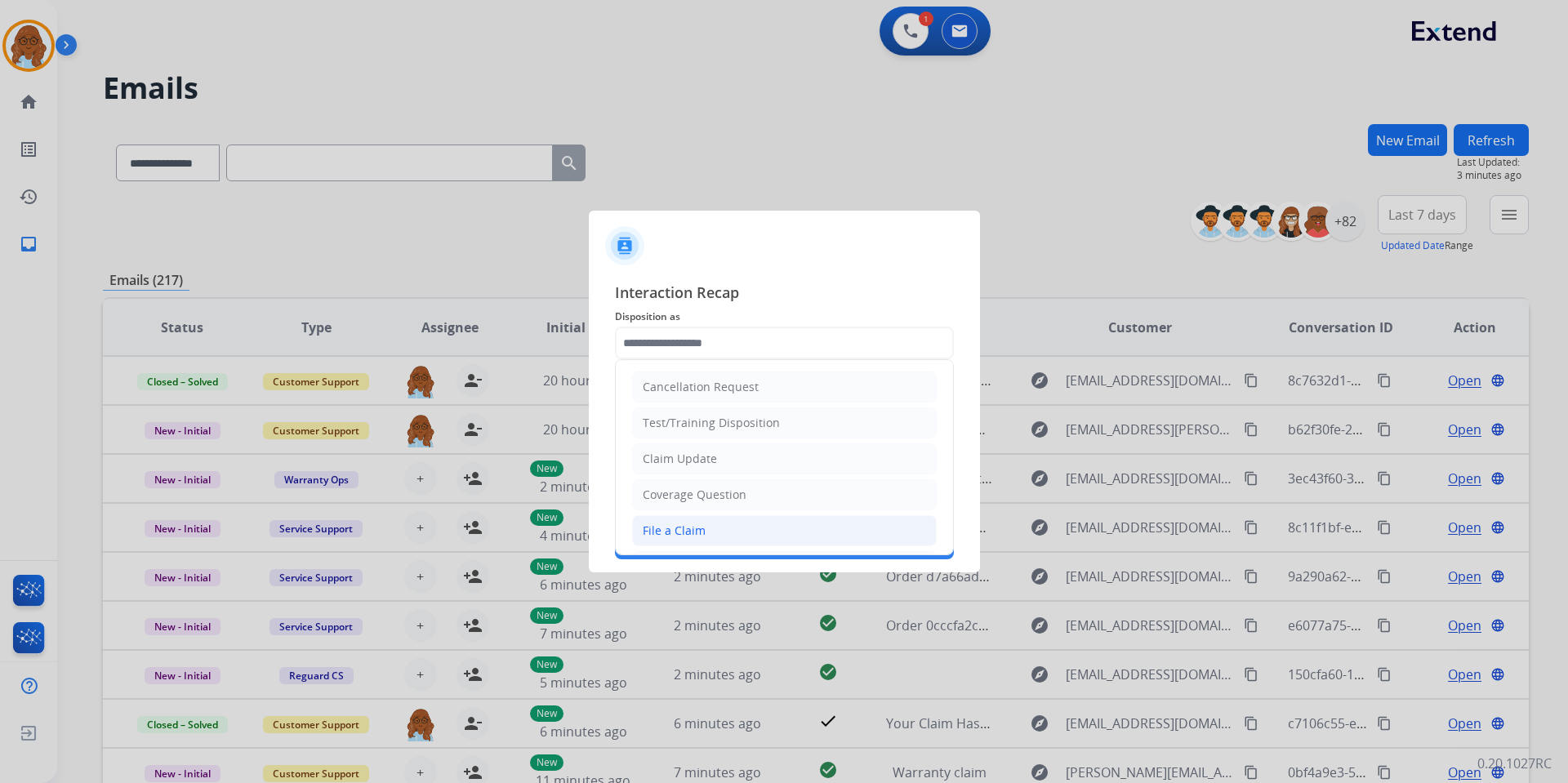
click at [691, 520] on li "File a Claim" at bounding box center [784, 531] width 304 height 31
type input "**********"
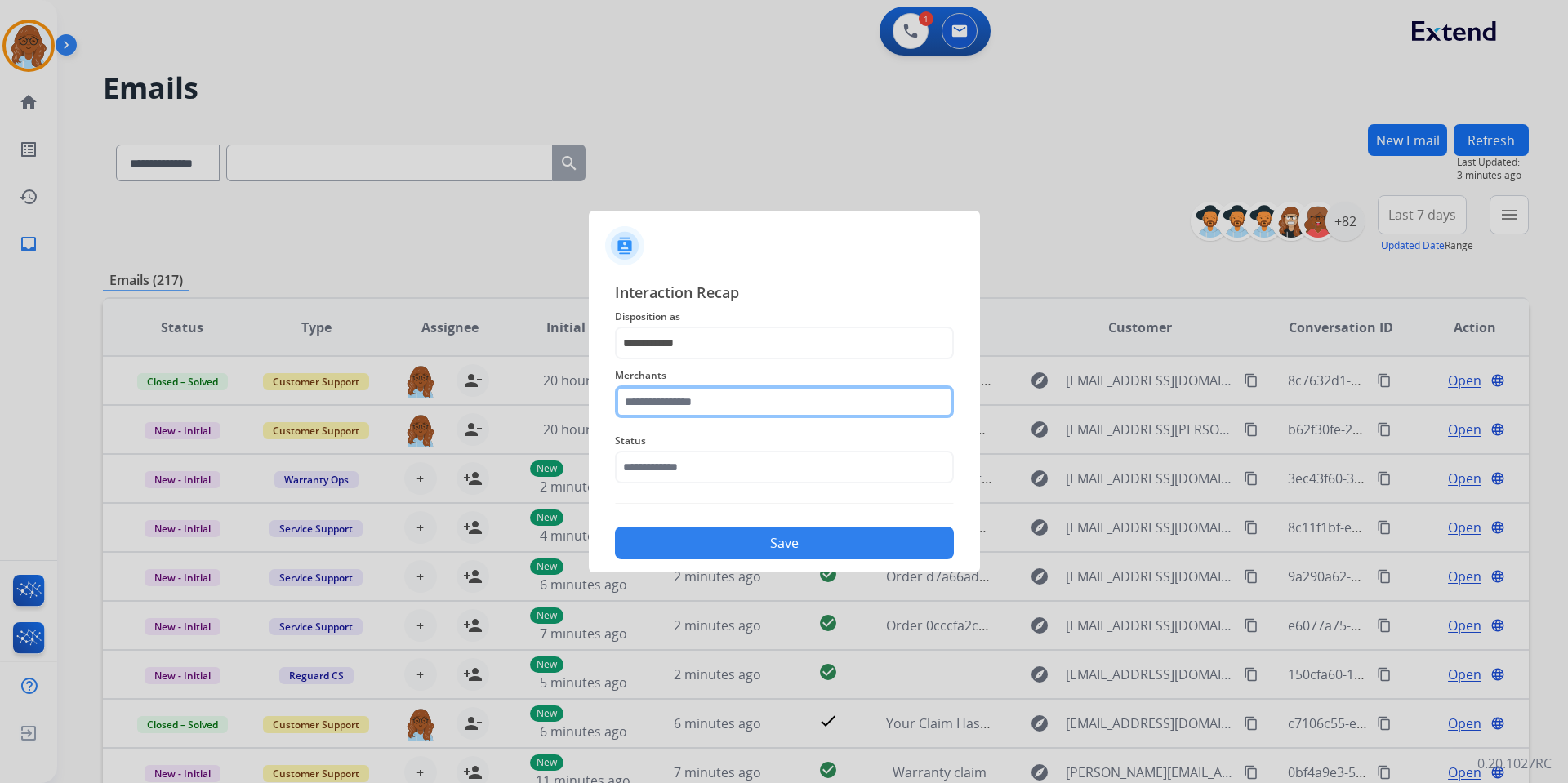
click at [667, 406] on input "text" at bounding box center [784, 401] width 339 height 33
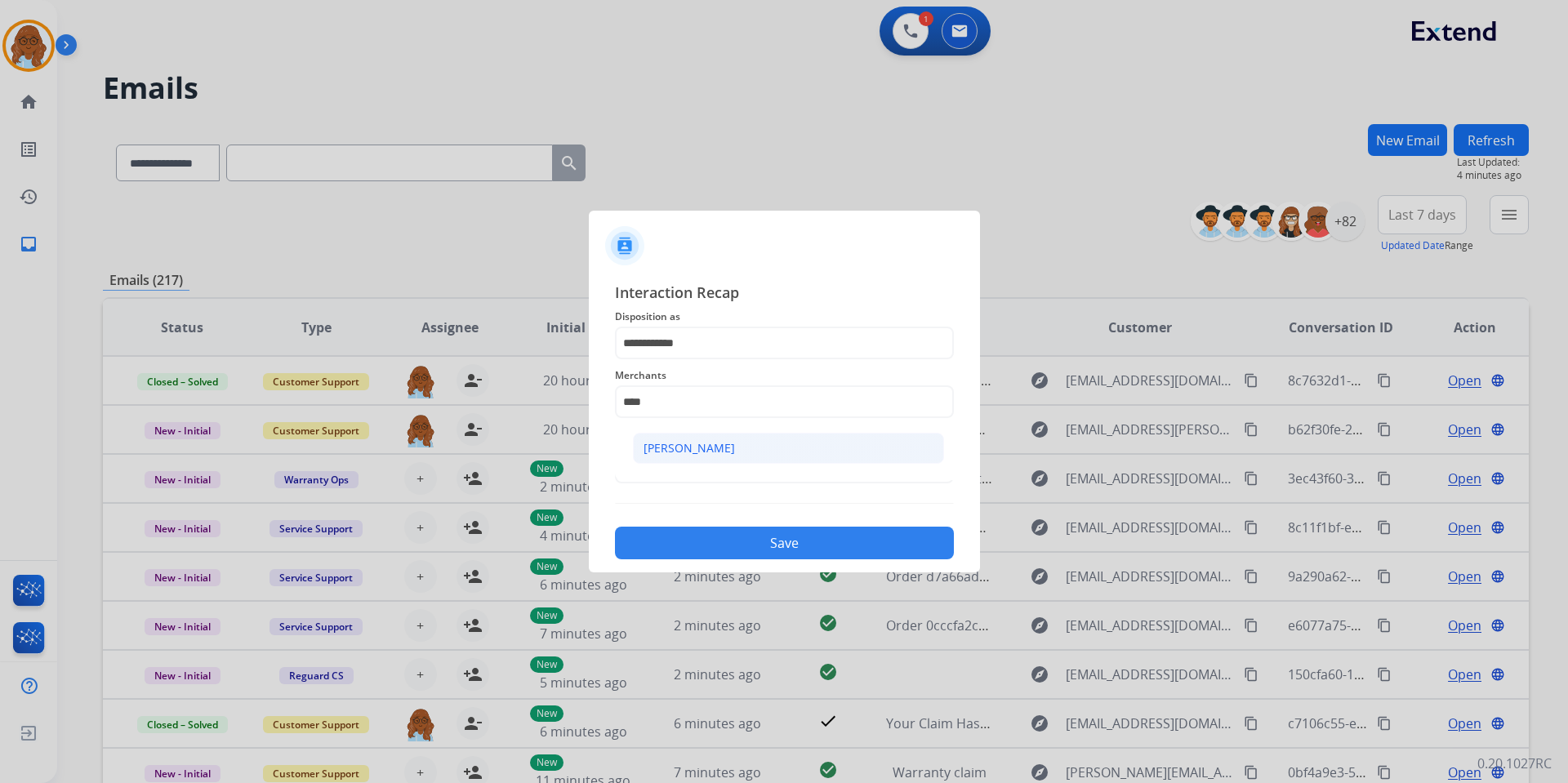
click at [723, 442] on div "Ashley - Reguard" at bounding box center [688, 449] width 91 height 16
type input "**********"
click at [718, 451] on input "text" at bounding box center [784, 468] width 339 height 33
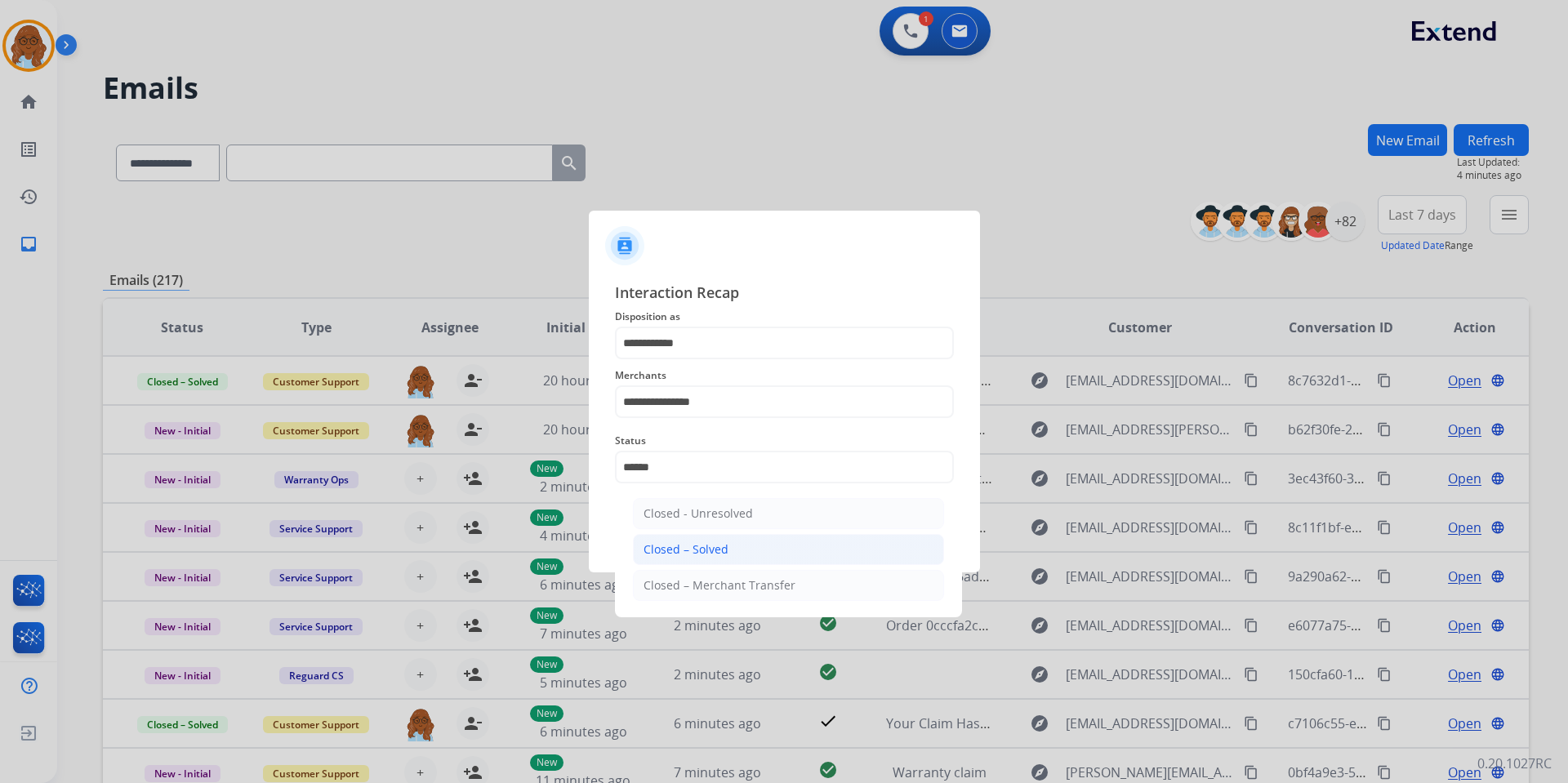
click at [755, 553] on li "Closed – Solved" at bounding box center [788, 550] width 311 height 31
type input "**********"
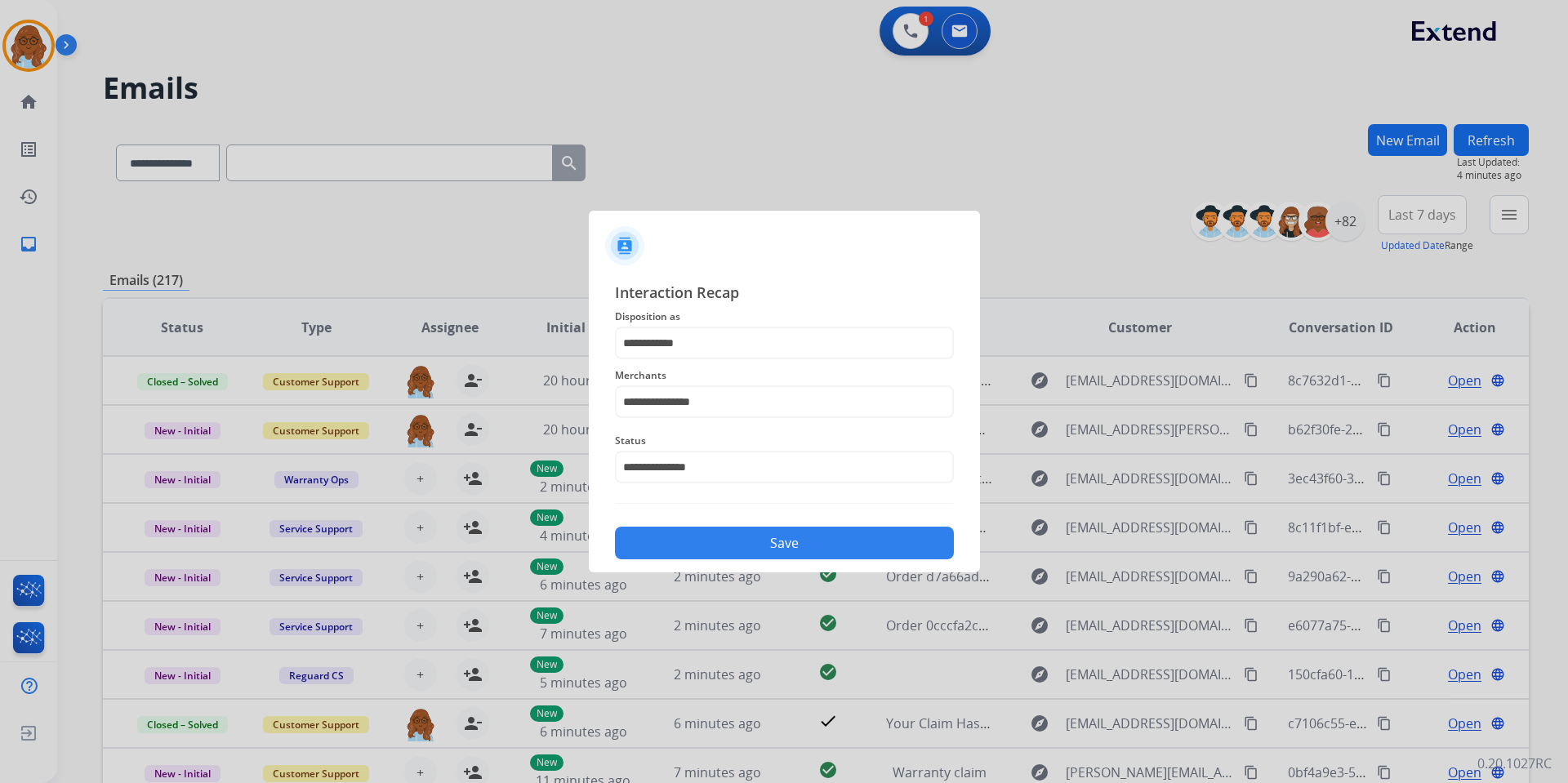
click at [746, 539] on button "Save" at bounding box center [784, 543] width 339 height 33
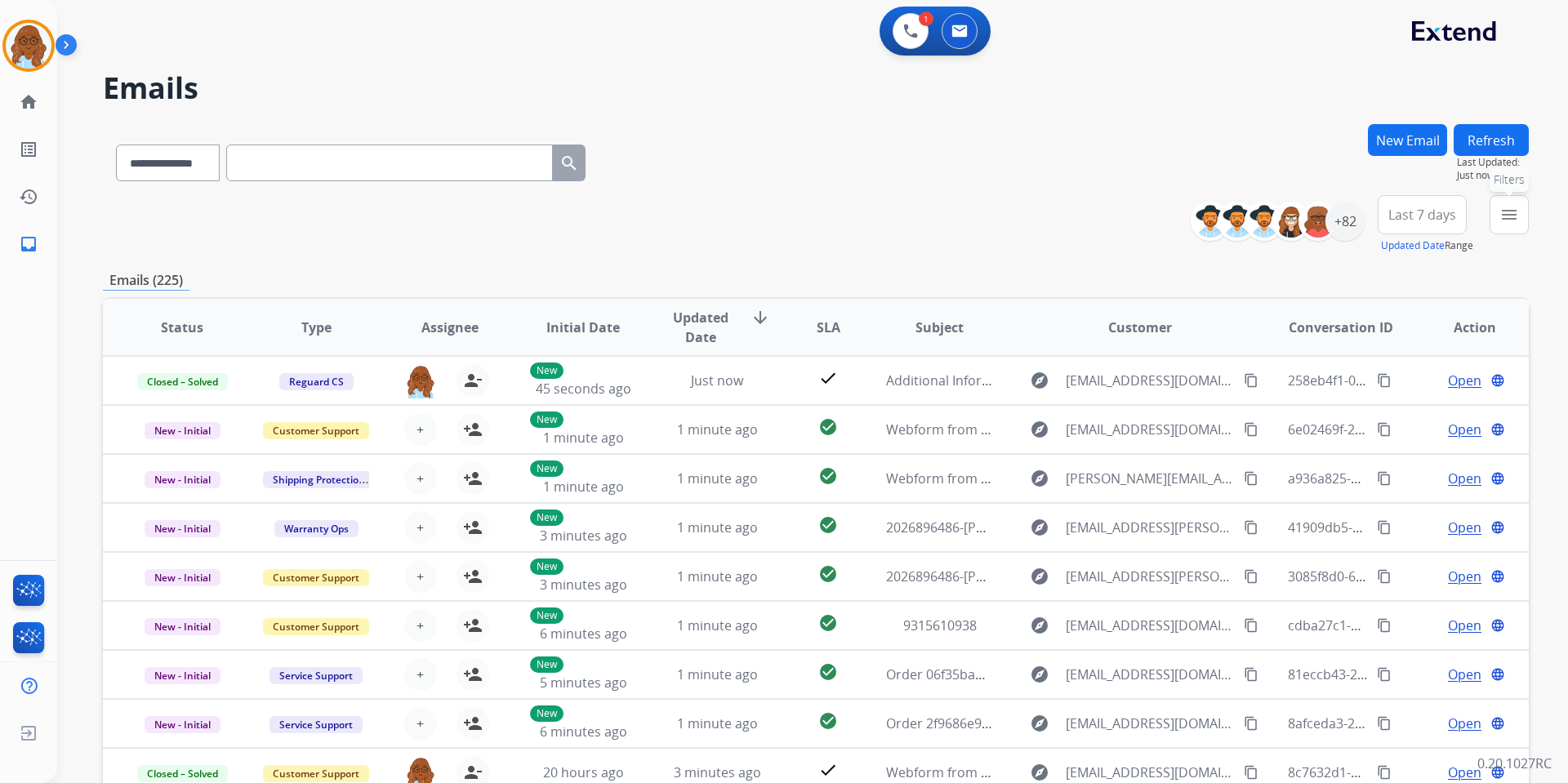
click at [1497, 212] on button "menu Filters" at bounding box center [1508, 214] width 39 height 39
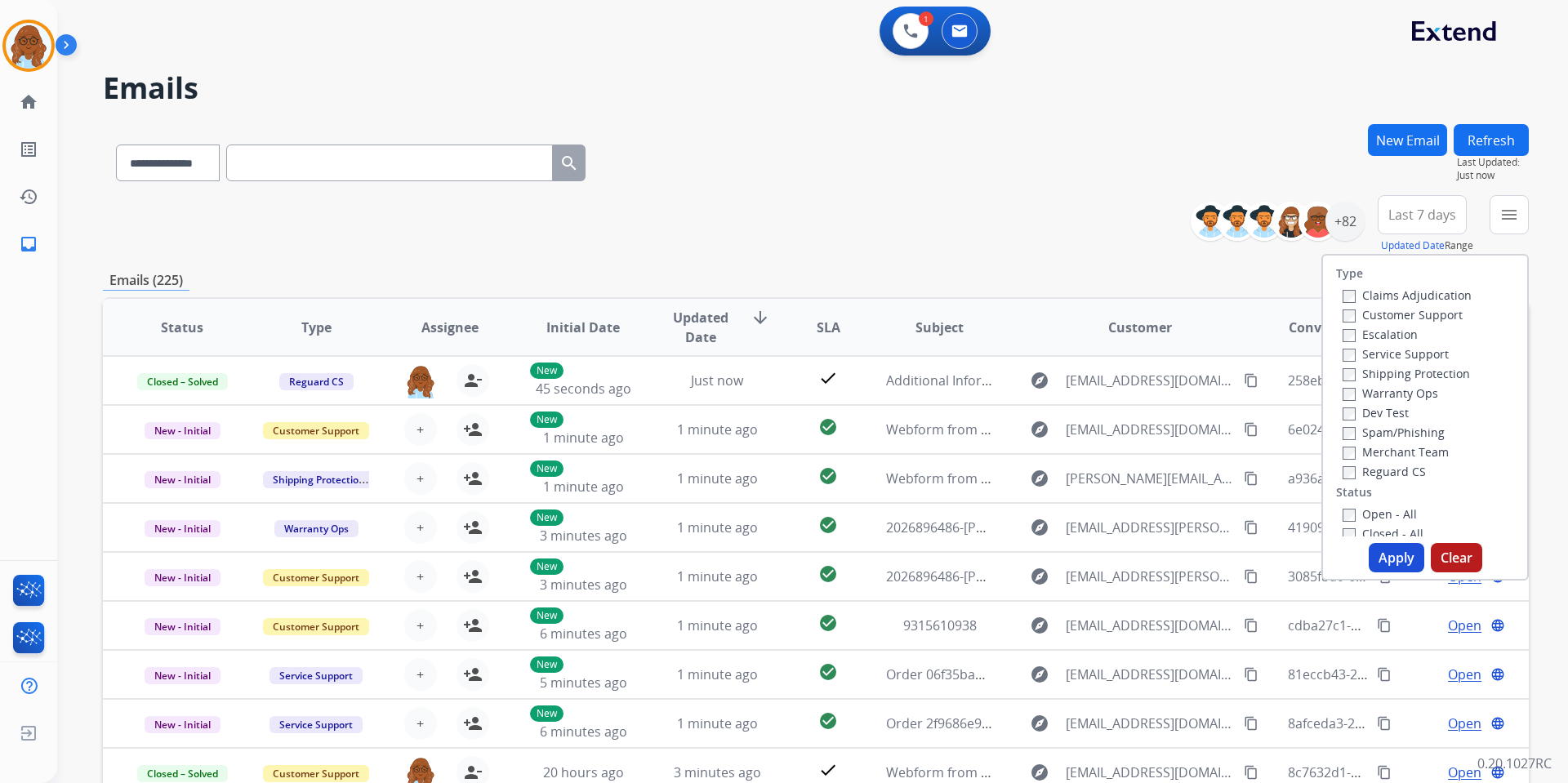
drag, startPoint x: 1386, startPoint y: 310, endPoint x: 1379, endPoint y: 324, distance: 15.7
click at [1385, 310] on label "Customer Support" at bounding box center [1402, 314] width 120 height 15
click at [1364, 378] on label "Shipping Protection" at bounding box center [1406, 373] width 128 height 15
click at [1379, 465] on label "Reguard CS" at bounding box center [1384, 471] width 83 height 15
click at [1376, 508] on label "Open - All" at bounding box center [1380, 514] width 74 height 15
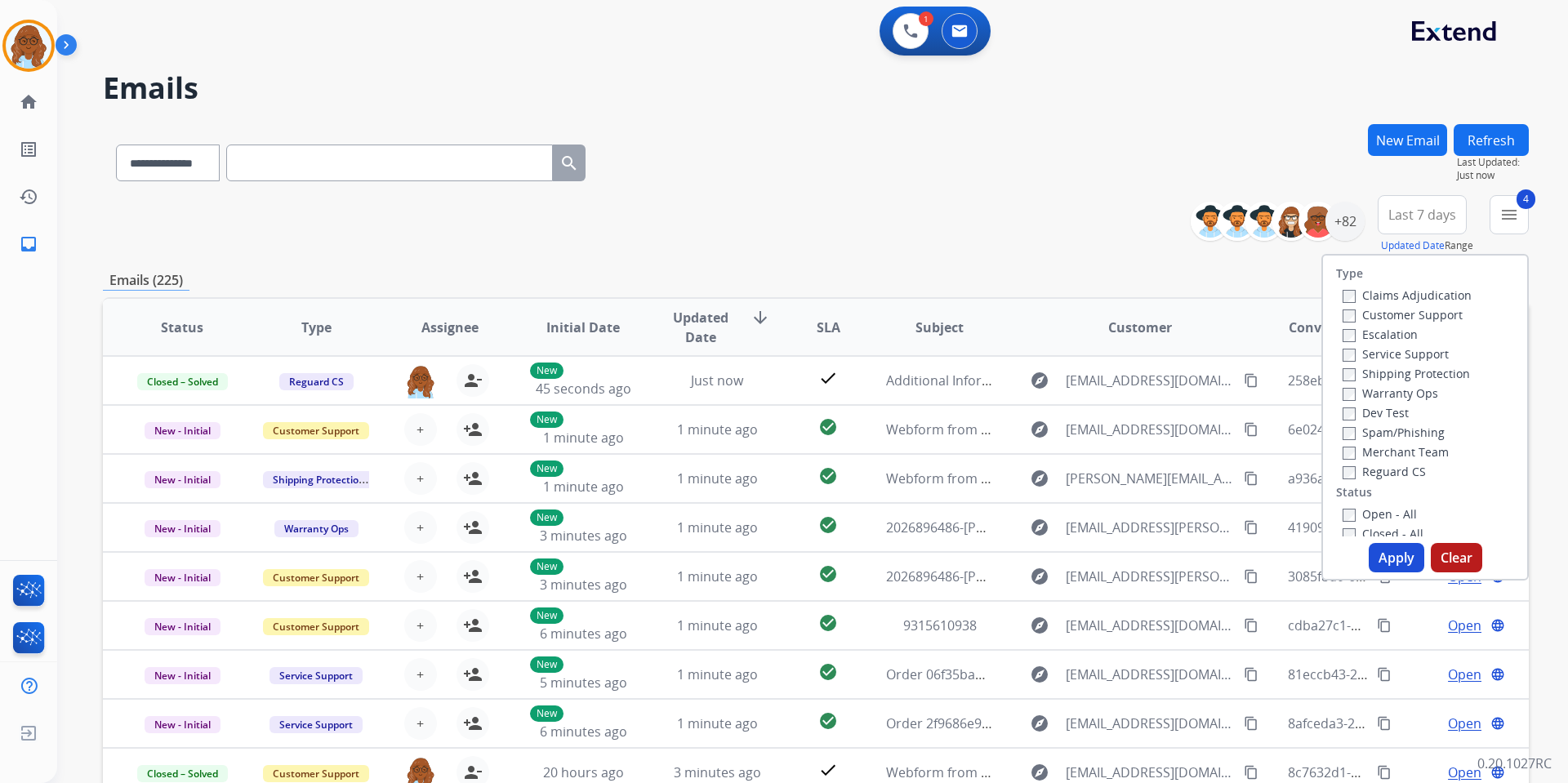
click at [1382, 543] on button "Apply" at bounding box center [1396, 557] width 55 height 29
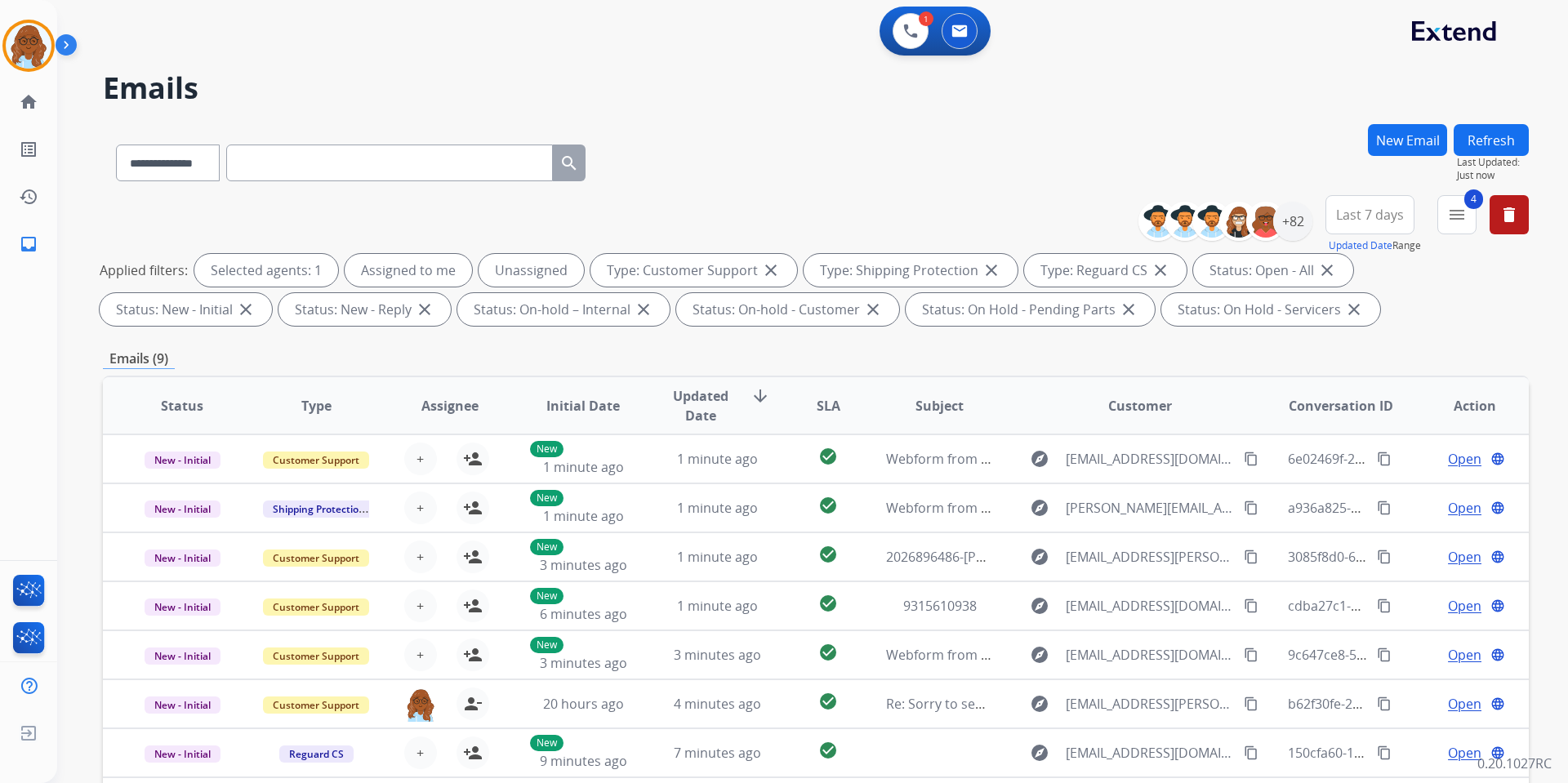
click at [1351, 218] on span "Last 7 days" at bounding box center [1370, 214] width 68 height 6
click at [1379, 419] on div "Last 90 days" at bounding box center [1364, 413] width 90 height 24
click at [1299, 227] on div "+82" at bounding box center [1292, 221] width 39 height 39
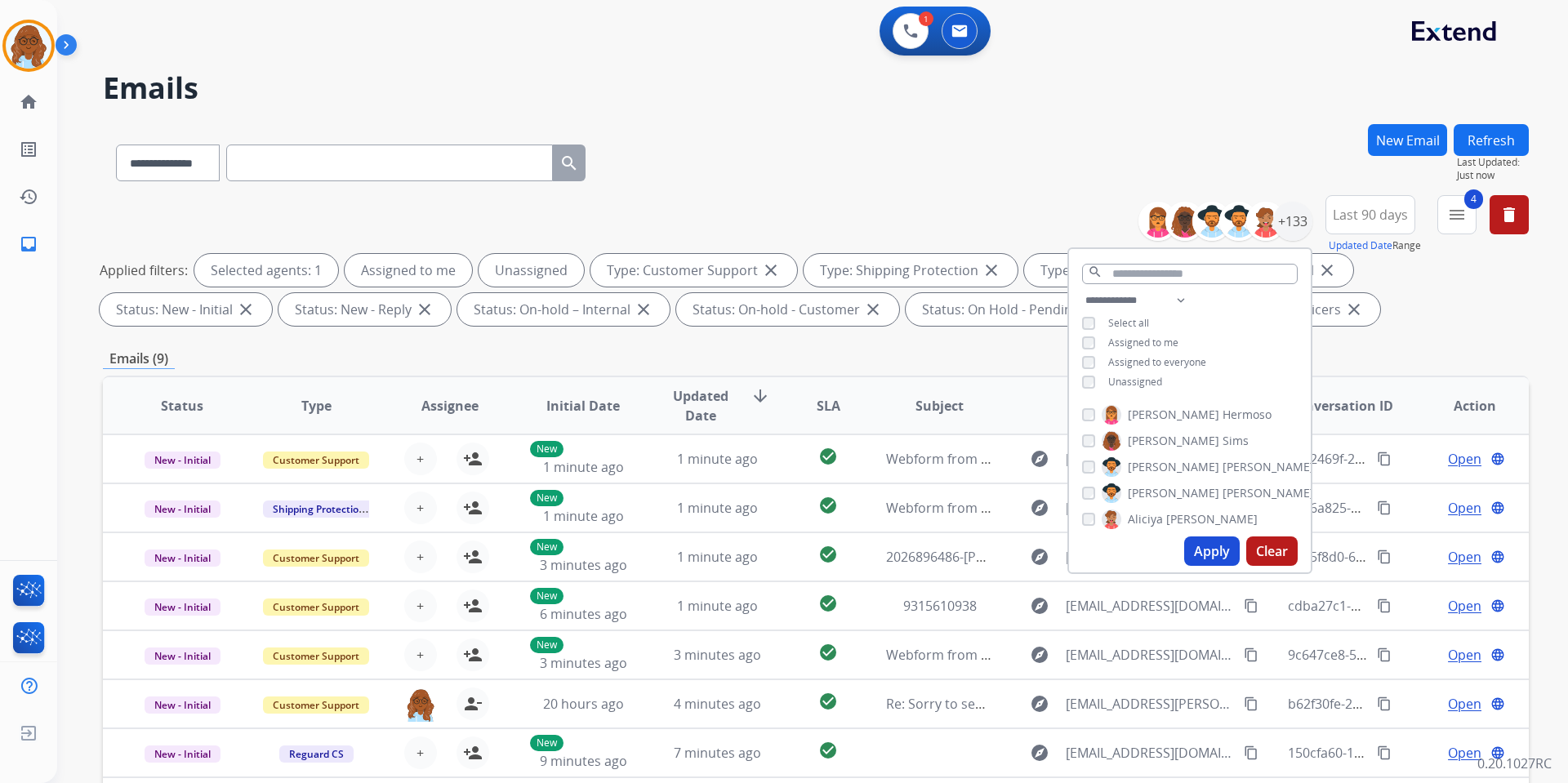
click at [1122, 382] on span "Unassigned" at bounding box center [1134, 382] width 53 height 14
click at [1203, 558] on button "Apply" at bounding box center [1211, 551] width 55 height 29
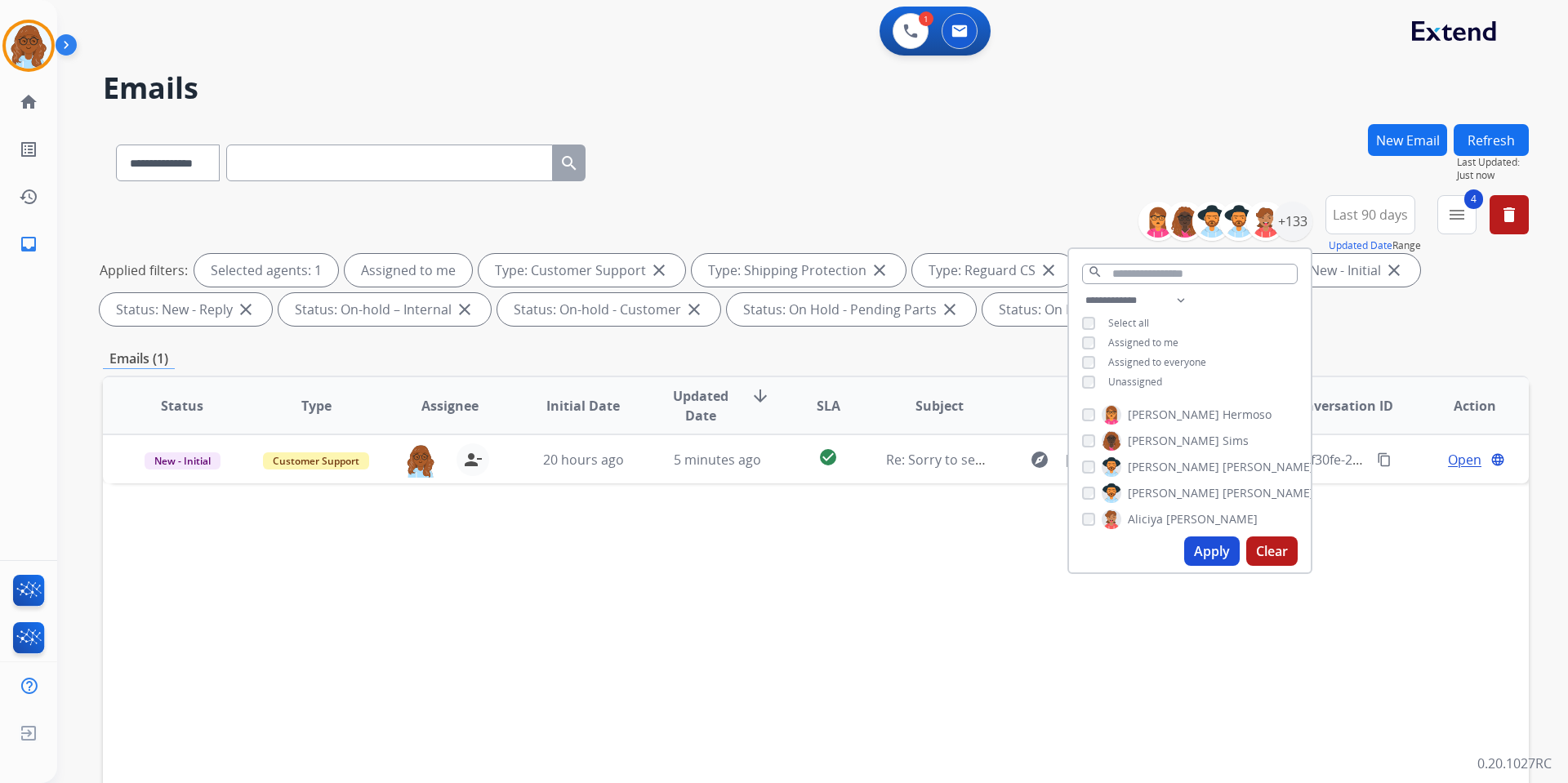
click at [1255, 729] on div "Status Type Assignee Initial Date Updated Date arrow_downward SLA Subject Custo…" at bounding box center [816, 650] width 1426 height 547
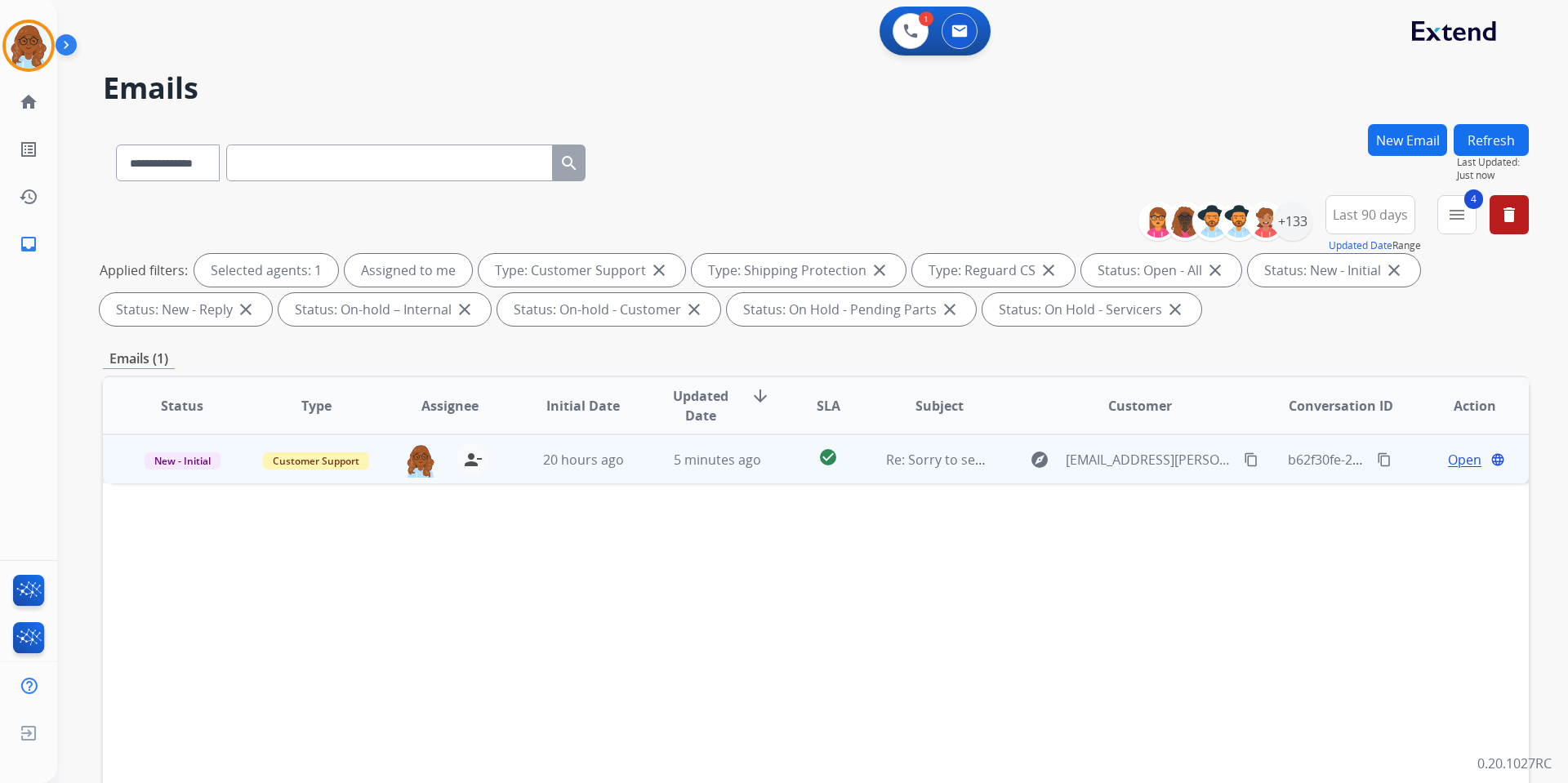
click at [1448, 460] on span "Open" at bounding box center [1464, 460] width 34 height 20
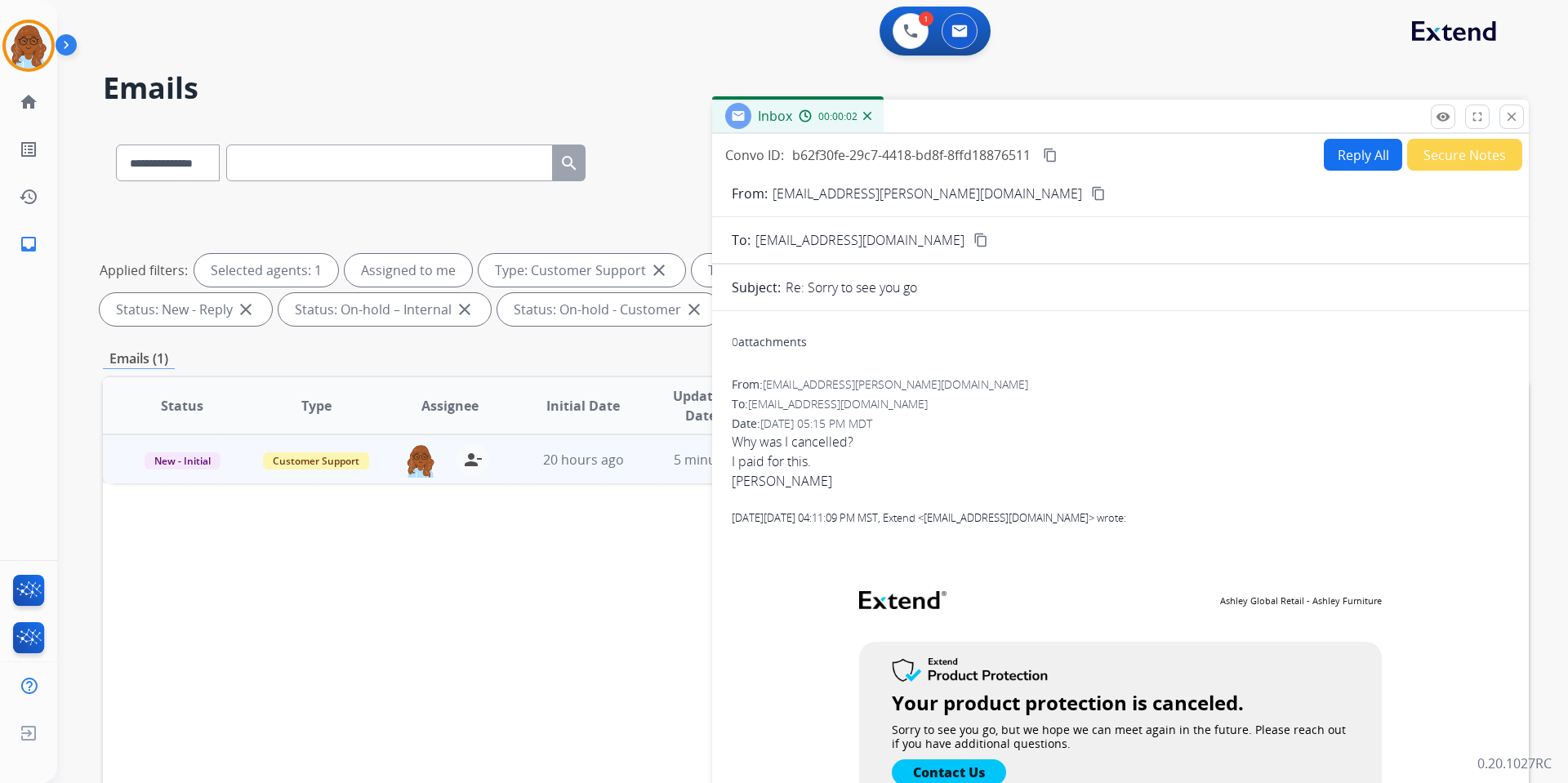
click at [1091, 189] on mat-icon "content_copy" at bounding box center [1098, 194] width 14 height 14
click at [1517, 121] on mat-icon "close" at bounding box center [1511, 117] width 14 height 14
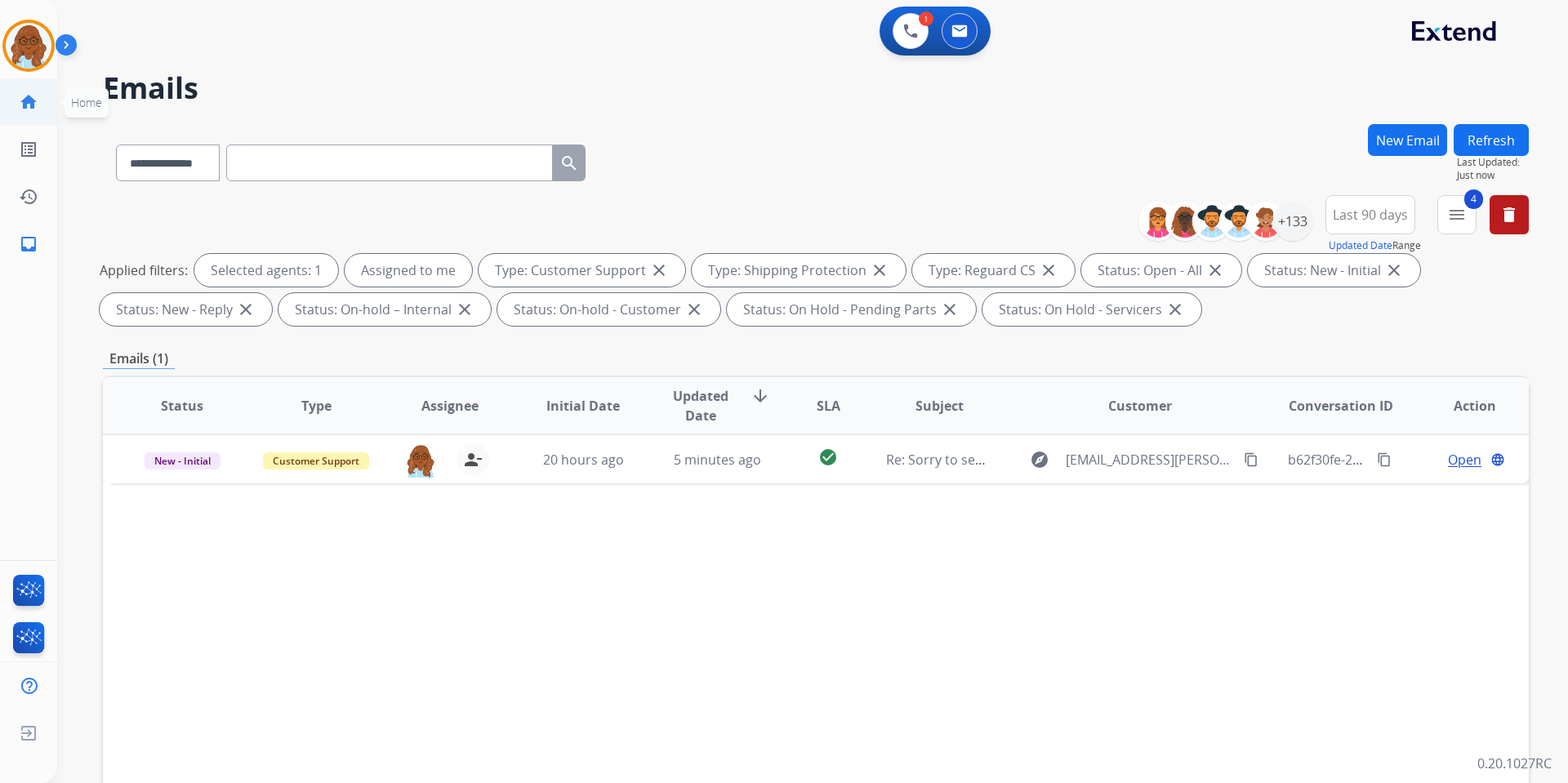
click at [32, 100] on mat-icon "home" at bounding box center [29, 102] width 20 height 20
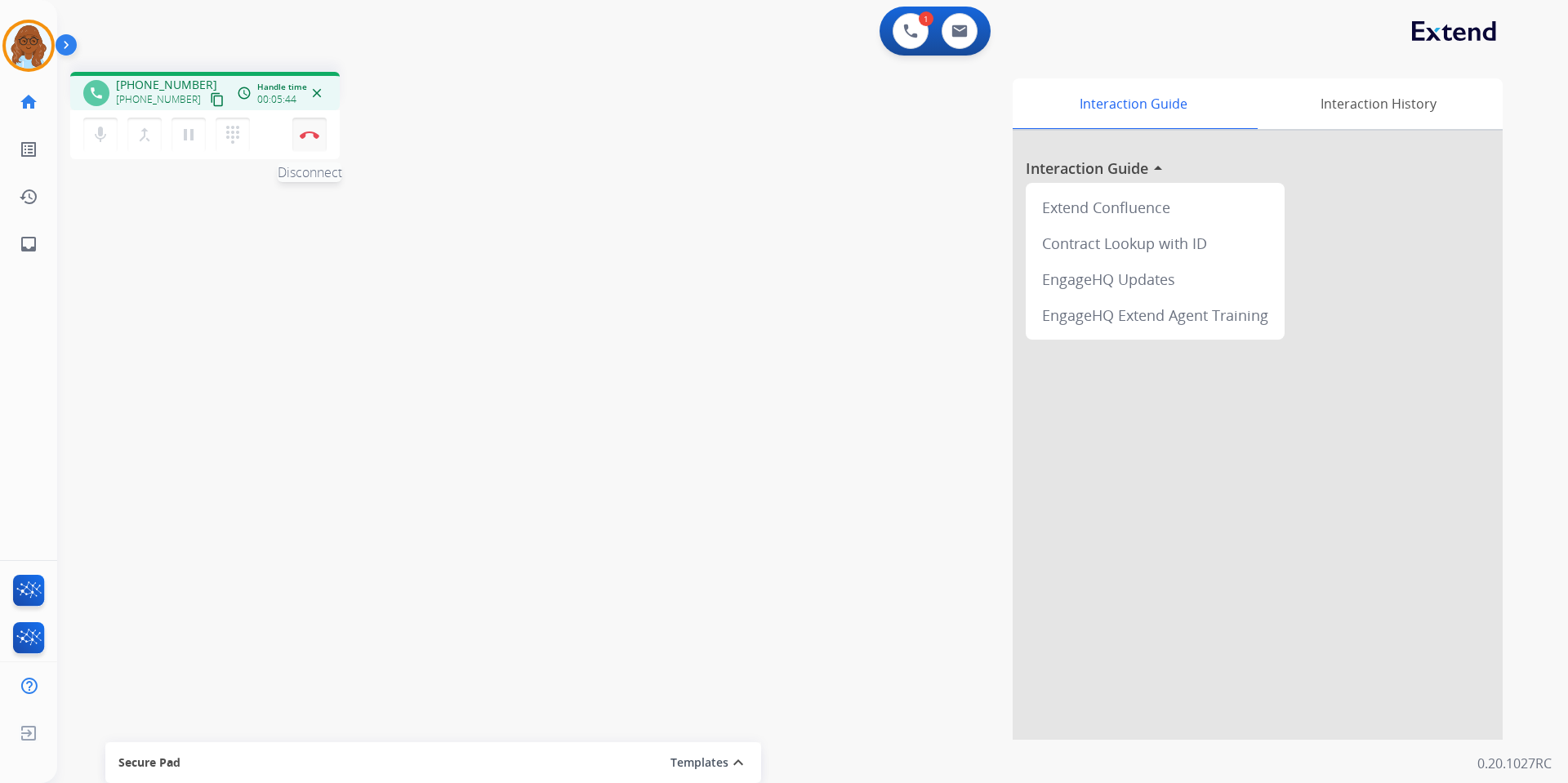
click at [308, 130] on button "Disconnect" at bounding box center [310, 135] width 34 height 34
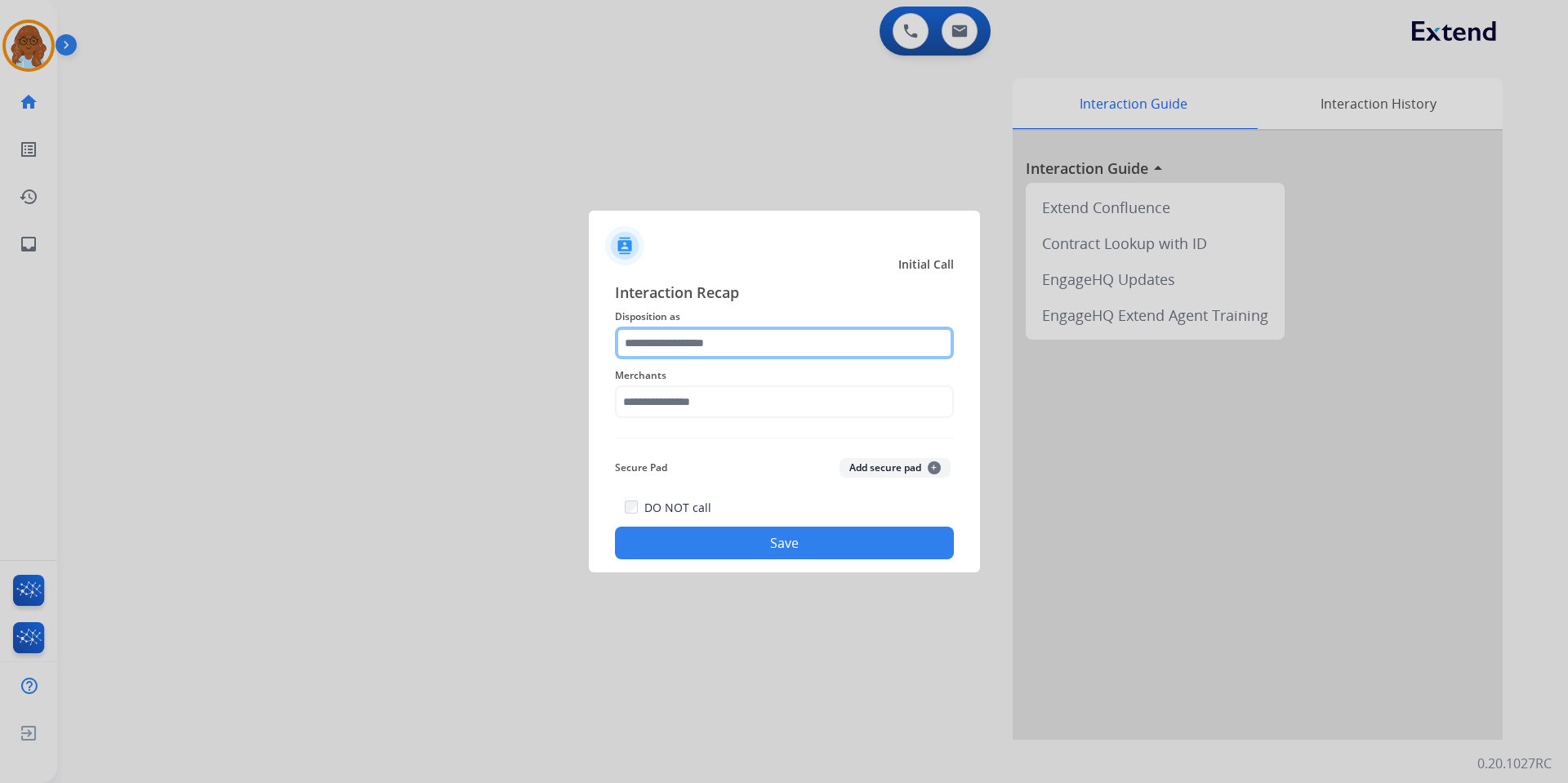
click at [715, 344] on input "text" at bounding box center [784, 343] width 339 height 33
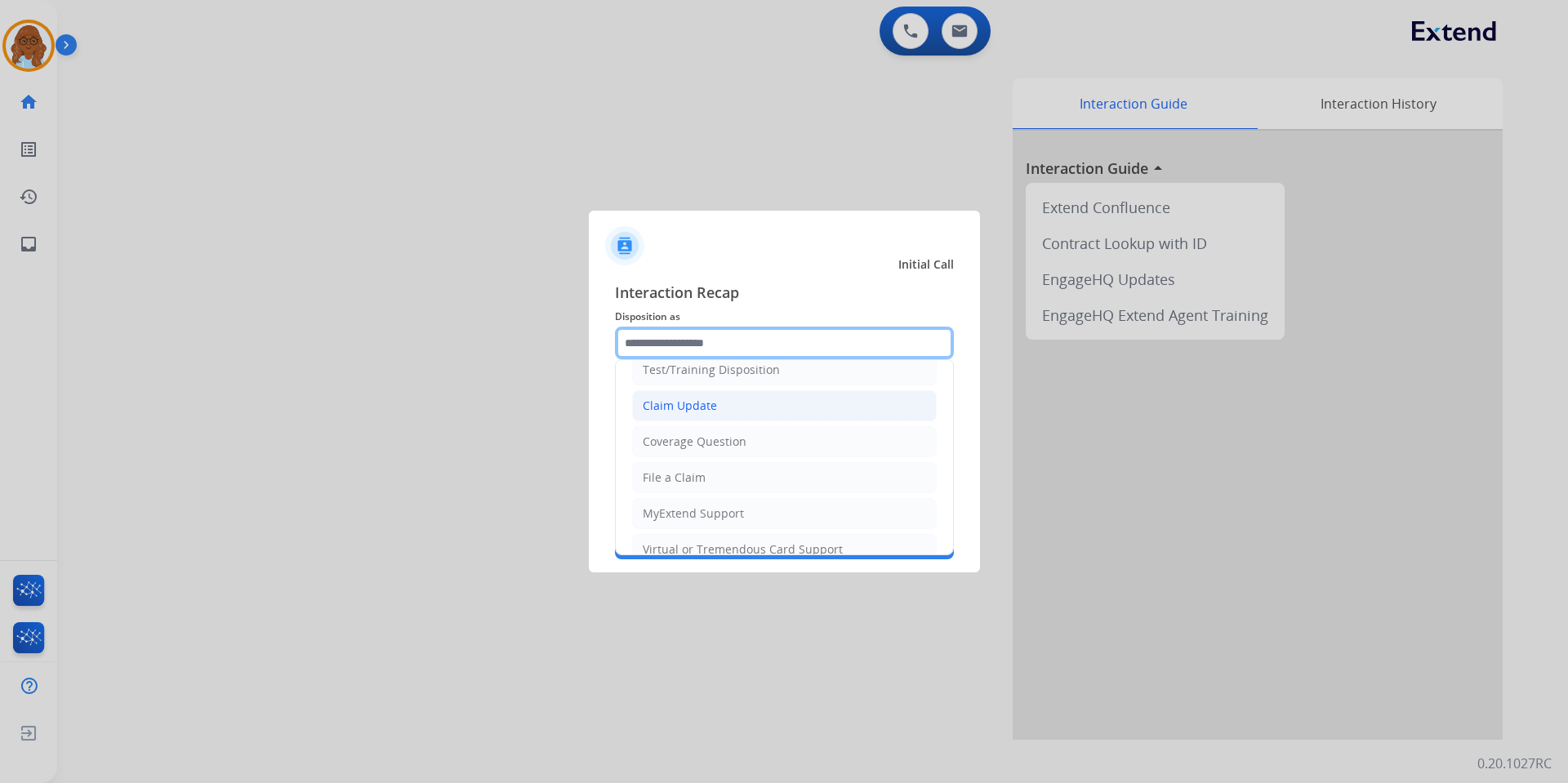
scroll to position [82, 0]
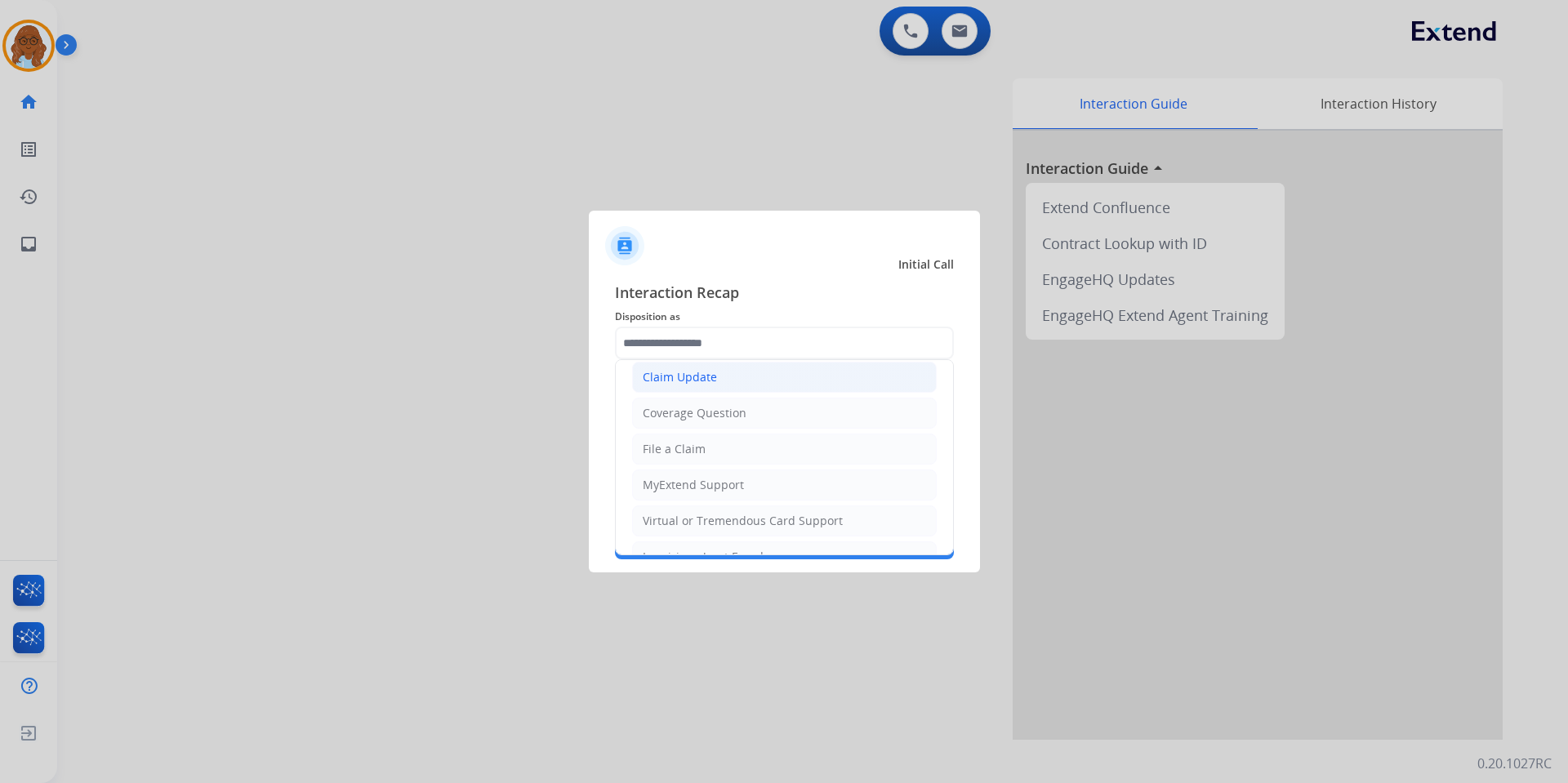
click at [695, 378] on div "Claim Update" at bounding box center [679, 377] width 74 height 16
type input "**********"
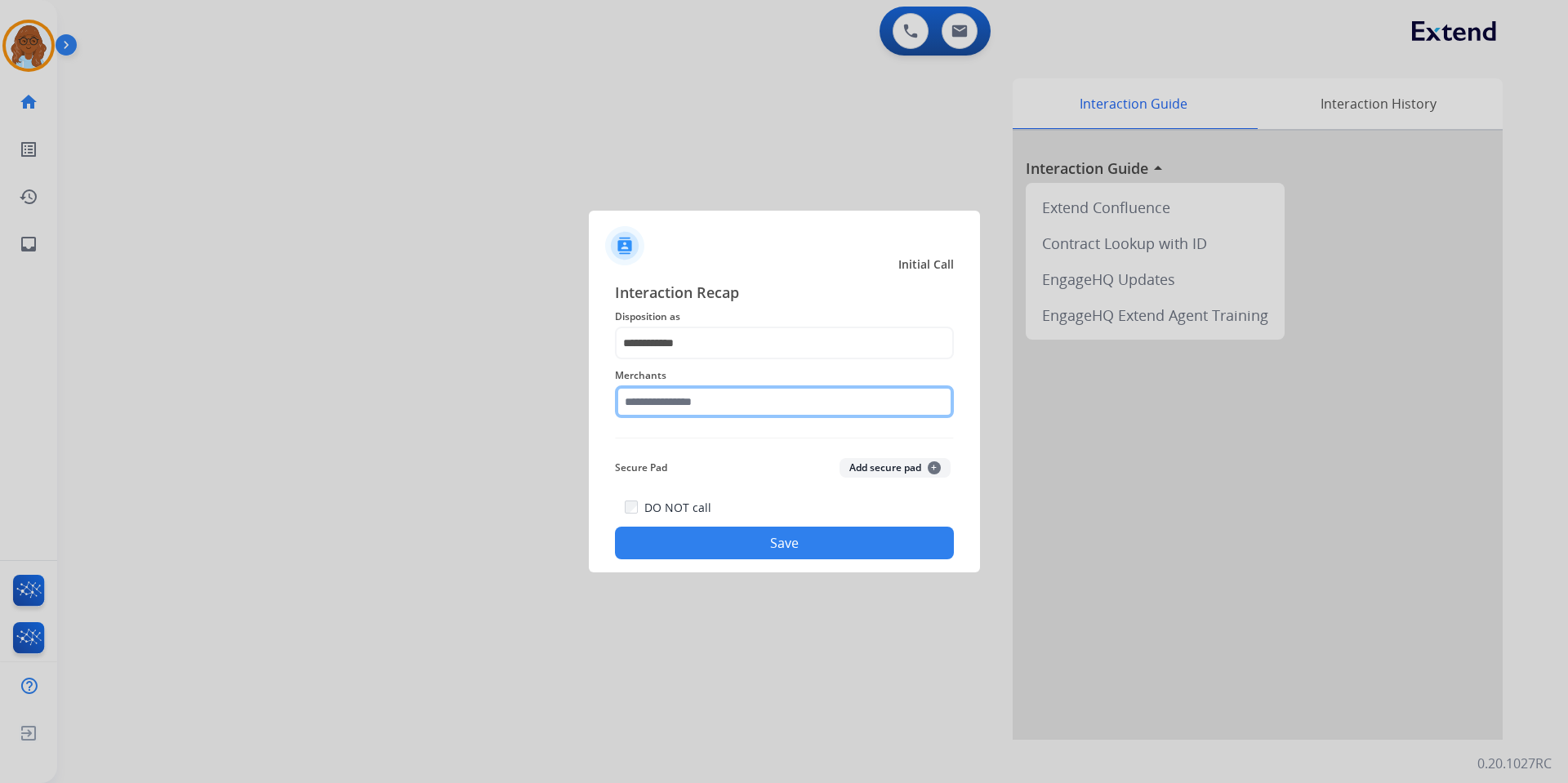
click at [668, 412] on input "text" at bounding box center [784, 401] width 339 height 33
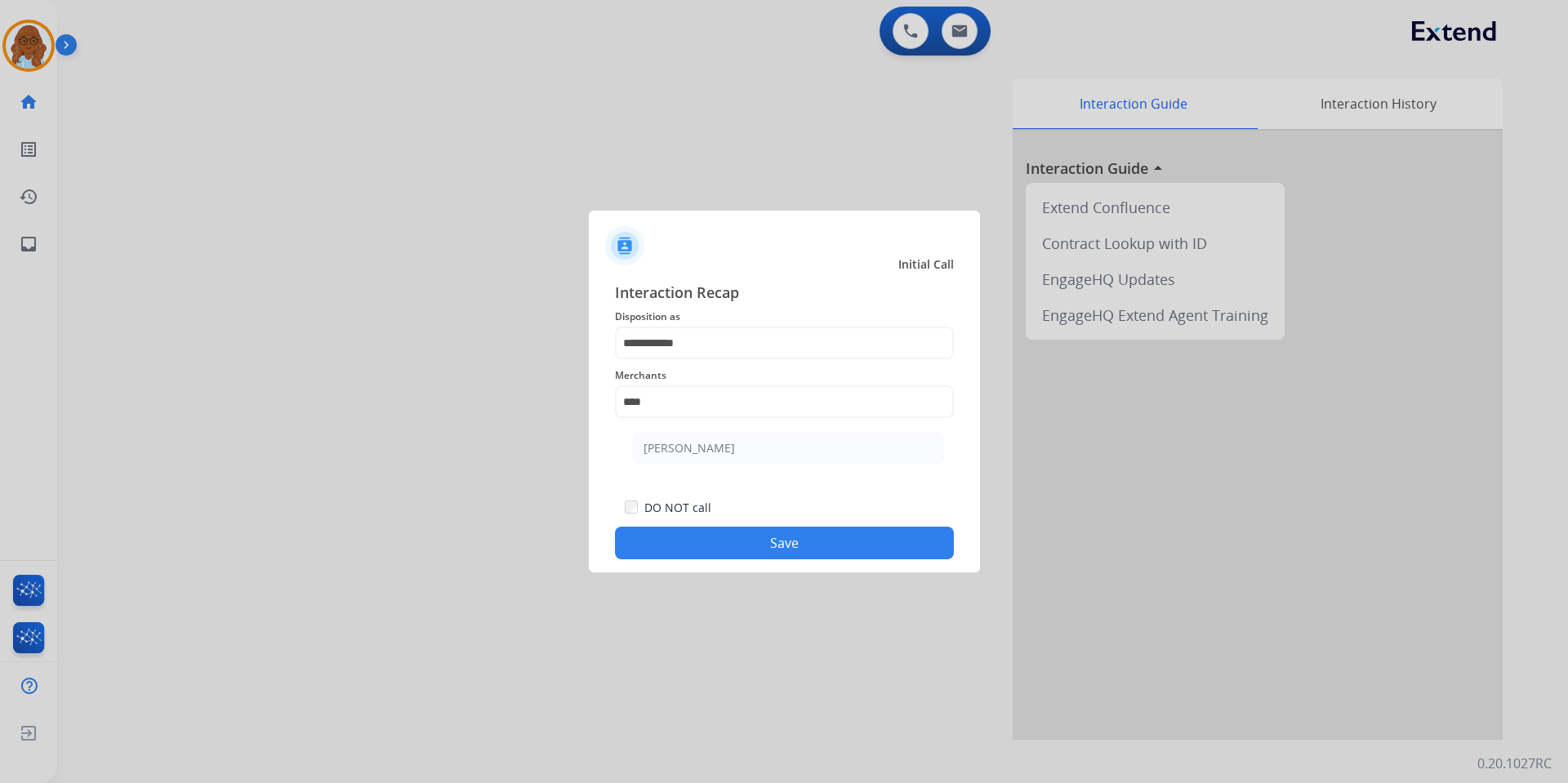
drag, startPoint x: 688, startPoint y: 440, endPoint x: 724, endPoint y: 511, distance: 79.6
click at [688, 440] on li "Ashley - Reguard" at bounding box center [788, 449] width 311 height 31
type input "**********"
click at [732, 536] on button "Save" at bounding box center [784, 543] width 339 height 33
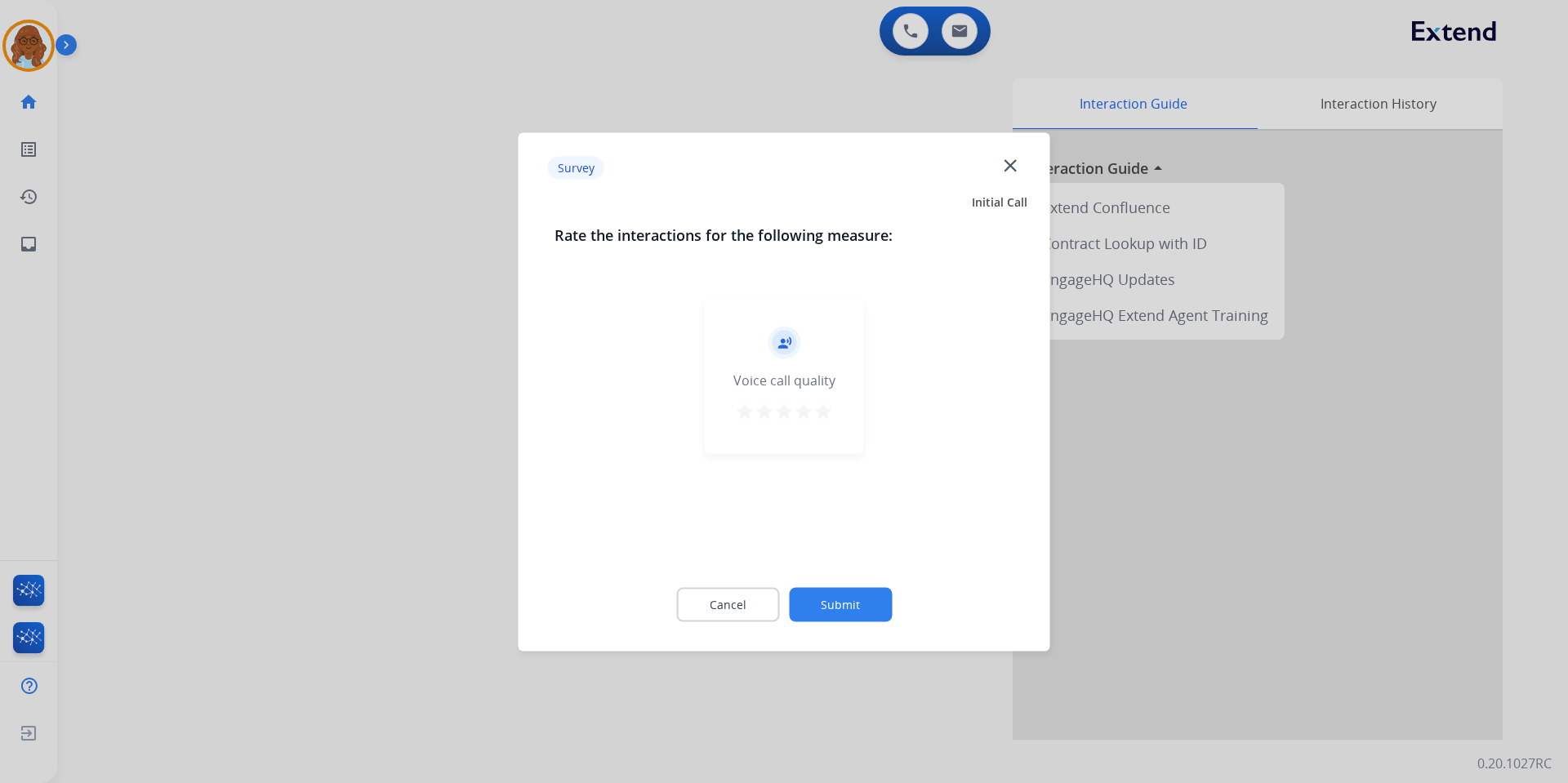
click at [823, 420] on button "star" at bounding box center [823, 413] width 20 height 24
click at [857, 613] on button "Submit" at bounding box center [841, 604] width 103 height 34
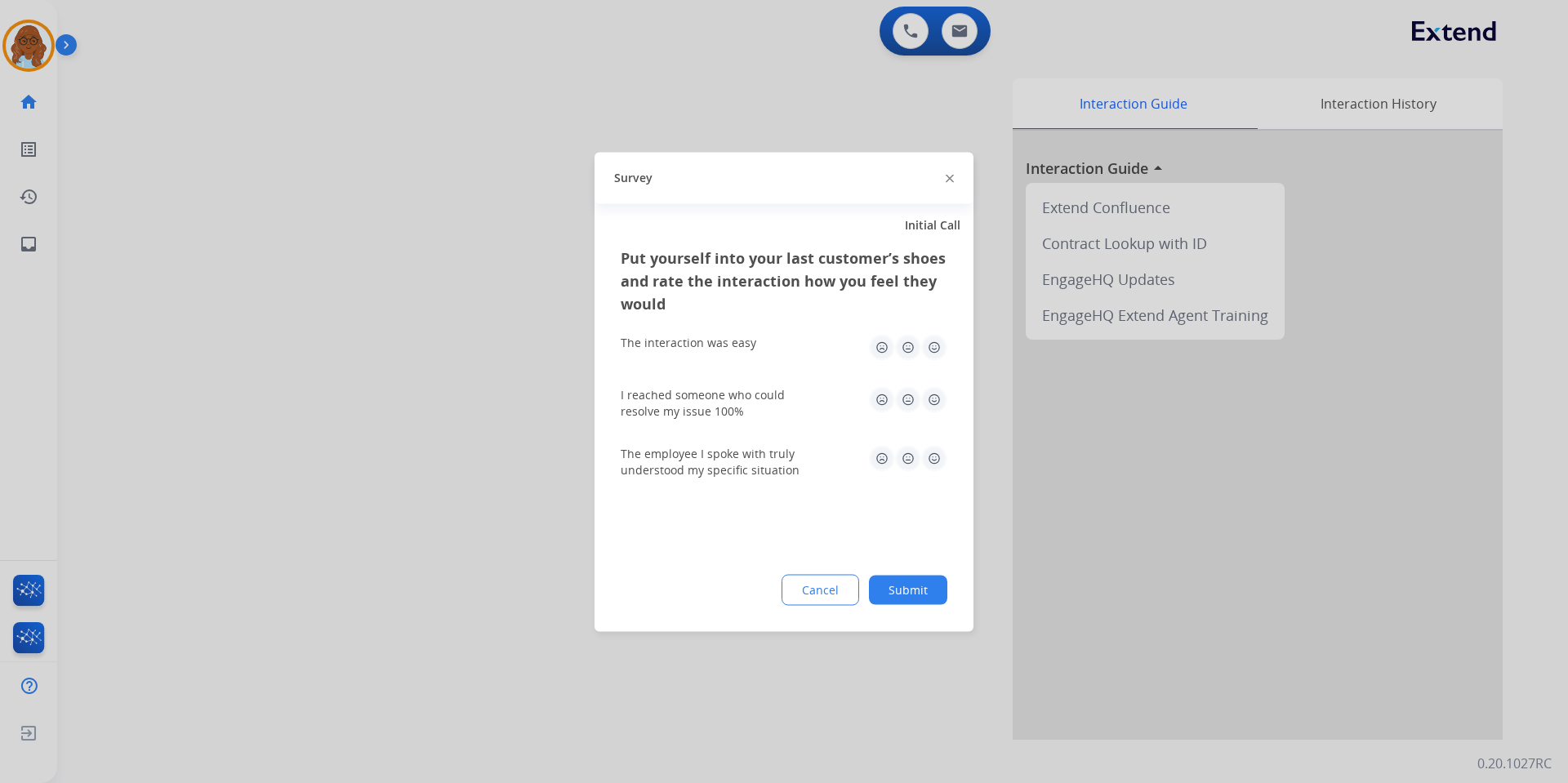
click at [924, 354] on img at bounding box center [934, 347] width 26 height 26
click at [931, 390] on img at bounding box center [934, 399] width 26 height 26
click at [930, 462] on img at bounding box center [934, 458] width 26 height 26
click at [930, 592] on button "Submit" at bounding box center [908, 590] width 79 height 29
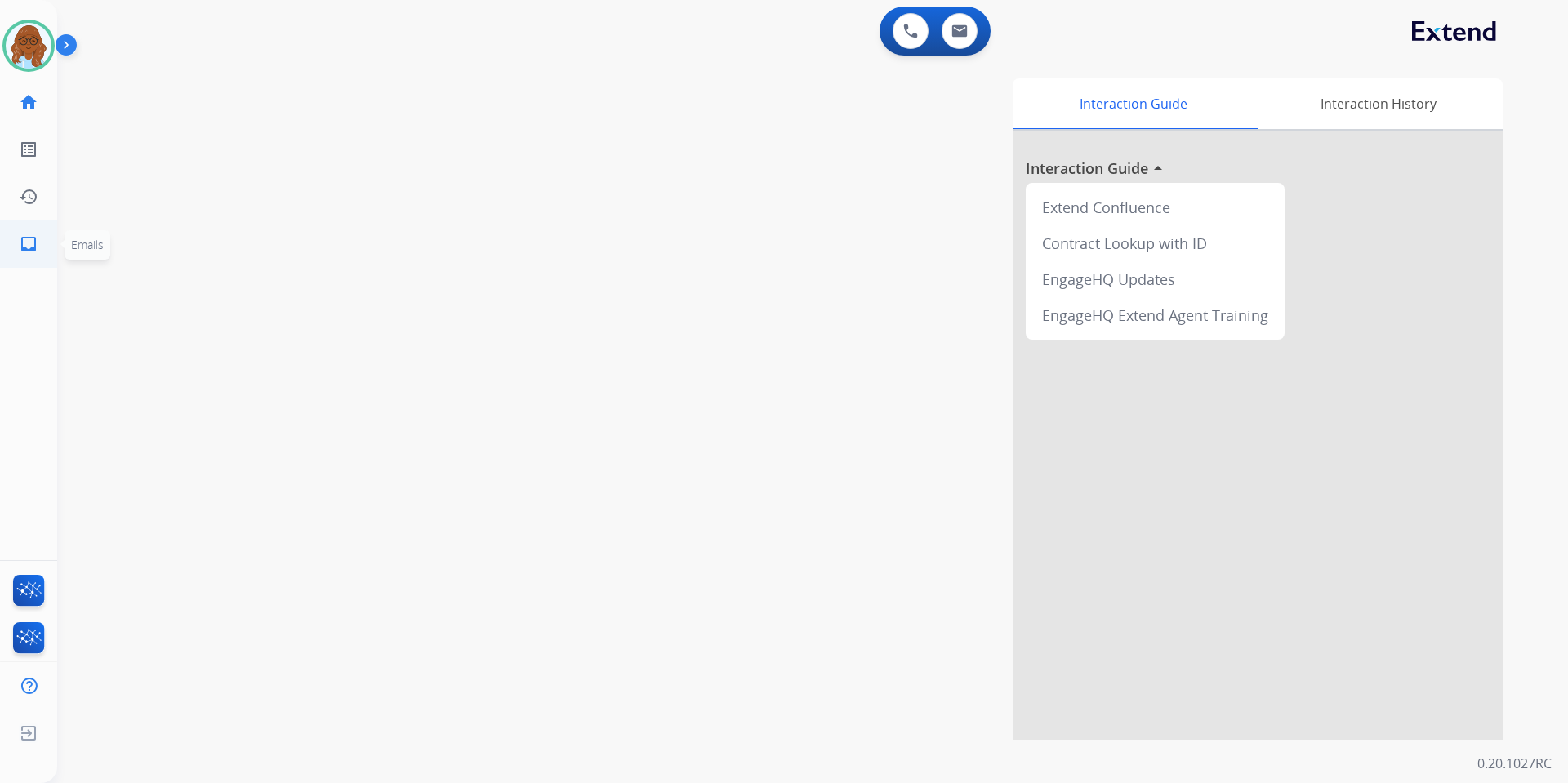
click at [40, 250] on link "inbox Emails" at bounding box center [28, 244] width 45 height 45
select select "**********"
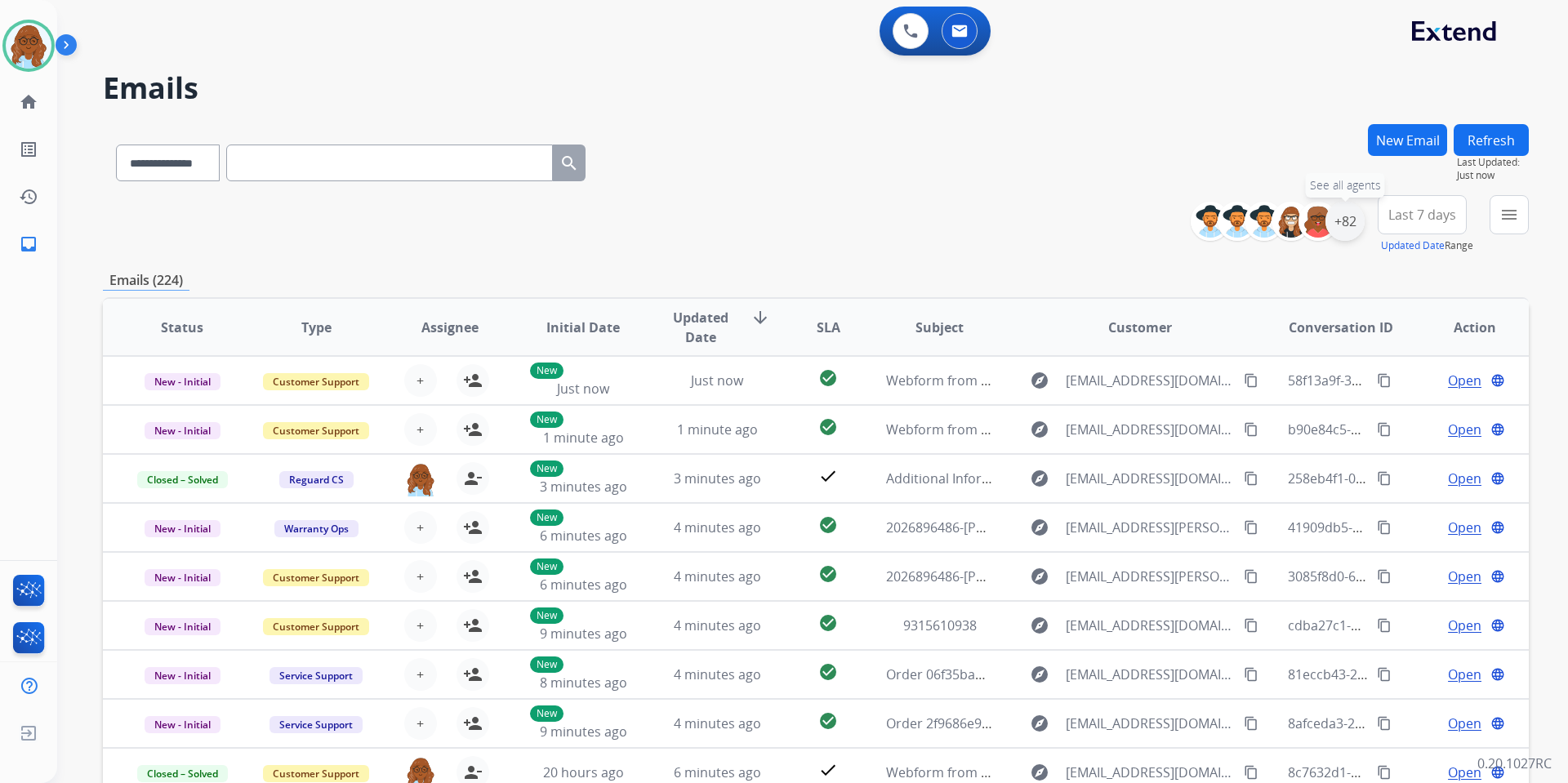
click at [1345, 227] on div "+82" at bounding box center [1344, 221] width 39 height 39
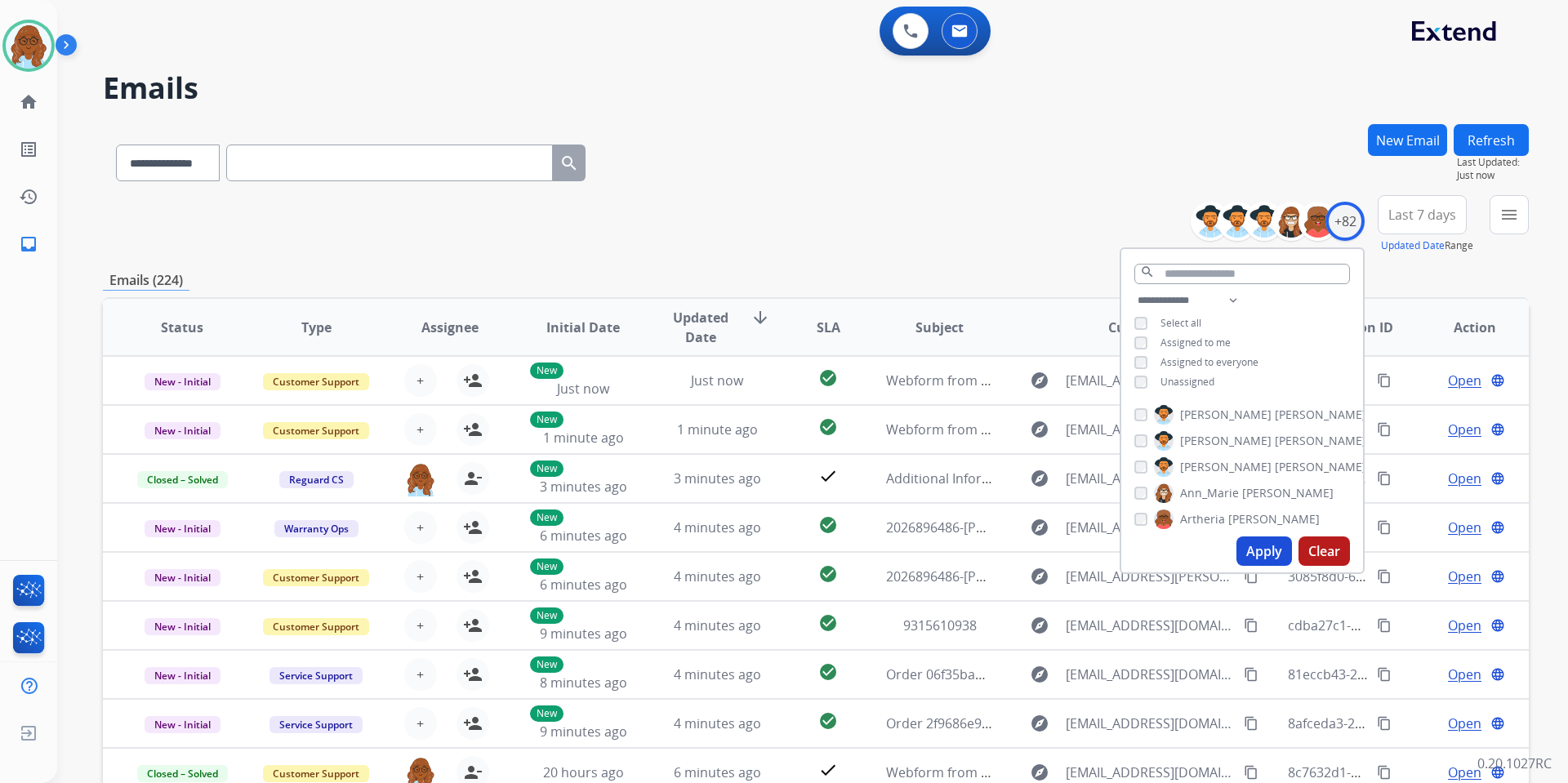
click at [1160, 382] on span "Unassigned" at bounding box center [1187, 382] width 53 height 14
click at [1263, 536] on button "Apply" at bounding box center [1264, 551] width 55 height 29
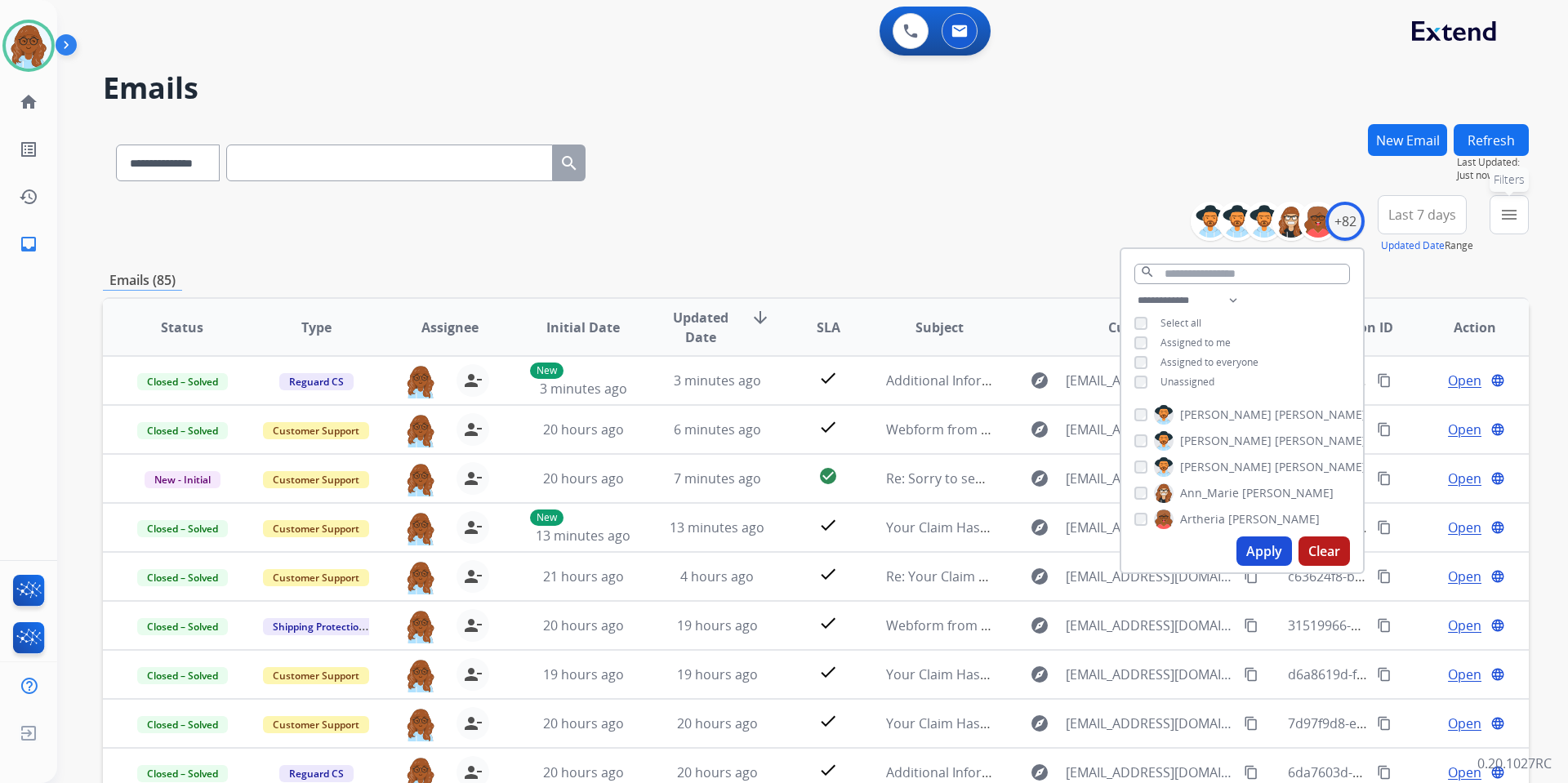
click at [1502, 218] on mat-icon "menu" at bounding box center [1509, 215] width 20 height 20
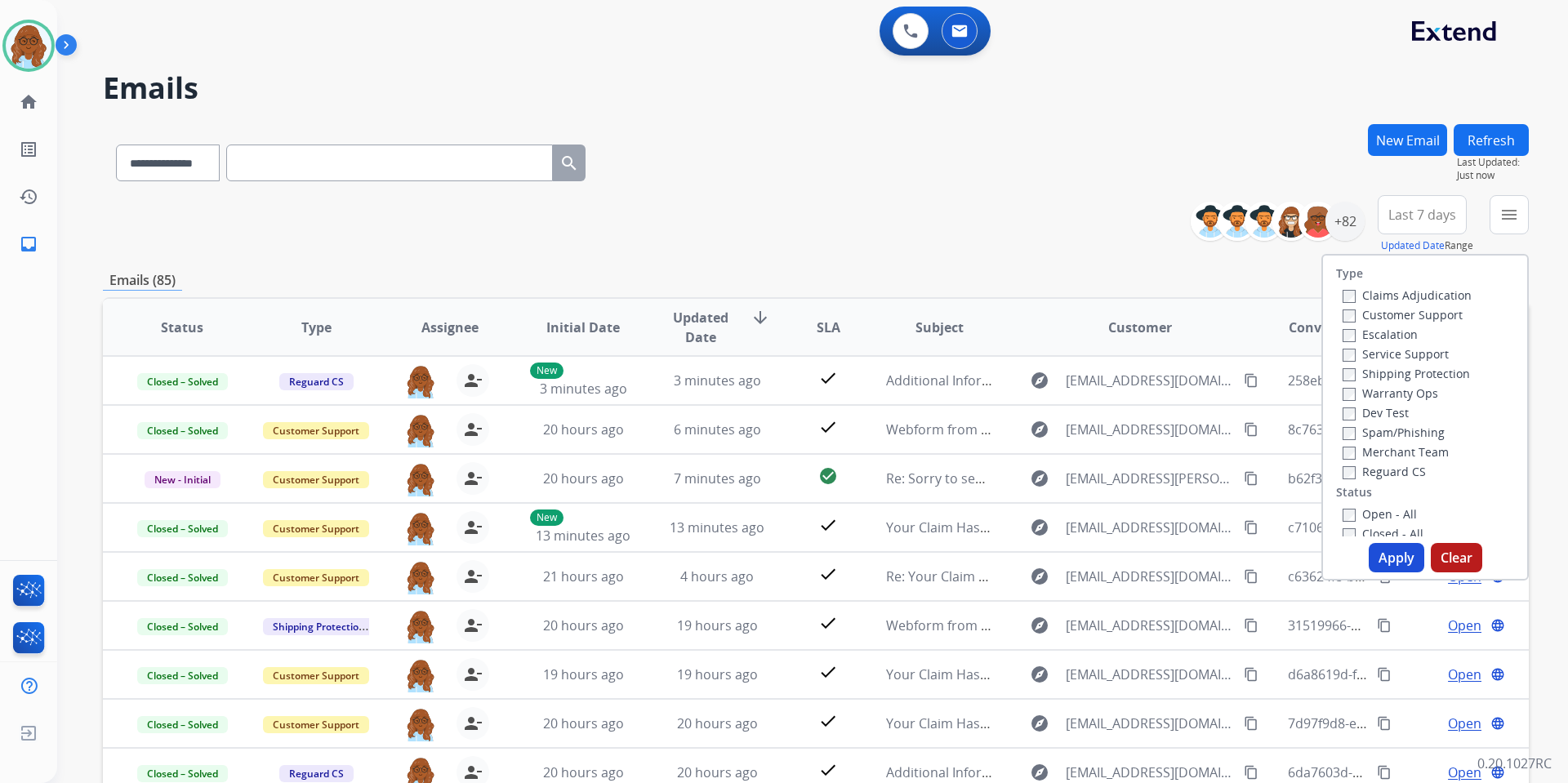
click at [1365, 510] on label "Open - All" at bounding box center [1380, 514] width 74 height 15
click at [1387, 553] on button "Apply" at bounding box center [1396, 557] width 55 height 29
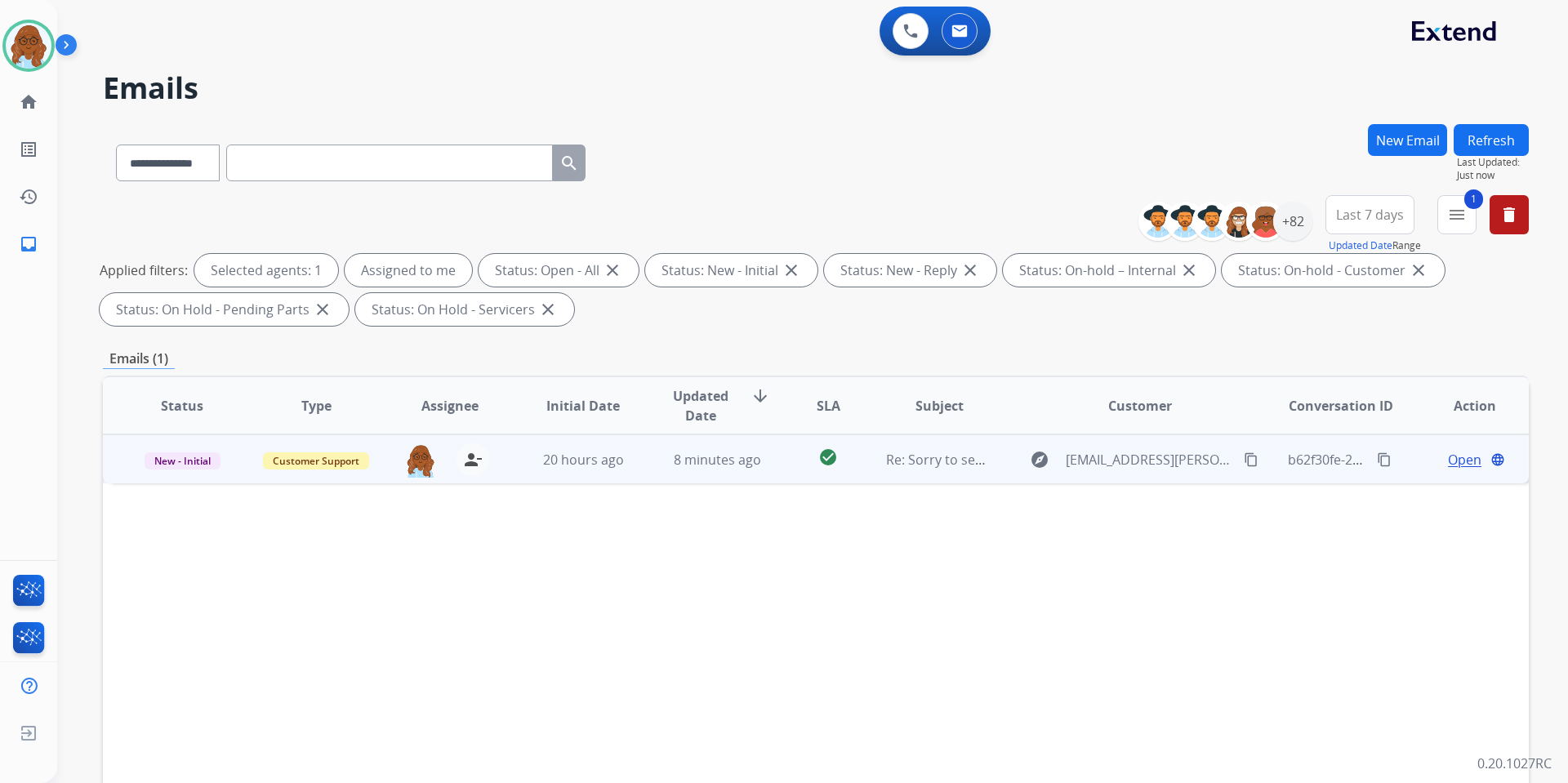
click at [1450, 467] on span "Open" at bounding box center [1464, 460] width 34 height 20
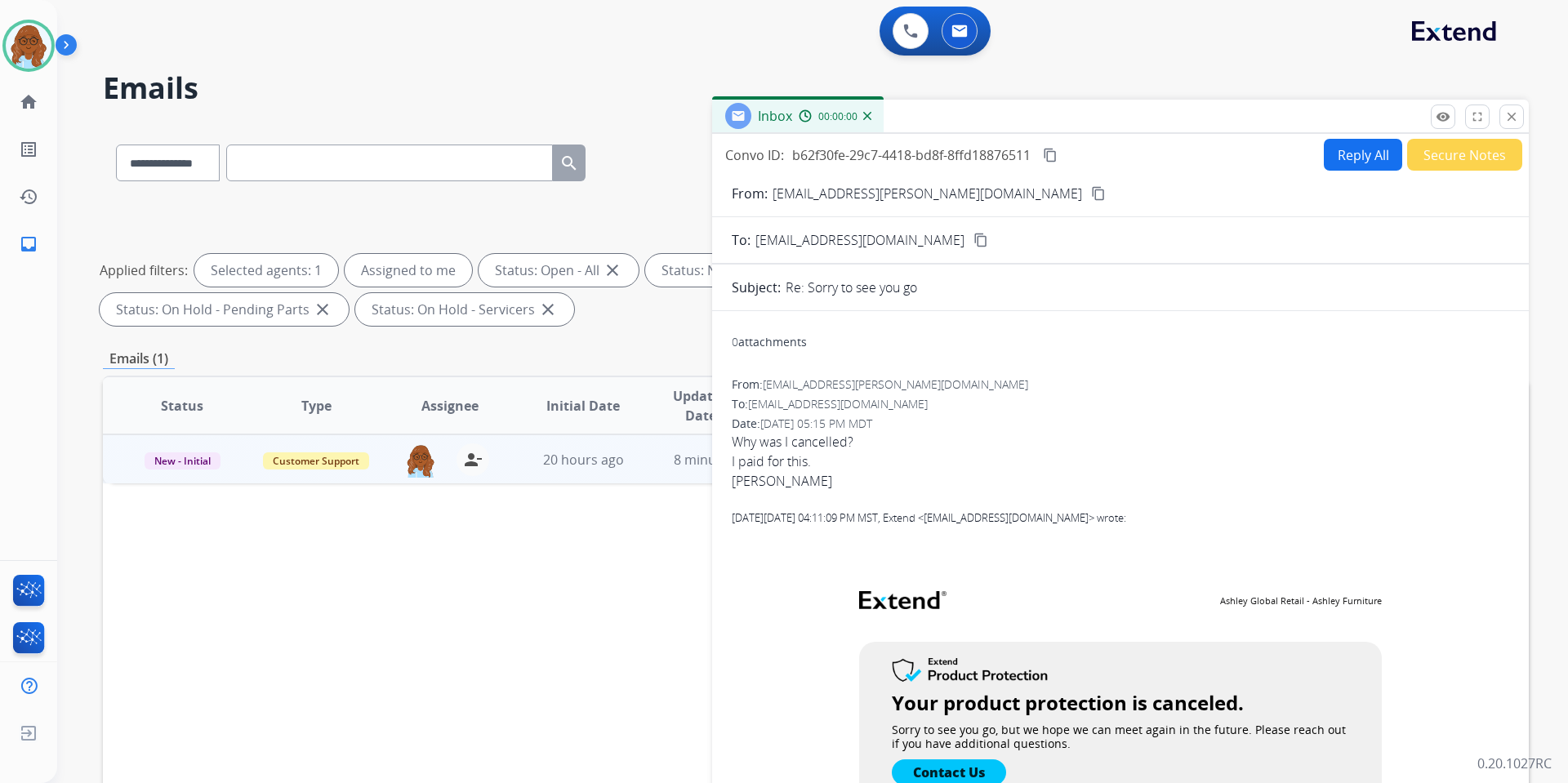
click at [1352, 169] on button "Reply All" at bounding box center [1362, 154] width 79 height 32
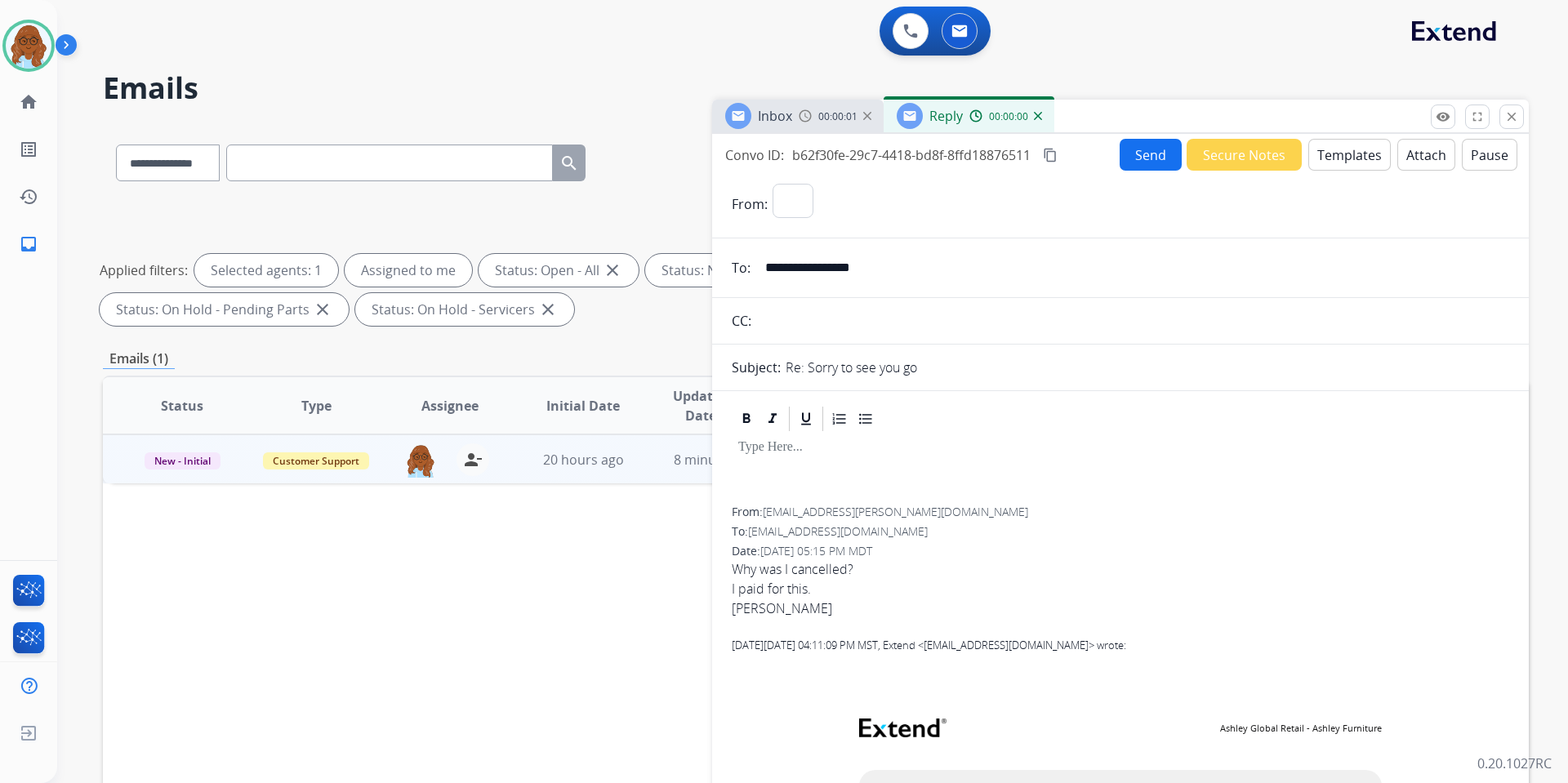
select select "**********"
click at [1324, 155] on button "Templates" at bounding box center [1349, 154] width 82 height 32
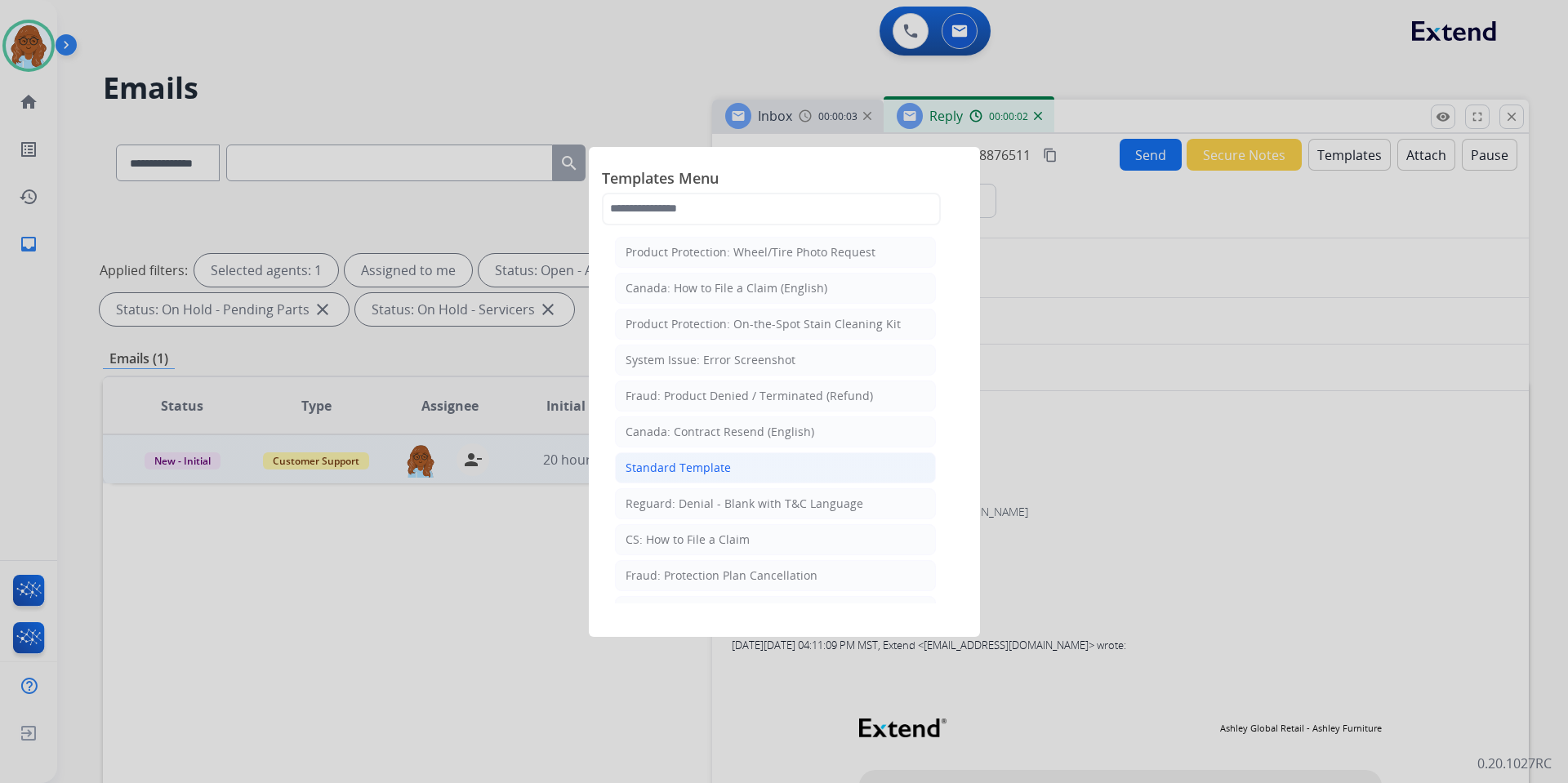
click at [699, 473] on div "Standard Template" at bounding box center [678, 468] width 105 height 16
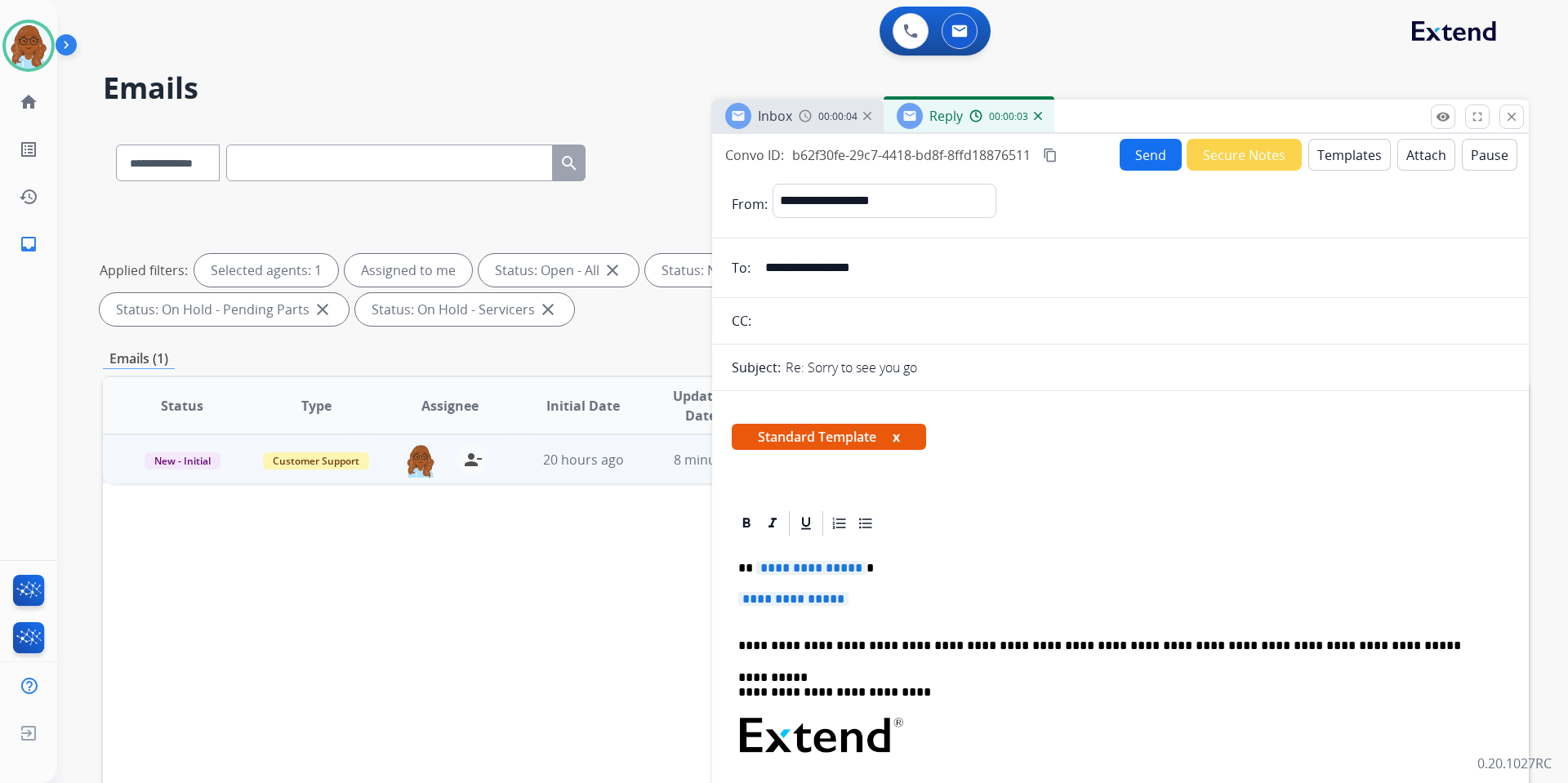
click at [783, 572] on span "**********" at bounding box center [812, 567] width 111 height 14
click at [758, 598] on span "**********" at bounding box center [794, 598] width 111 height 14
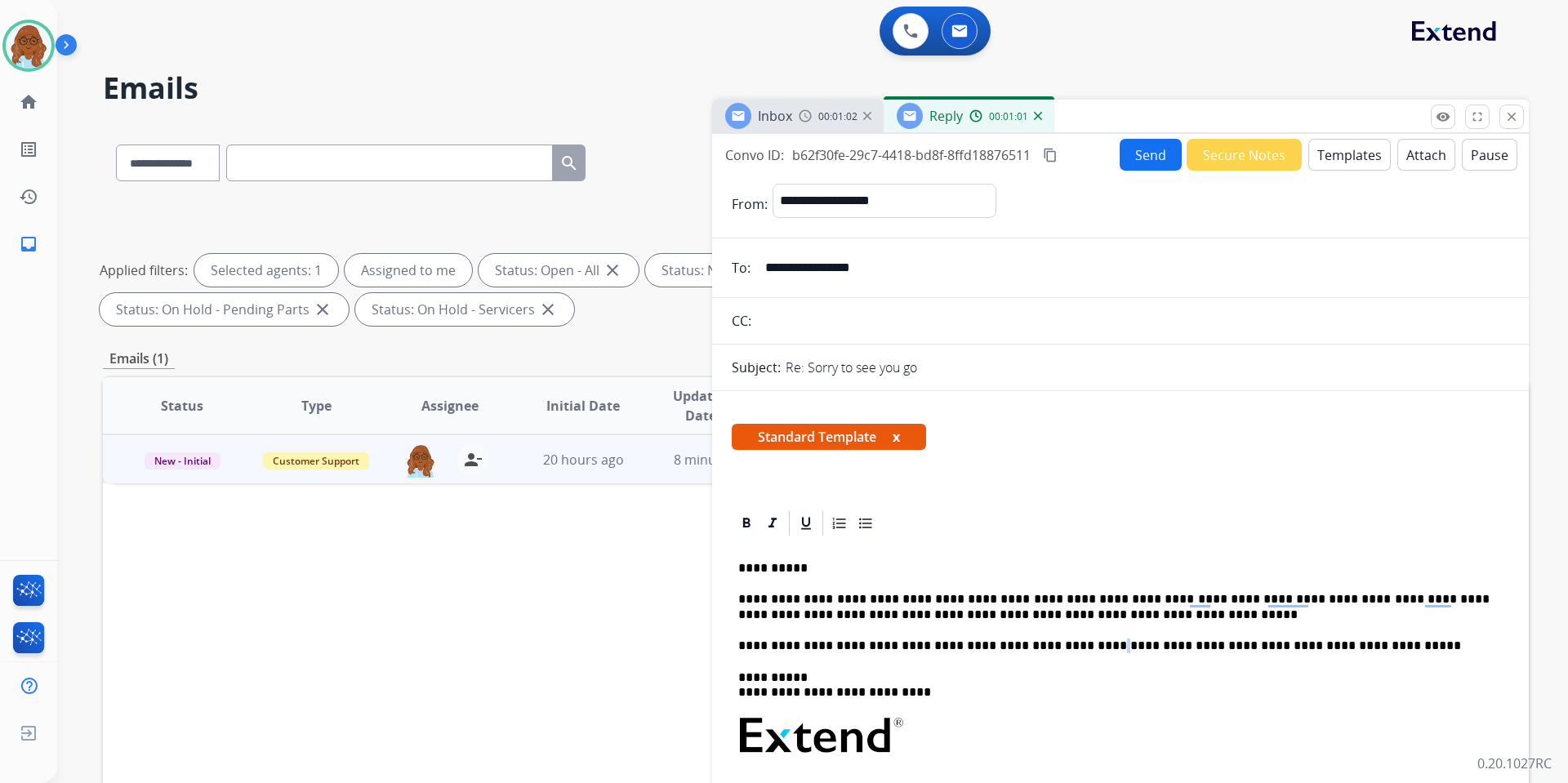
drag, startPoint x: 1053, startPoint y: 632, endPoint x: 1063, endPoint y: 625, distance: 12.2
click at [1063, 625] on div "**********" at bounding box center [1121, 775] width 777 height 473
click at [1079, 618] on p "**********" at bounding box center [1113, 606] width 751 height 30
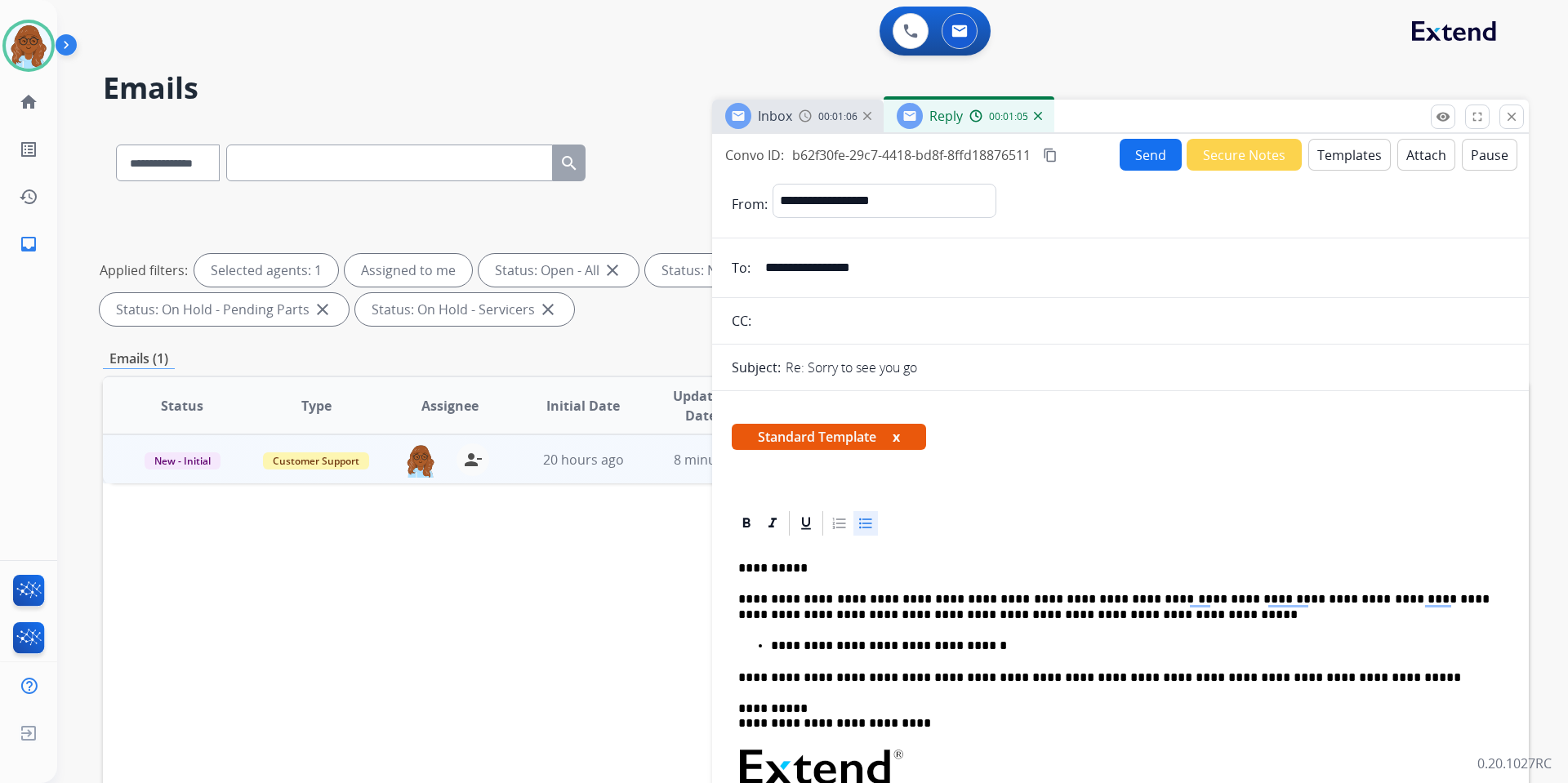
click at [983, 651] on p "**********" at bounding box center [1130, 646] width 718 height 14
click at [1005, 649] on p "**********" at bounding box center [1130, 646] width 718 height 14
drag, startPoint x: 973, startPoint y: 648, endPoint x: 765, endPoint y: 645, distance: 208.0
click at [765, 645] on ul "**********" at bounding box center [1121, 646] width 765 height 14
click at [749, 523] on icon at bounding box center [746, 524] width 16 height 16
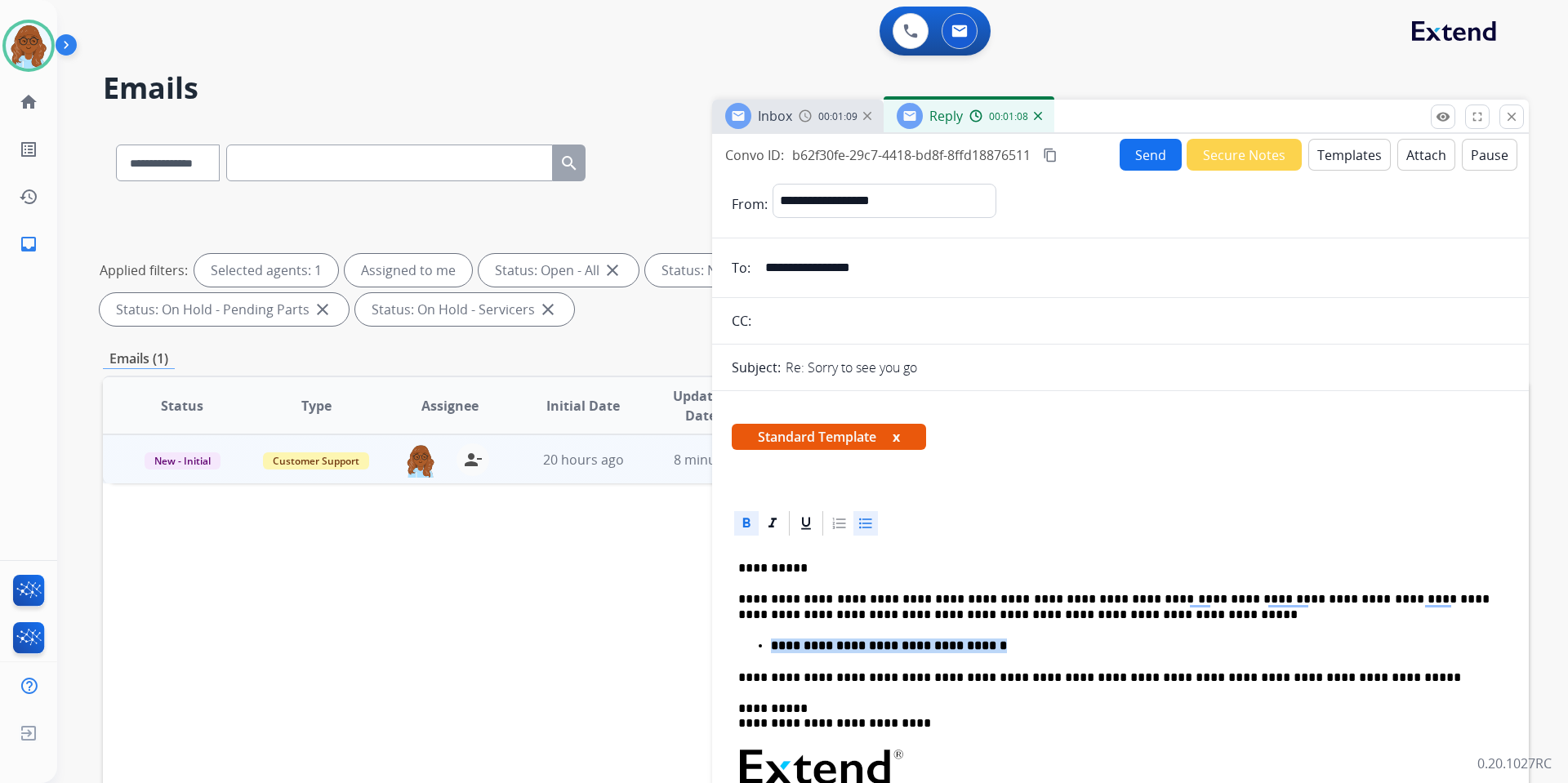
click at [1037, 648] on p "**********" at bounding box center [1130, 646] width 718 height 14
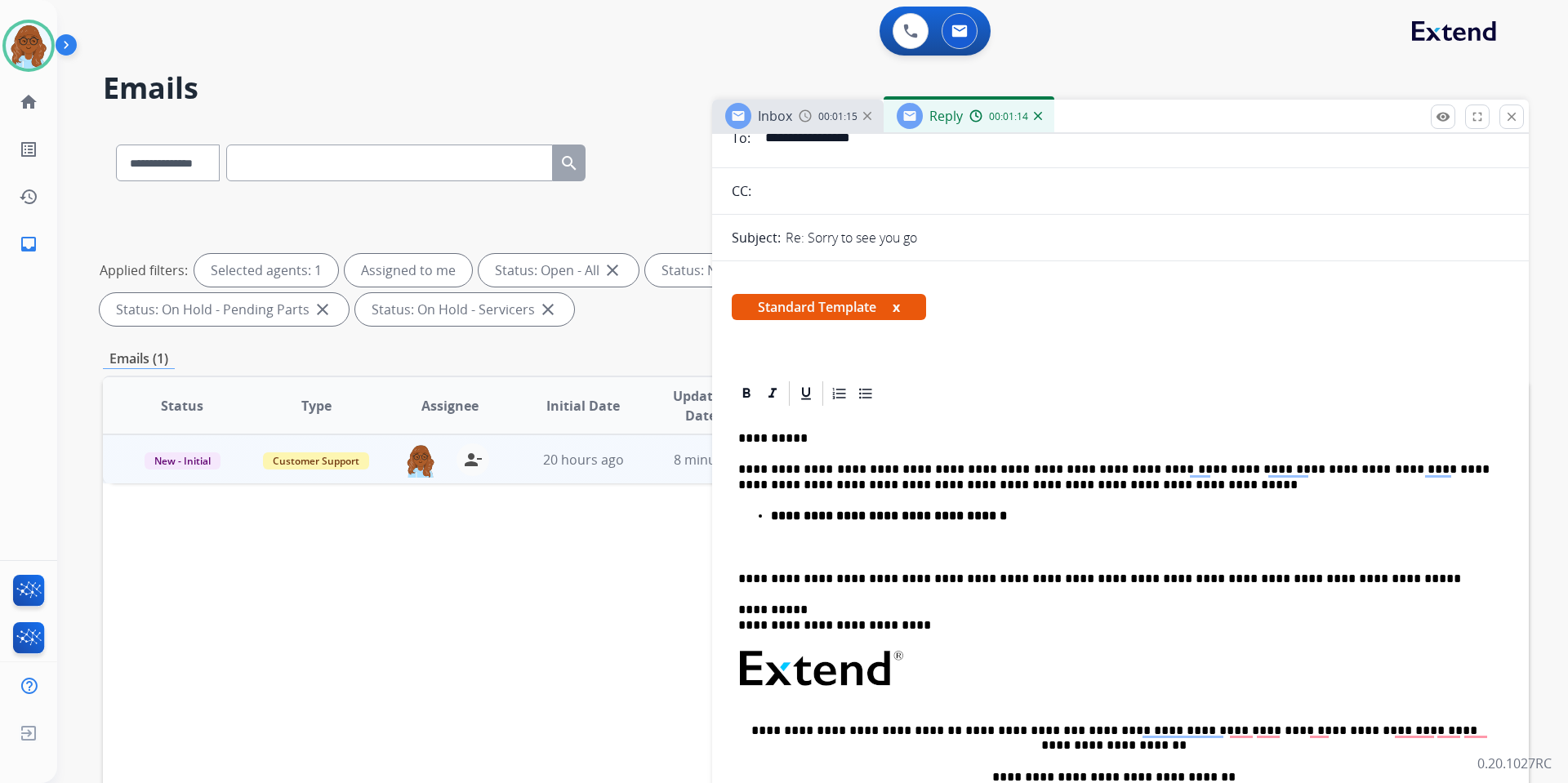
scroll to position [245, 0]
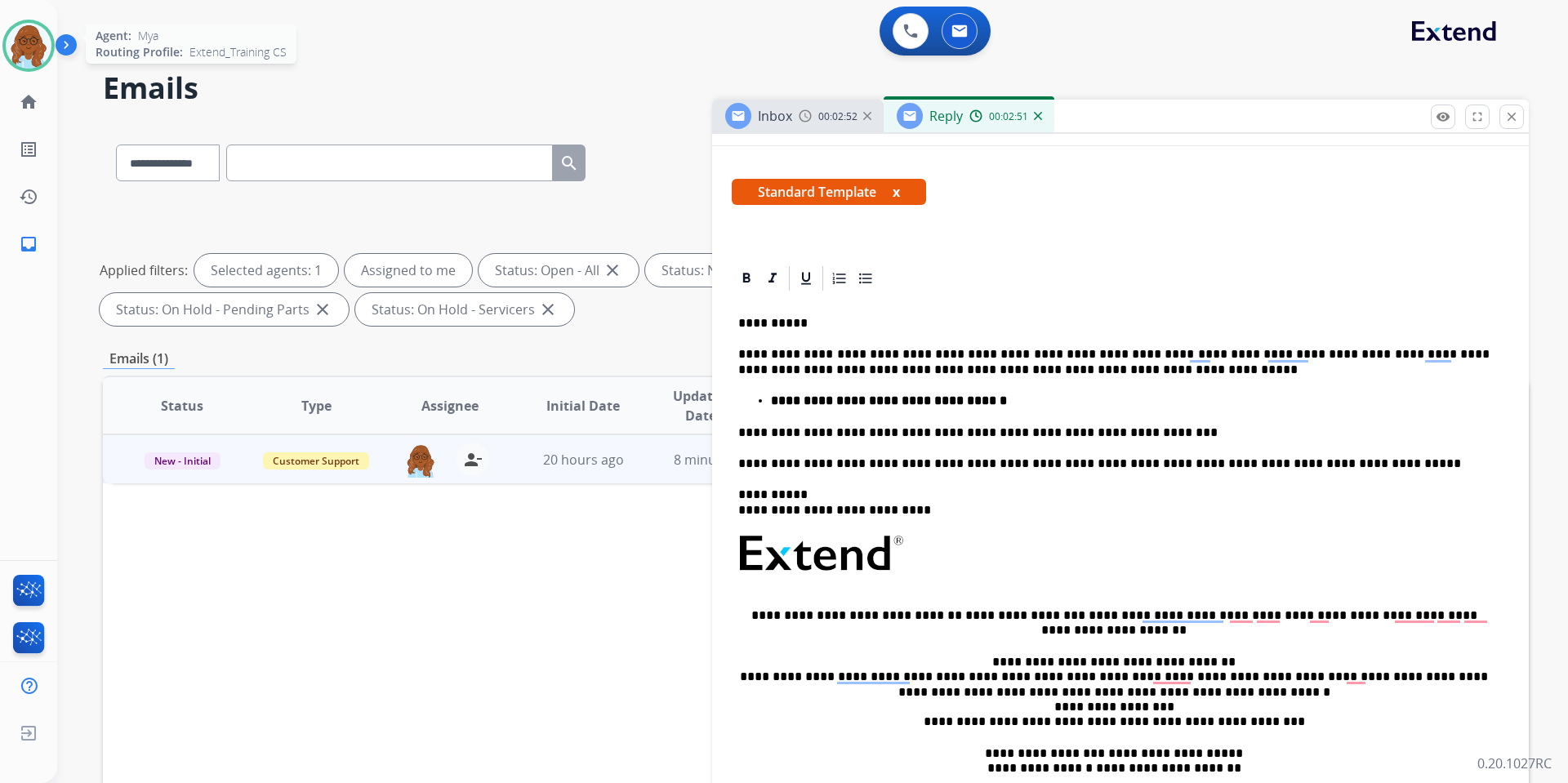
click at [10, 45] on img at bounding box center [28, 45] width 45 height 45
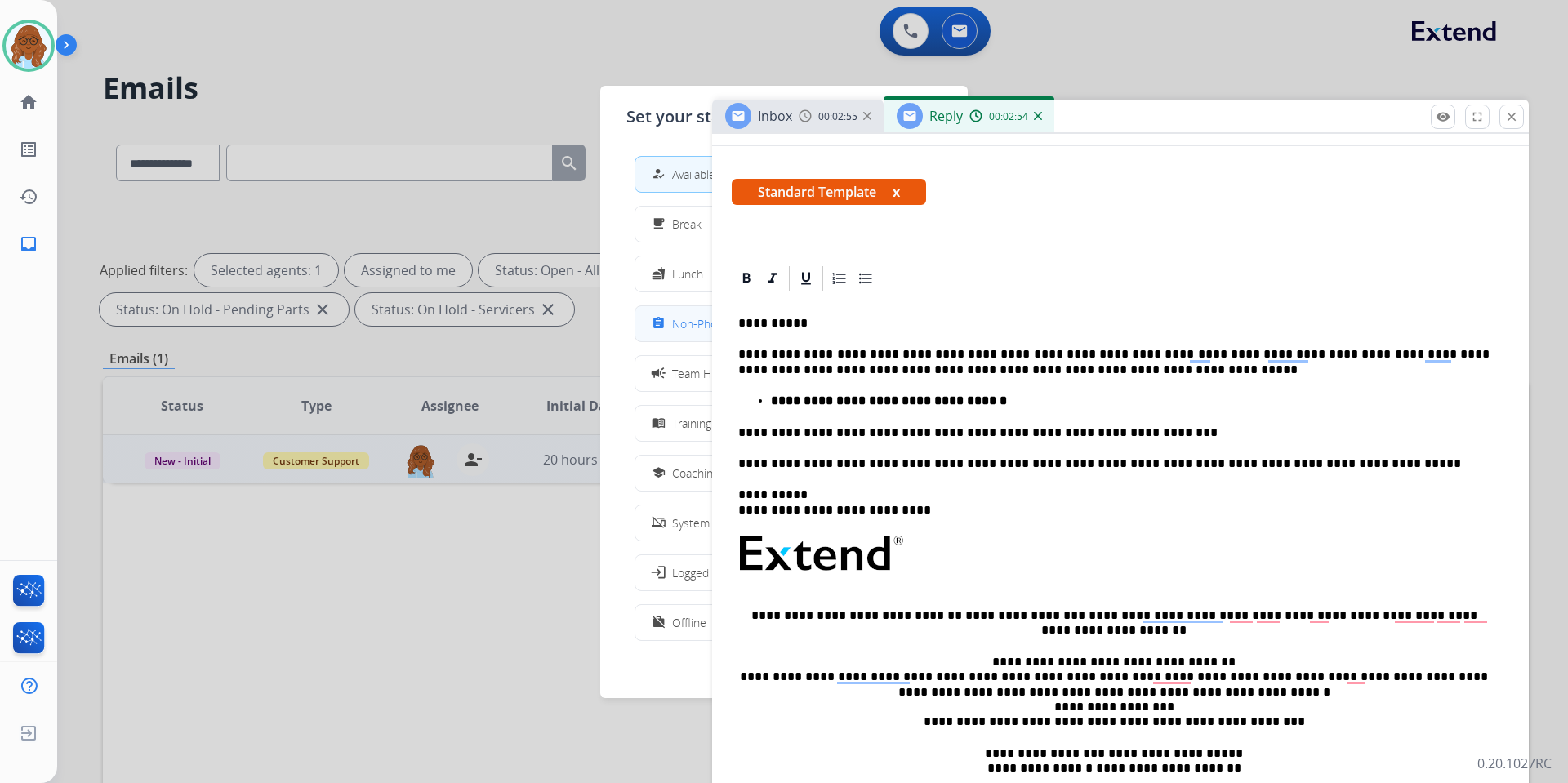
click at [680, 323] on span "Non-Phone Queue" at bounding box center [720, 324] width 96 height 17
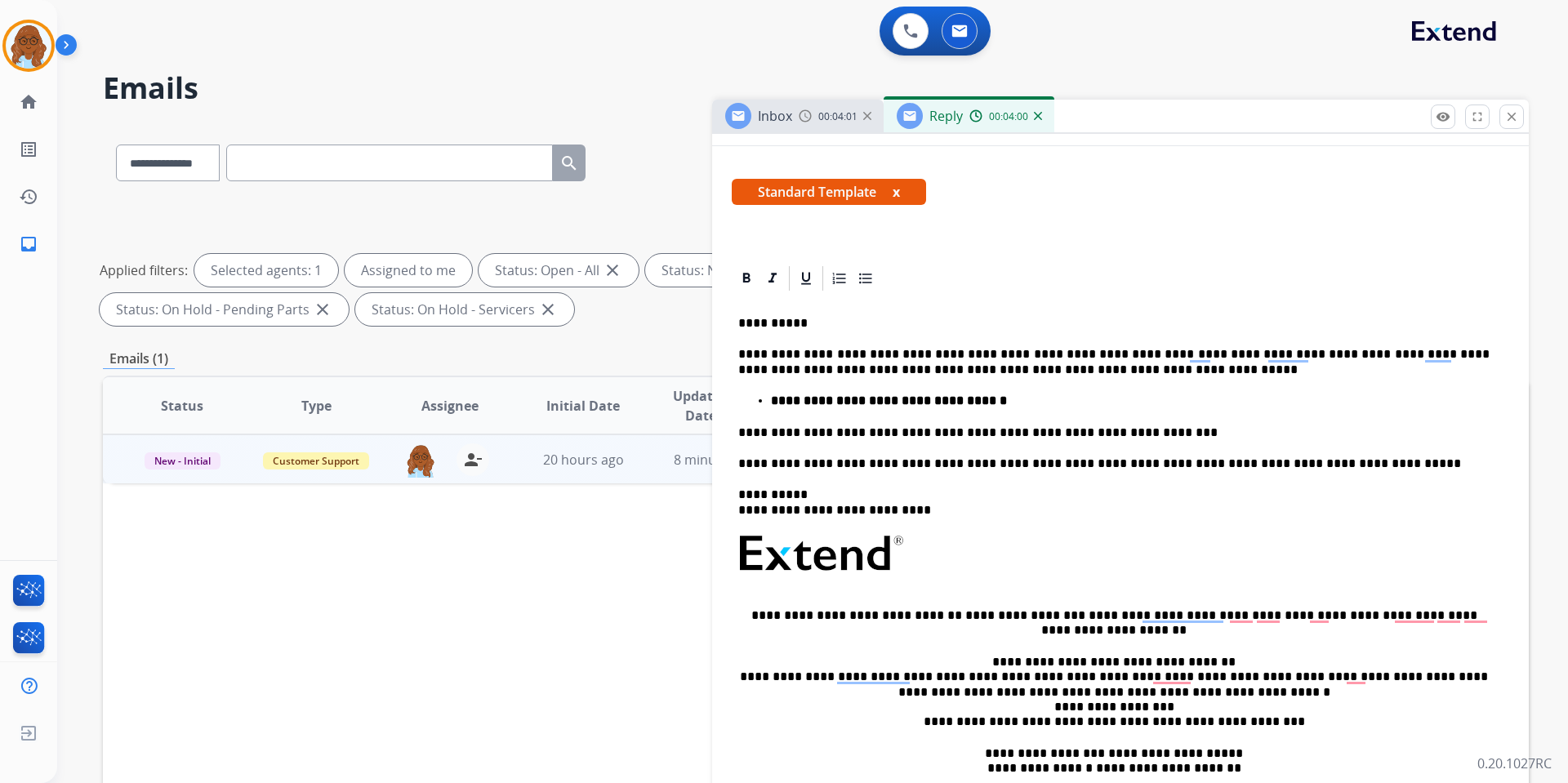
click at [896, 192] on button "x" at bounding box center [896, 192] width 7 height 20
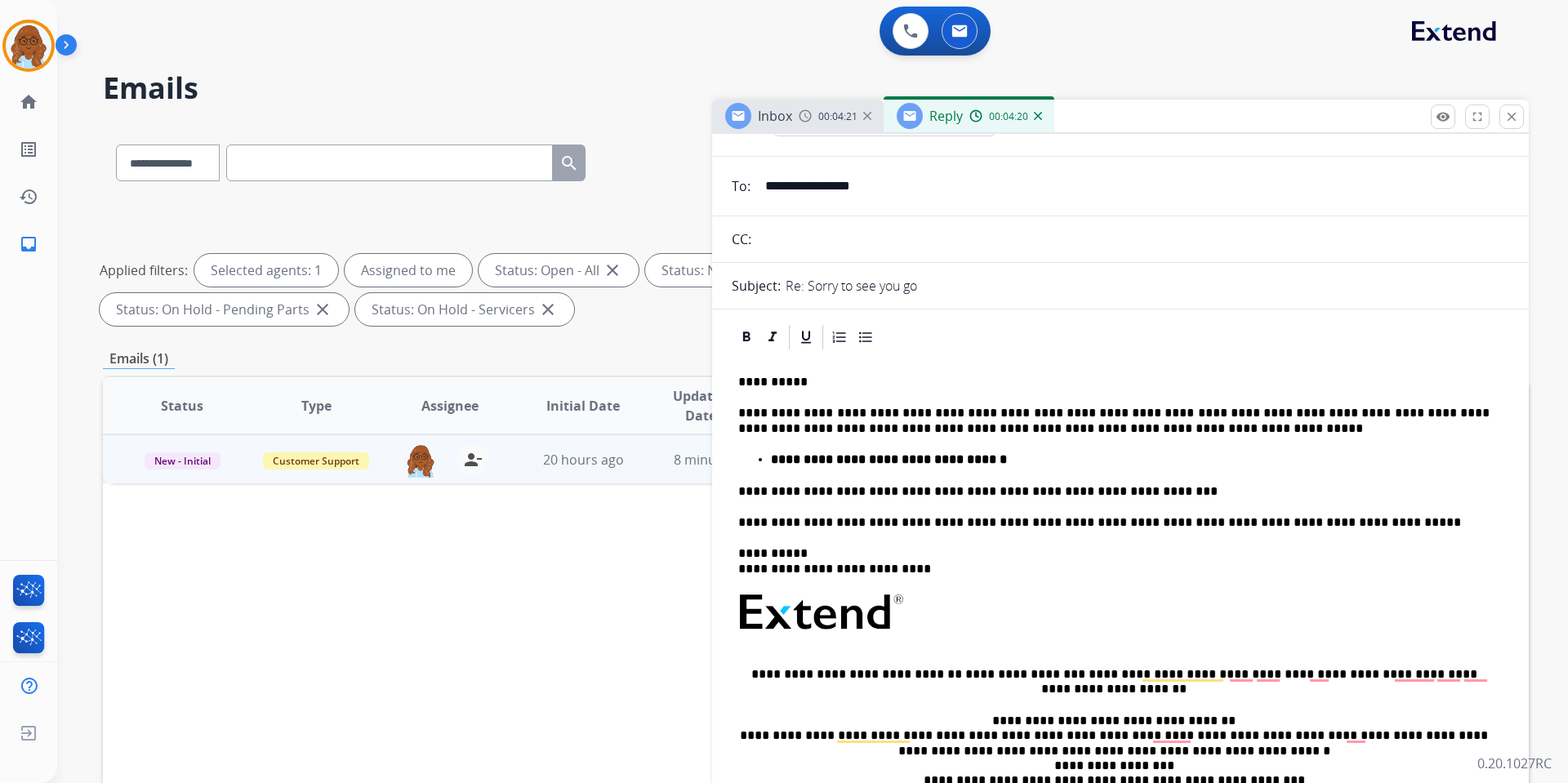
scroll to position [0, 0]
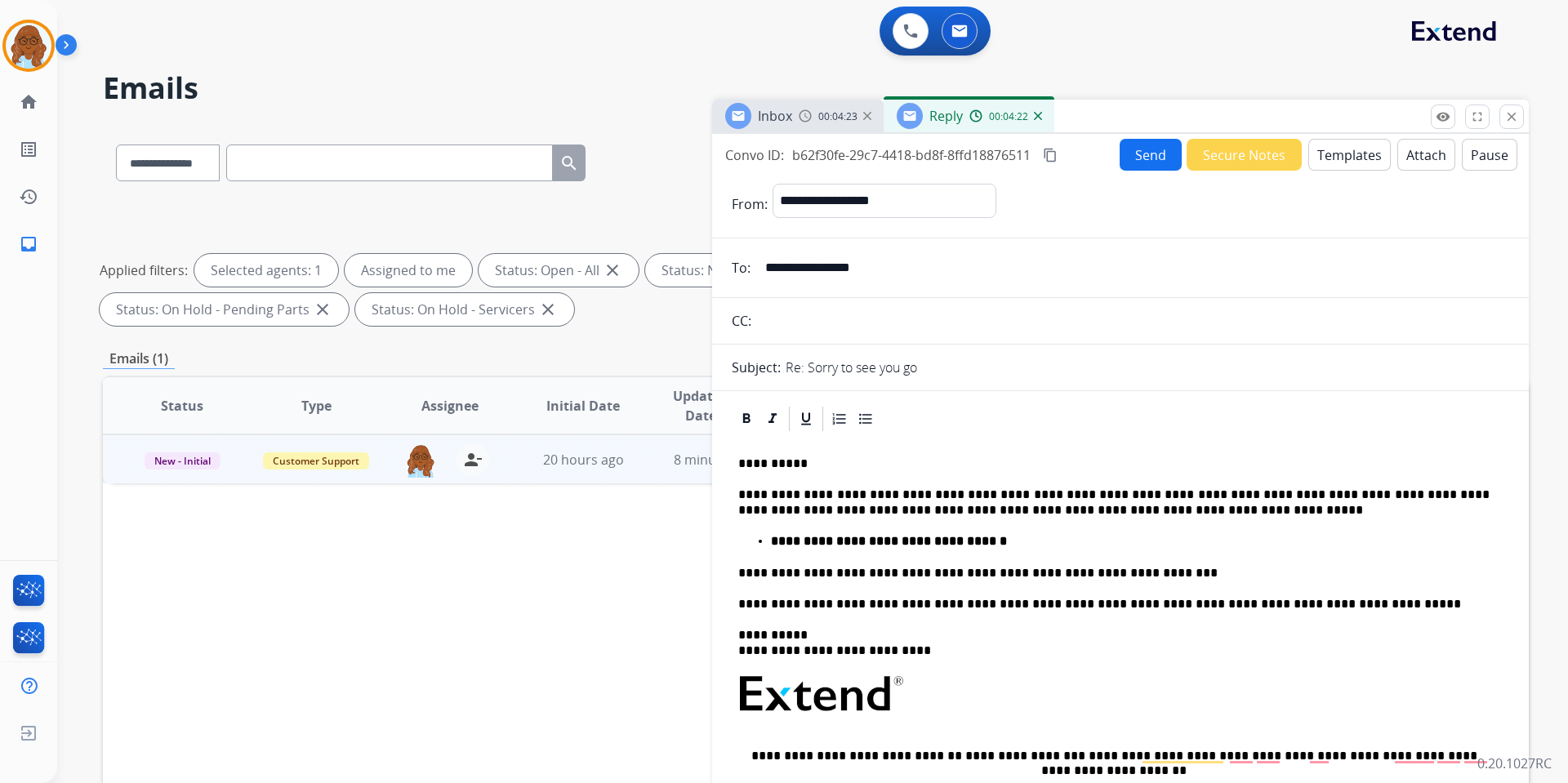
click at [1060, 153] on button "content_copy" at bounding box center [1050, 155] width 20 height 20
click at [1129, 164] on button "Send" at bounding box center [1150, 154] width 63 height 32
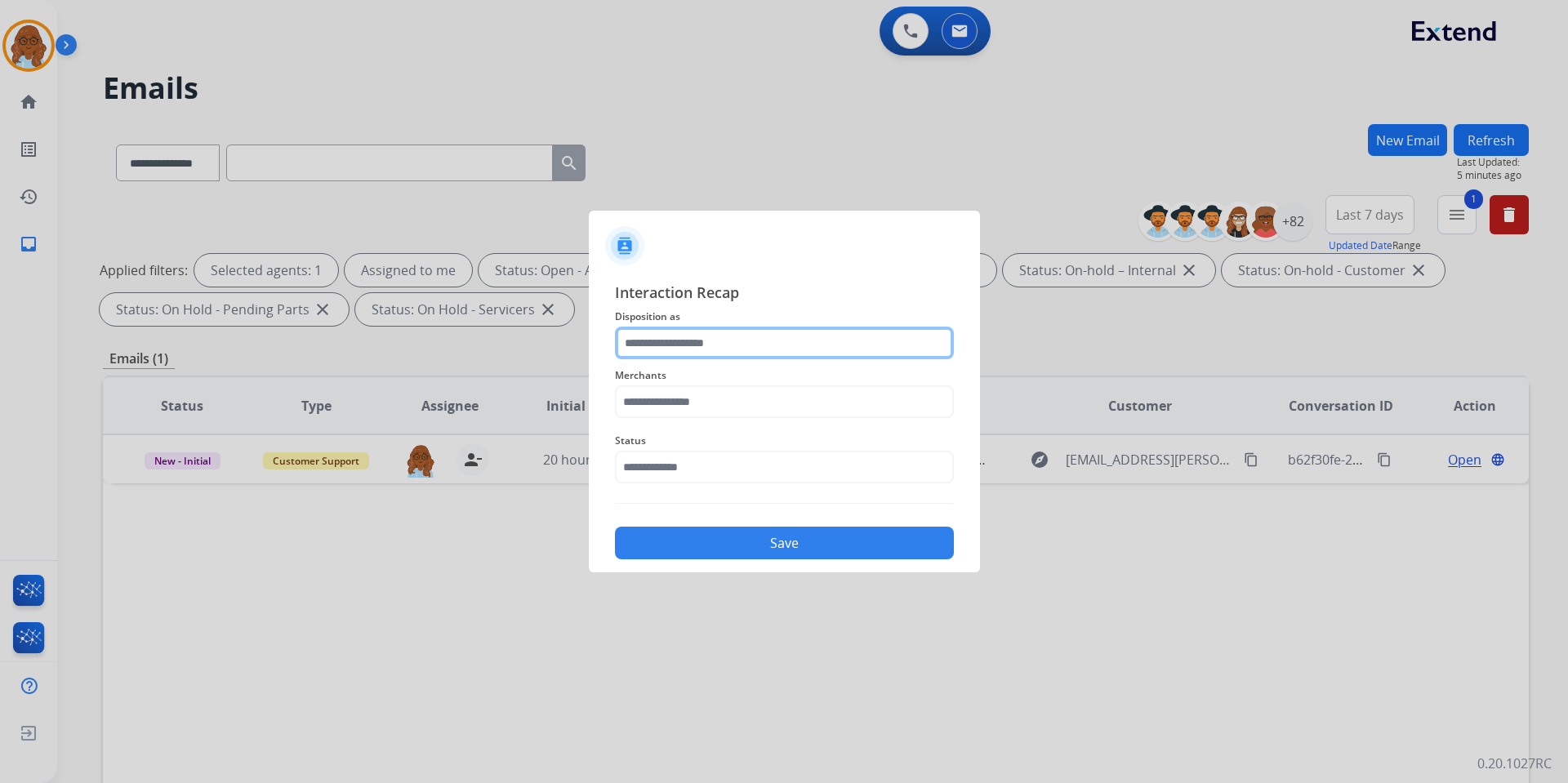
click at [702, 355] on input "text" at bounding box center [784, 343] width 339 height 33
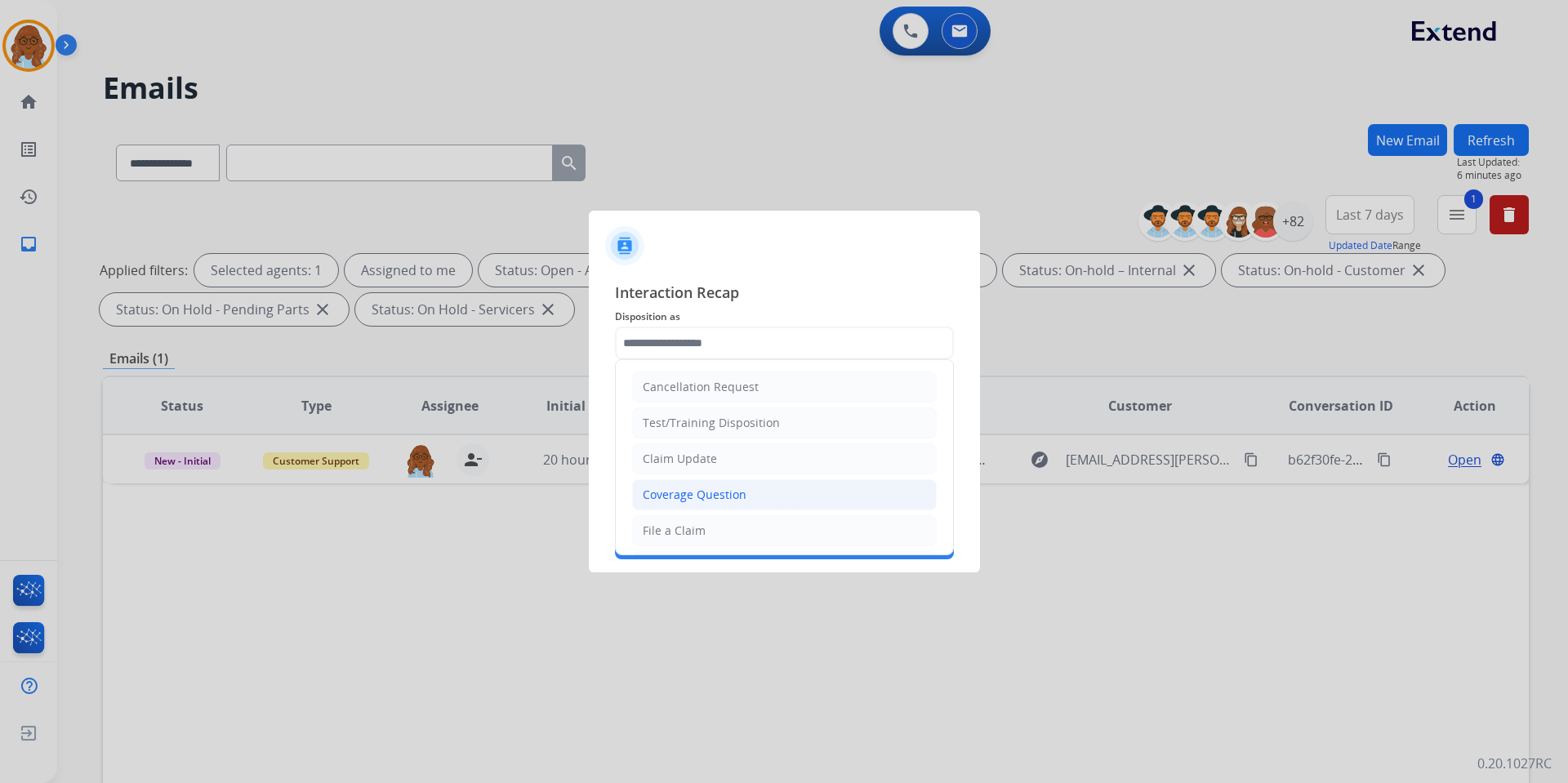
click at [694, 492] on div "Coverage Question" at bounding box center [694, 495] width 103 height 16
type input "**********"
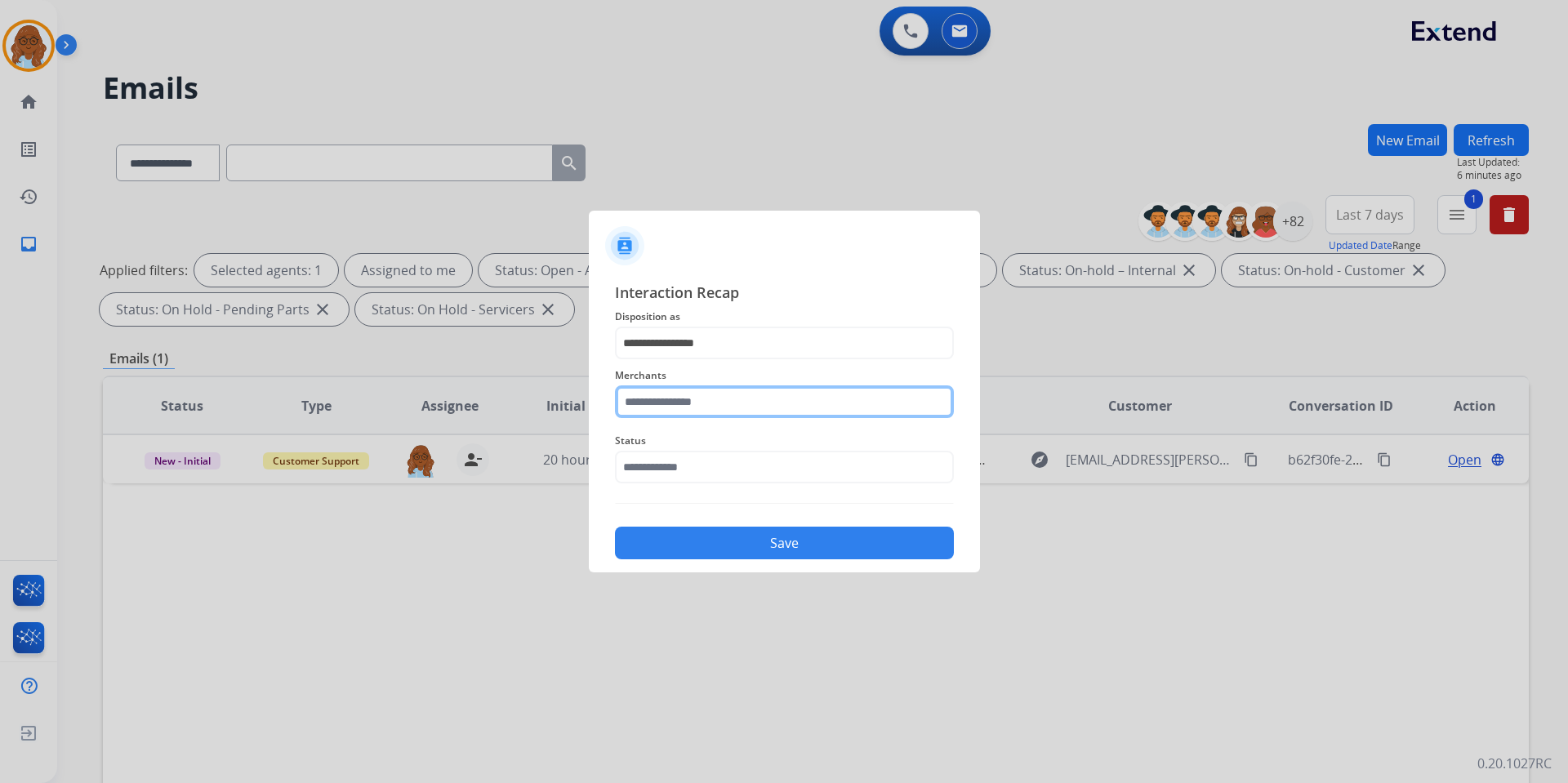
click at [691, 409] on input "text" at bounding box center [784, 401] width 339 height 33
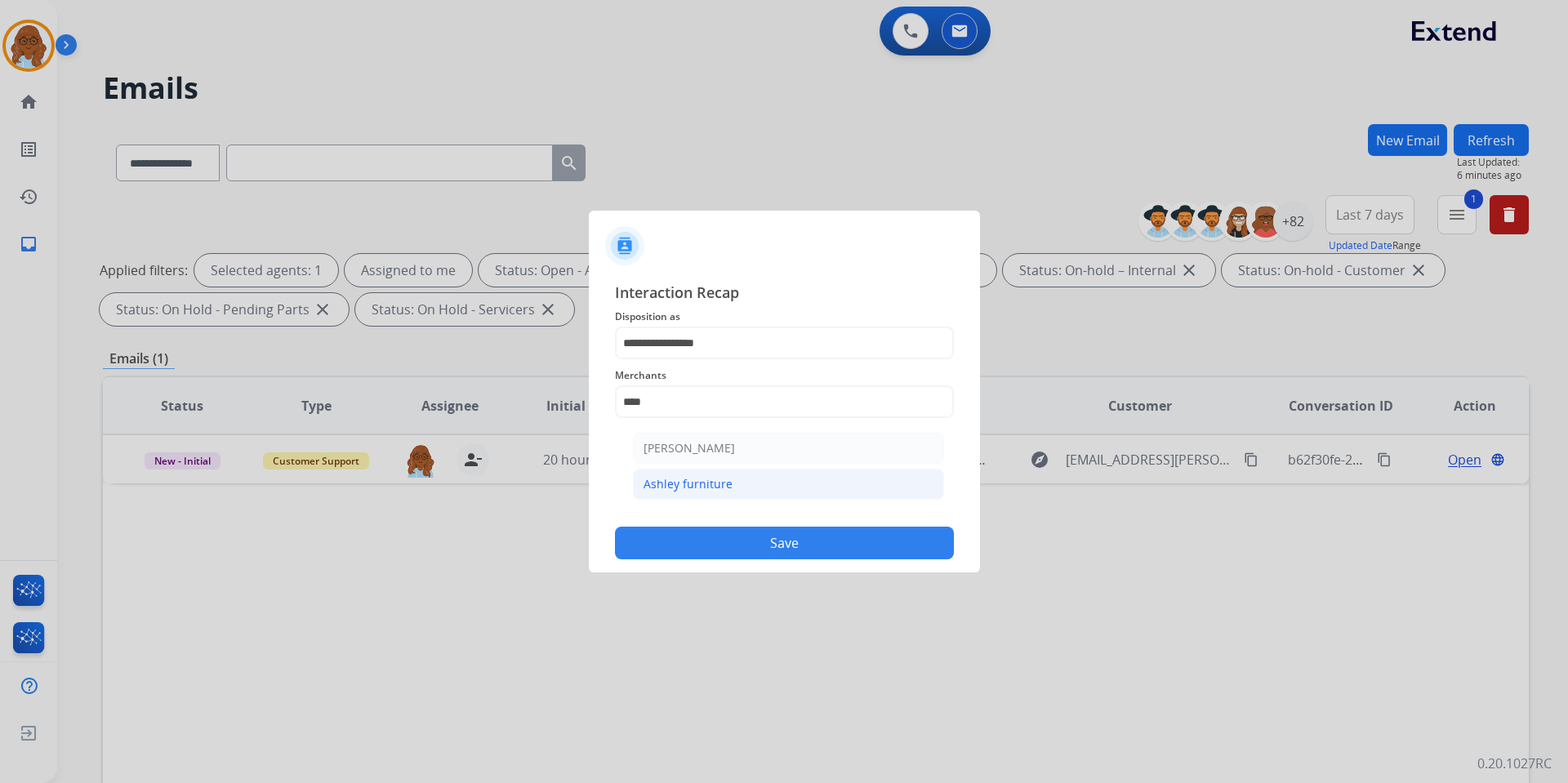
click at [708, 484] on div "Ashley furniture" at bounding box center [688, 485] width 89 height 16
type input "**********"
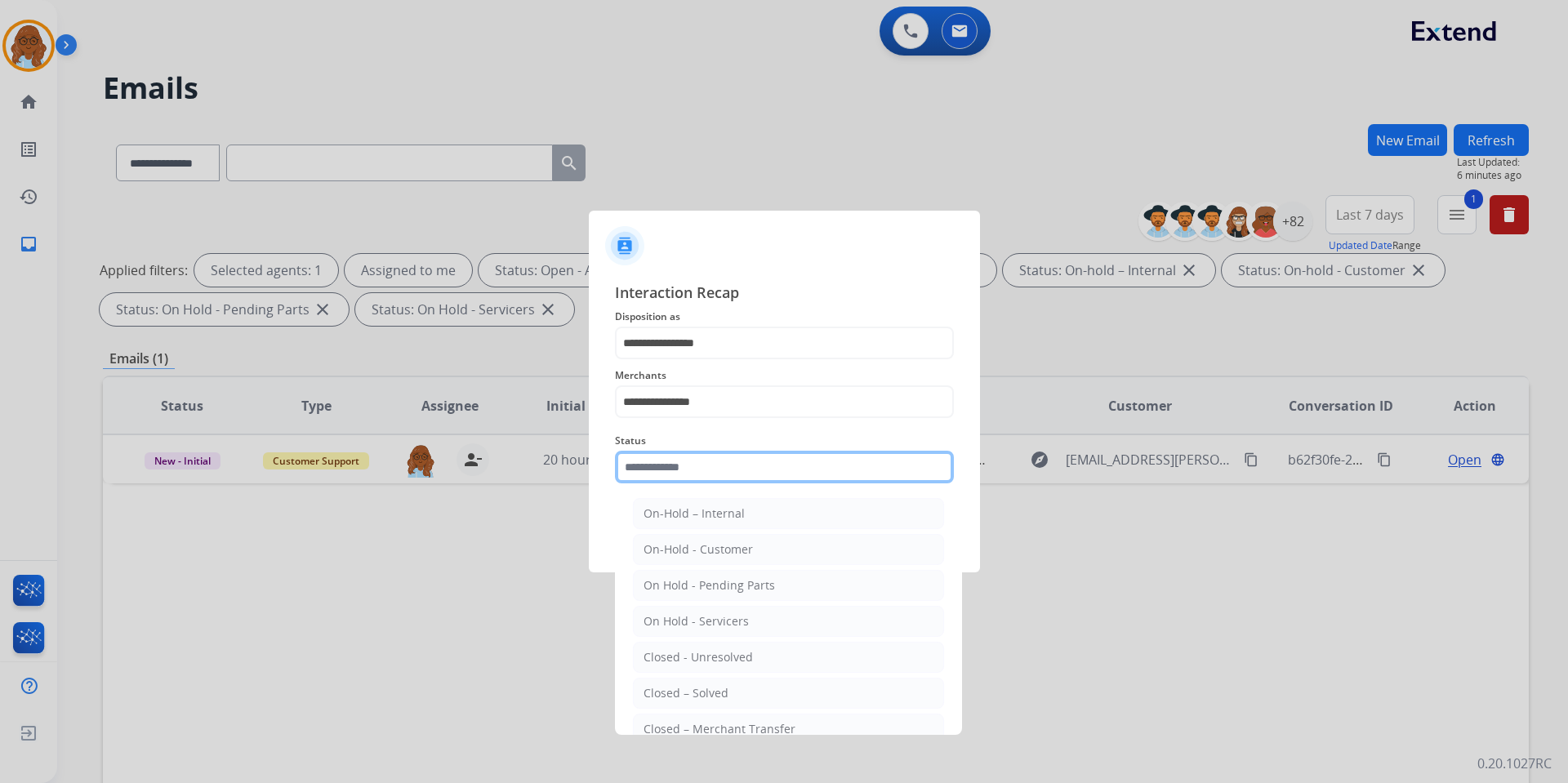
click at [693, 467] on input "text" at bounding box center [784, 468] width 339 height 33
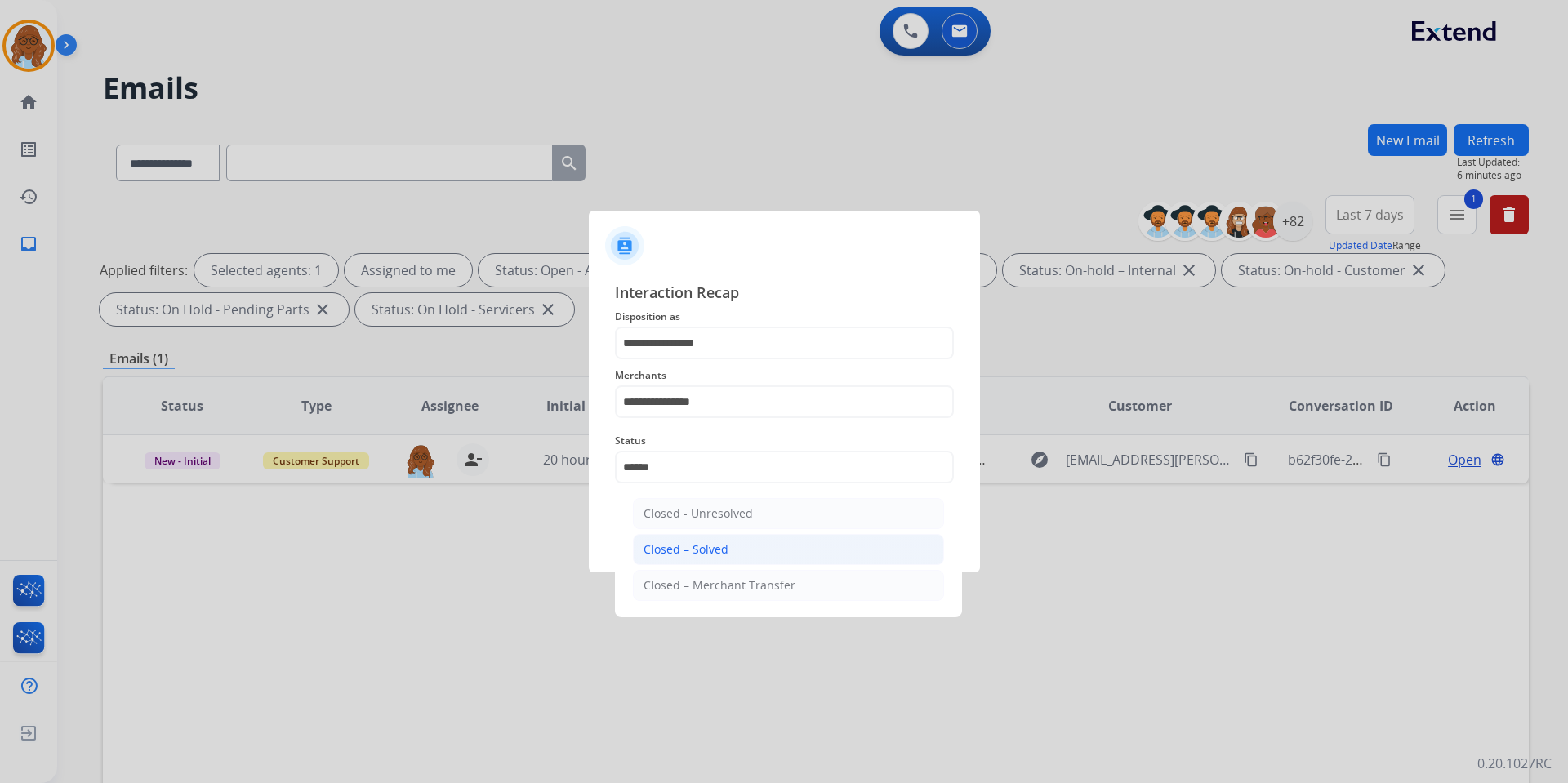
click at [714, 545] on div "Closed – Solved" at bounding box center [686, 550] width 85 height 16
type input "**********"
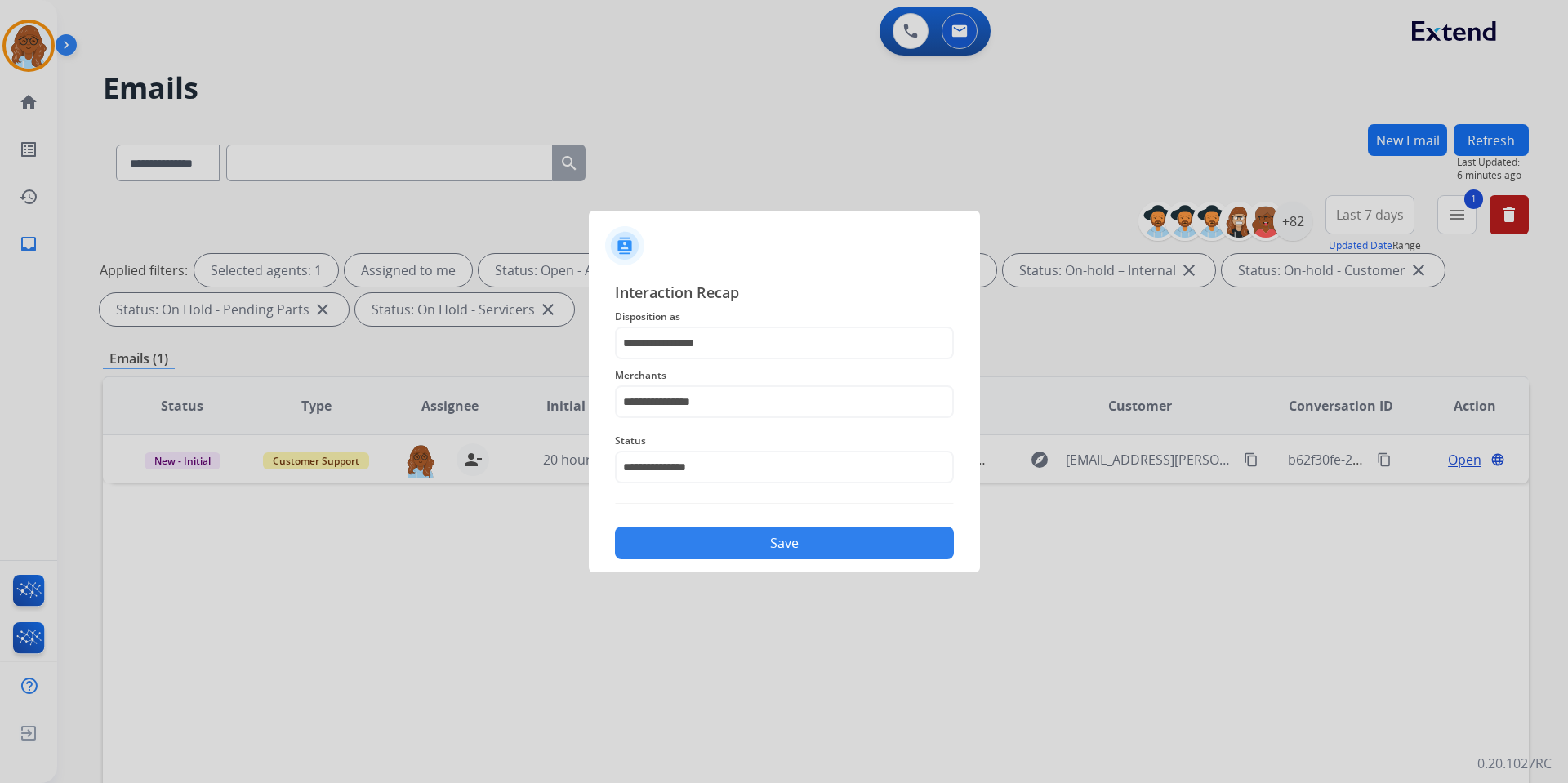
click at [748, 544] on button "Save" at bounding box center [784, 543] width 339 height 33
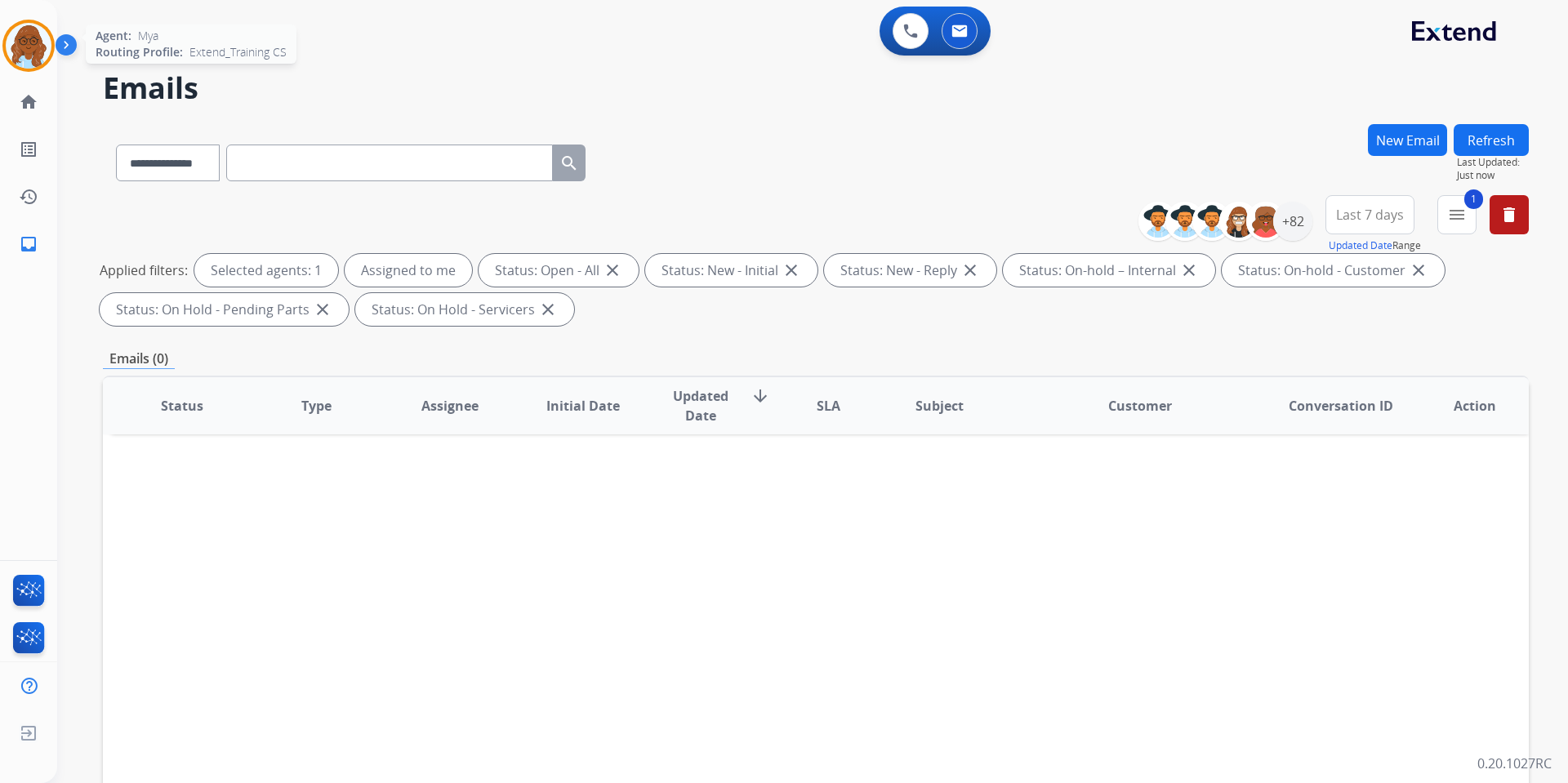
click at [6, 40] on img at bounding box center [28, 45] width 45 height 45
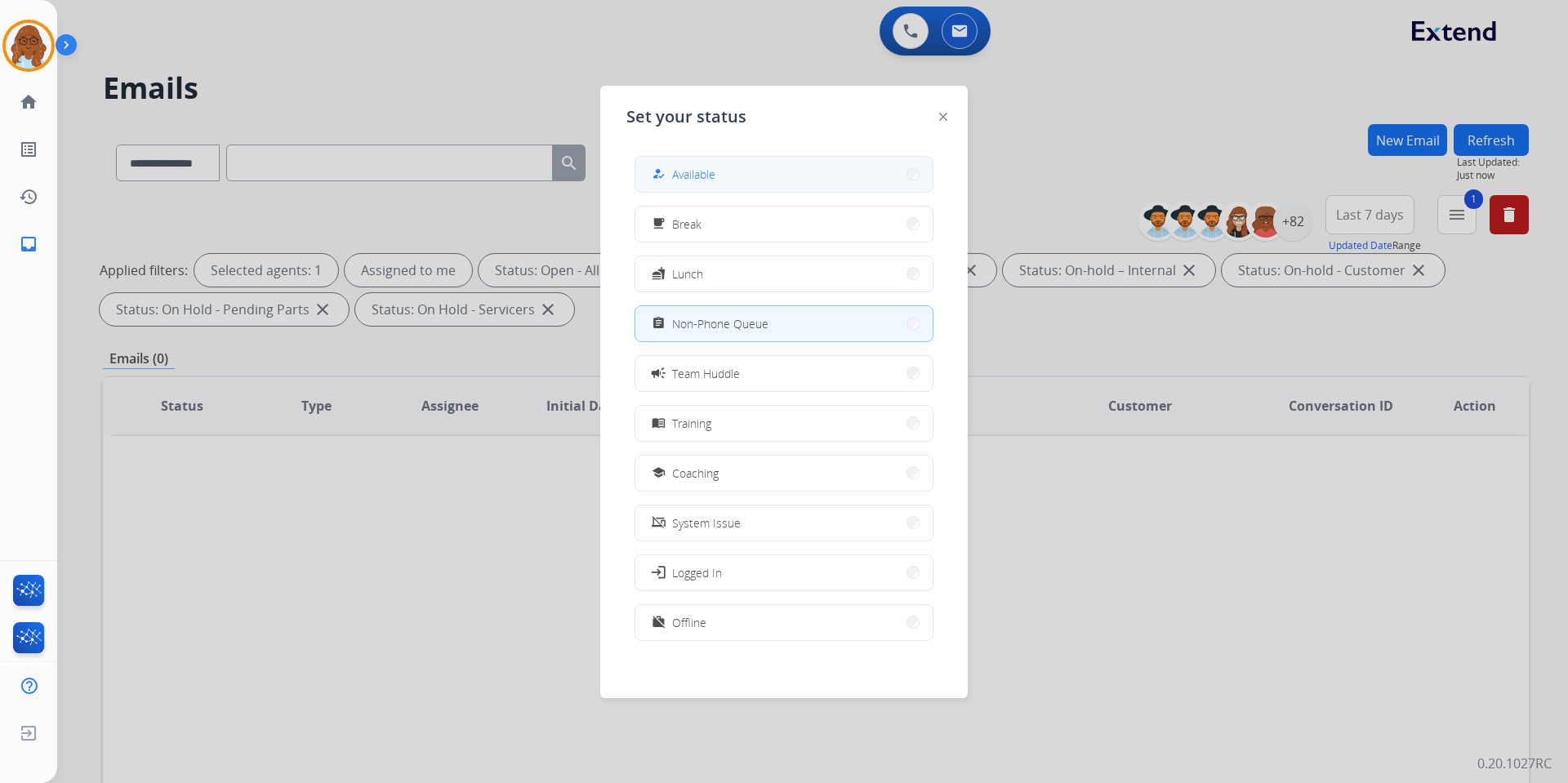
click at [807, 181] on button "how_to_reg Available" at bounding box center [784, 174] width 297 height 35
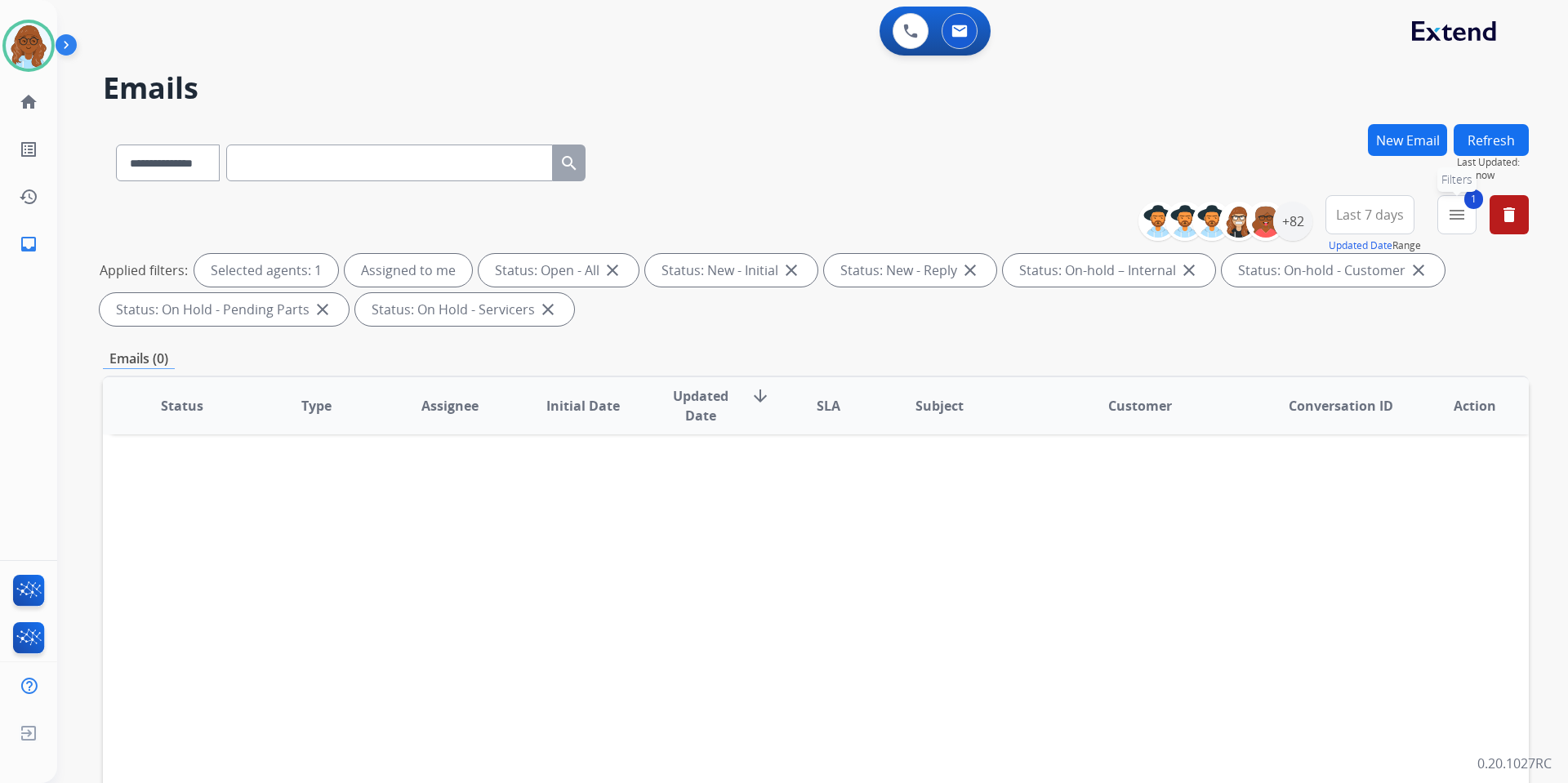
click at [1446, 211] on button "1 menu Filters" at bounding box center [1456, 214] width 39 height 39
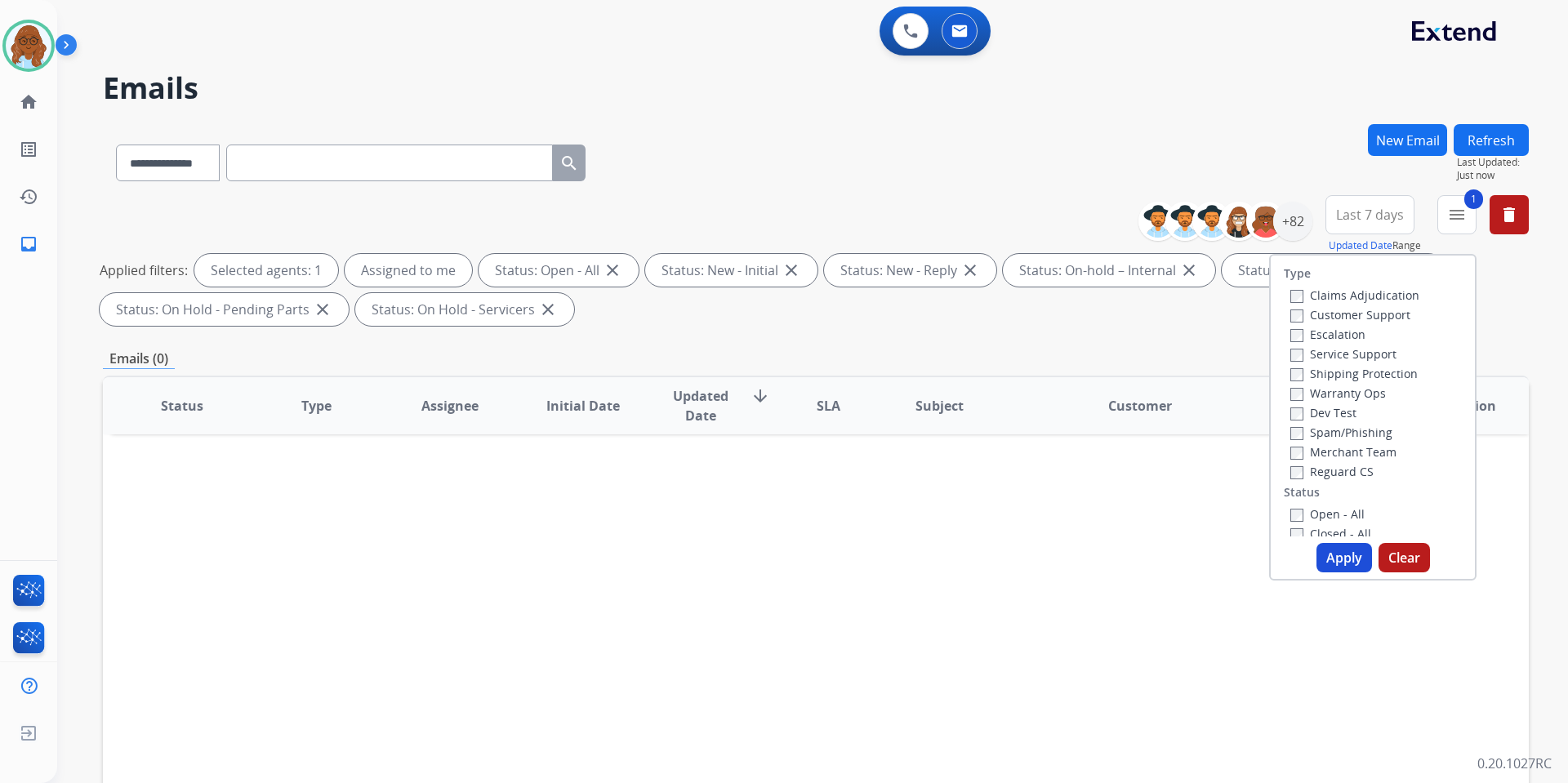
click at [1319, 311] on label "Customer Support" at bounding box center [1350, 314] width 120 height 15
click at [1323, 378] on label "Shipping Protection" at bounding box center [1353, 373] width 128 height 15
click at [1321, 471] on label "Reguard CS" at bounding box center [1332, 471] width 83 height 15
click at [1337, 547] on button "Apply" at bounding box center [1343, 557] width 55 height 29
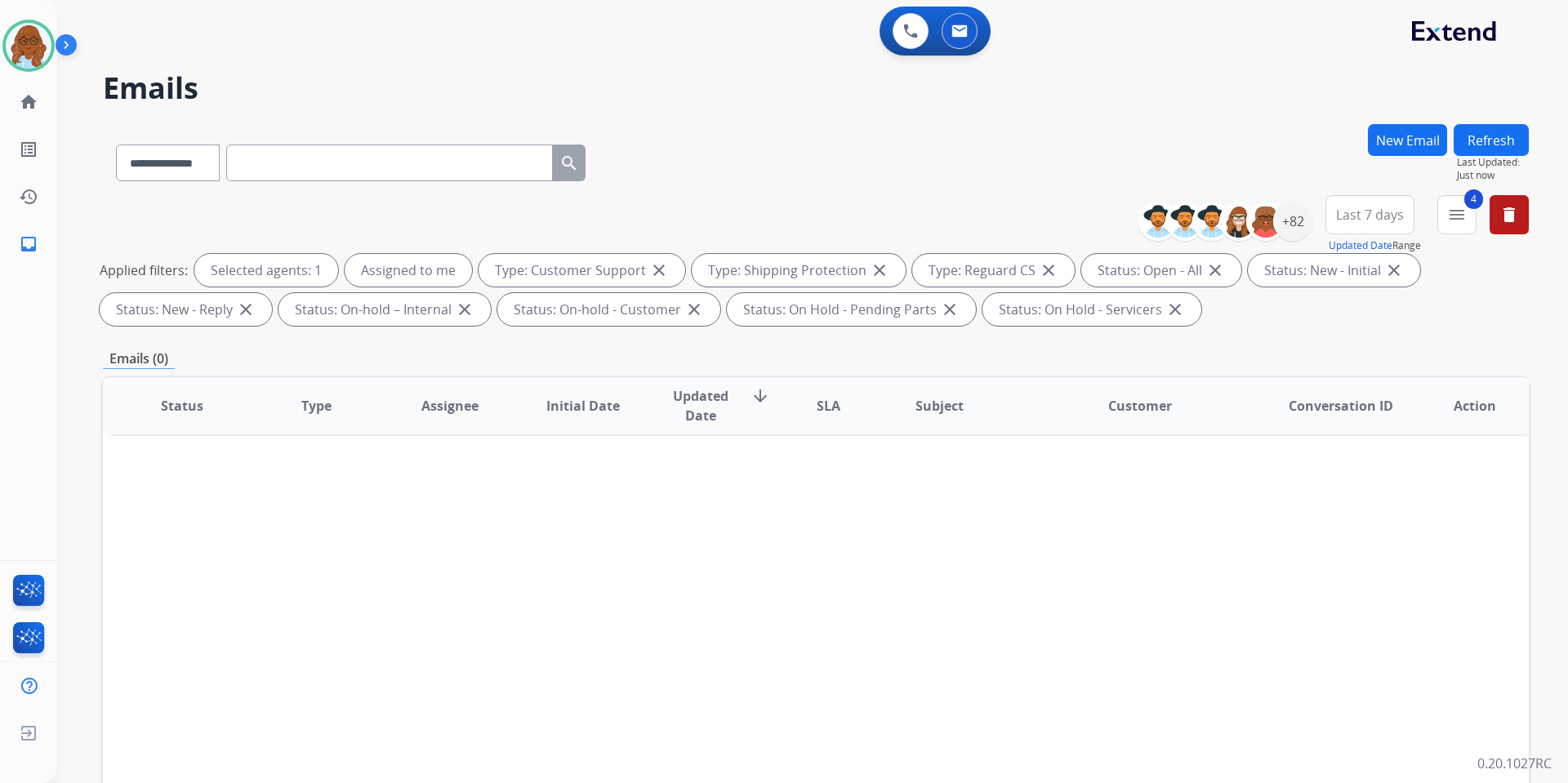
click at [1357, 227] on button "Last 7 days" at bounding box center [1370, 214] width 89 height 39
click at [1349, 404] on div "Last 90 days" at bounding box center [1364, 413] width 90 height 24
click at [1287, 208] on div "+82" at bounding box center [1292, 221] width 39 height 39
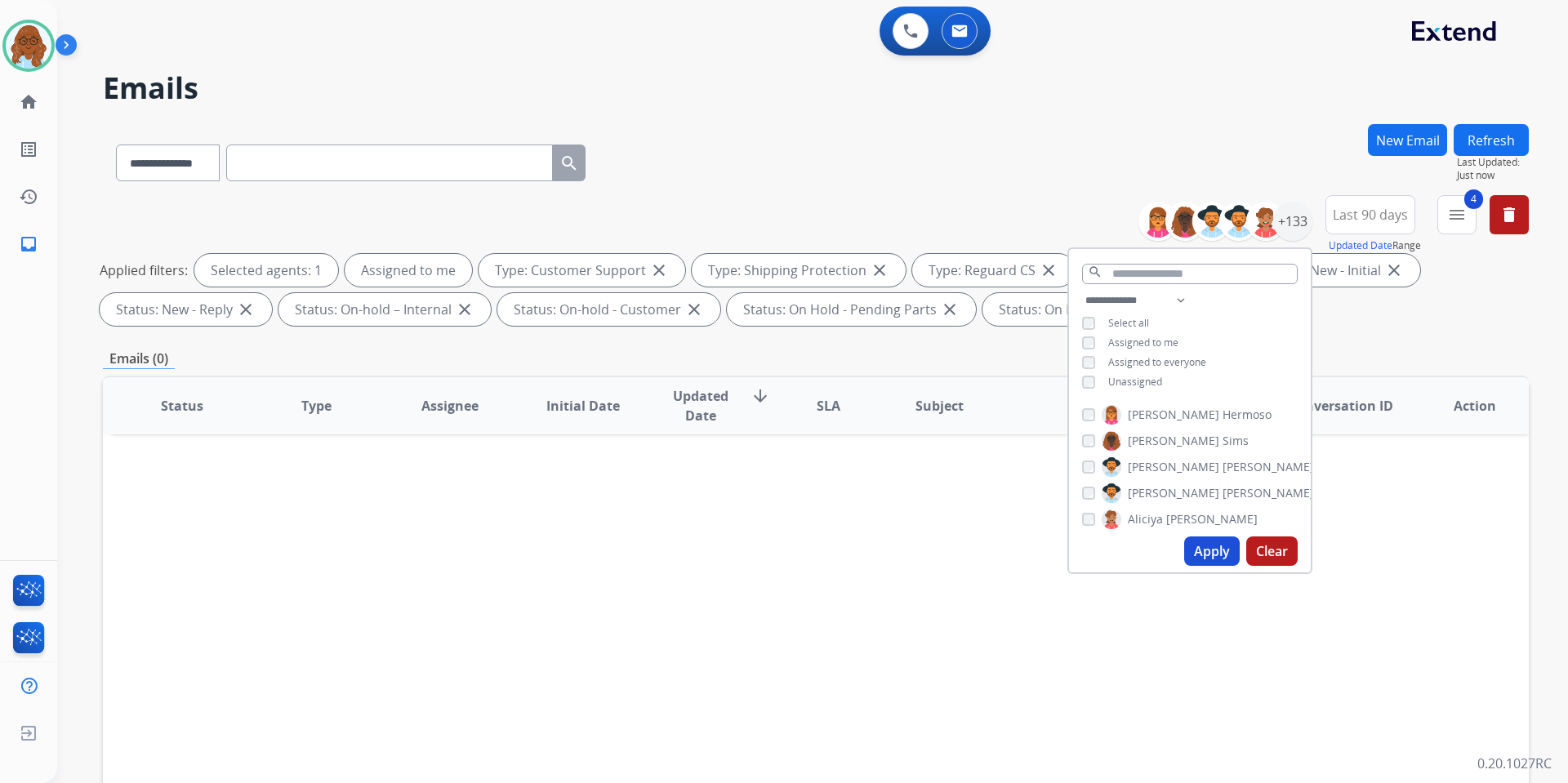
click at [1129, 375] on span "Unassigned" at bounding box center [1134, 382] width 53 height 14
click at [1129, 342] on span "Assigned to me" at bounding box center [1143, 342] width 71 height 14
click at [1206, 551] on button "Apply" at bounding box center [1211, 551] width 55 height 29
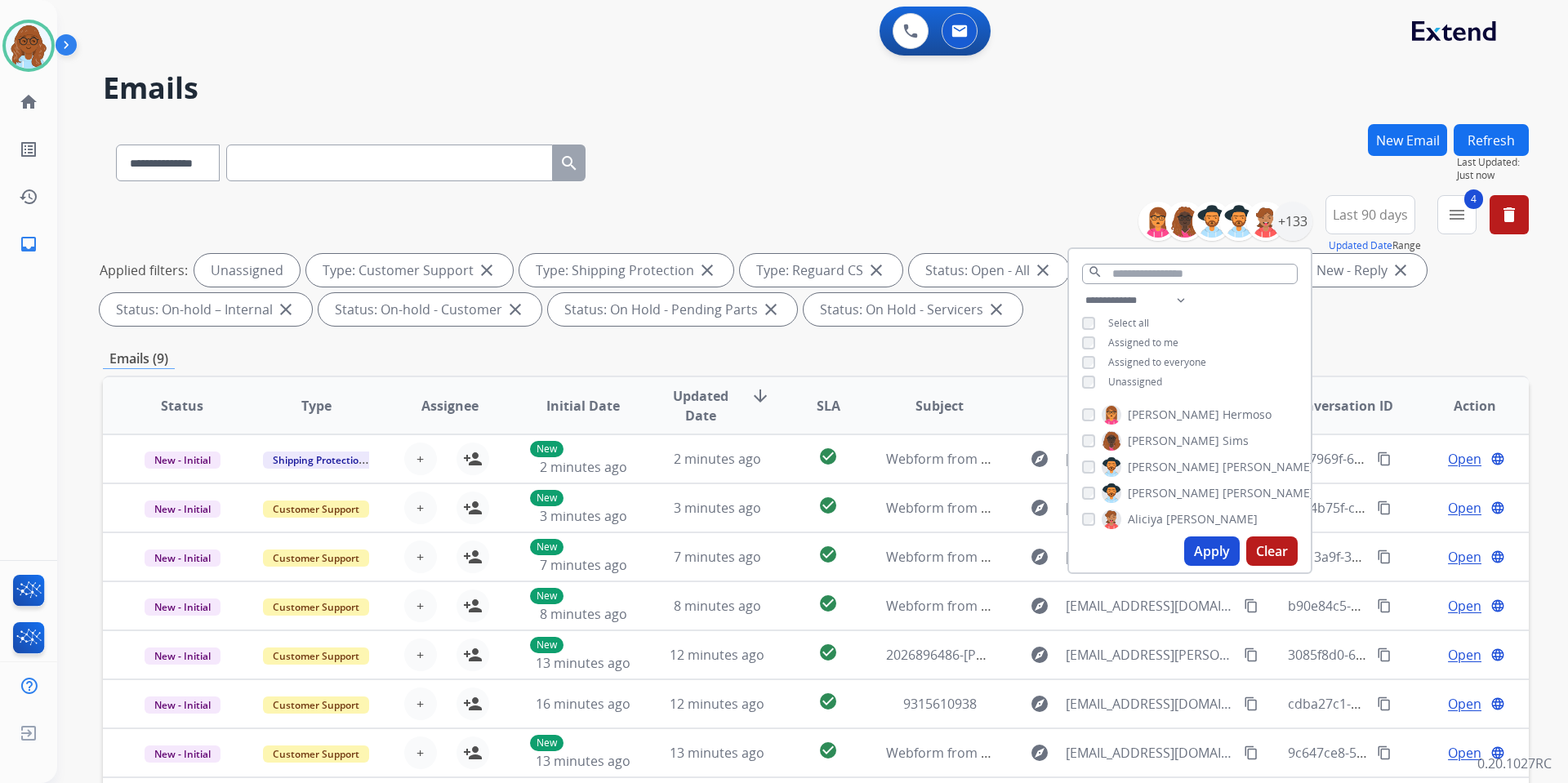
click at [1229, 147] on div "**********" at bounding box center [816, 160] width 1426 height 71
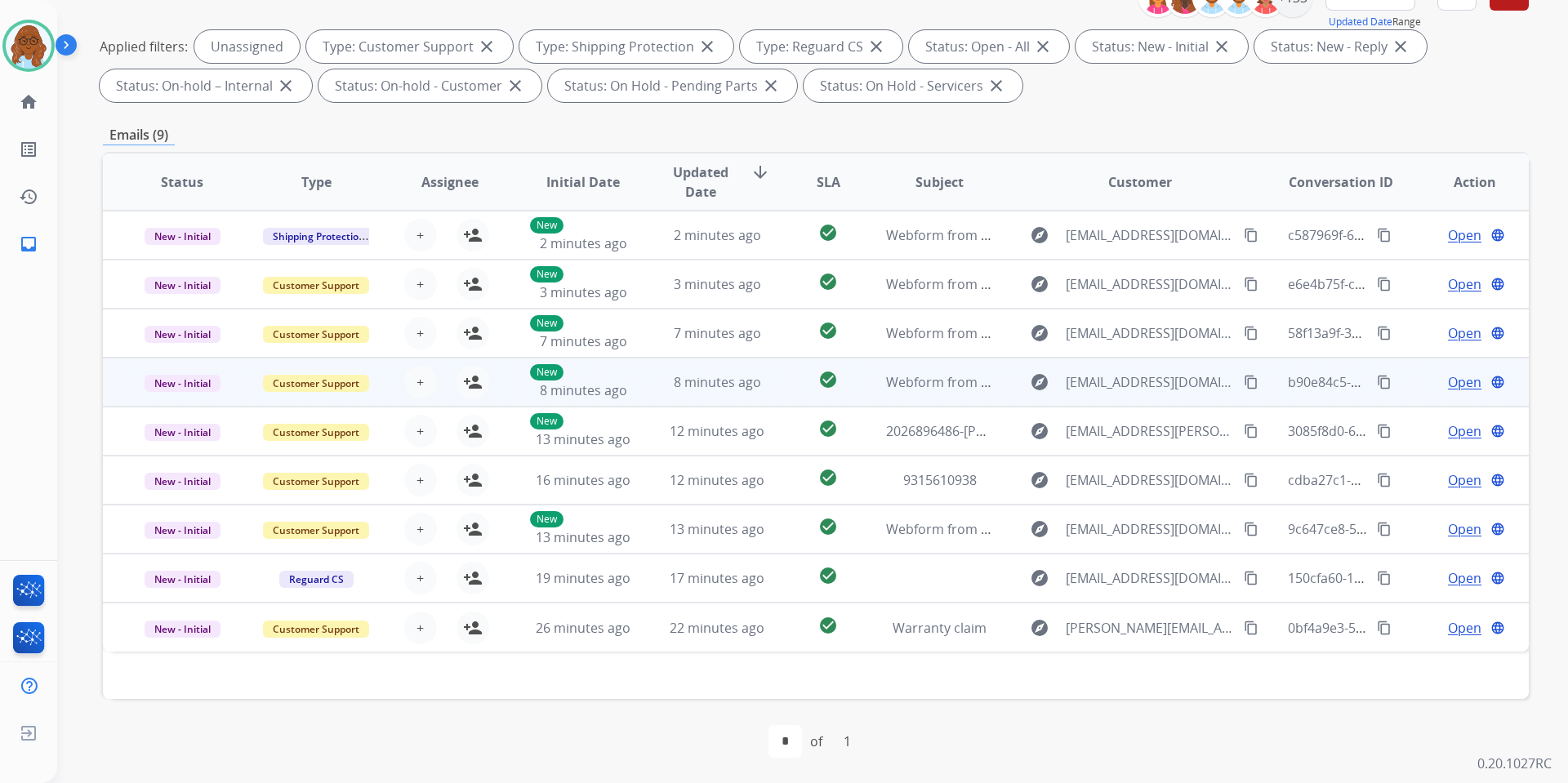
scroll to position [225, 0]
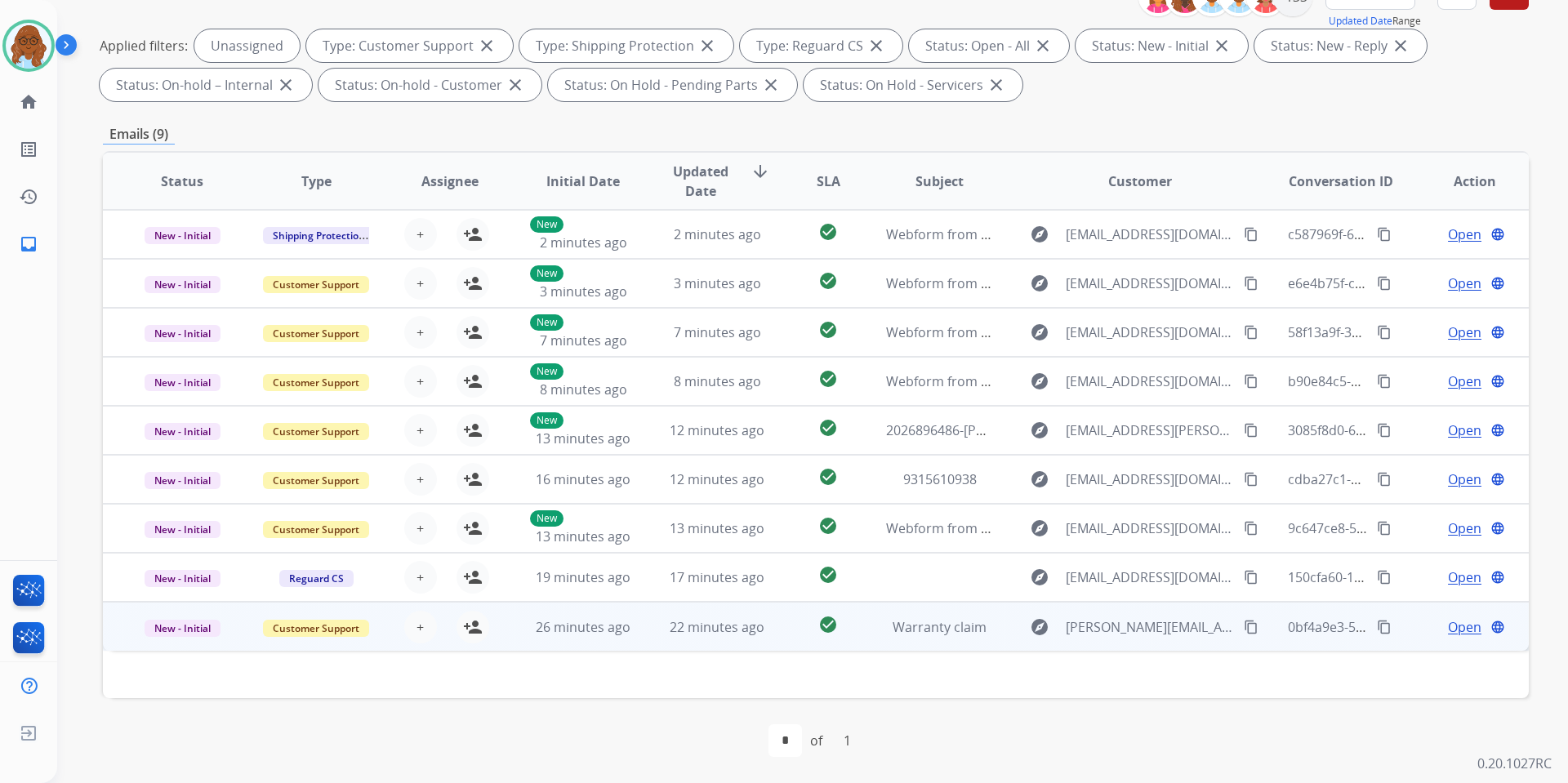
click at [1397, 618] on td "Open language" at bounding box center [1462, 626] width 134 height 49
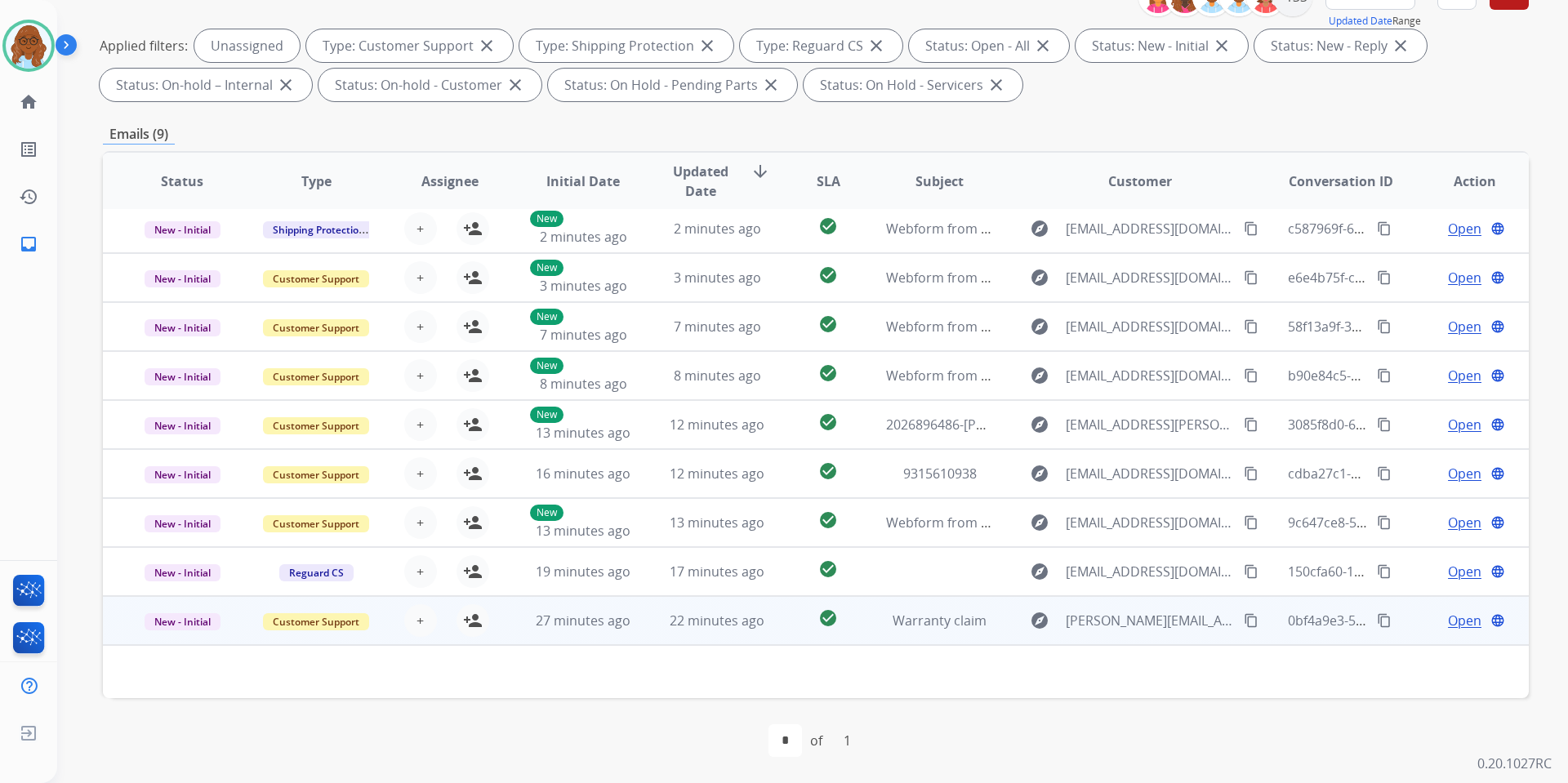
click at [1450, 624] on span "Open" at bounding box center [1464, 621] width 34 height 20
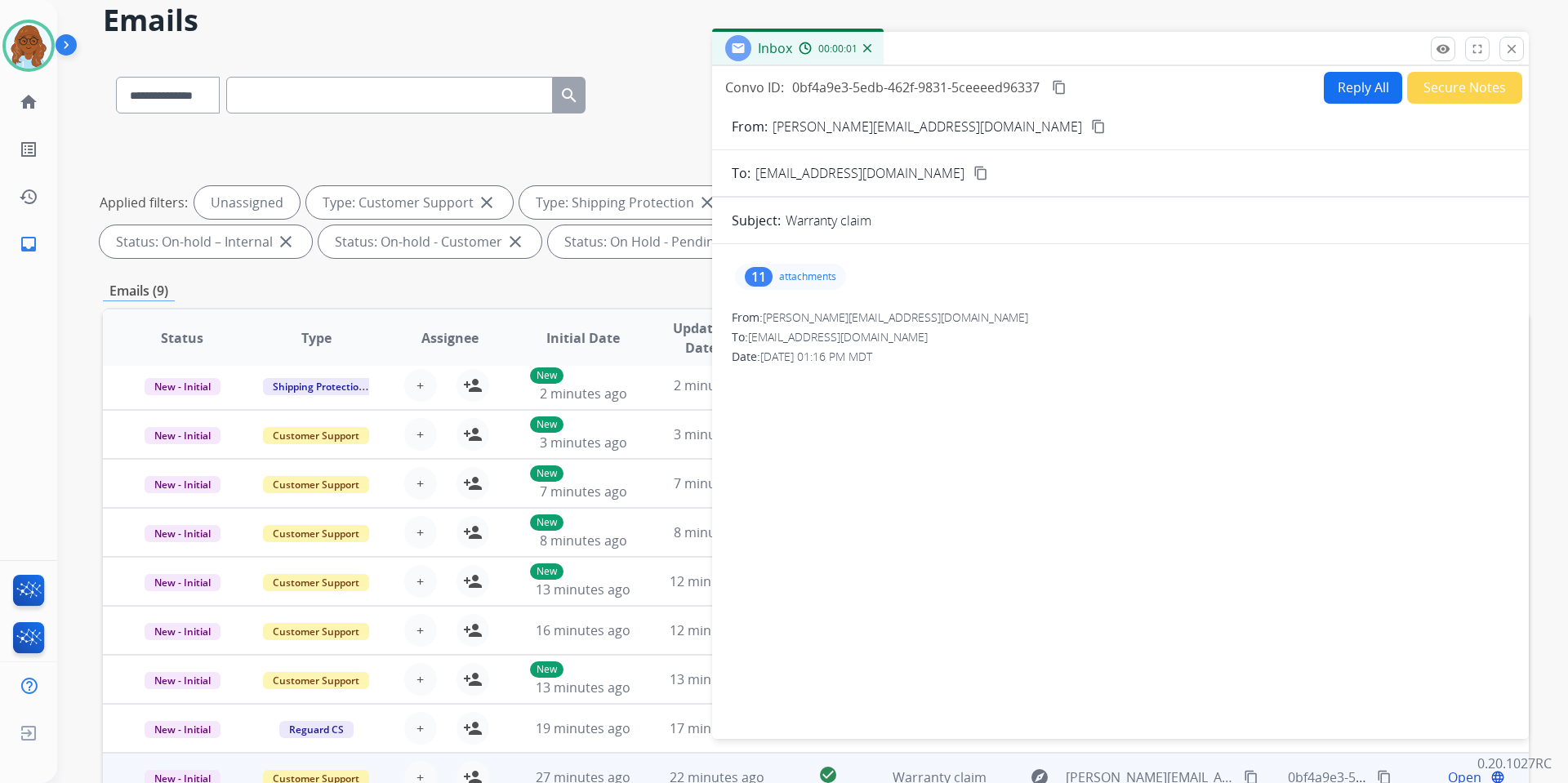
scroll to position [62, 0]
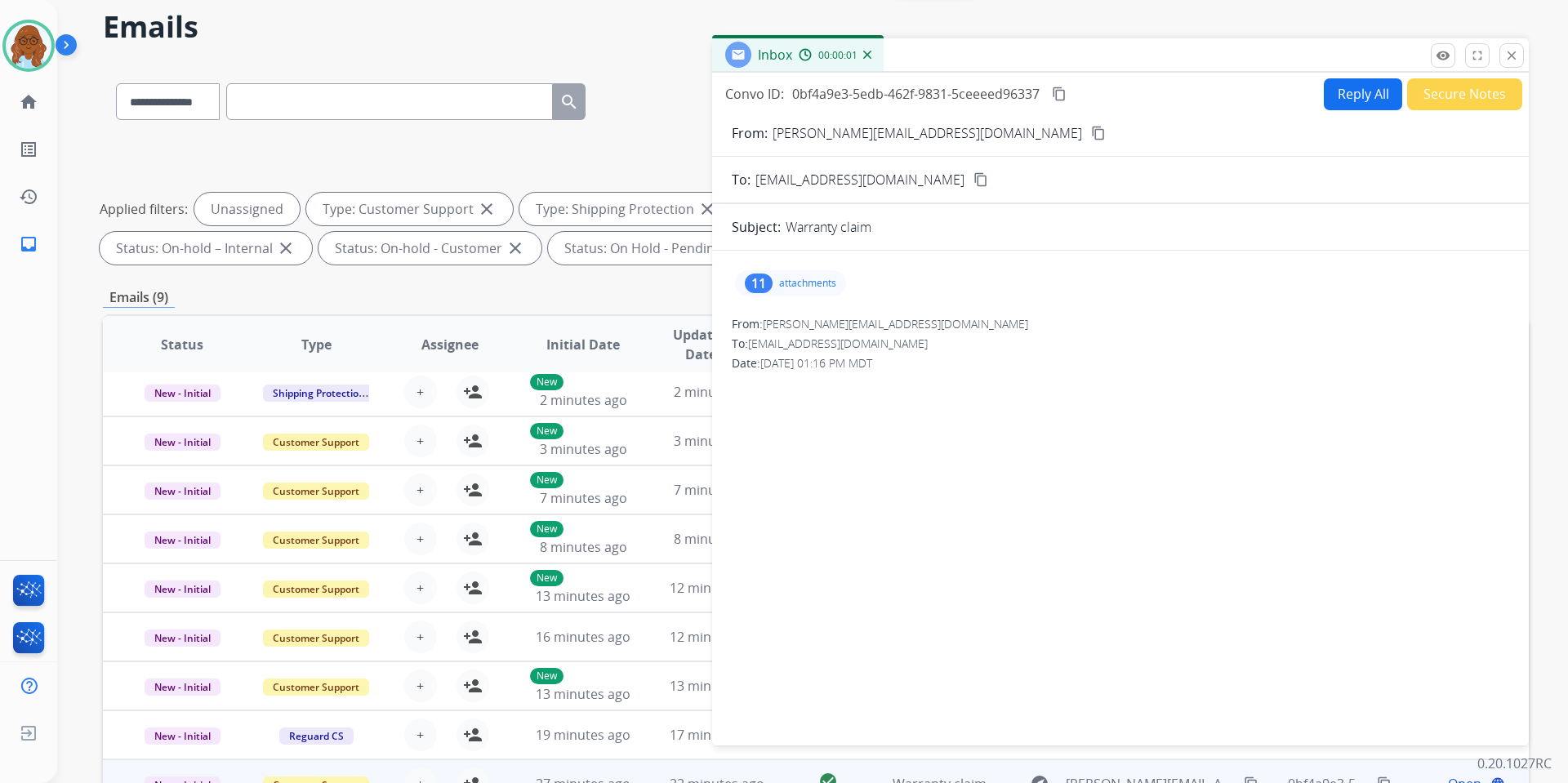
click at [801, 277] on p "attachments" at bounding box center [807, 284] width 57 height 13
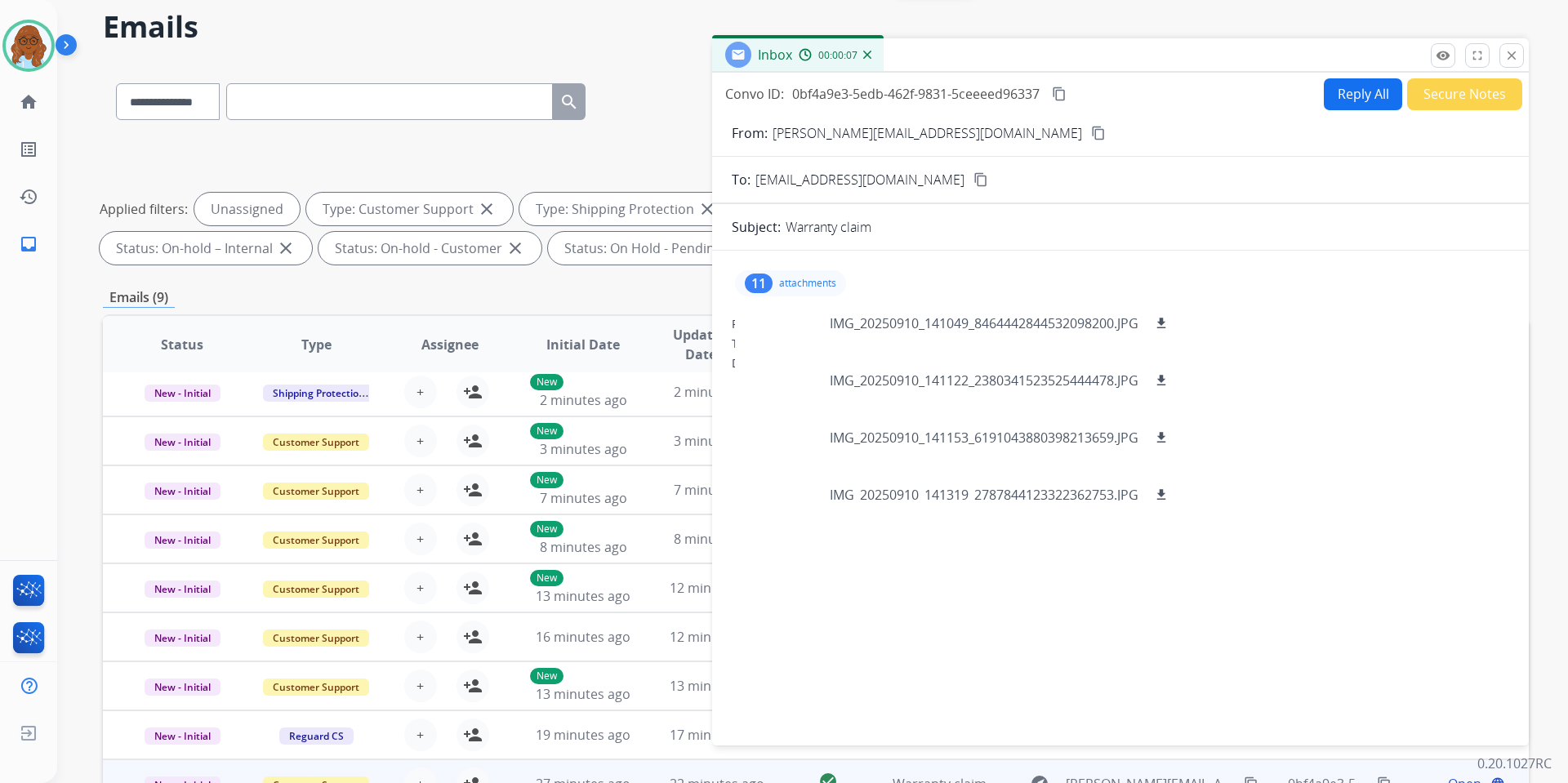
scroll to position [0, 0]
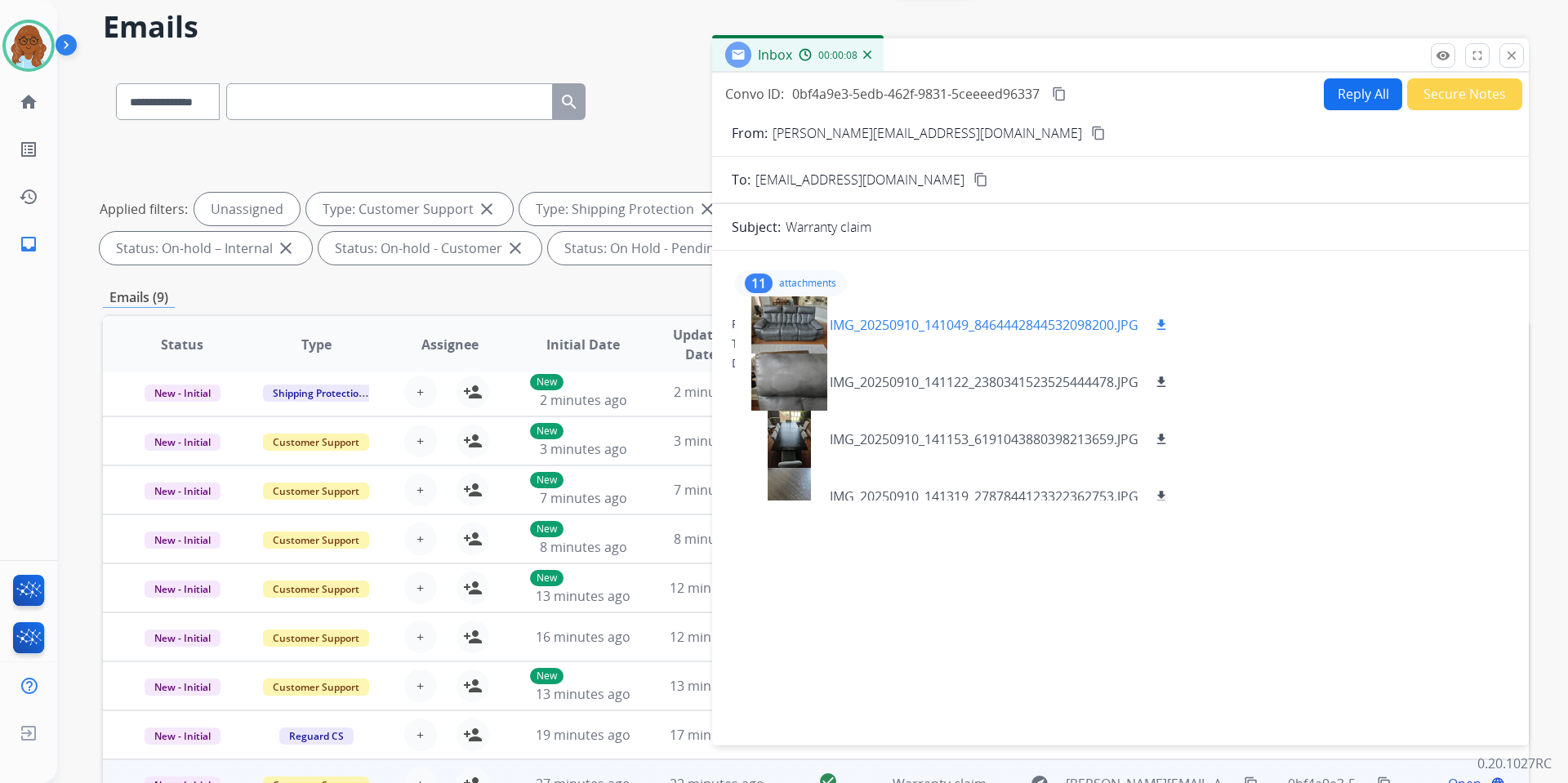
click at [801, 333] on div at bounding box center [789, 324] width 82 height 57
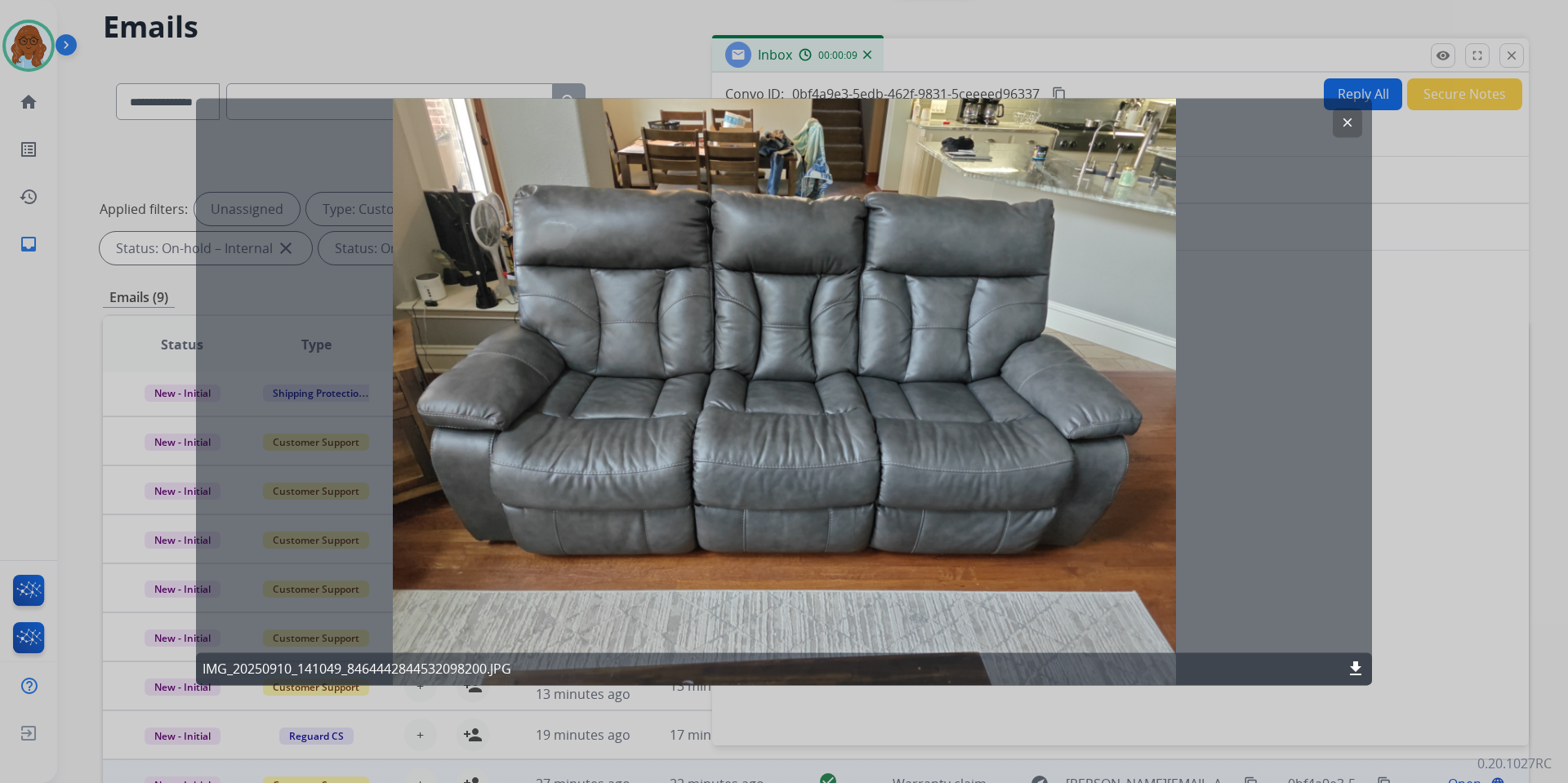
click at [1380, 393] on div at bounding box center [784, 392] width 1568 height 783
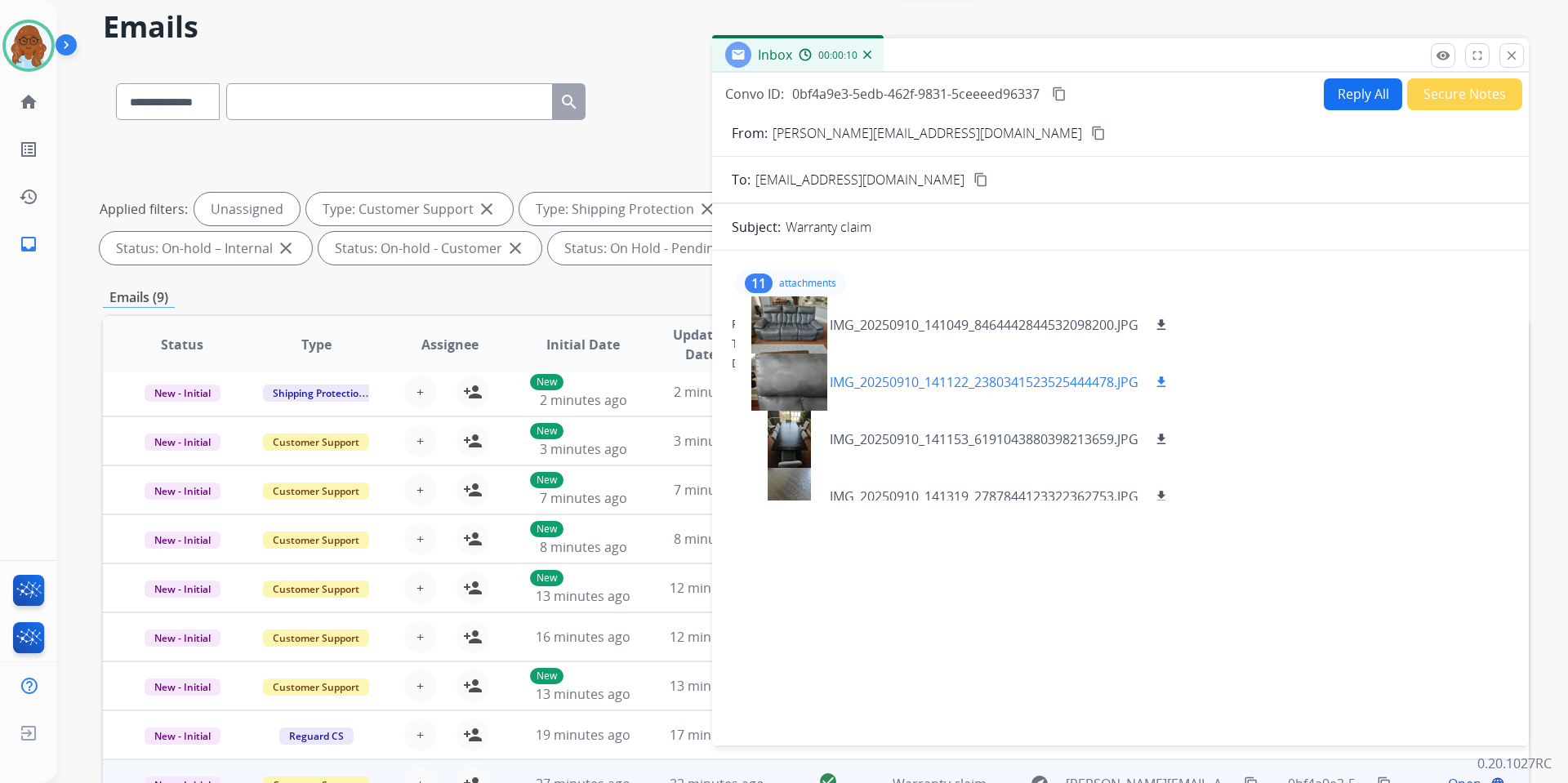
click at [807, 382] on div at bounding box center [789, 382] width 82 height 57
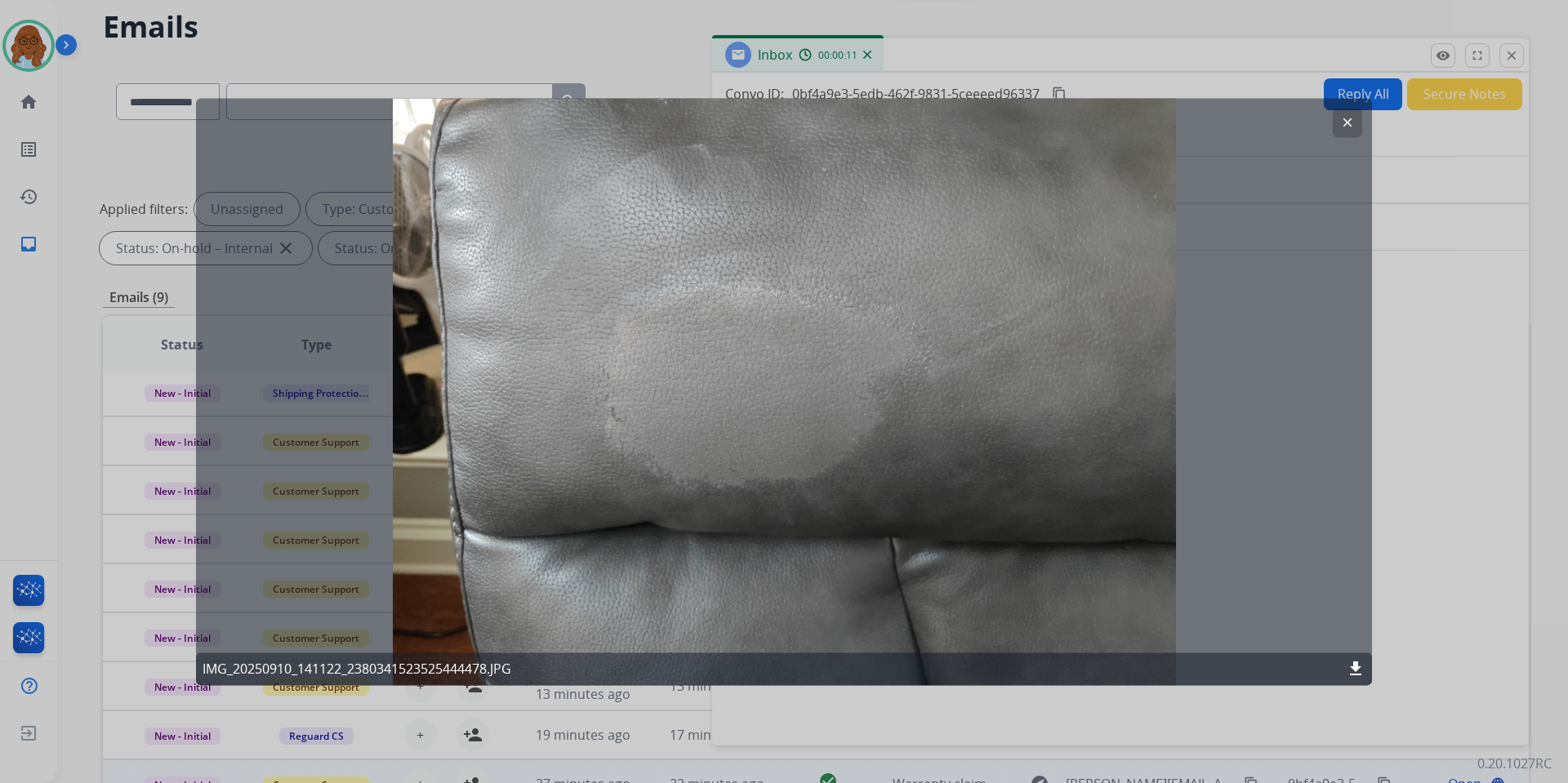
click at [1433, 449] on div at bounding box center [784, 392] width 1568 height 783
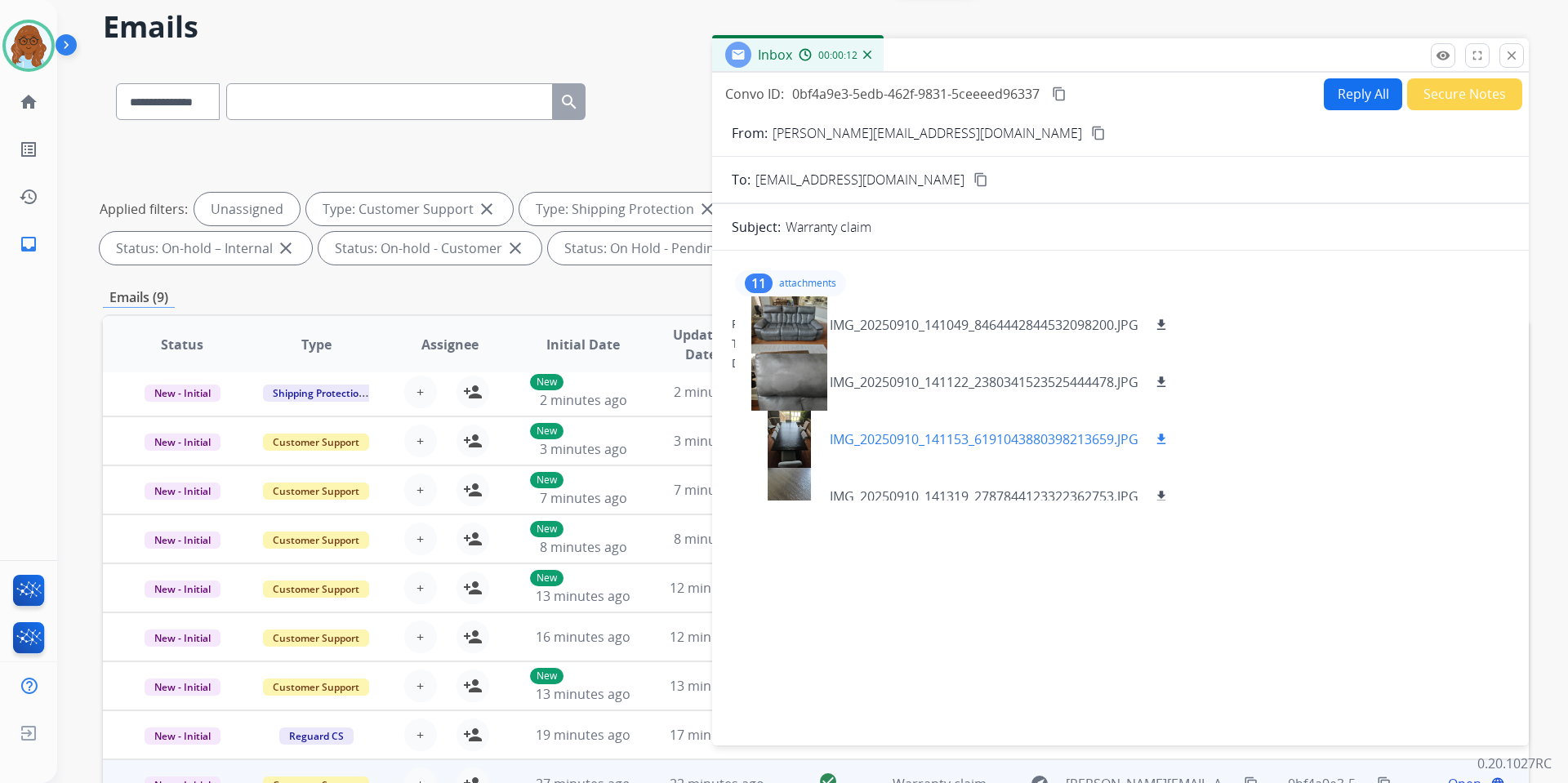
click at [795, 444] on div at bounding box center [789, 439] width 82 height 57
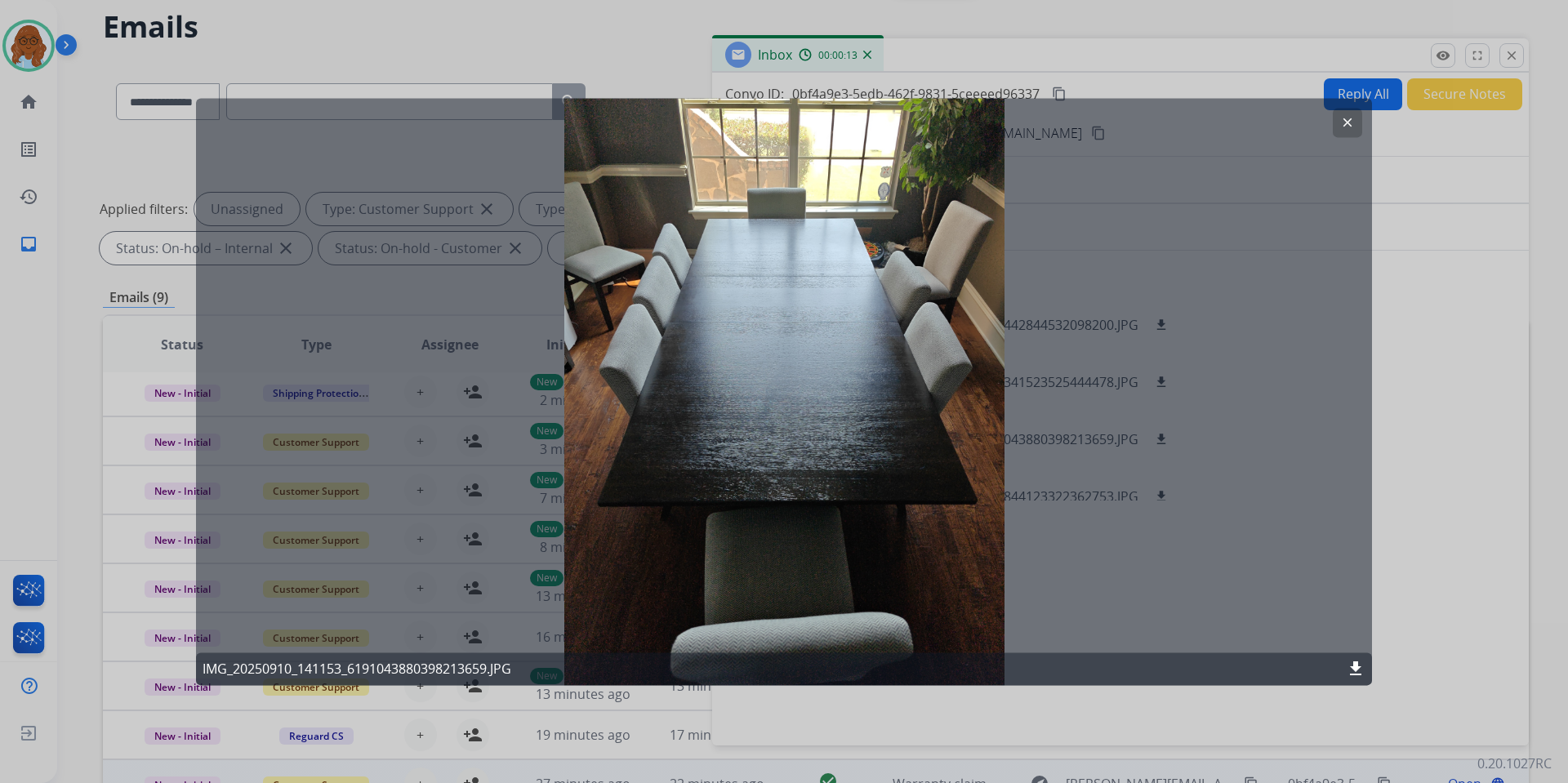
click at [1453, 469] on div at bounding box center [784, 392] width 1568 height 783
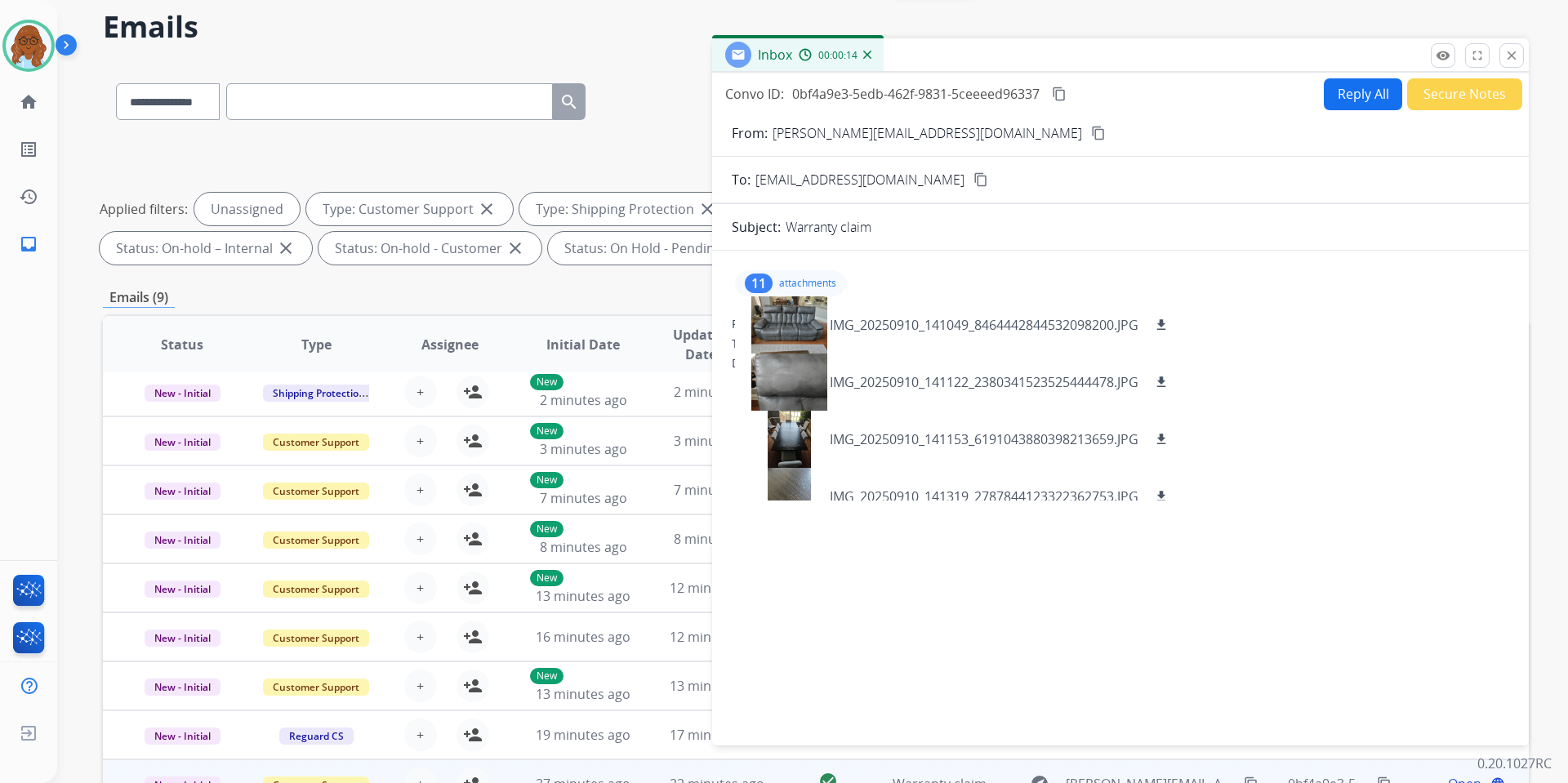
scroll to position [163, 0]
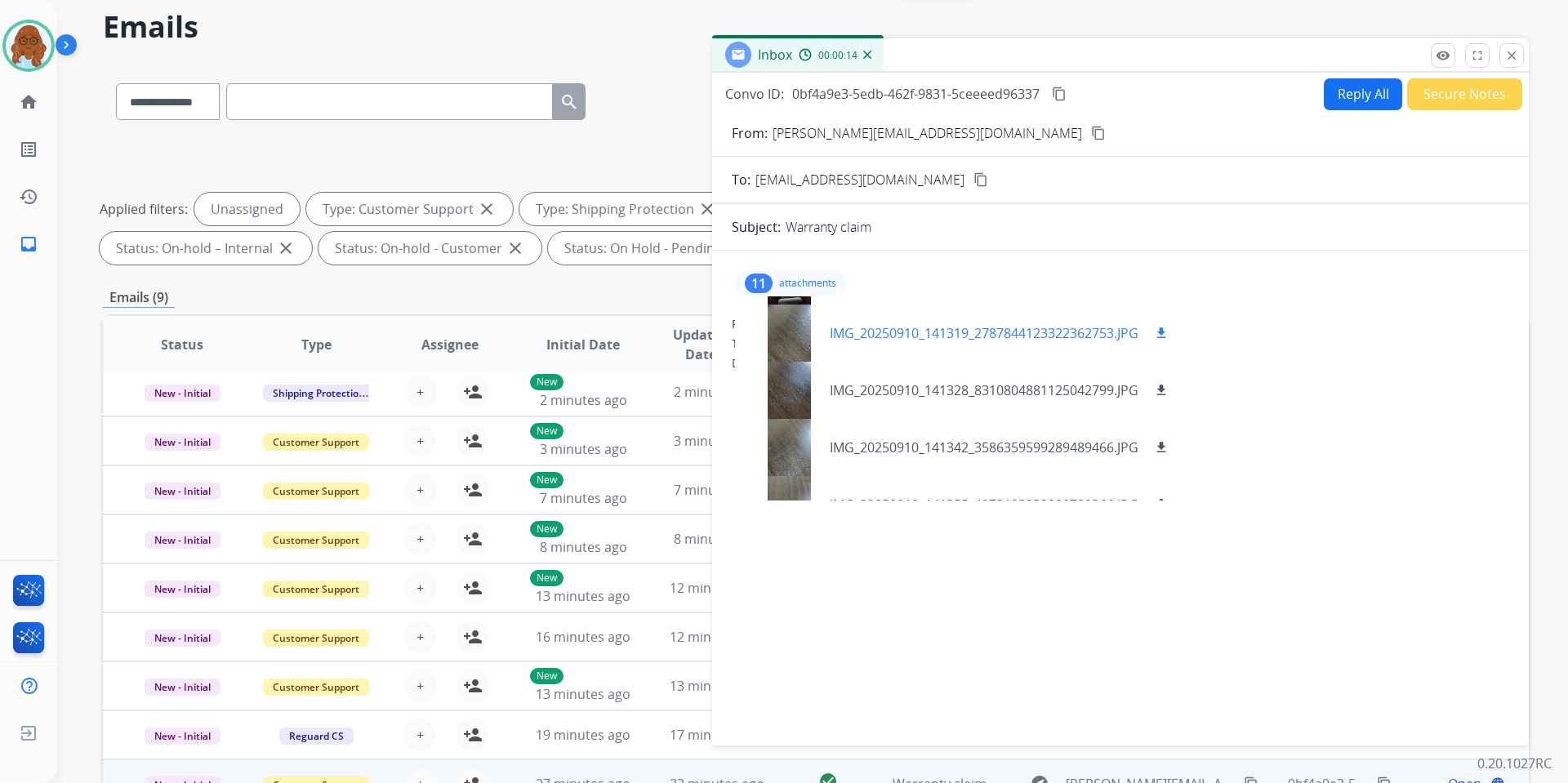
click at [781, 356] on div at bounding box center [789, 333] width 82 height 57
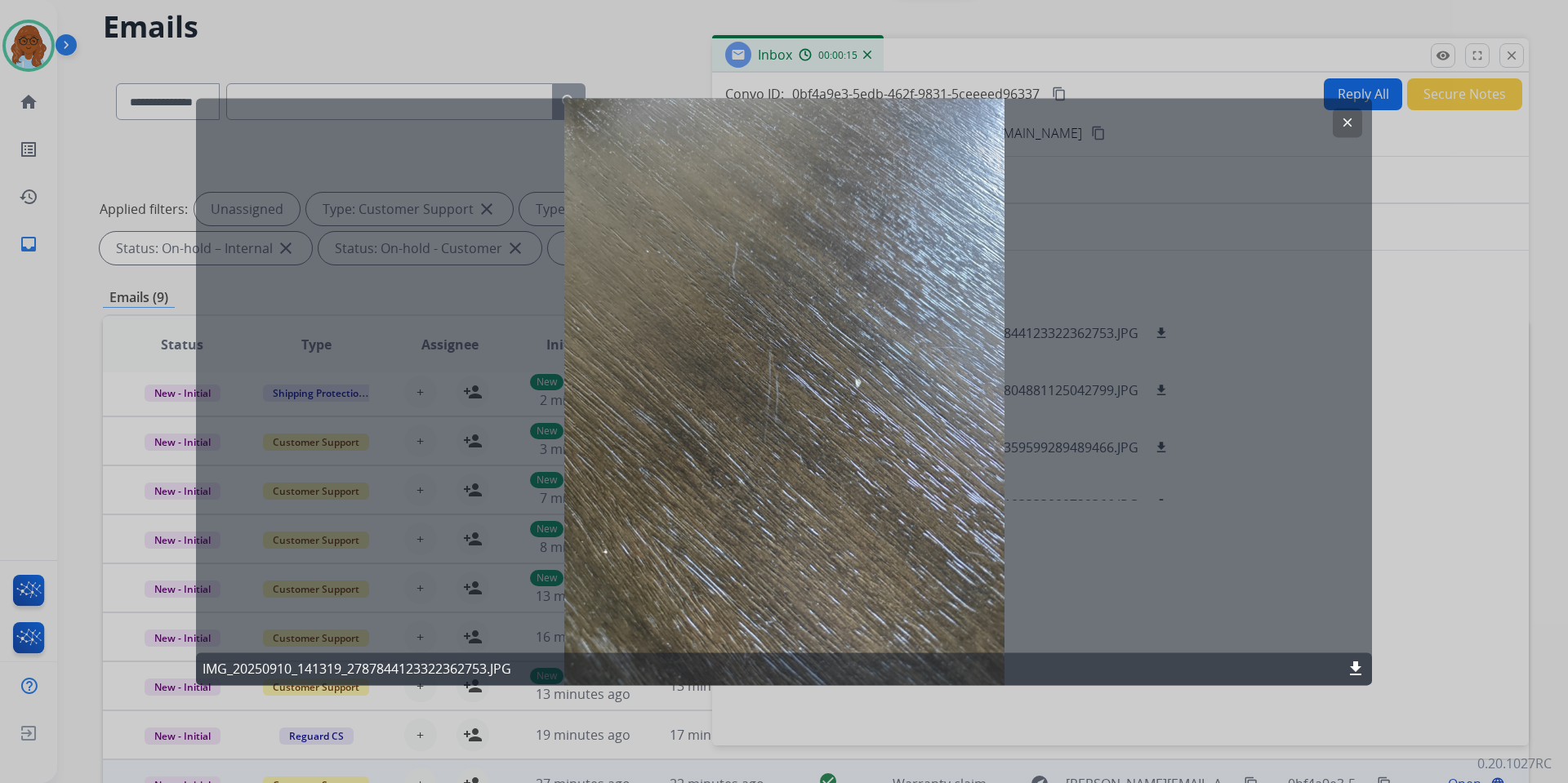
click at [1438, 499] on div at bounding box center [784, 392] width 1568 height 783
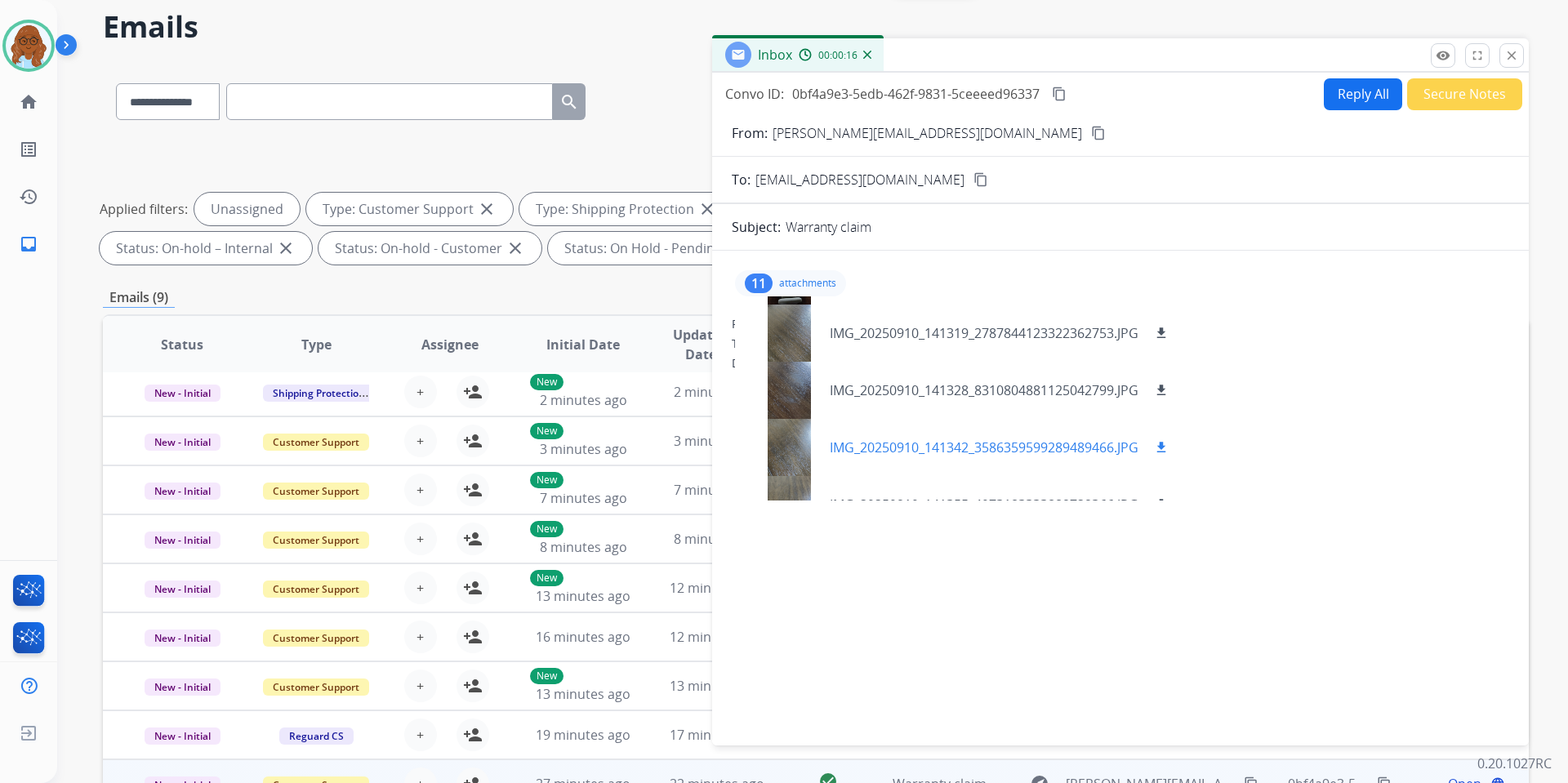
click at [790, 435] on div at bounding box center [789, 447] width 82 height 57
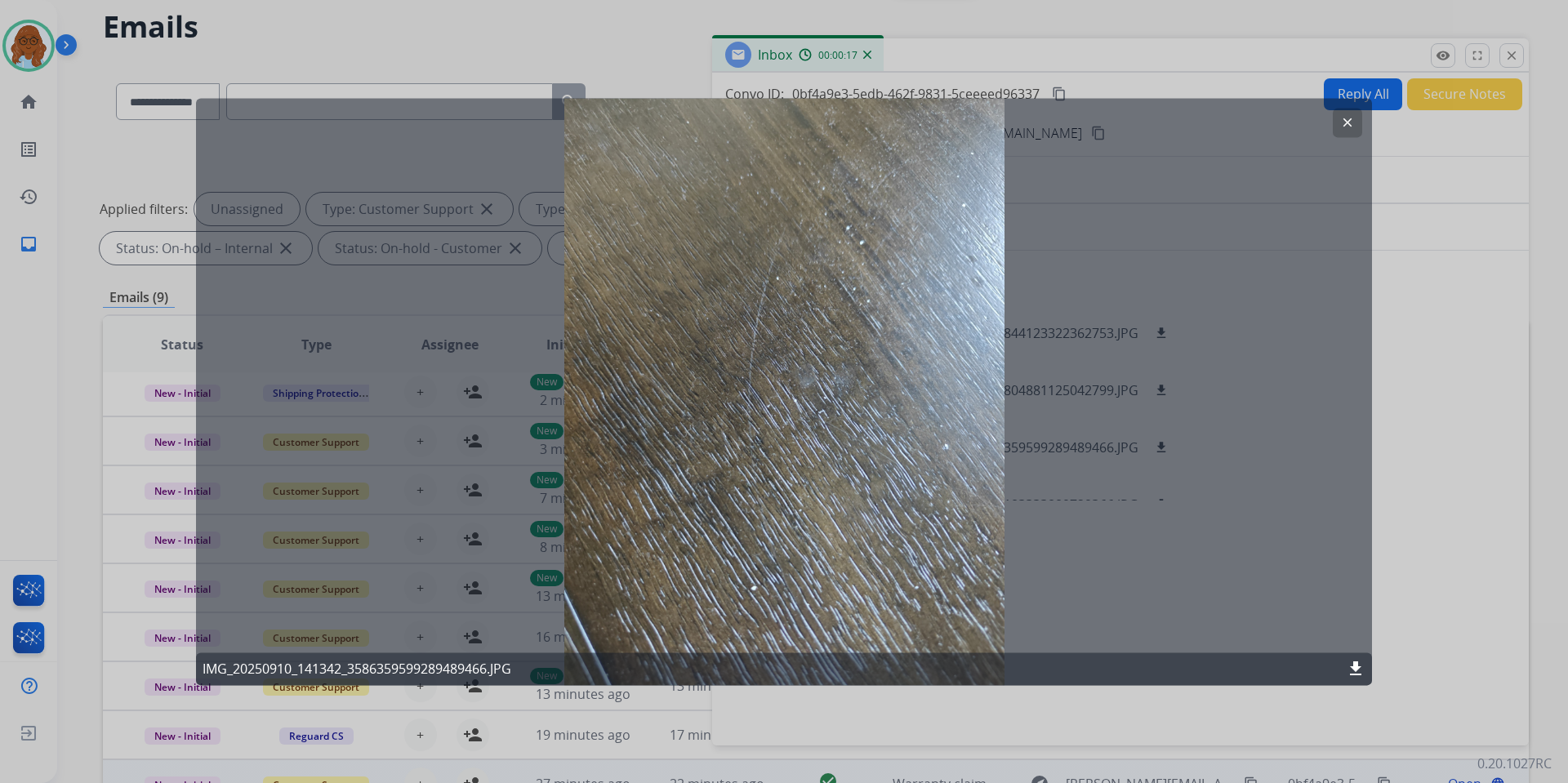
click at [1486, 265] on div at bounding box center [784, 392] width 1568 height 783
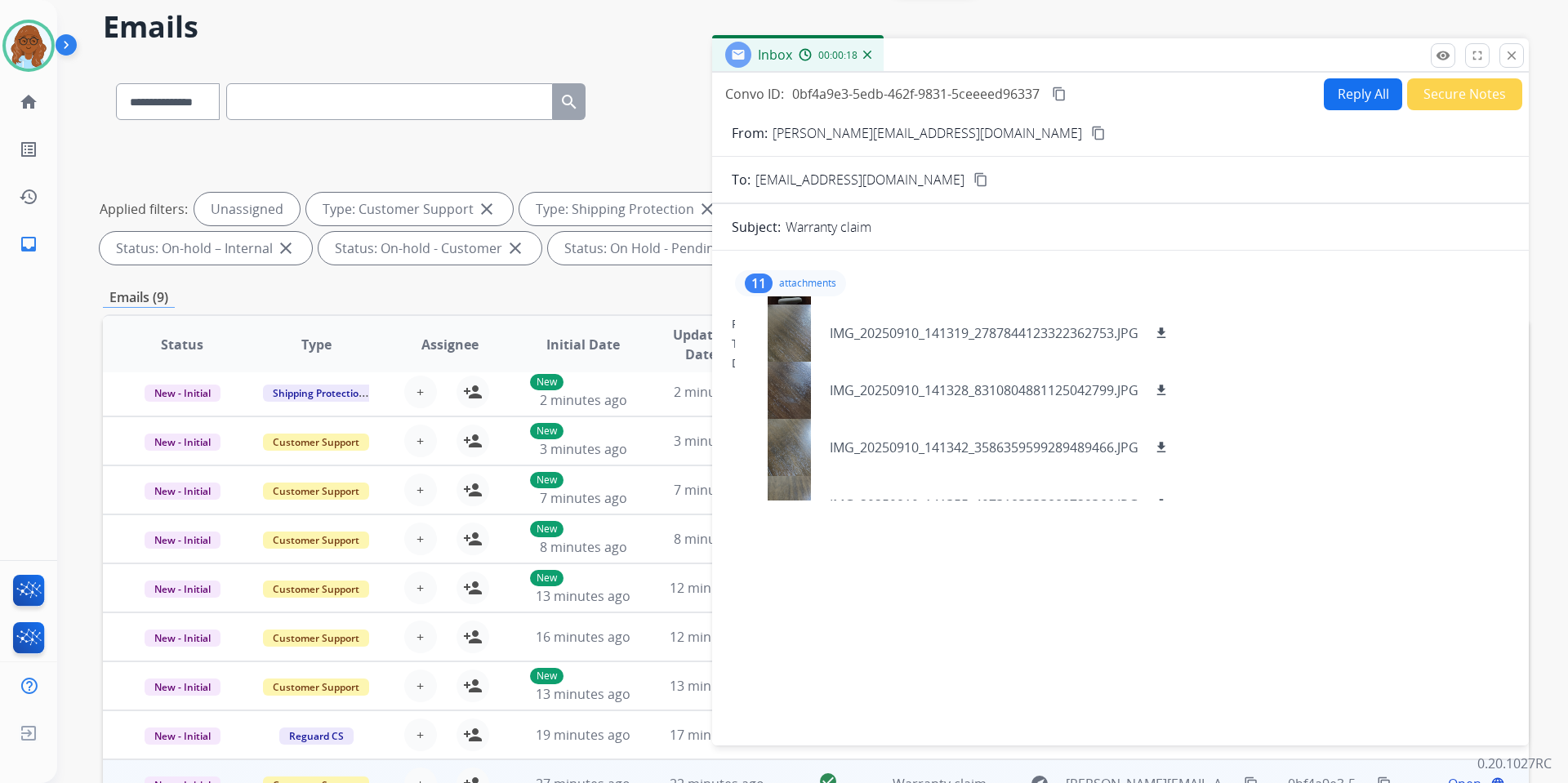
click at [1511, 69] on div "Inbox 00:00:18" at bounding box center [1120, 55] width 816 height 34
click at [1511, 57] on mat-icon "close" at bounding box center [1511, 55] width 14 height 14
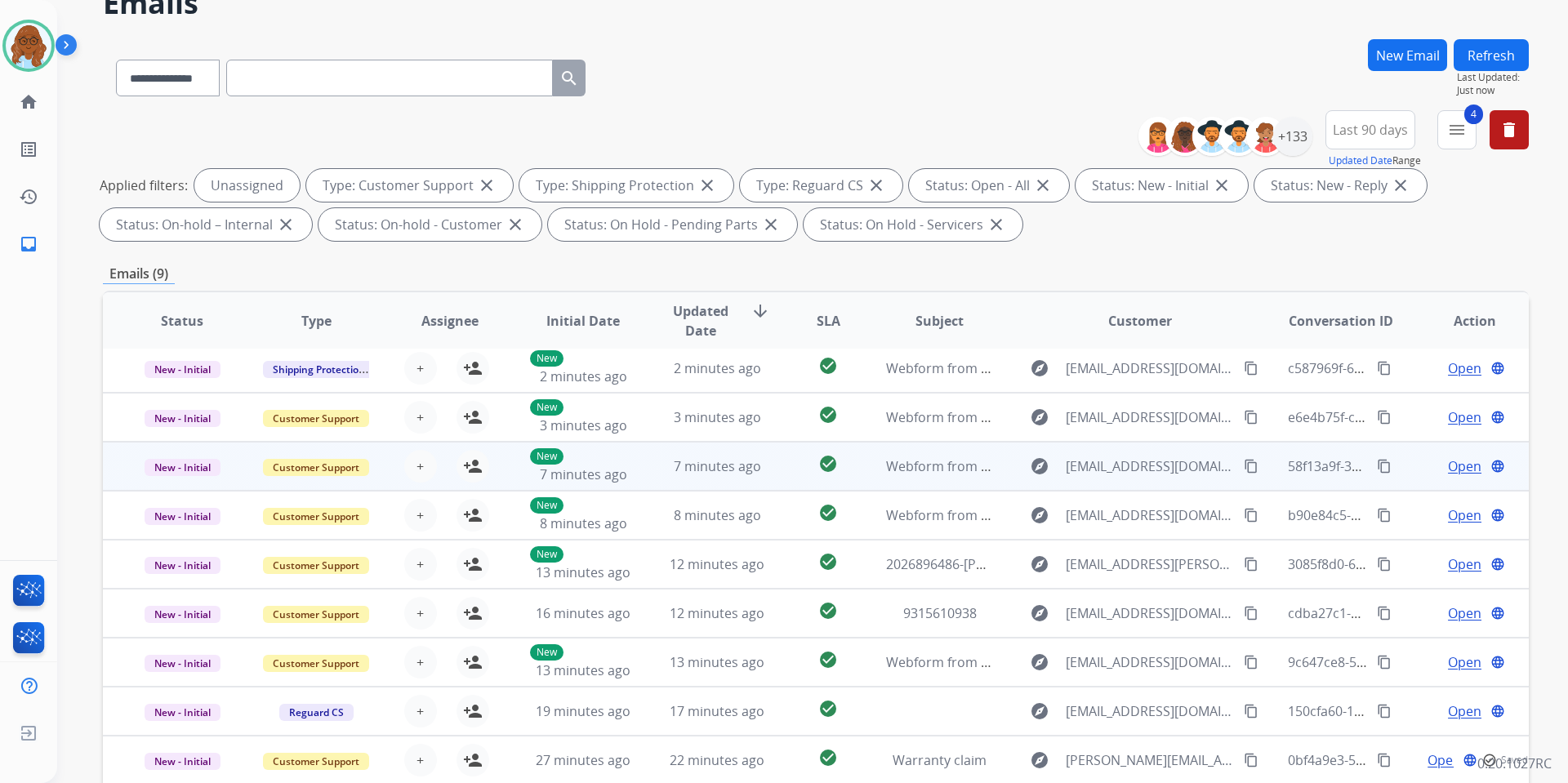
scroll to position [225, 0]
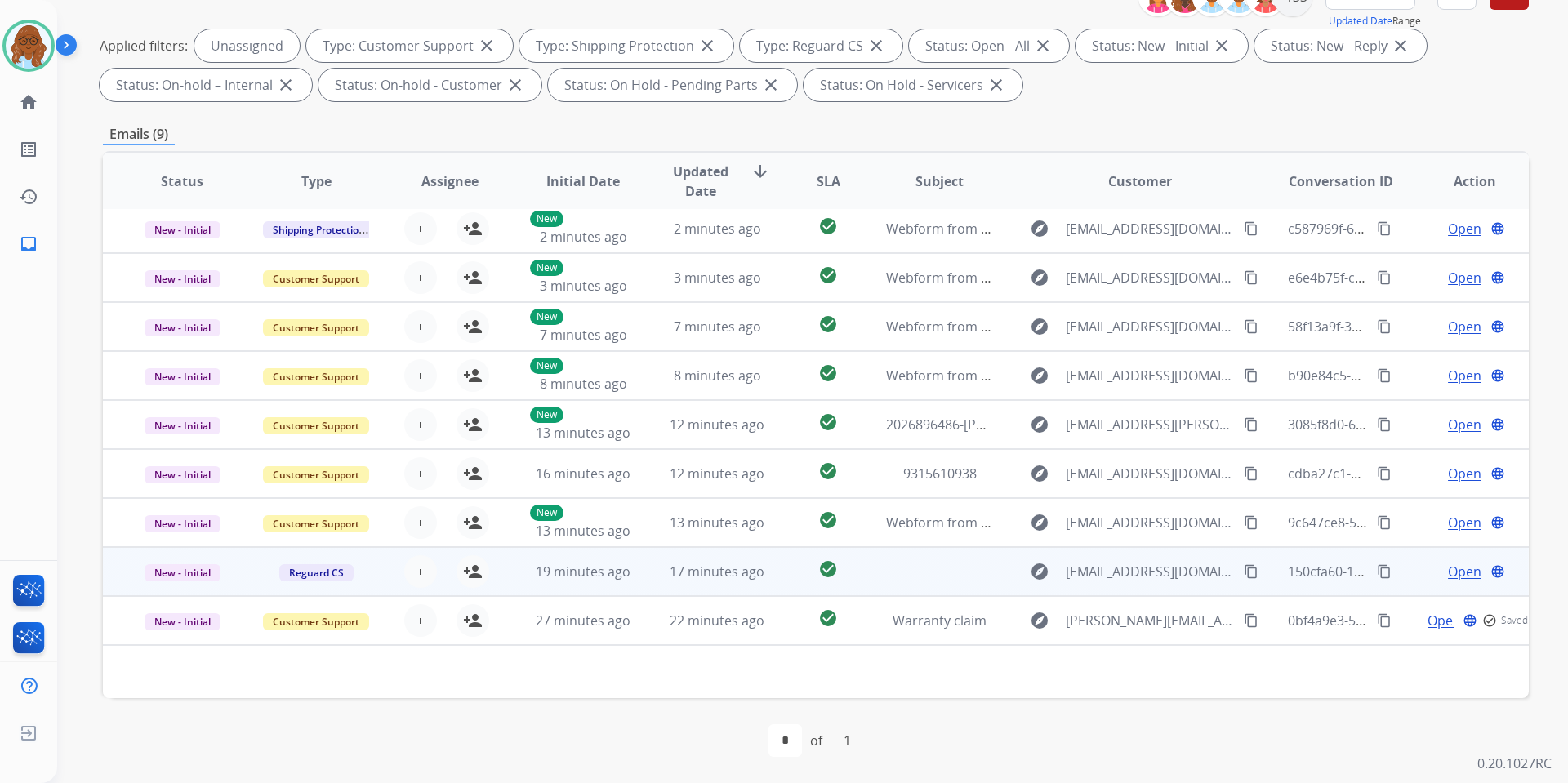
click at [1453, 572] on span "Open" at bounding box center [1464, 572] width 34 height 20
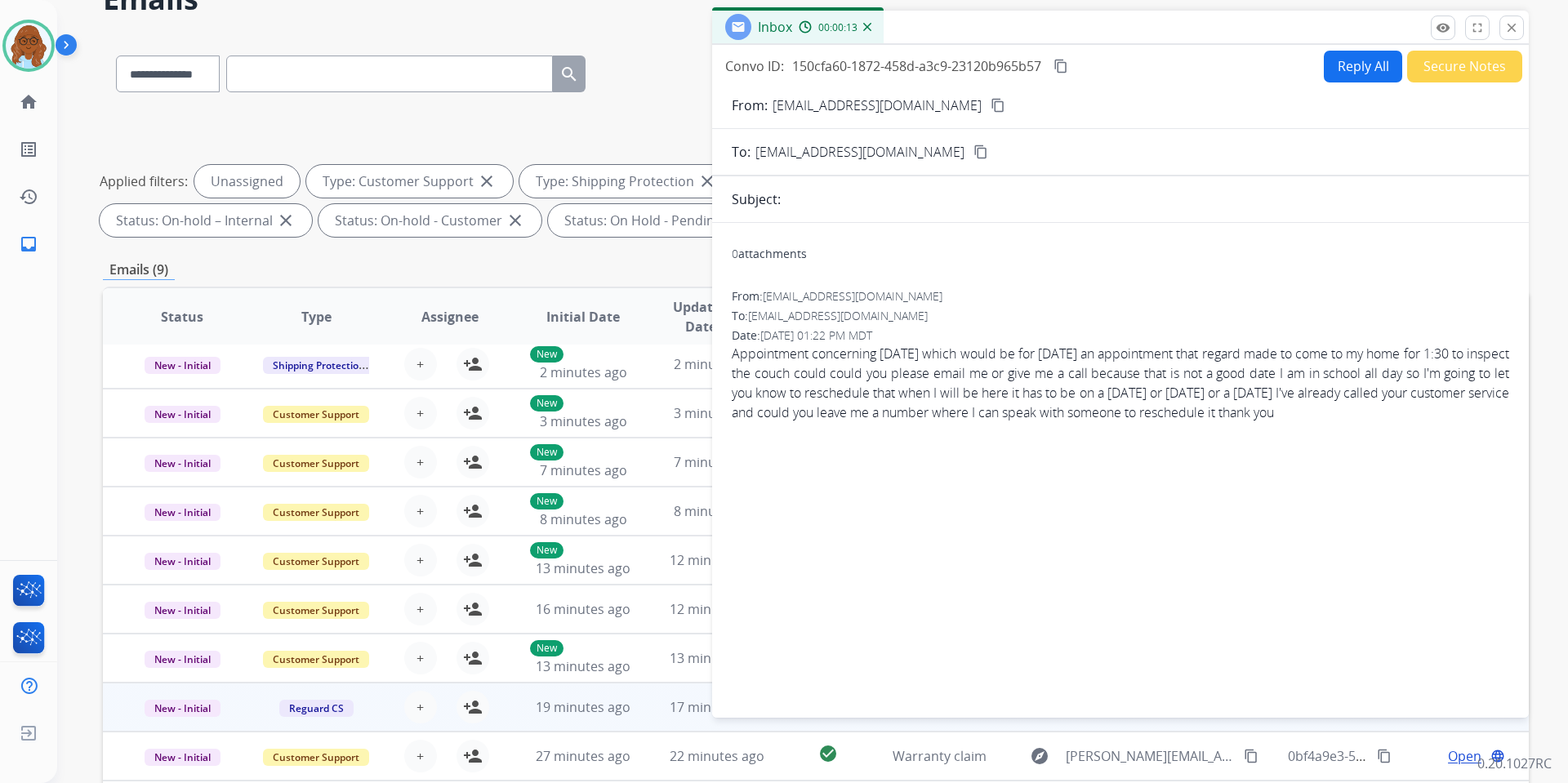
scroll to position [62, 0]
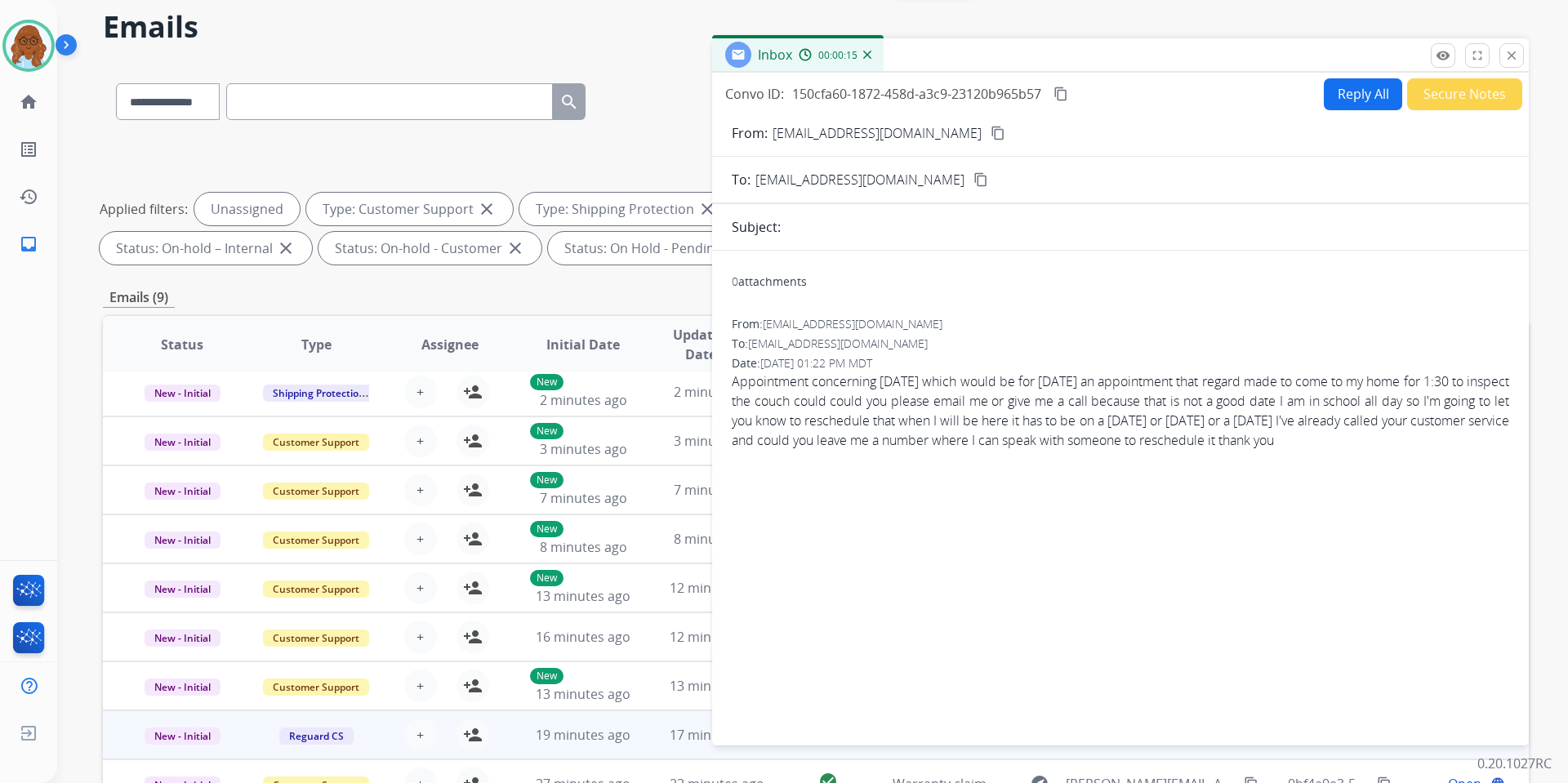
click at [988, 124] on button "content_copy" at bounding box center [998, 133] width 20 height 20
drag, startPoint x: 1323, startPoint y: 58, endPoint x: 1145, endPoint y: 60, distance: 178.0
click at [1137, 40] on div "Inbox 00:00:24" at bounding box center [1120, 55] width 816 height 34
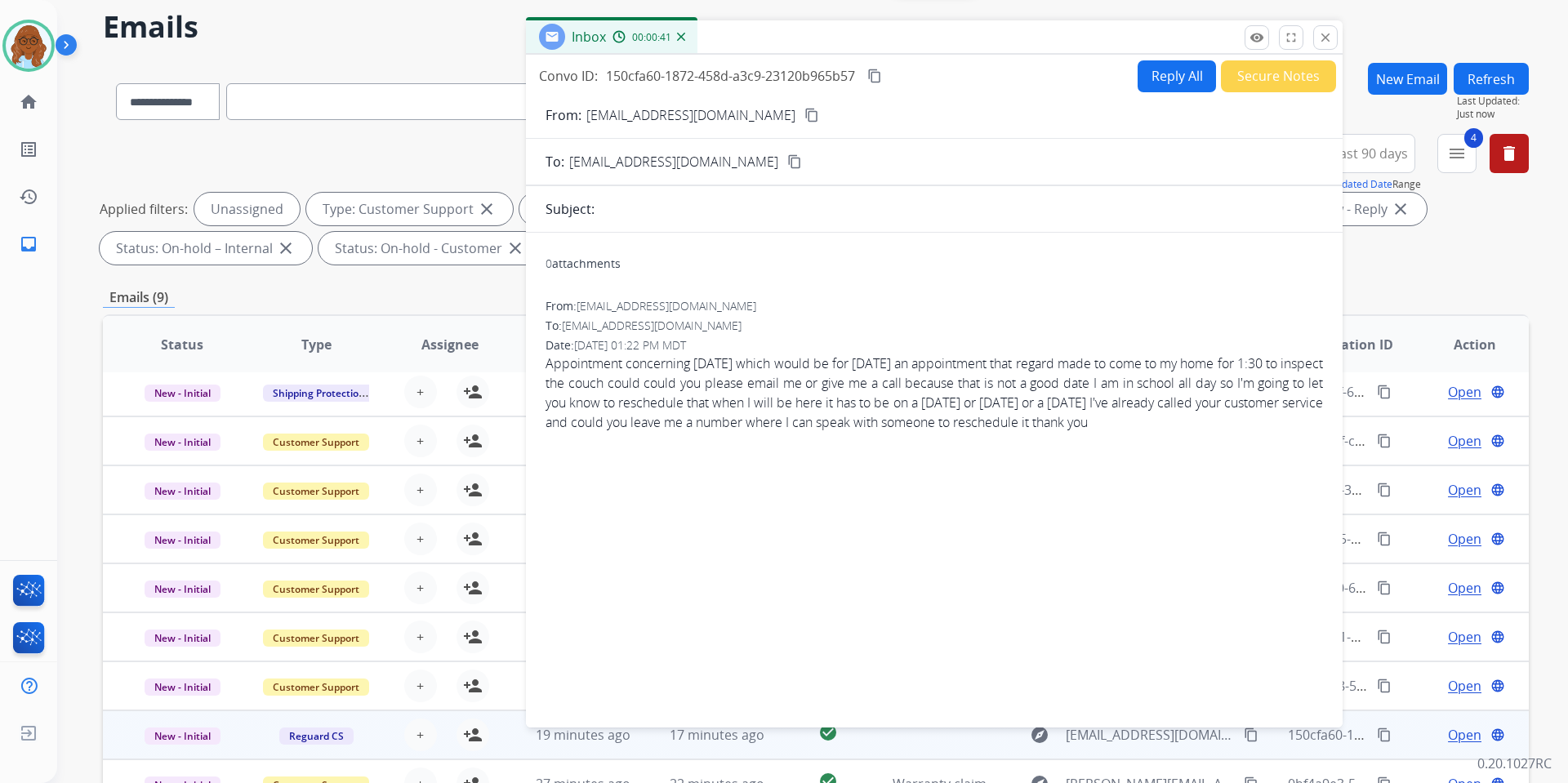
drag, startPoint x: 1323, startPoint y: 44, endPoint x: 1313, endPoint y: 85, distance: 42.2
click at [1323, 44] on mat-icon "close" at bounding box center [1325, 37] width 14 height 14
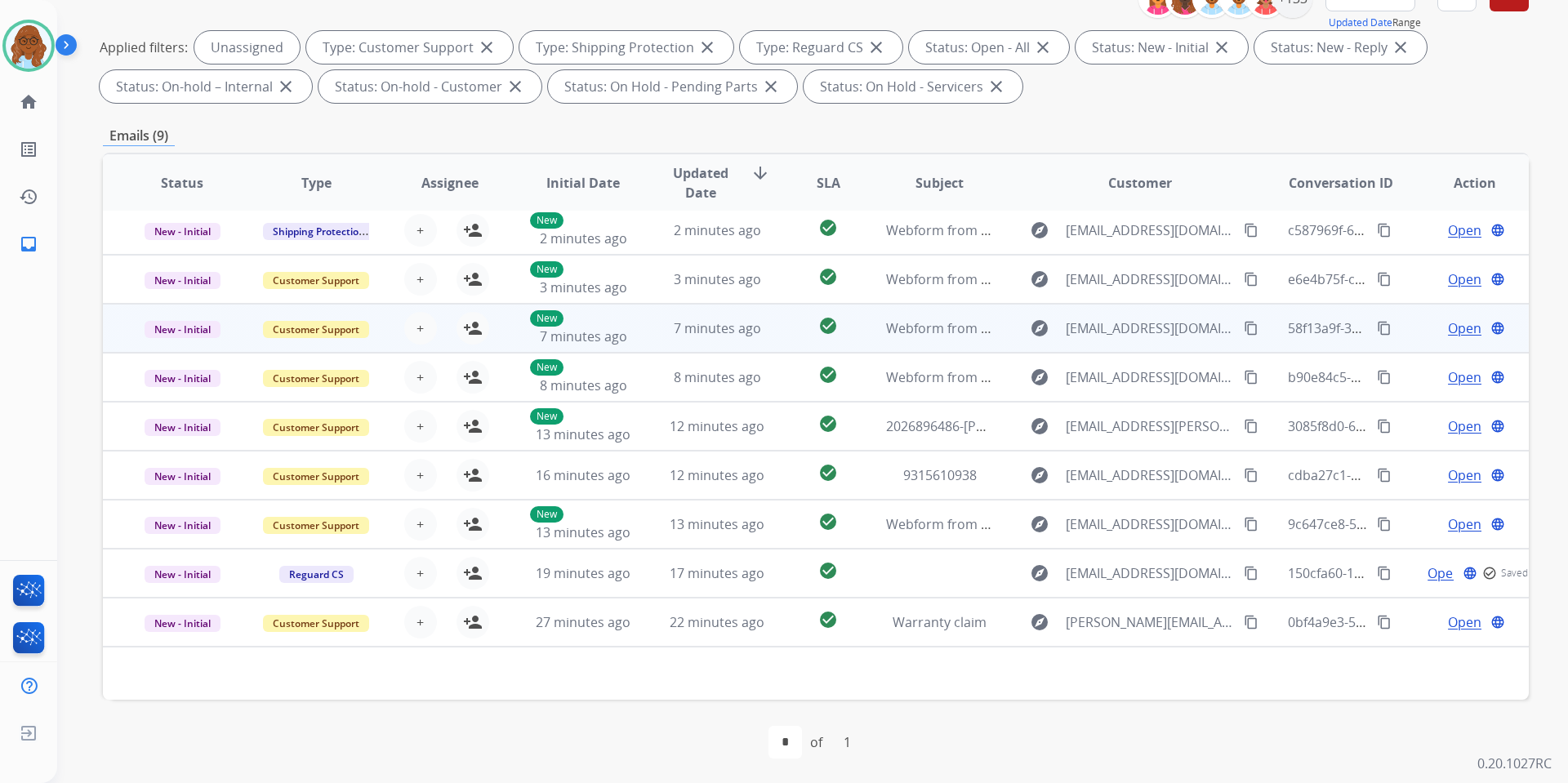
scroll to position [225, 0]
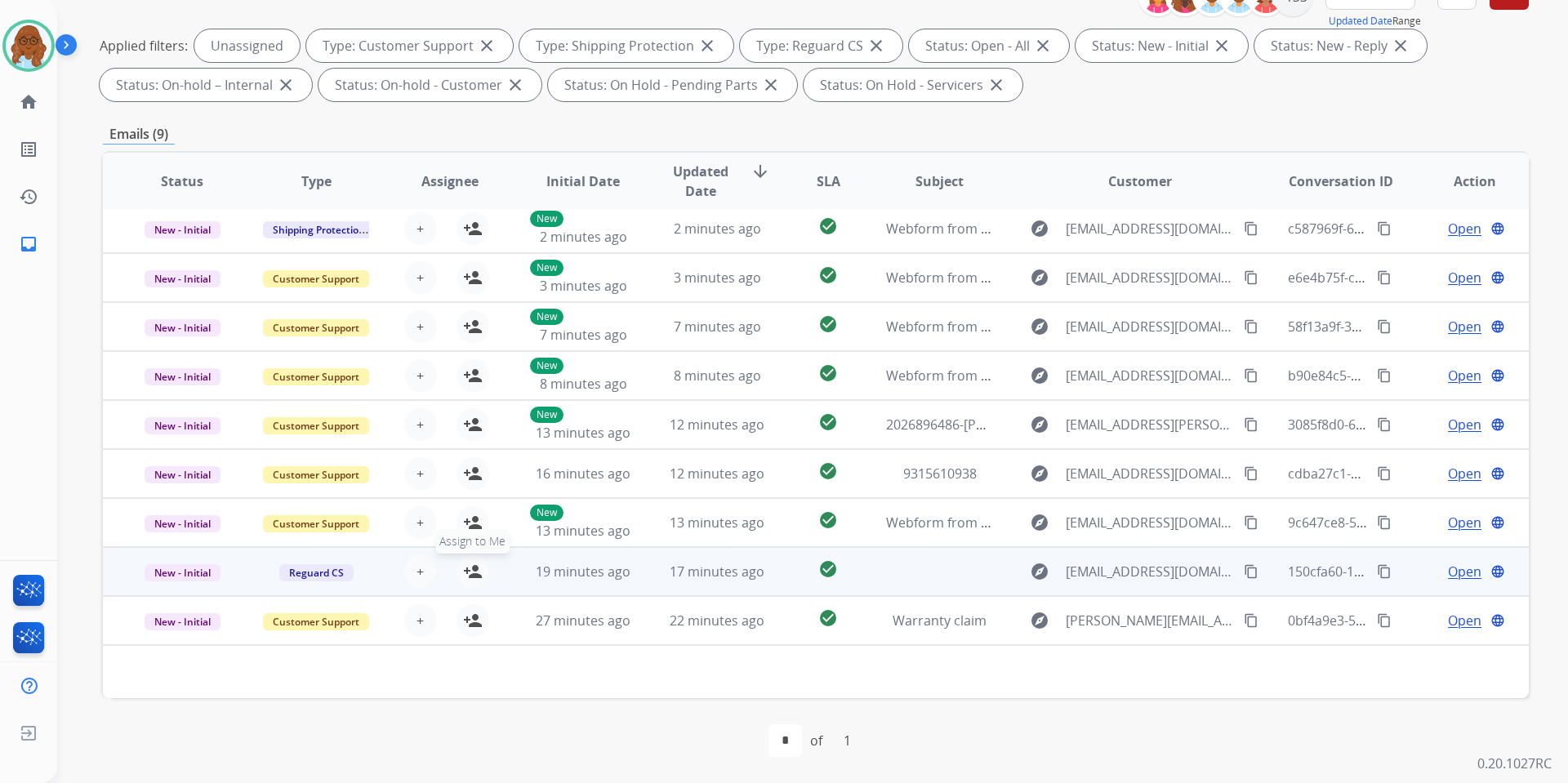
click at [476, 567] on mat-icon "person_add" at bounding box center [473, 572] width 20 height 20
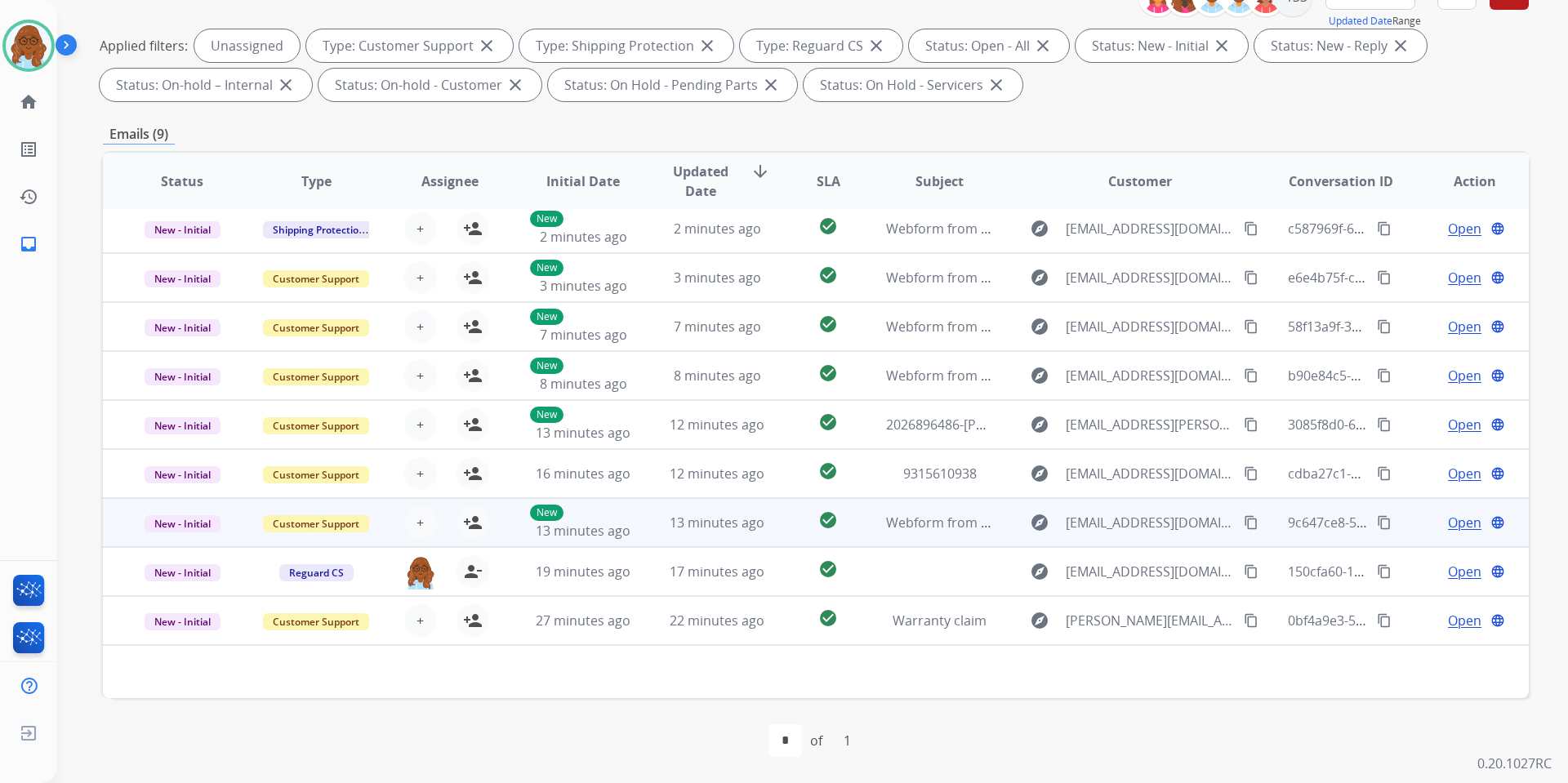
click at [1399, 525] on td "Open language" at bounding box center [1462, 523] width 134 height 49
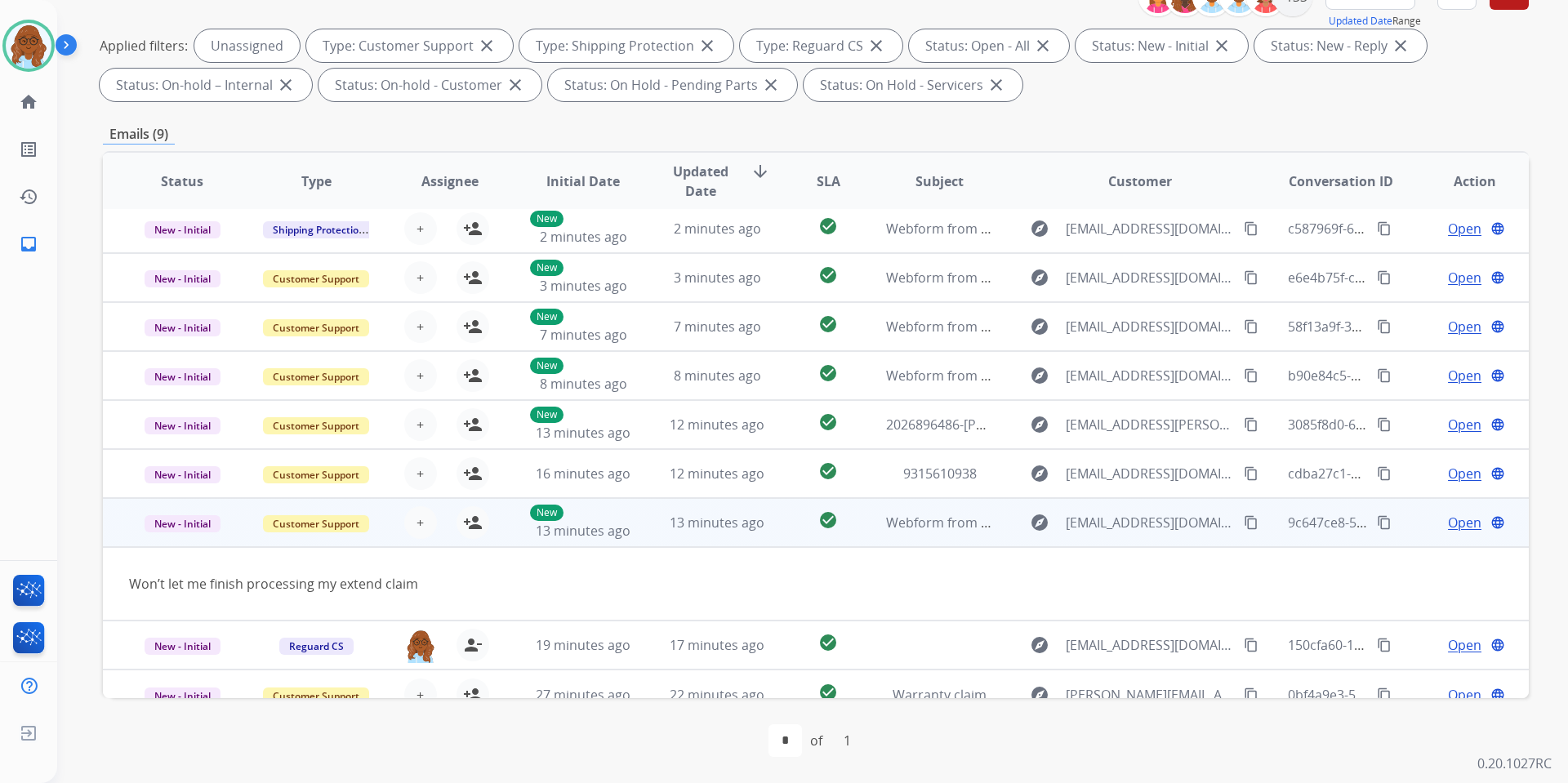
scroll to position [26, 0]
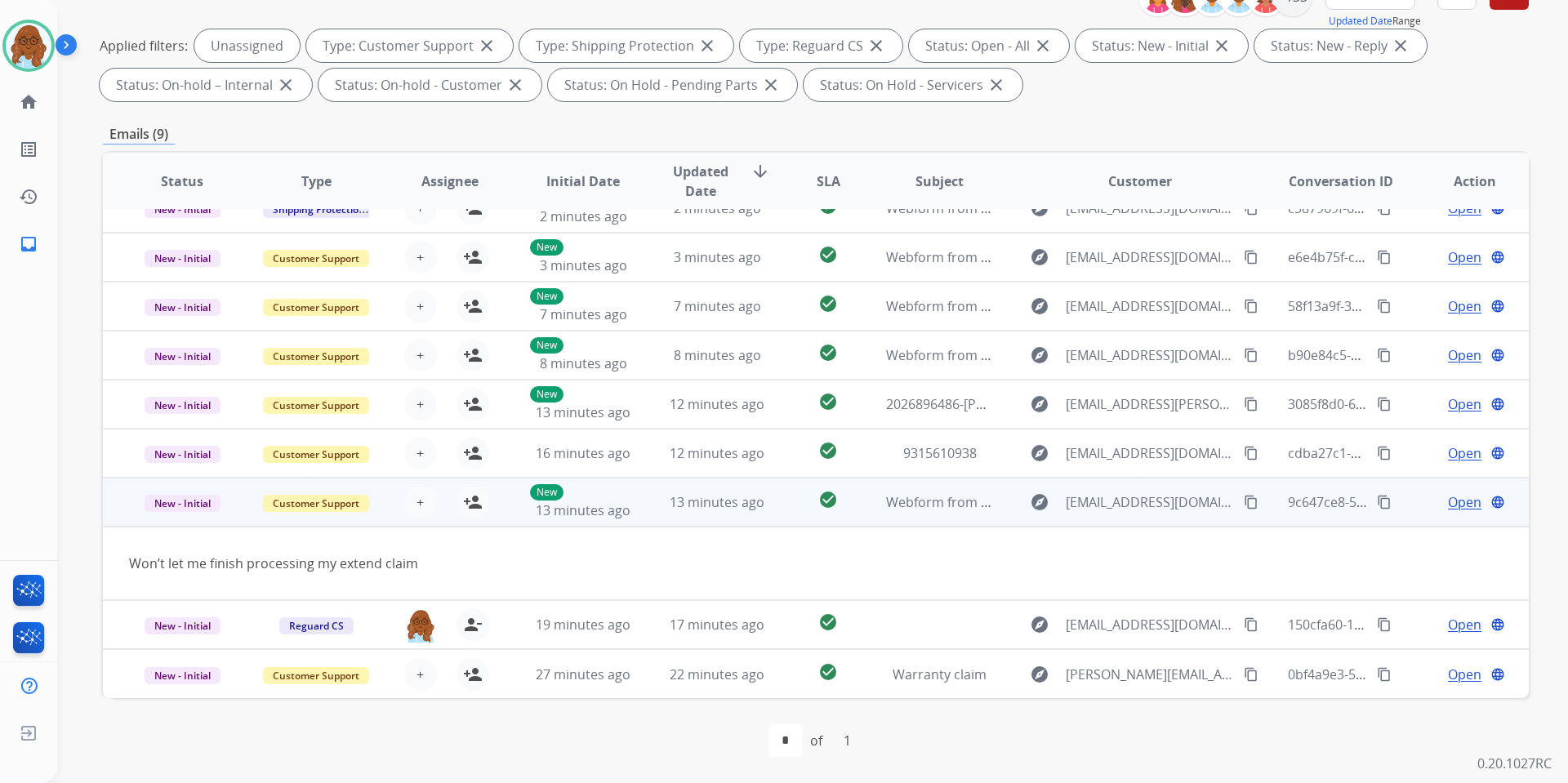
click at [1244, 499] on mat-icon "content_copy" at bounding box center [1251, 502] width 14 height 14
click at [467, 502] on mat-icon "person_add" at bounding box center [473, 503] width 20 height 20
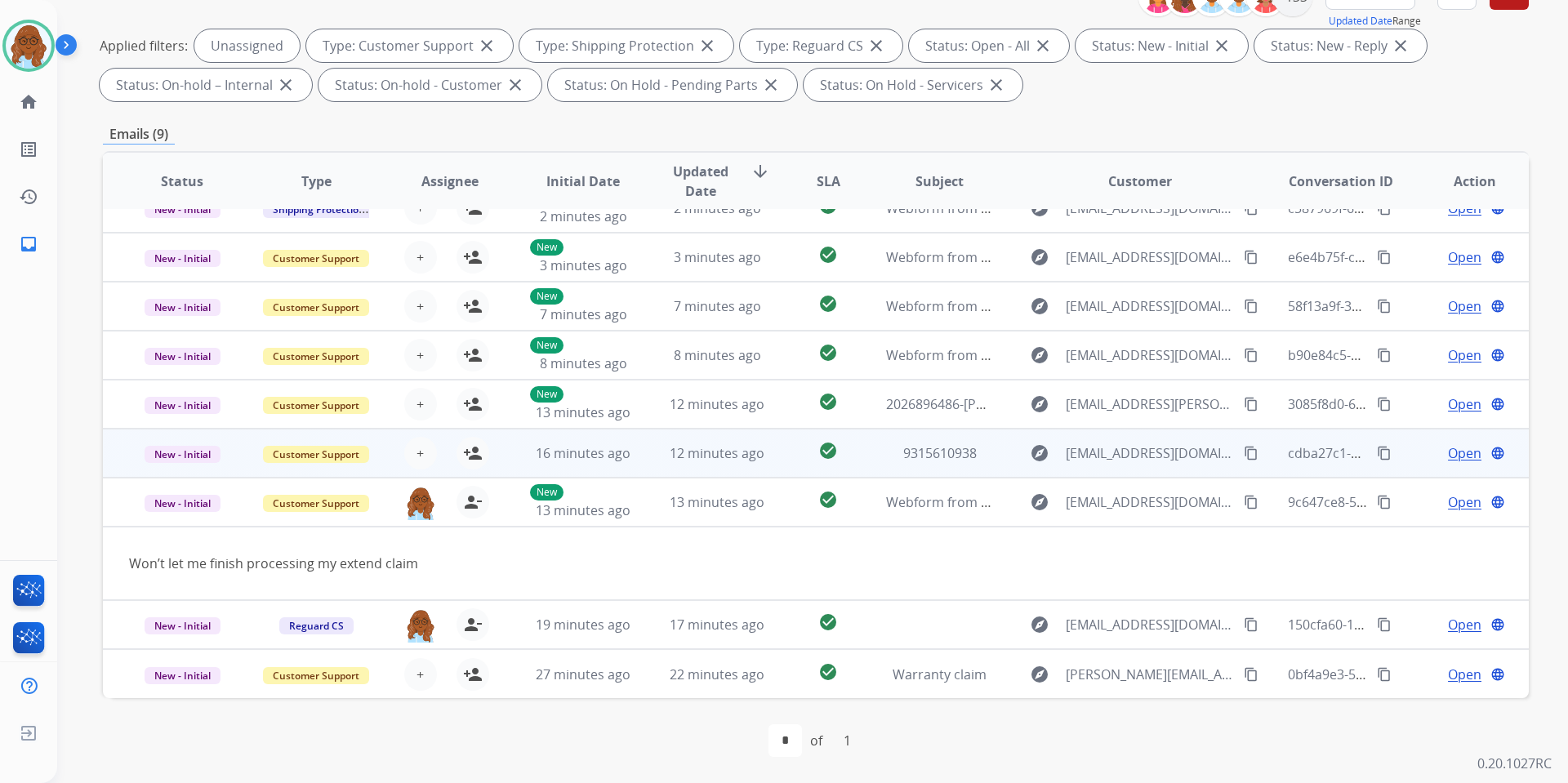
click at [1395, 451] on td "Open language" at bounding box center [1462, 453] width 134 height 49
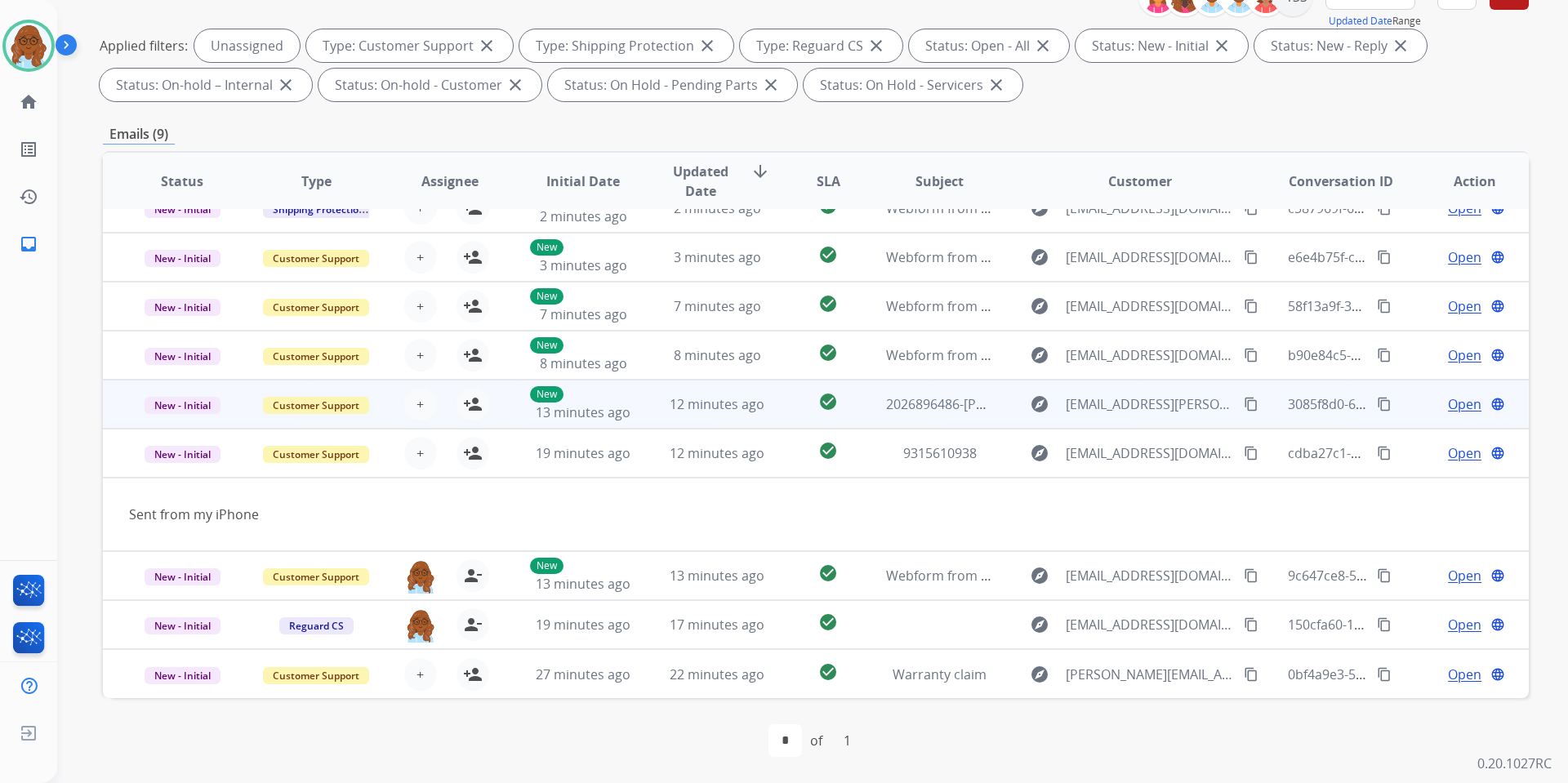
click at [1420, 408] on div "Open language" at bounding box center [1474, 404] width 107 height 20
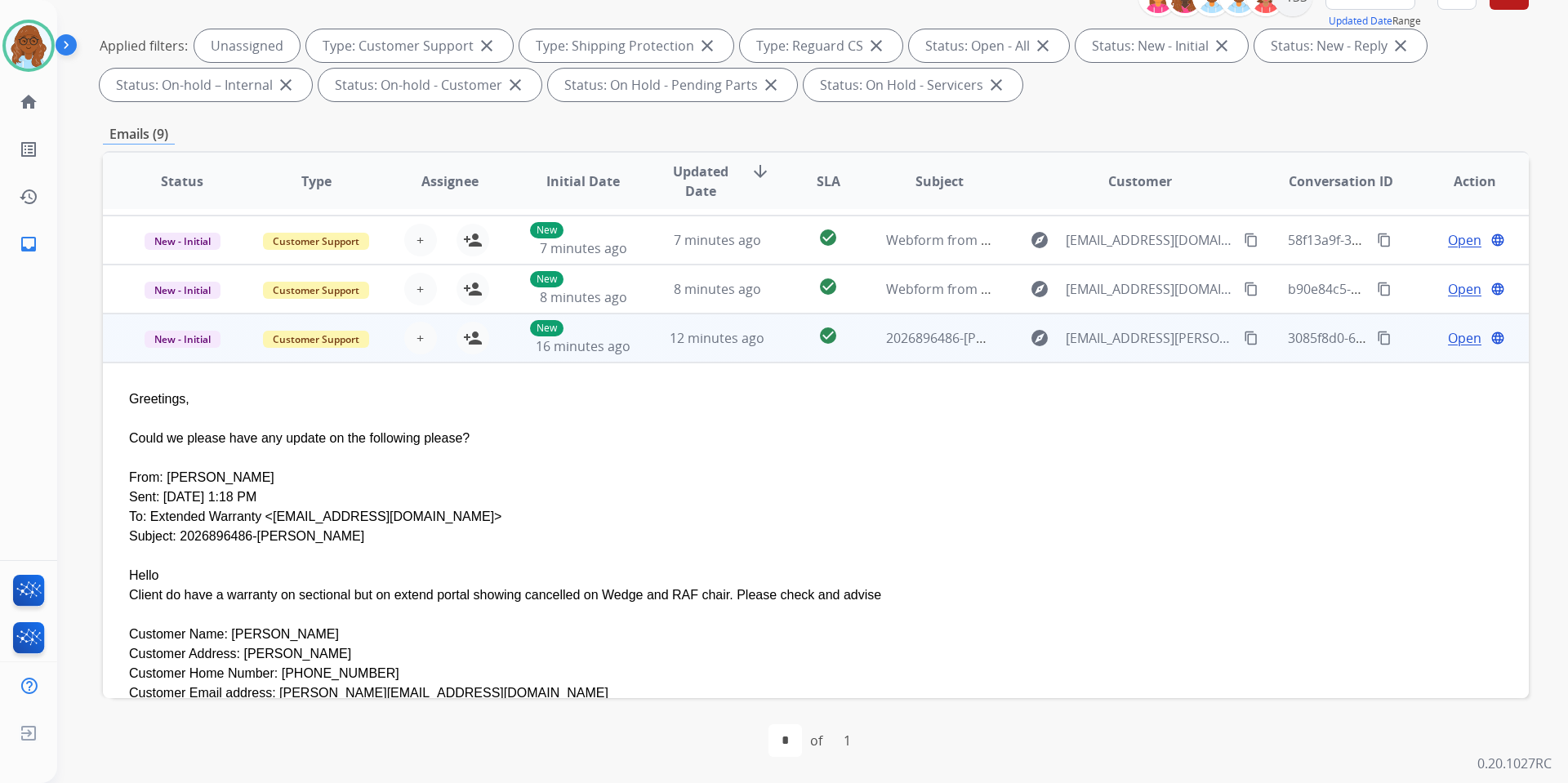
scroll to position [33, 0]
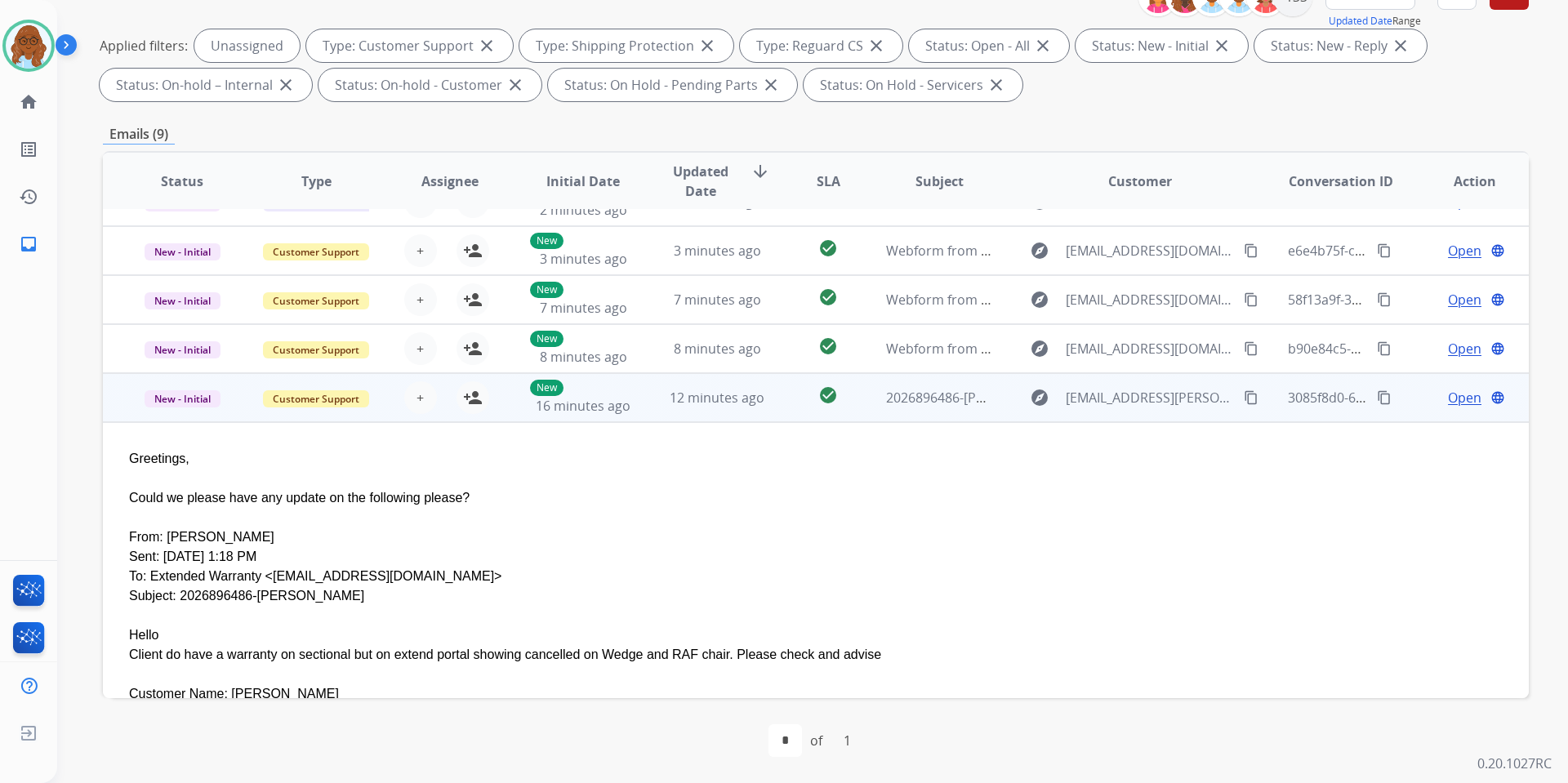
click at [1244, 398] on mat-icon "content_copy" at bounding box center [1251, 398] width 14 height 14
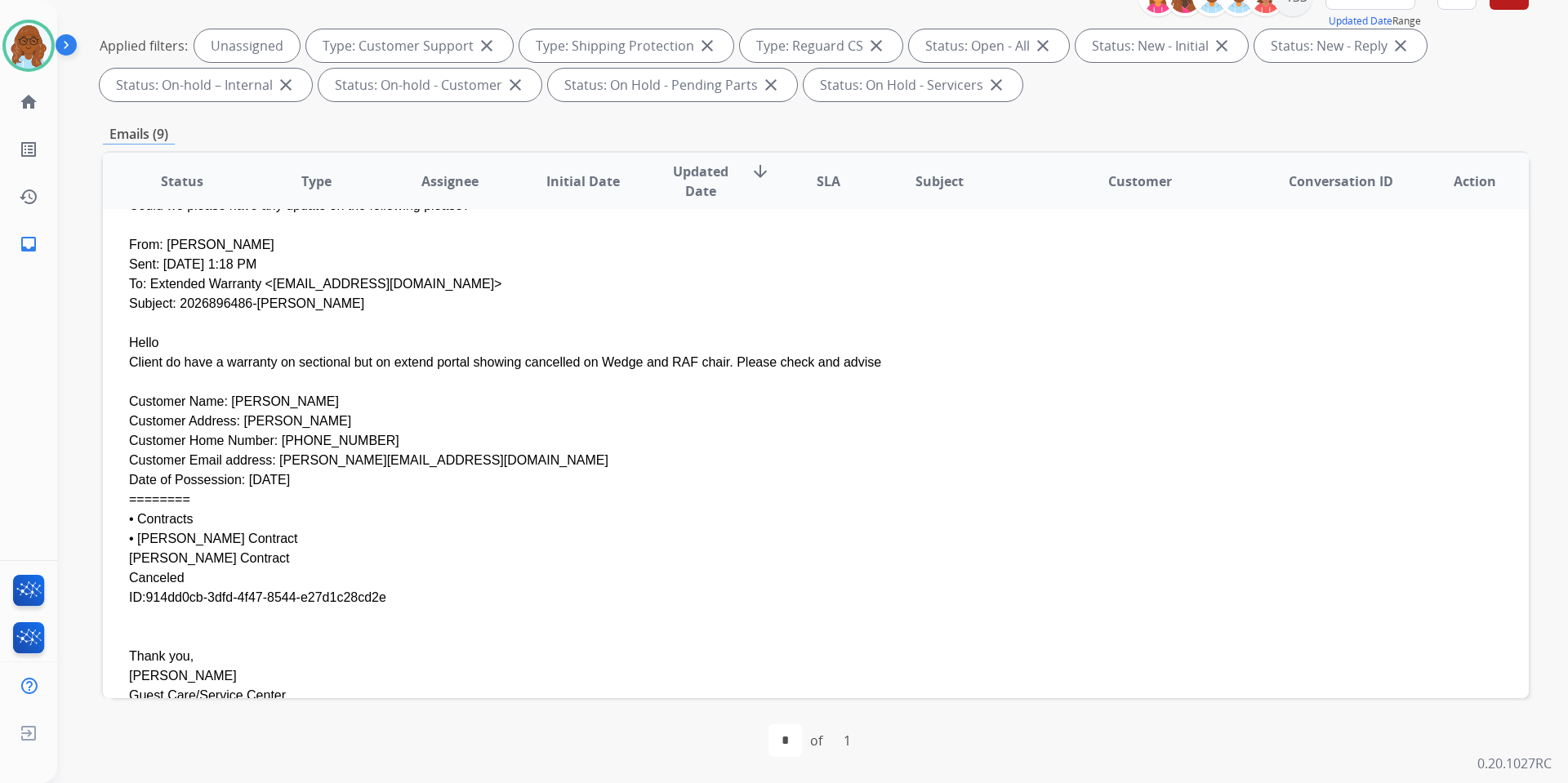
scroll to position [360, 0]
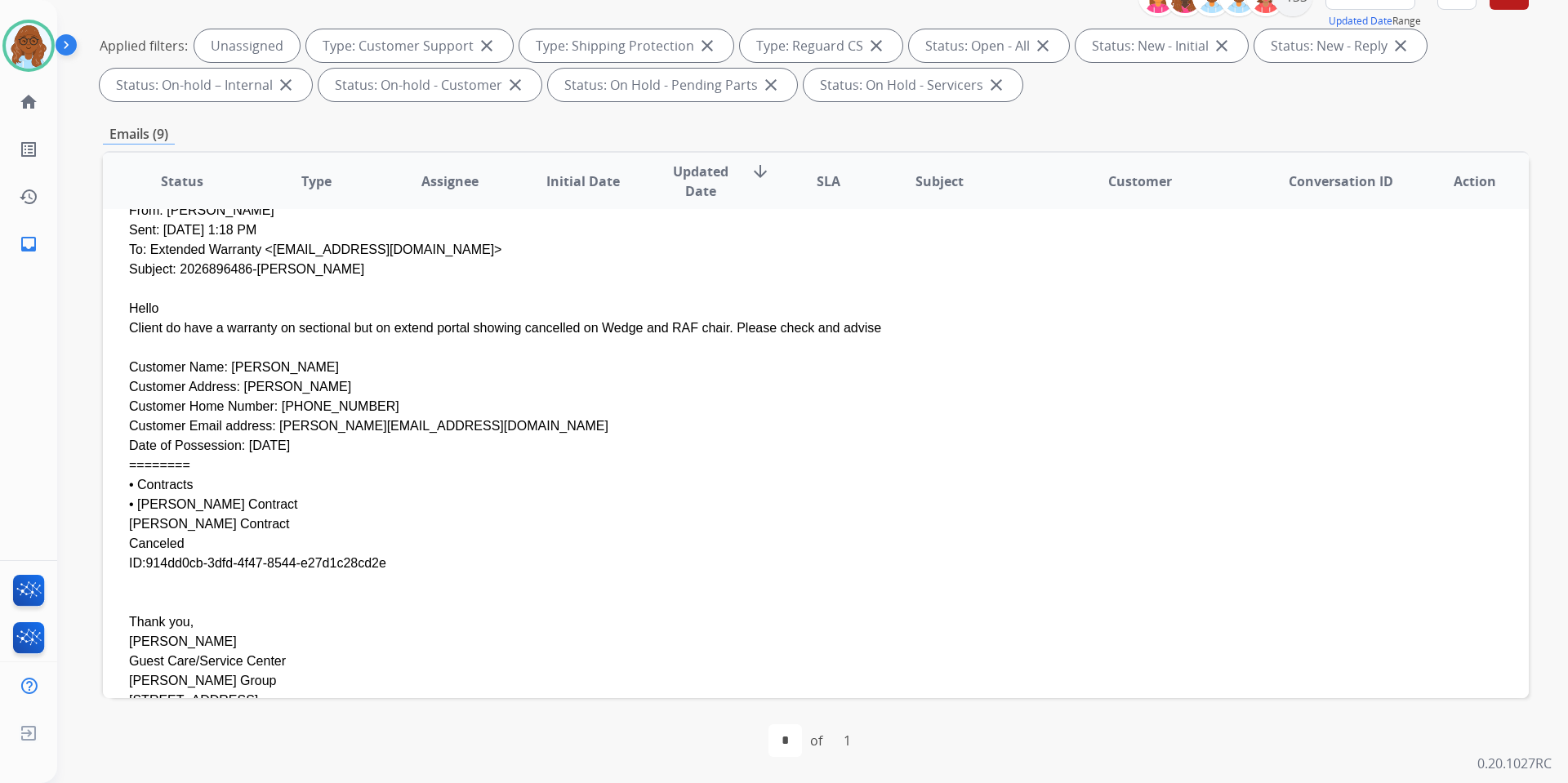
drag, startPoint x: 326, startPoint y: 562, endPoint x: 146, endPoint y: 564, distance: 180.0
click at [146, 564] on div "ID:914dd0cb-3dfd-4f47-8544-e27d1c28cd2e" at bounding box center [681, 564] width 1106 height 20
click at [422, 545] on div "Canceled" at bounding box center [681, 545] width 1106 height 20
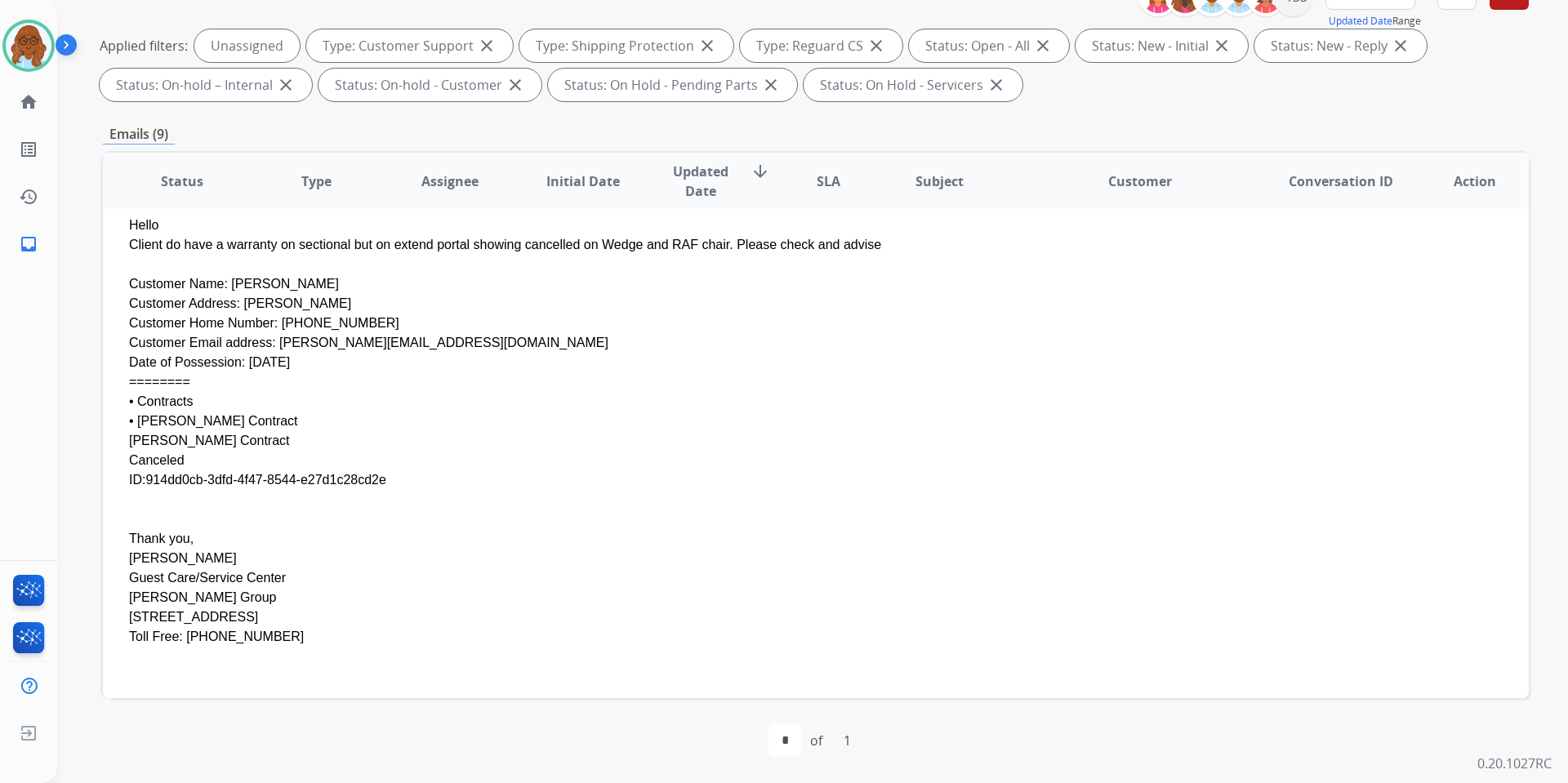
scroll to position [441, 0]
drag, startPoint x: 317, startPoint y: 486, endPoint x: 146, endPoint y: 481, distance: 171.1
click at [146, 481] on div "ID:914dd0cb-3dfd-4f47-8544-e27d1c28cd2e" at bounding box center [681, 482] width 1106 height 20
copy div "914dd0cb-3dfd-4f47-8544-e27d1c28cd2e"
drag, startPoint x: 663, startPoint y: 372, endPoint x: 697, endPoint y: 380, distance: 34.9
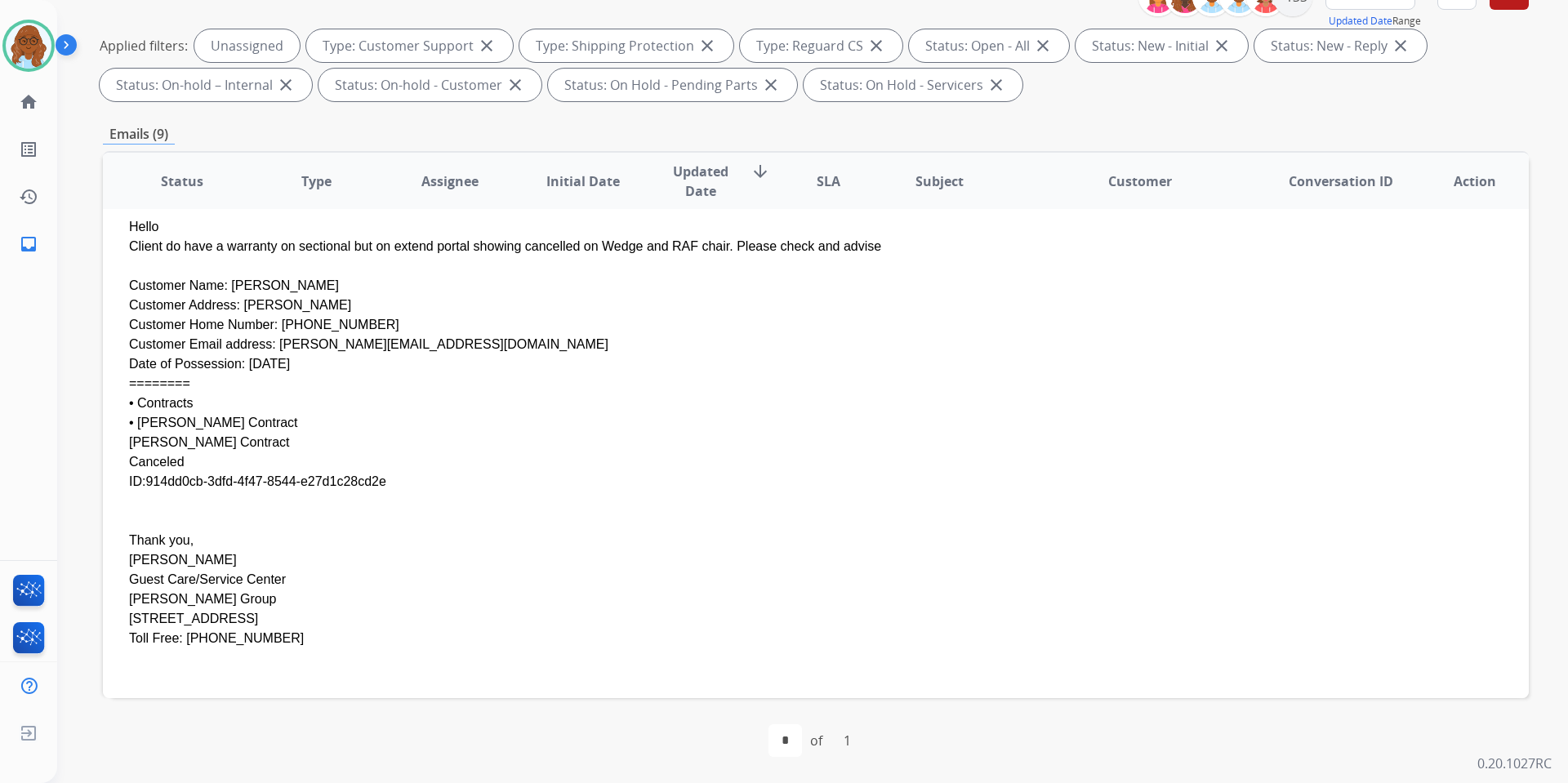
click at [663, 372] on div "Date of Possession: 11/23/2023" at bounding box center [681, 364] width 1106 height 20
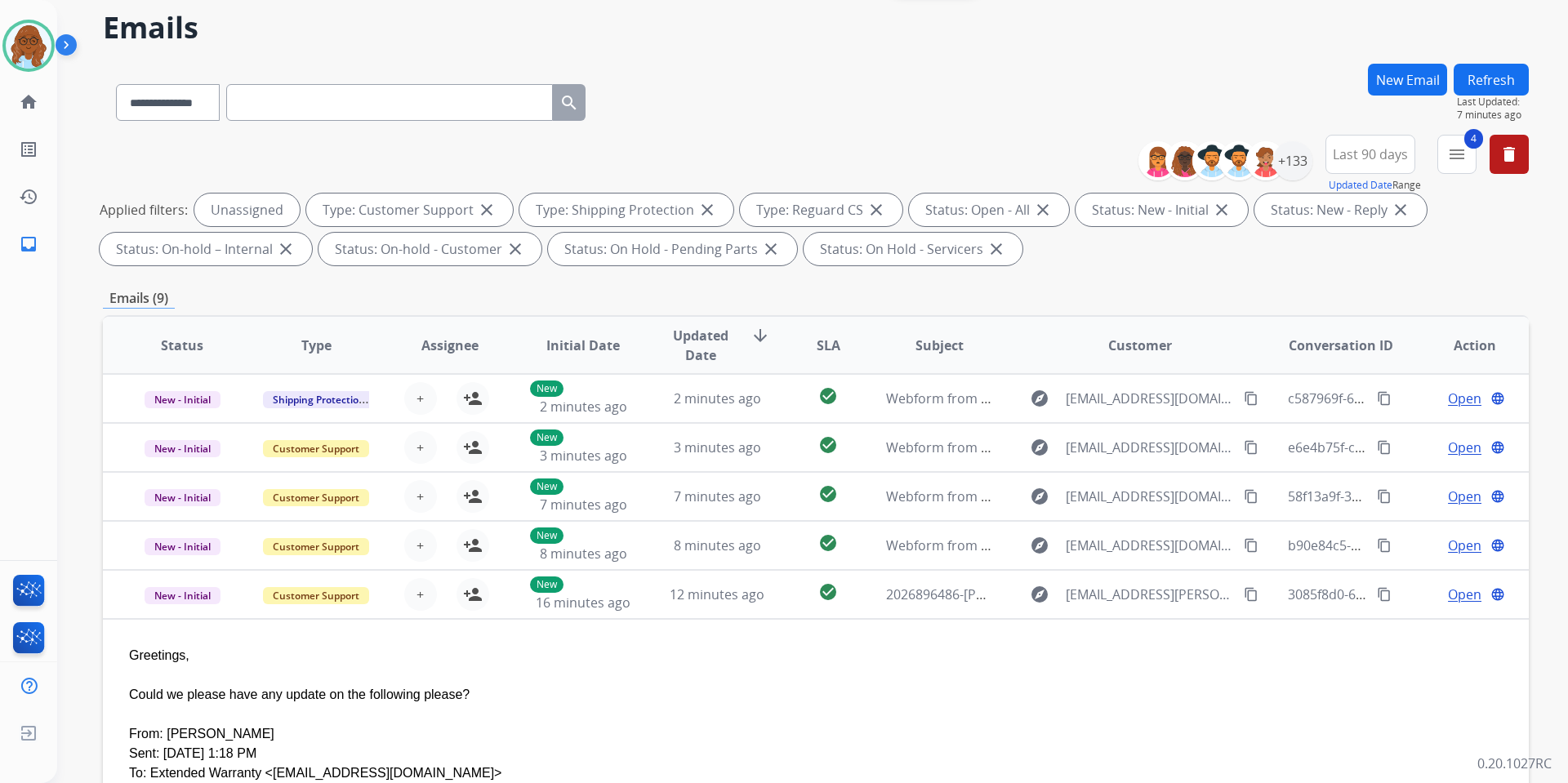
scroll to position [0, 0]
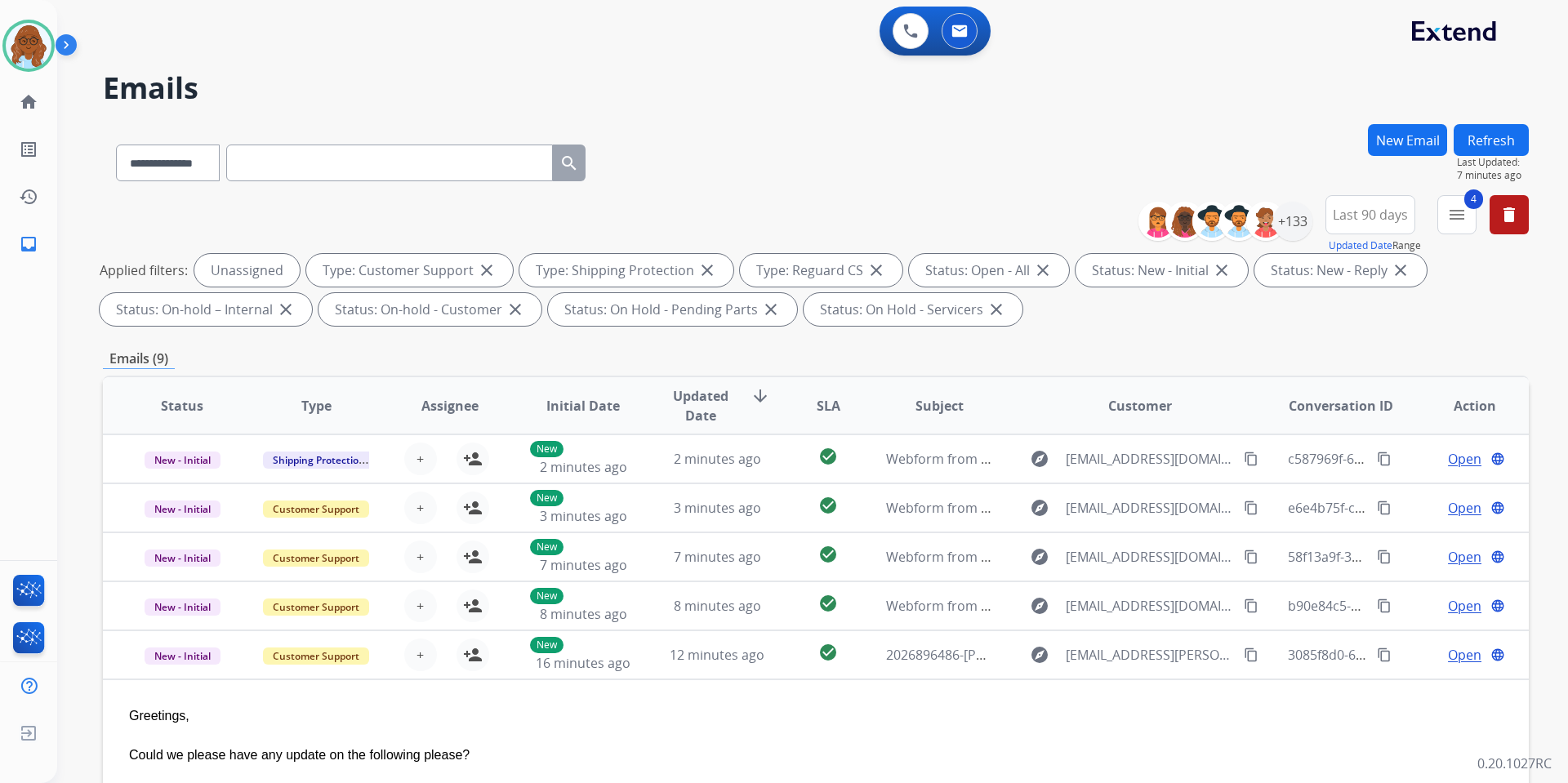
drag, startPoint x: 1494, startPoint y: 129, endPoint x: 1490, endPoint y: 146, distance: 17.5
click at [1494, 129] on button "Refresh" at bounding box center [1490, 140] width 75 height 32
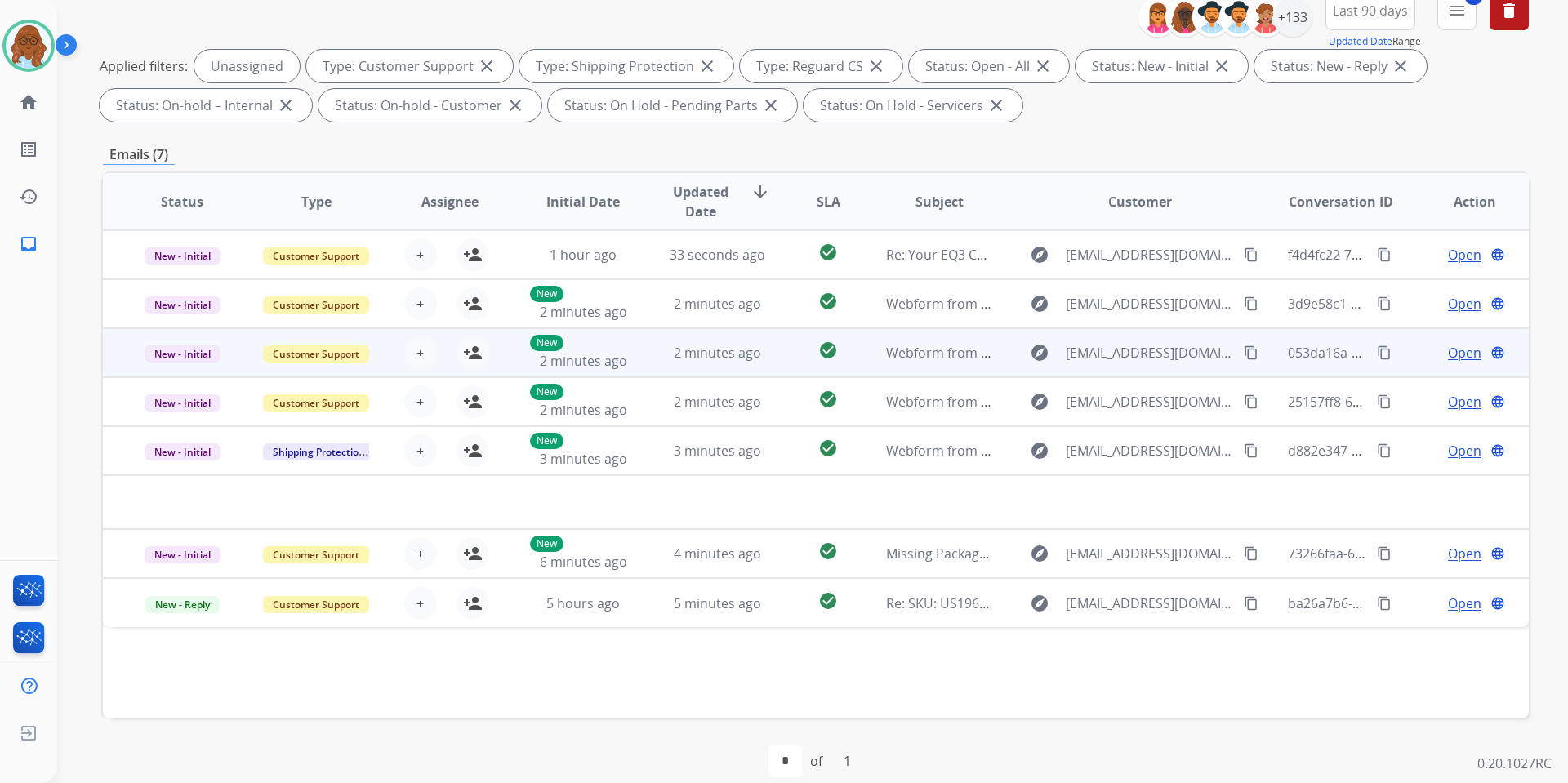
scroll to position [225, 0]
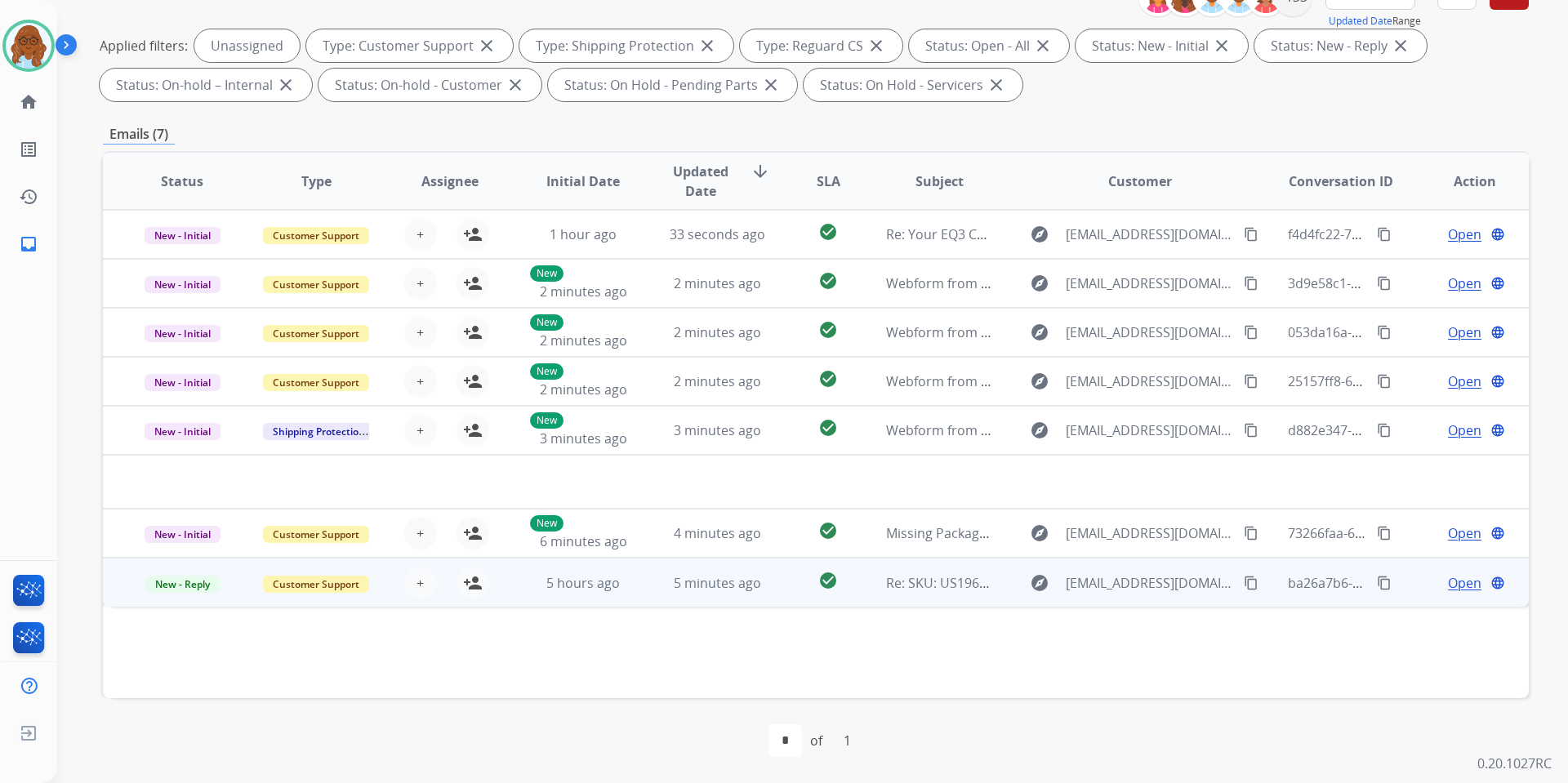
click at [1401, 586] on td "Open language" at bounding box center [1462, 583] width 134 height 49
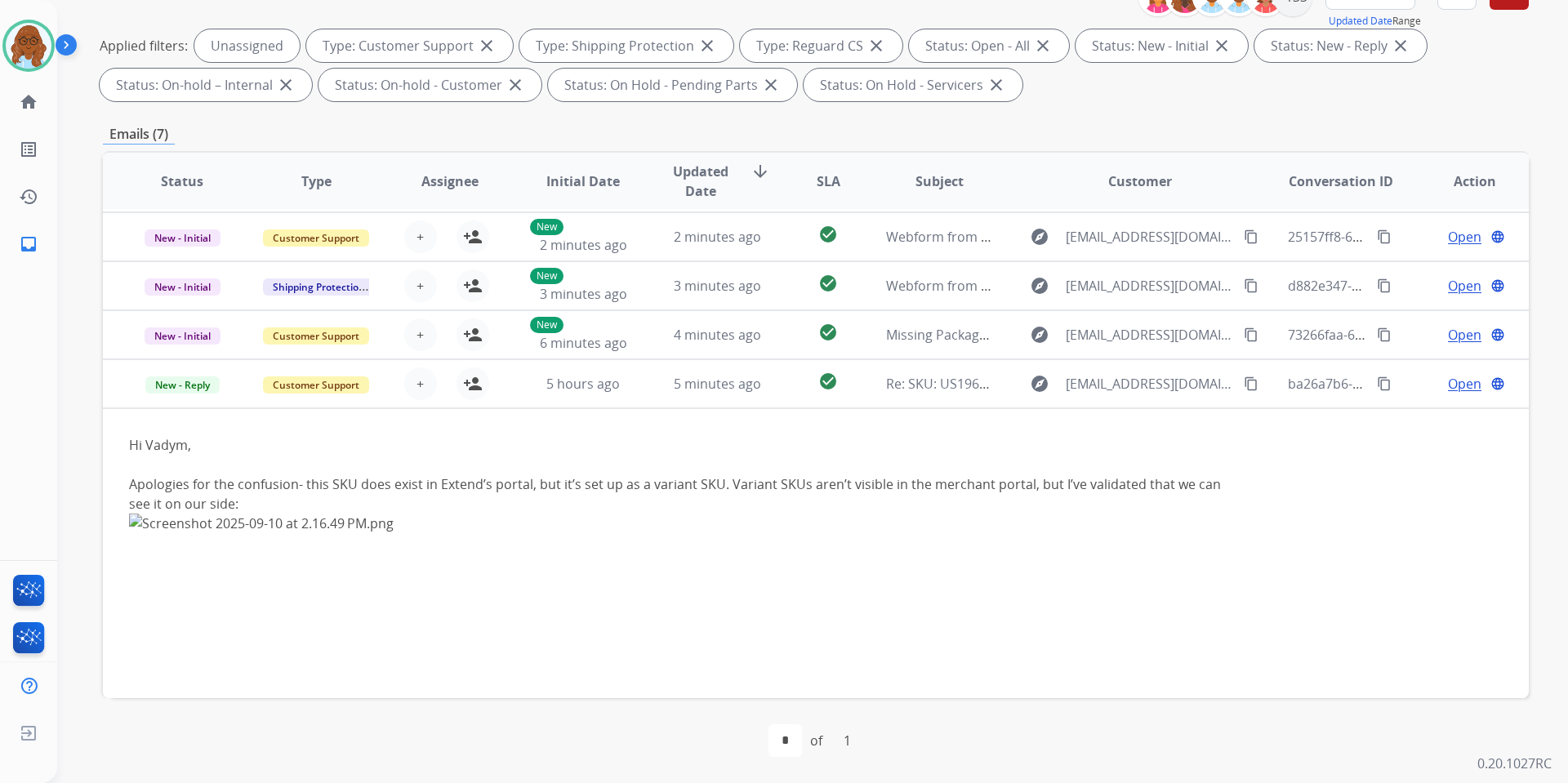
scroll to position [130, 0]
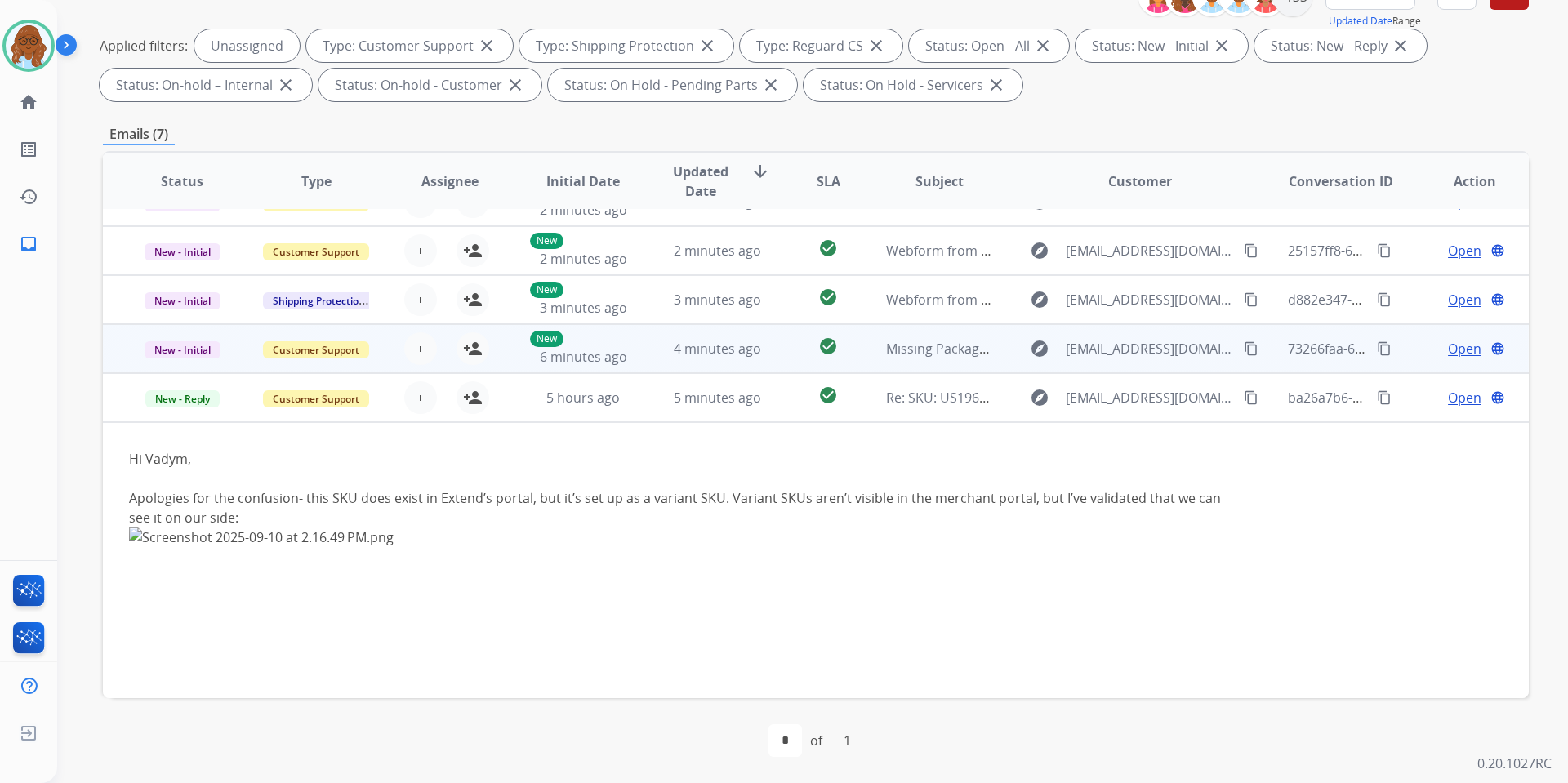
click at [1404, 352] on td "Open language" at bounding box center [1462, 349] width 134 height 49
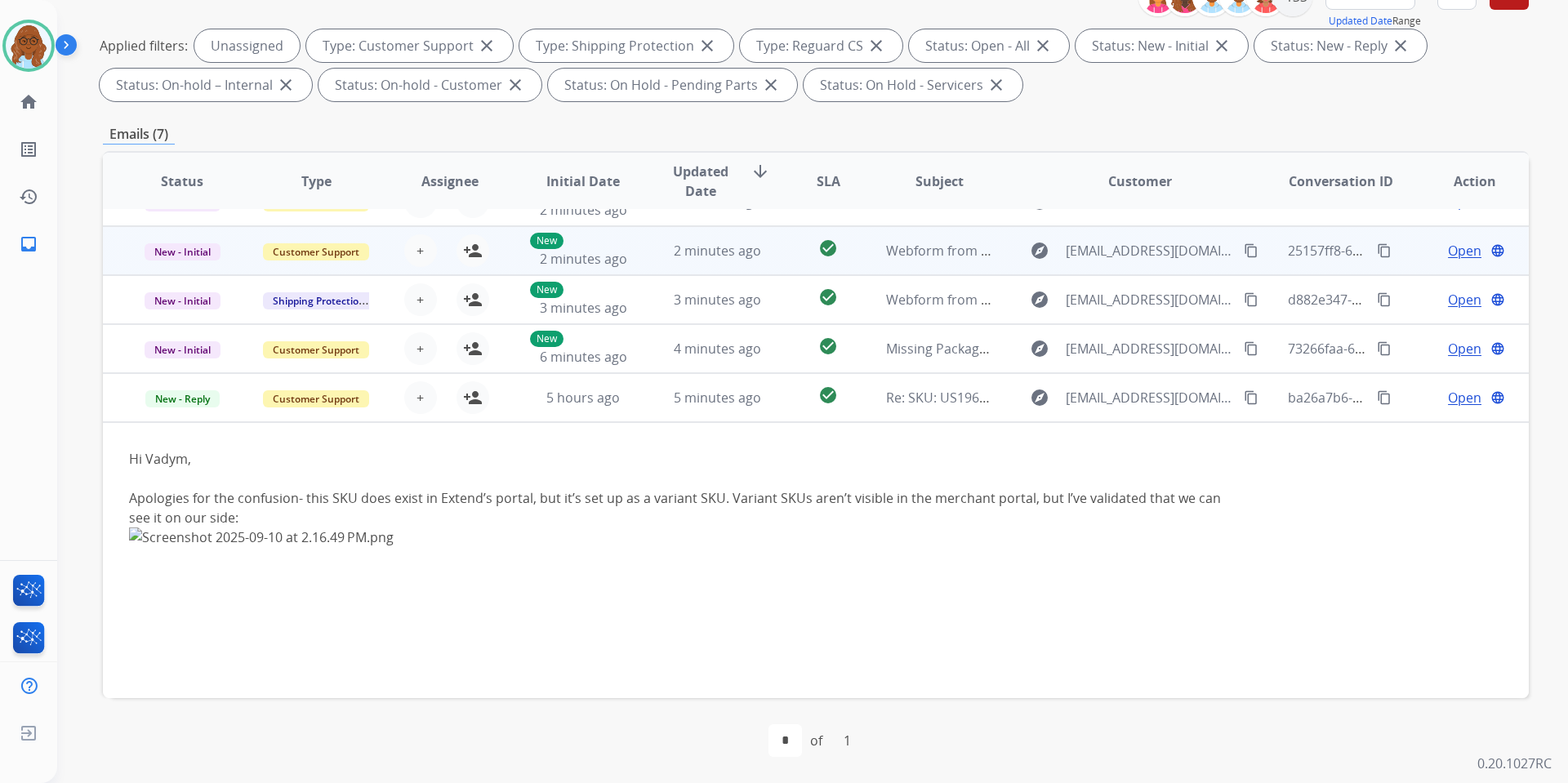
scroll to position [0, 0]
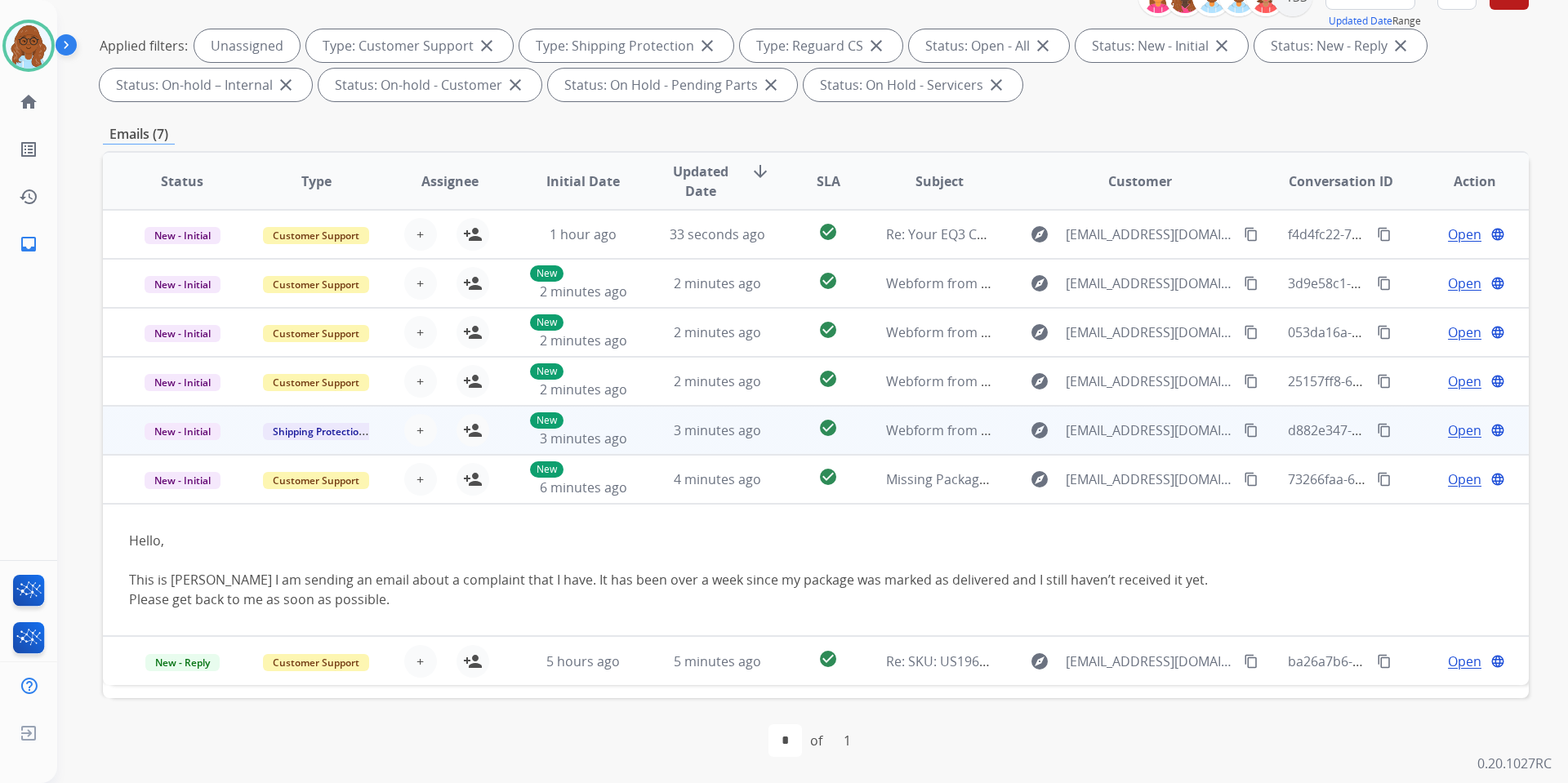
click at [1420, 430] on div "Open language" at bounding box center [1474, 430] width 107 height 20
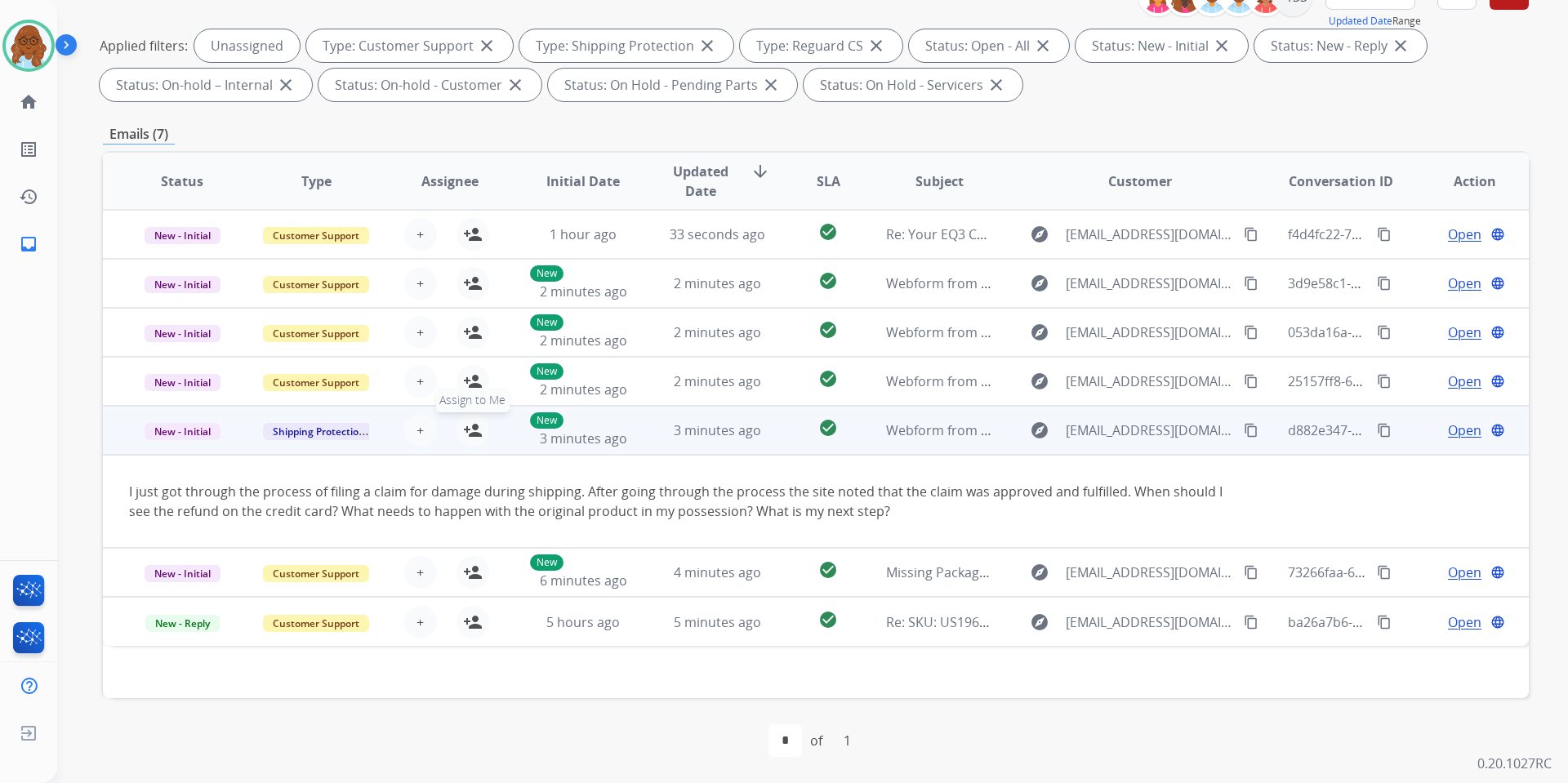
click at [467, 430] on mat-icon "person_add" at bounding box center [473, 430] width 20 height 20
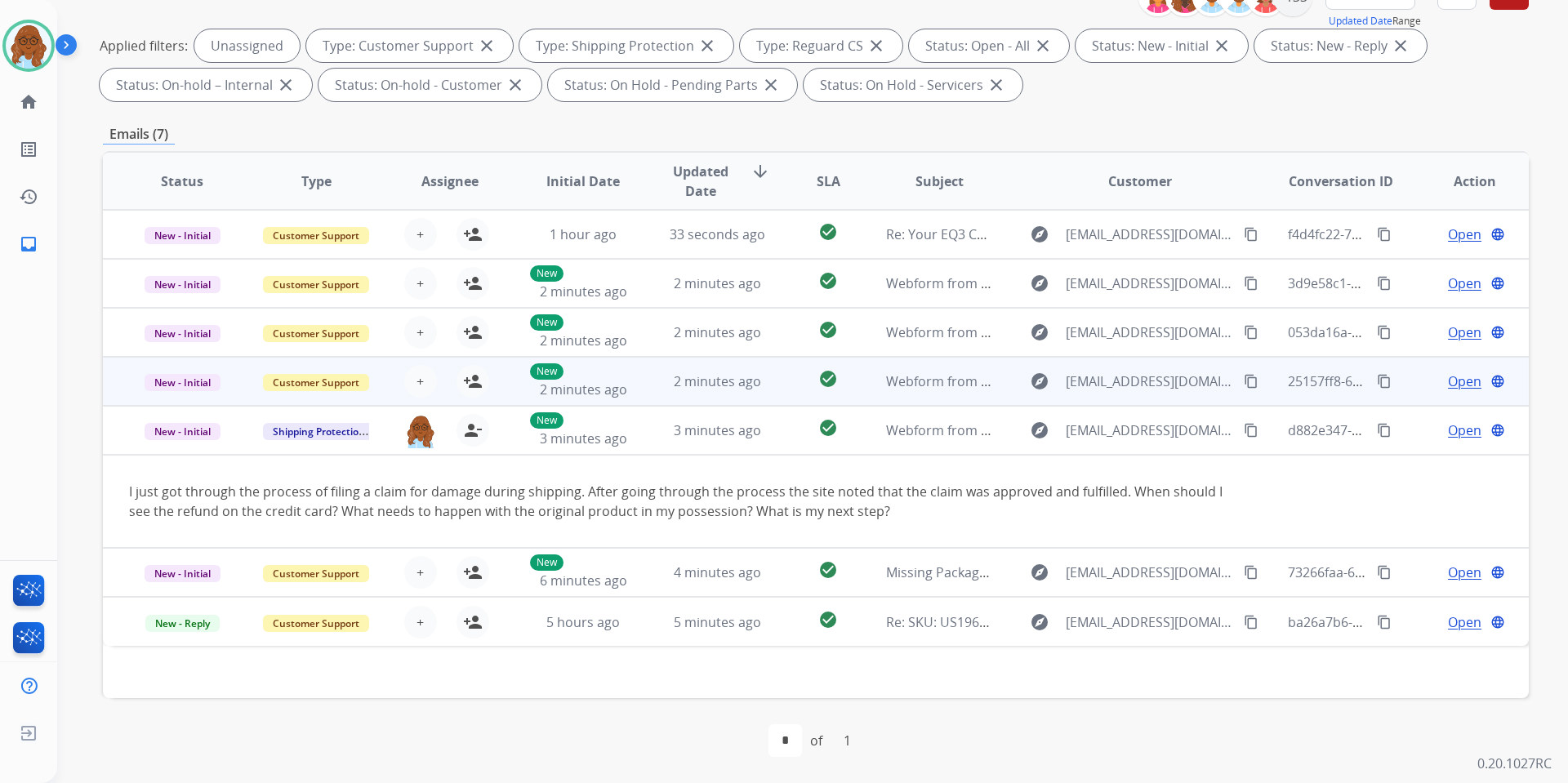
click at [1404, 381] on td "Open language" at bounding box center [1462, 382] width 134 height 49
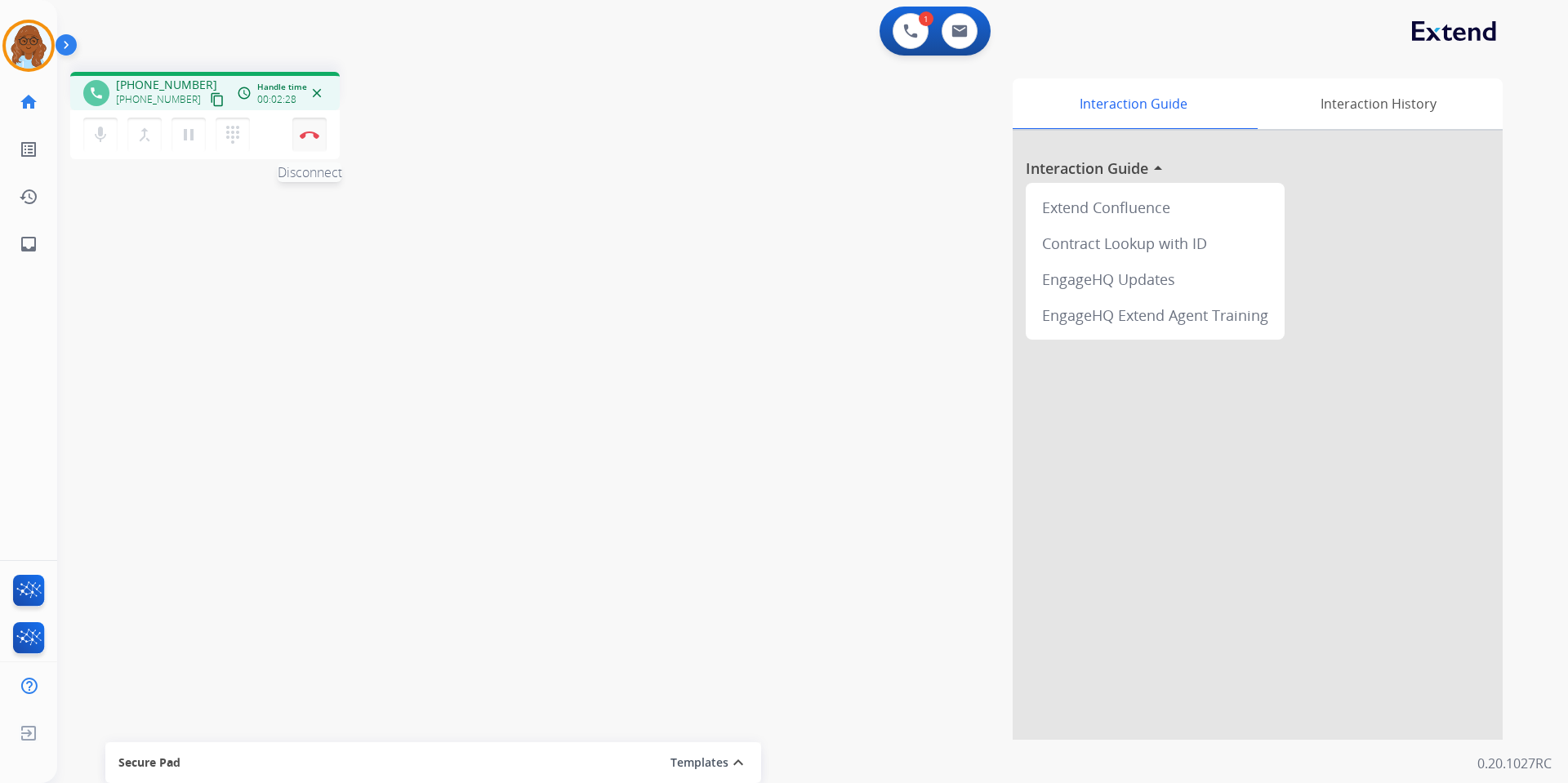
click at [313, 130] on button "Disconnect" at bounding box center [310, 135] width 34 height 34
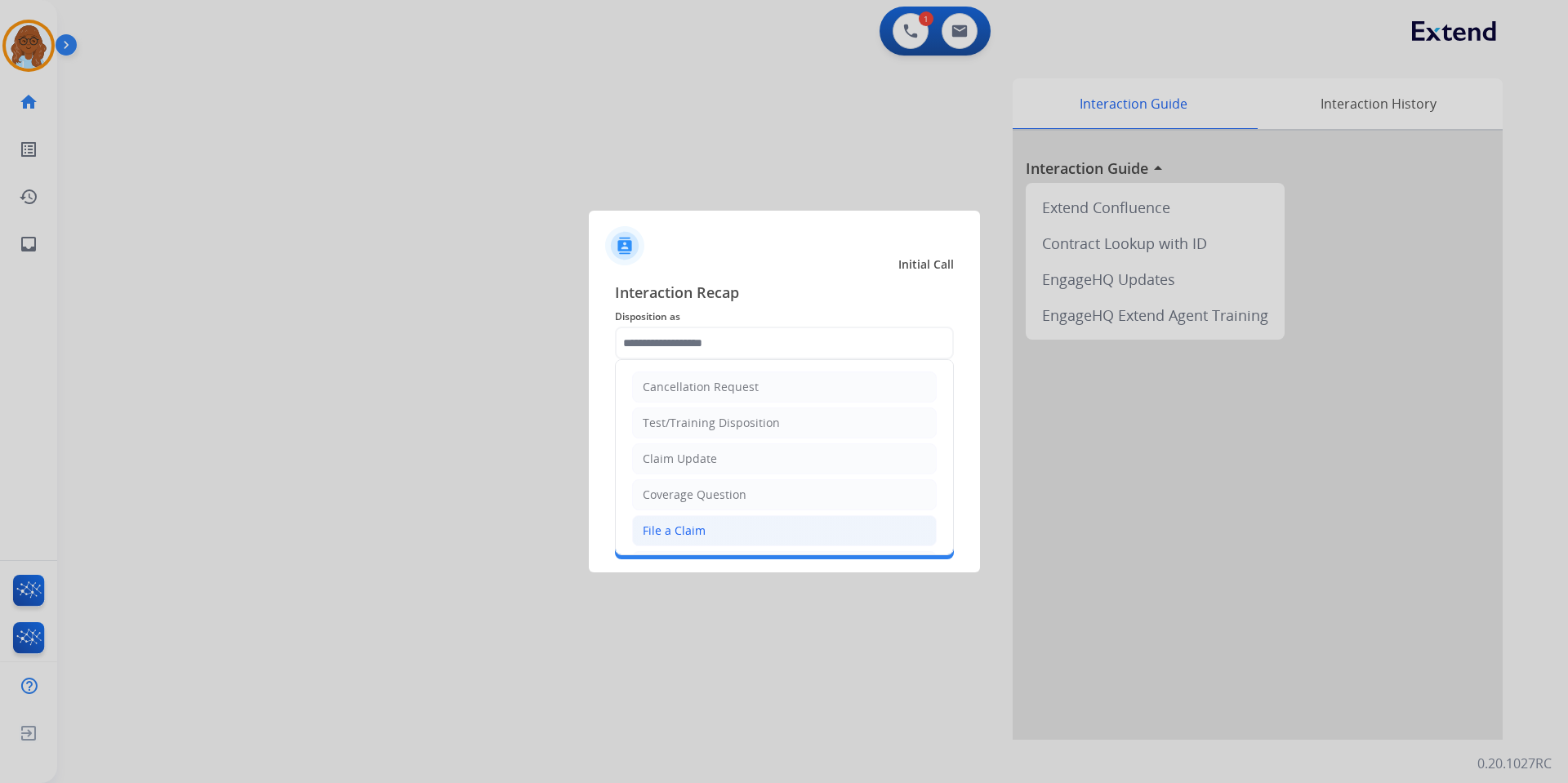
click at [673, 519] on li "File a Claim" at bounding box center [784, 531] width 304 height 31
type input "**********"
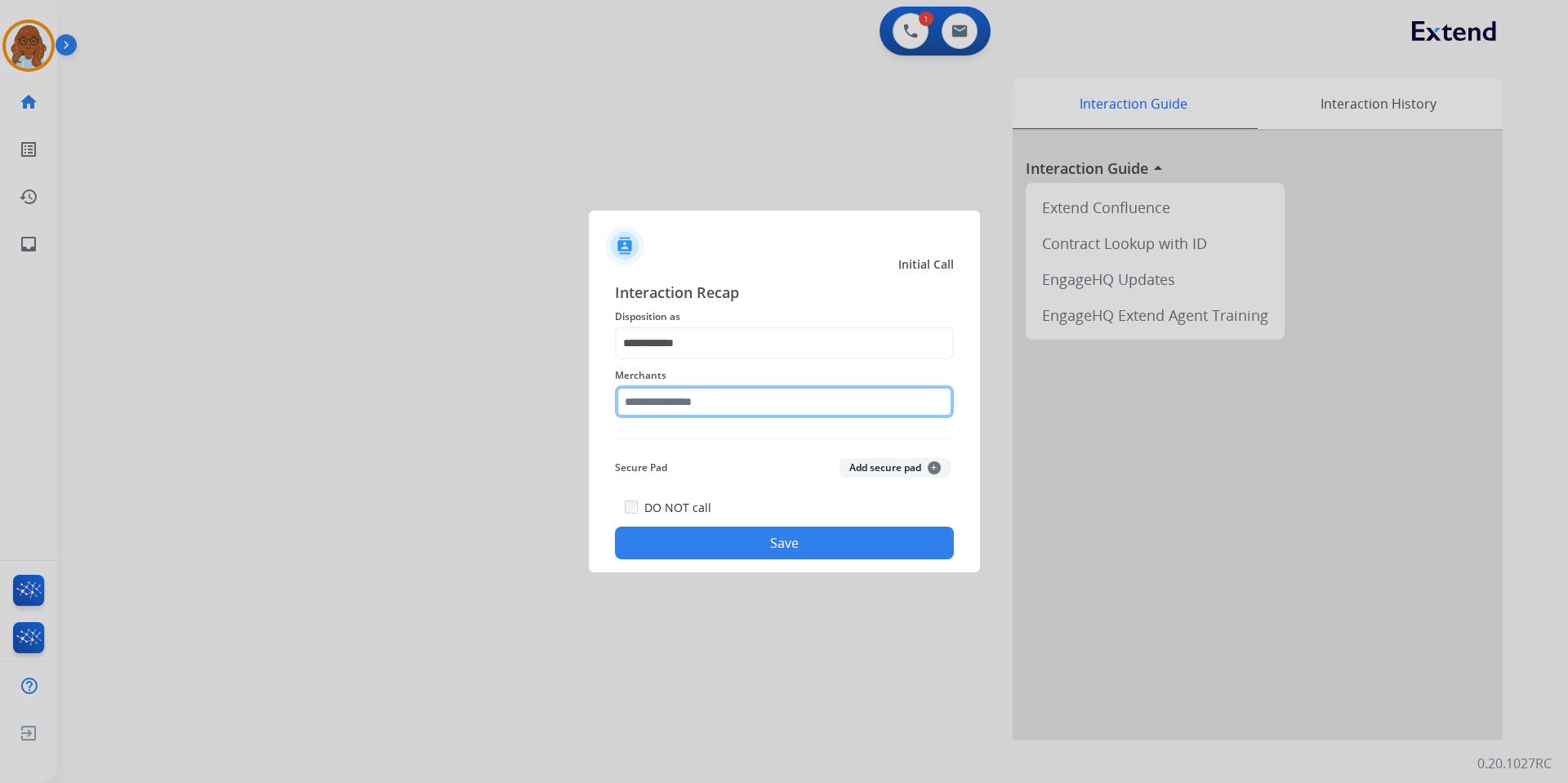
click at [649, 411] on input "text" at bounding box center [784, 401] width 339 height 33
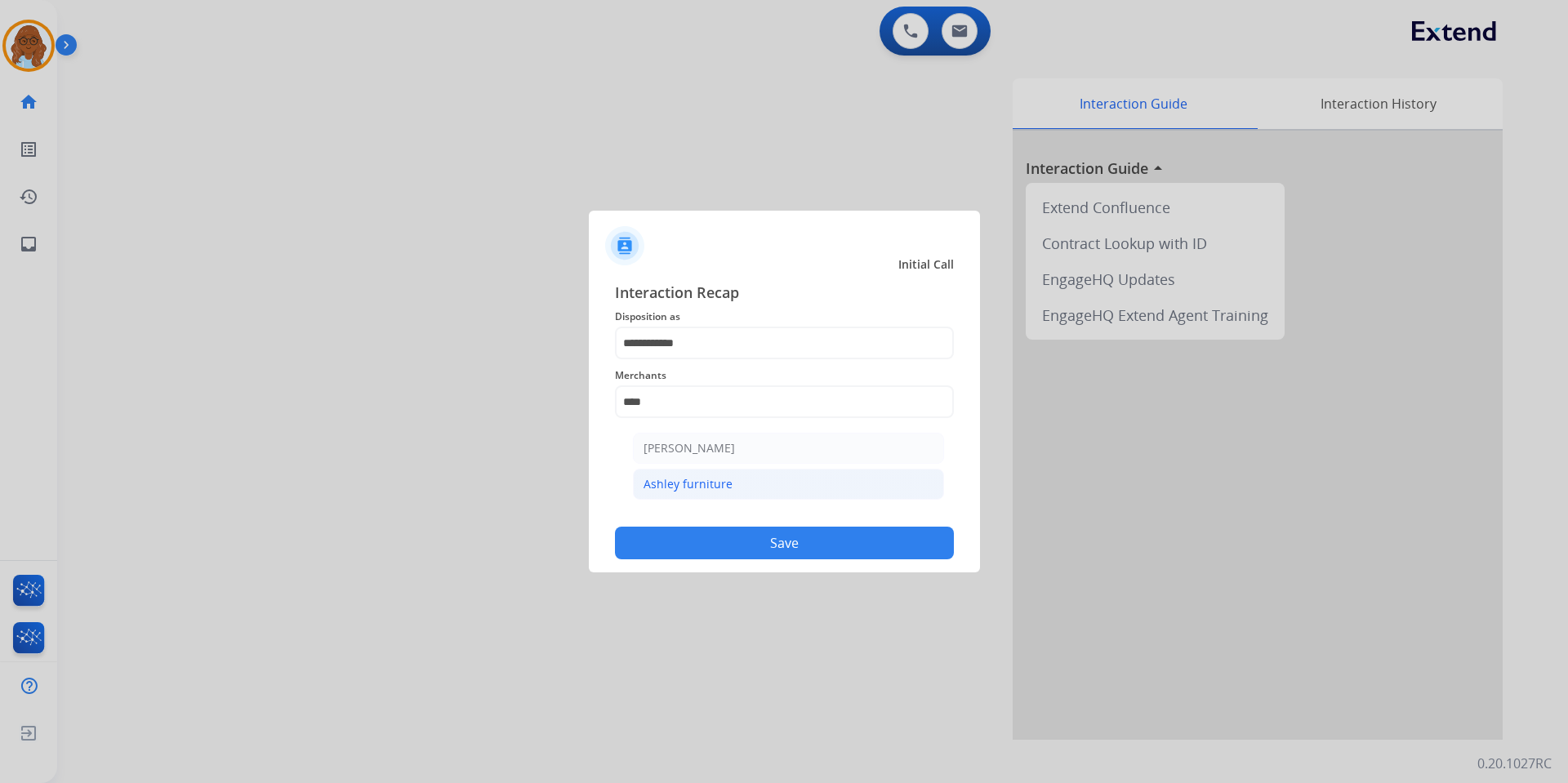
click at [816, 477] on li "Ashley furniture" at bounding box center [788, 484] width 311 height 31
type input "**********"
click at [754, 512] on div "DO NOT call Save" at bounding box center [784, 528] width 339 height 63
click at [767, 534] on button "Save" at bounding box center [784, 543] width 339 height 33
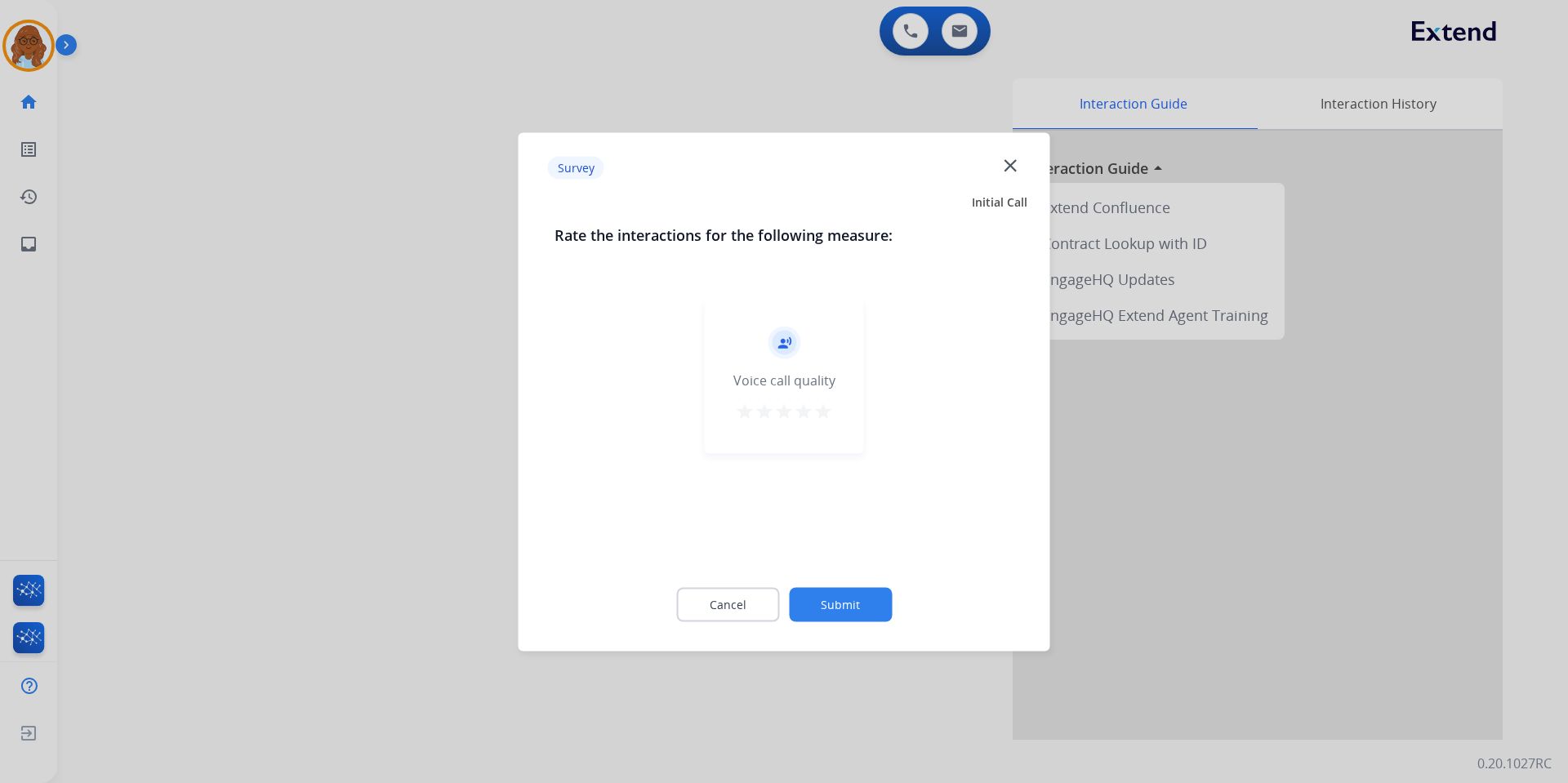
click at [810, 428] on div "record_voice_over Voice call quality star star star star star" at bounding box center [784, 375] width 159 height 155
click at [813, 420] on div "star star star star star" at bounding box center [784, 413] width 98 height 24
click at [817, 423] on button "star" at bounding box center [823, 413] width 20 height 24
click at [848, 615] on button "Submit" at bounding box center [841, 604] width 103 height 34
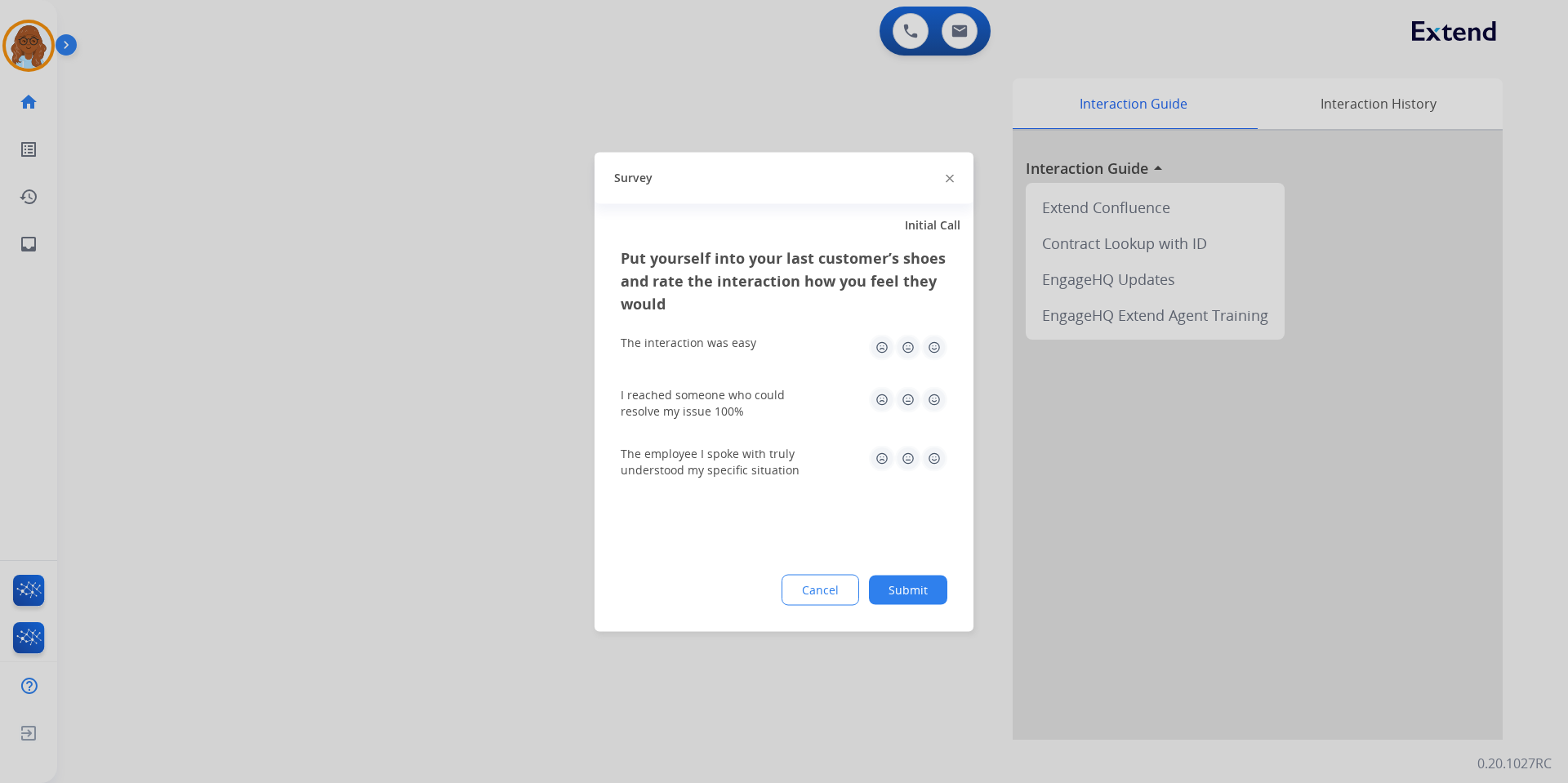
click at [932, 349] on img at bounding box center [934, 347] width 26 height 26
click at [933, 400] on img at bounding box center [934, 399] width 26 height 26
click at [925, 459] on img at bounding box center [934, 458] width 26 height 26
click at [930, 589] on button "Submit" at bounding box center [908, 590] width 79 height 29
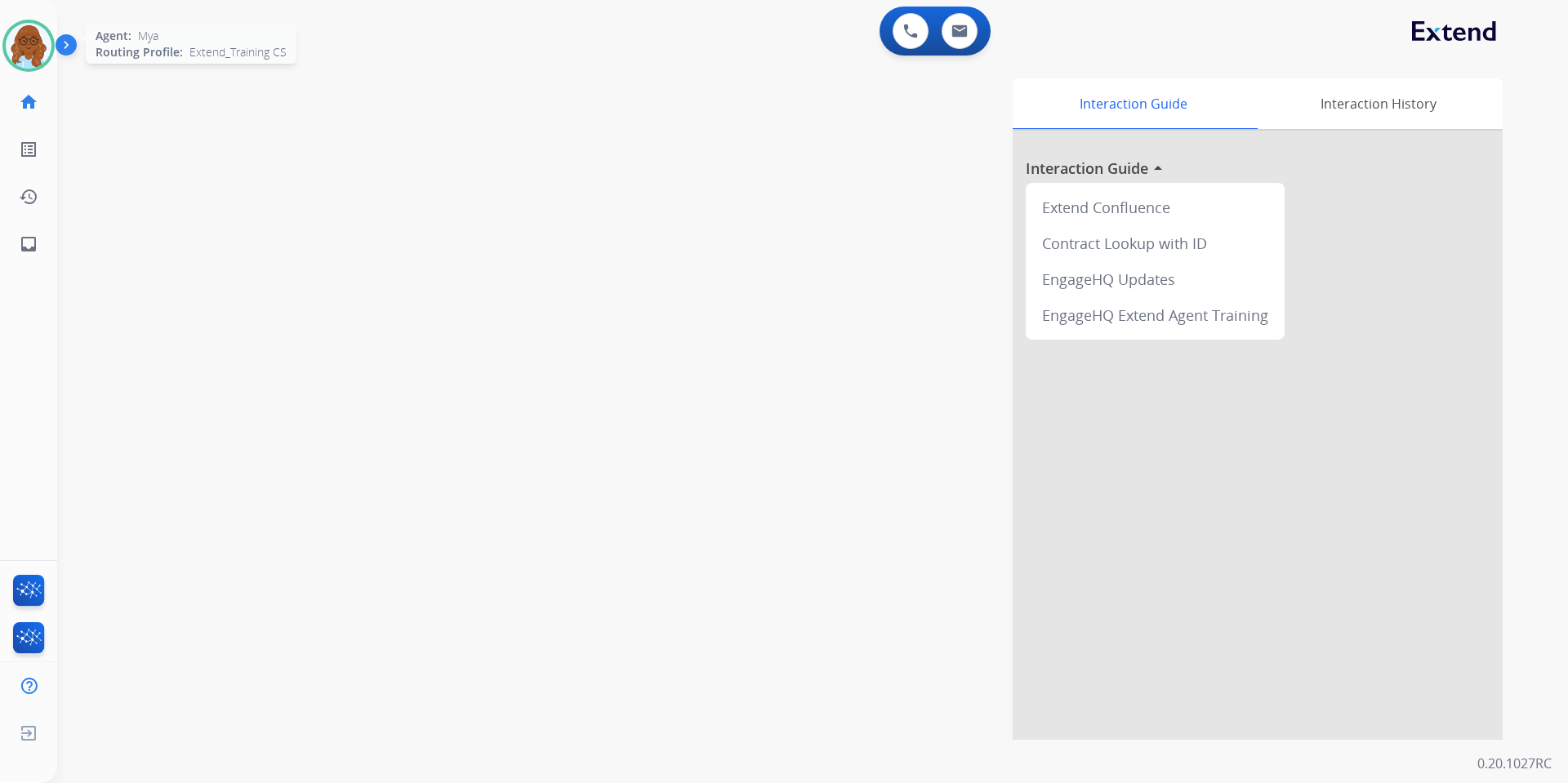
click at [21, 41] on img at bounding box center [28, 45] width 45 height 45
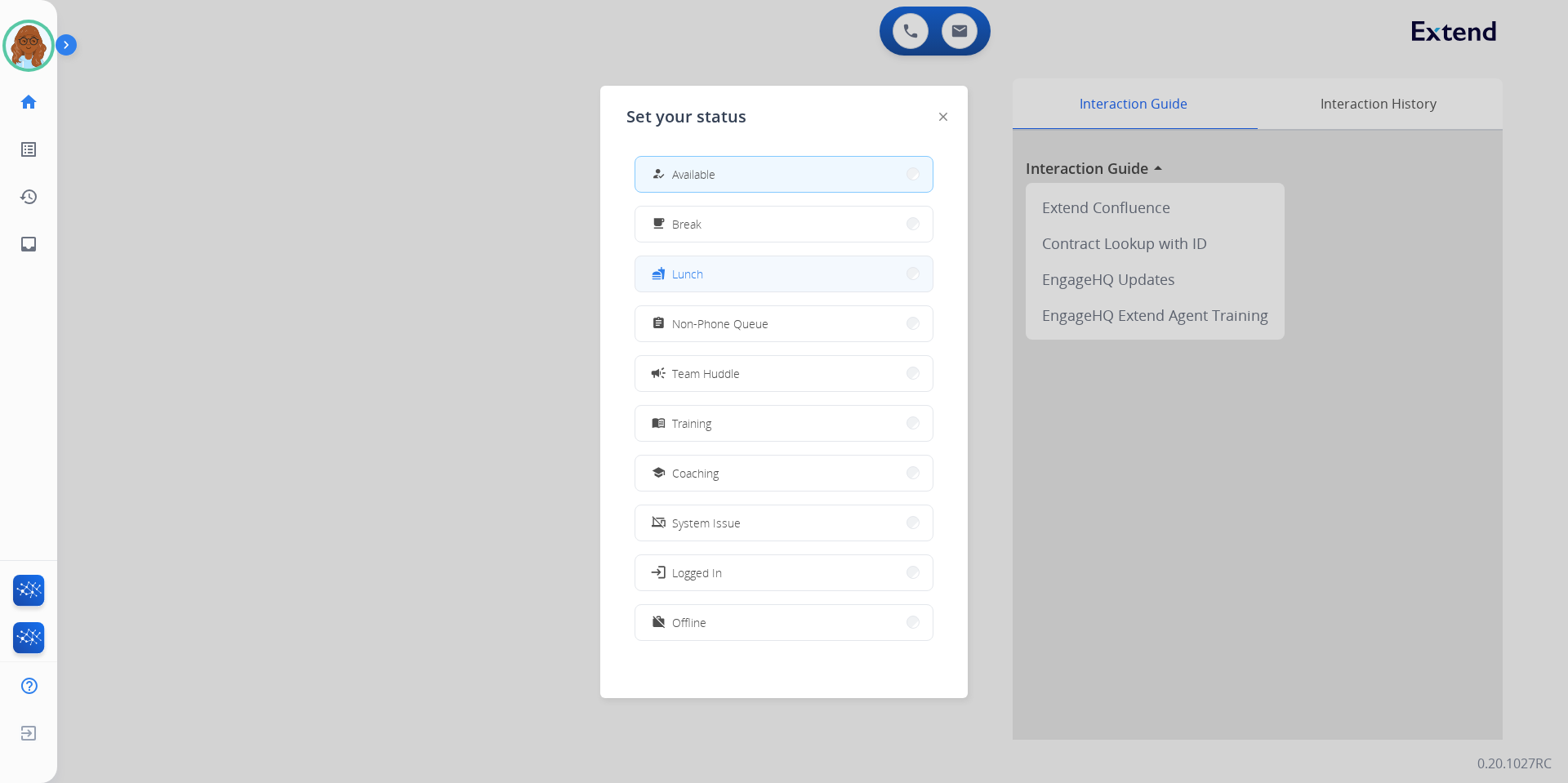
click at [700, 260] on button "fastfood Lunch" at bounding box center [784, 274] width 297 height 35
